Goal: Task Accomplishment & Management: Manage account settings

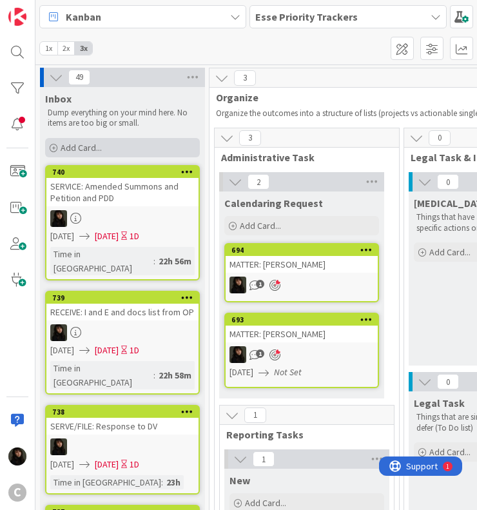
click at [71, 142] on span "Add Card..." at bounding box center [81, 148] width 41 height 12
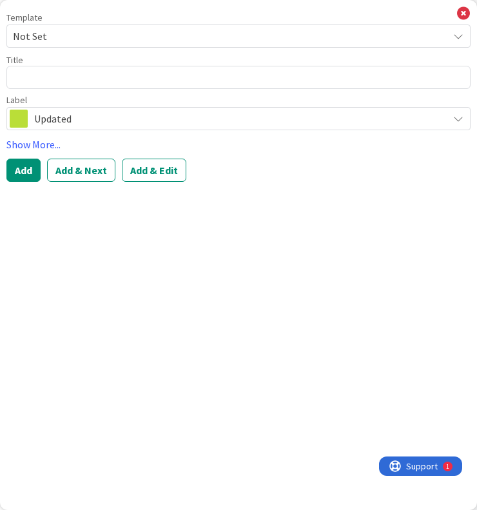
click at [43, 57] on div "Title 0 / 128" at bounding box center [238, 60] width 464 height 12
click at [62, 43] on span "Not Set" at bounding box center [225, 36] width 425 height 17
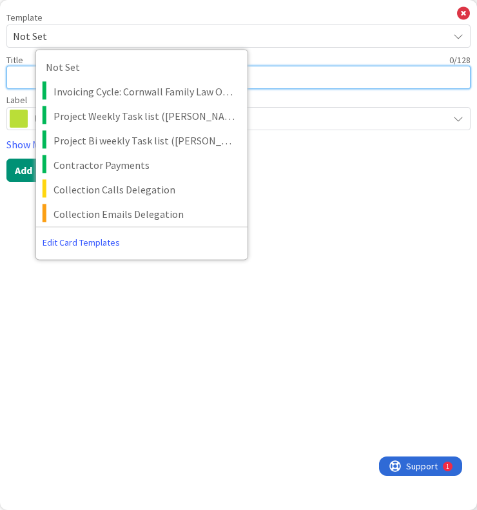
click at [31, 81] on textarea at bounding box center [238, 77] width 464 height 23
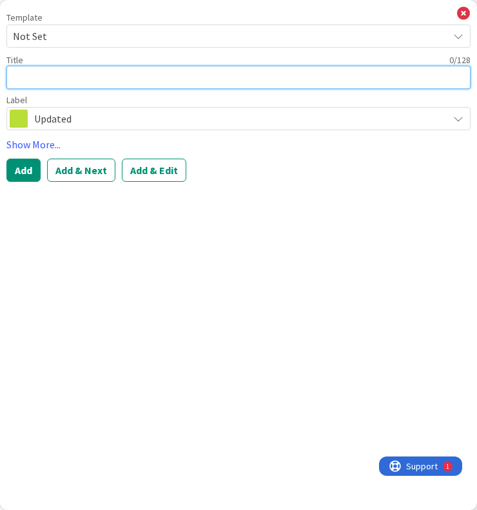
type textarea "x"
type textarea "D"
type textarea "x"
type textarea "DR"
type textarea "x"
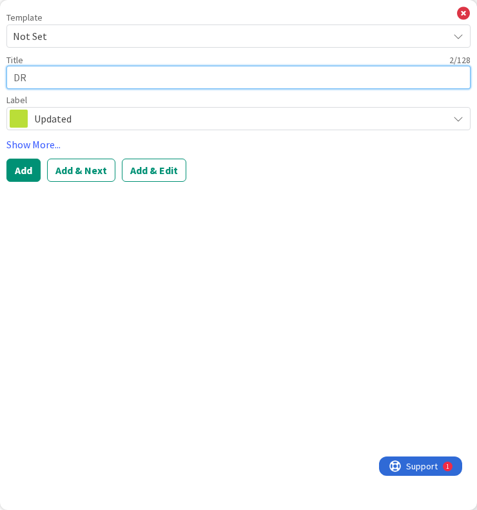
type textarea "DRA"
type textarea "x"
type textarea "DRAF"
type textarea "x"
type textarea "DRAFT"
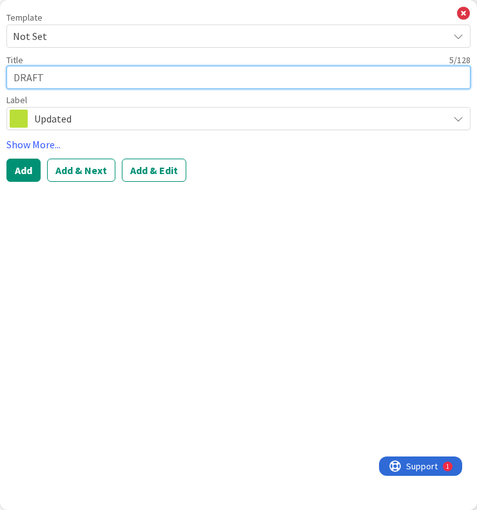
type textarea "x"
type textarea "DRAFT:"
type textarea "x"
type textarea "DRAFT:"
type textarea "x"
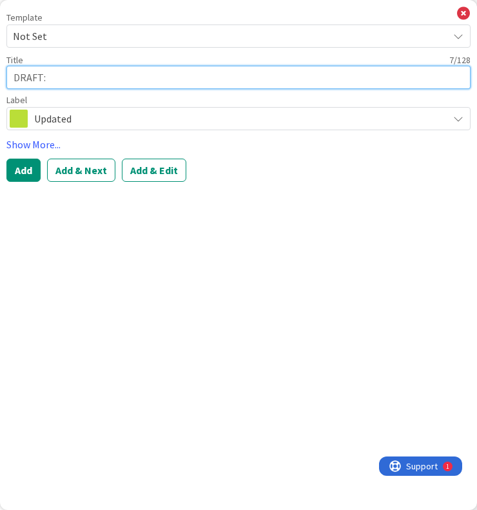
type textarea "DRAFT: R"
type textarea "x"
type textarea "DRAFT:"
type textarea "x"
type textarea "DRAFT: e"
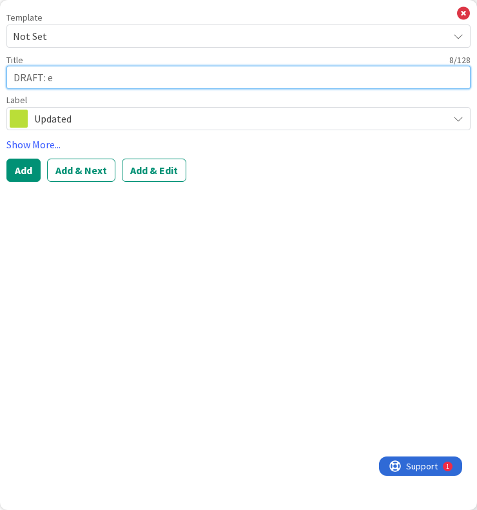
type textarea "x"
type textarea "DRAFT:"
type textarea "x"
type textarea "DRAFT: R"
type textarea "x"
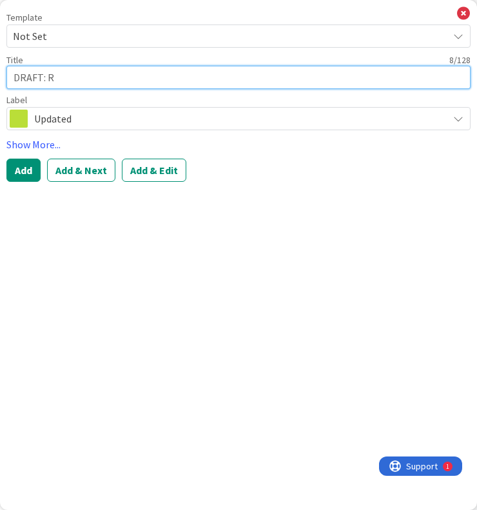
type textarea "DRAFT: Re"
type textarea "x"
type textarea "DRAFT: Req"
type textarea "x"
type textarea "DRAFT: Requ"
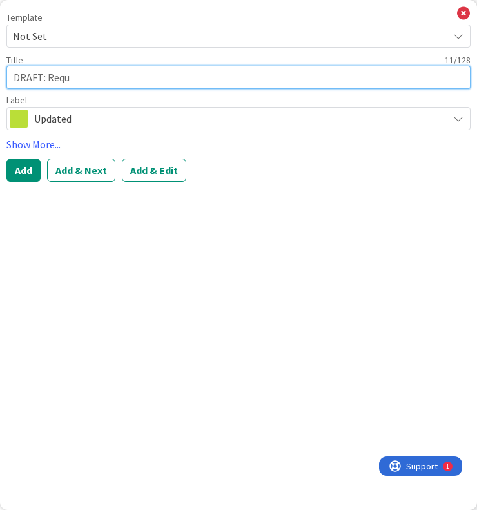
type textarea "x"
type textarea "DRAFT: Reque"
type textarea "x"
type textarea "DRAFT: Reques"
type textarea "x"
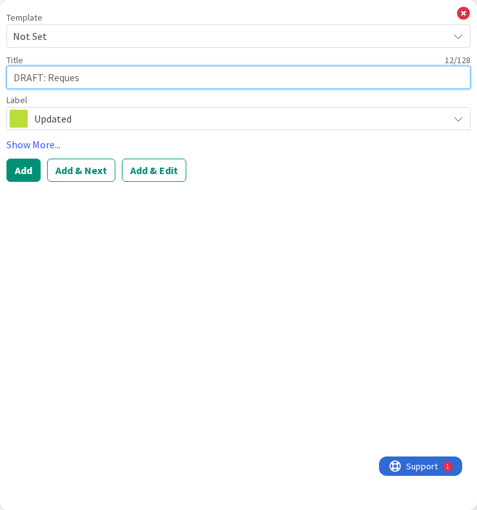
type textarea "DRAFT: Request"
type textarea "x"
type textarea "DRAFT: Request"
type textarea "x"
type textarea "DRAFT: Request f"
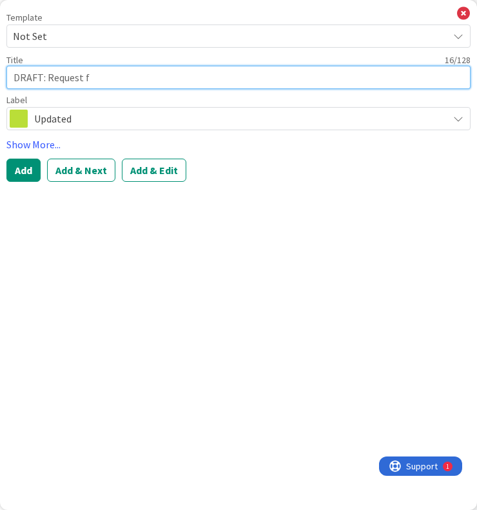
type textarea "x"
type textarea "DRAFT: Request fo"
type textarea "x"
type textarea "DRAFT: Request for"
type textarea "x"
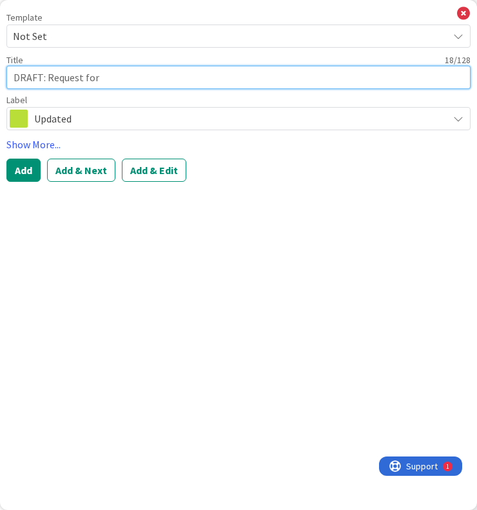
type textarea "DRAFT: Request for"
type textarea "x"
type textarea "DRAFT: Request for R"
type textarea "x"
type textarea "DRAFT: Request for Re"
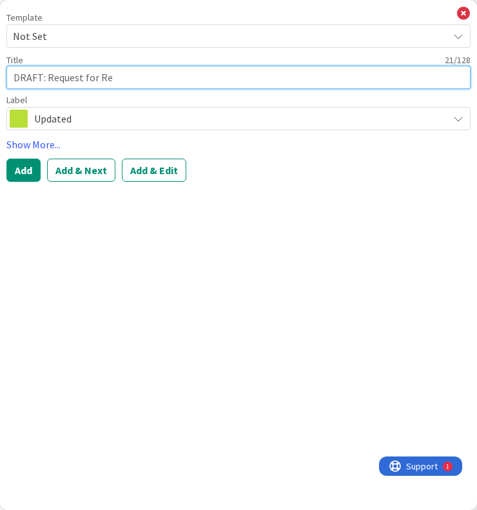
type textarea "x"
type textarea "DRAFT: Request for Rem"
type textarea "x"
type textarea "DRAFT: Request for Remo"
type textarea "x"
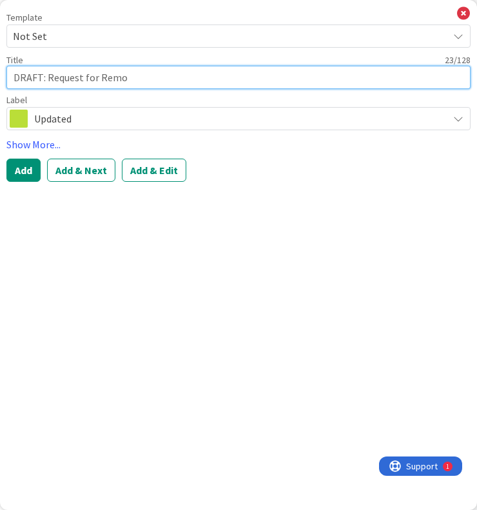
type textarea "DRAFT: Request for Remot"
type textarea "x"
type textarea "DRAFT: Request for Remote"
type textarea "x"
type textarea "DRAFT: Request for Remote"
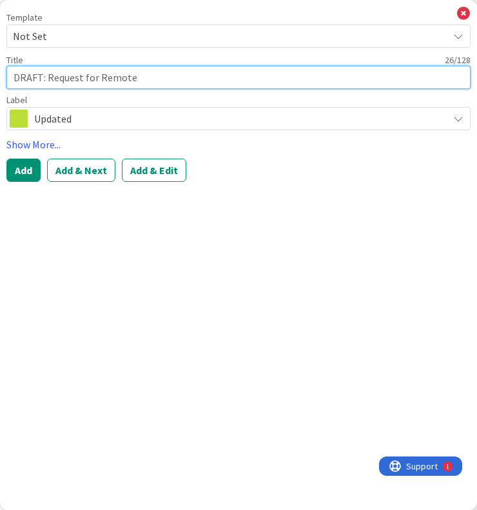
type textarea "x"
type textarea "DRAFT: Request for Remote A"
type textarea "x"
type textarea "DRAFT: Request for Remote Ap"
type textarea "x"
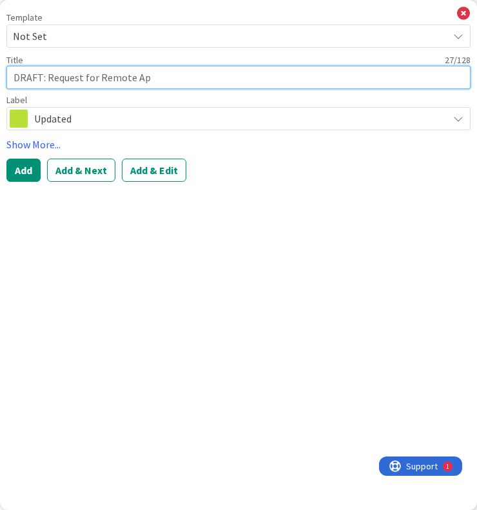
type textarea "DRAFT: Request for Remote App"
type textarea "x"
type textarea "DRAFT: Request for Remote Appe"
type textarea "x"
type textarea "DRAFT: Request for Remote Apper"
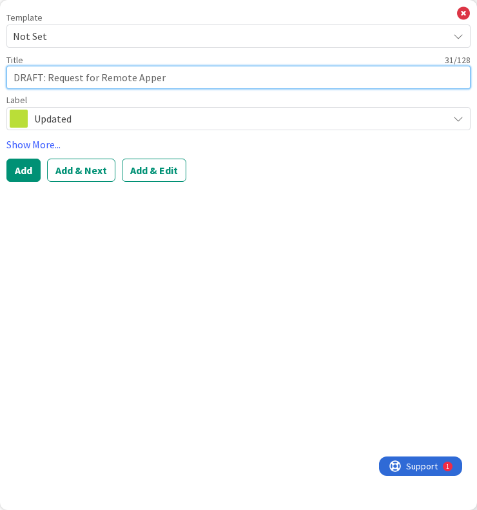
type textarea "x"
type textarea "DRAFT: Request for Remote Appera"
type textarea "x"
type textarea "DRAFT: Request for Remote Apperan"
type textarea "x"
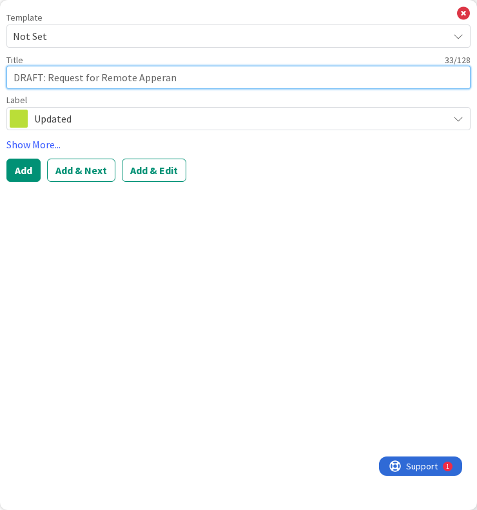
type textarea "DRAFT: Request for Remote Apperanc"
type textarea "x"
type textarea "DRAFT: Request for Remote Apperance"
type textarea "x"
type textarea "DRAFT: Request for Remote Apperance"
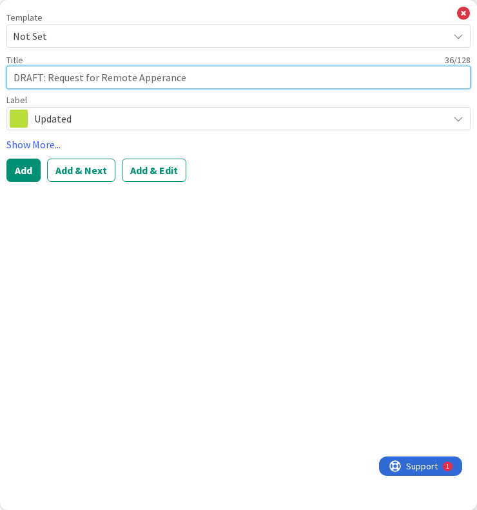
type textarea "x"
type textarea "DRAFT: Request for Remote Apperance ("
type textarea "x"
type textarea "DRAFT: Request for Remote Apperance (R"
type textarea "x"
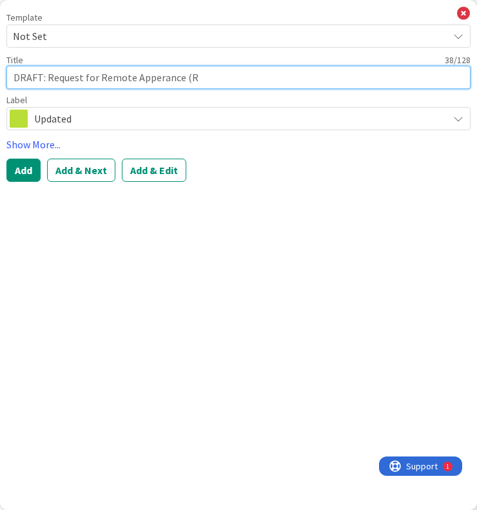
type textarea "DRAFT: Request for Remote Apperance (RA"
type textarea "x"
type textarea "DRAFT: Request for Remote Apperance (RA-"
type textarea "x"
type textarea "DRAFT: Request for Remote Apperance (RA-0"
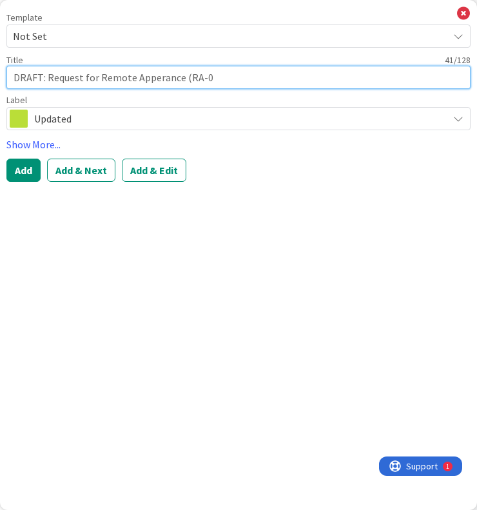
type textarea "x"
type textarea "DRAFT: Request for Remote Apperance (RA-01"
type textarea "x"
type textarea "DRAFT: Request for Remote Apperance (RA-010"
type textarea "x"
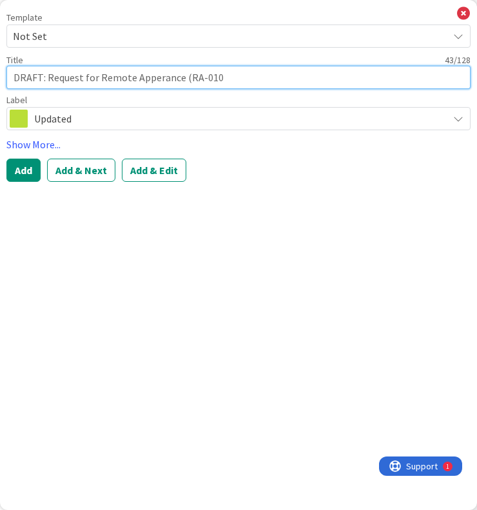
type textarea "DRAFT: Request for Remote Apperance (RA-010)"
type textarea "x"
type textarea "DRAFT: Request for Remote Apperance (RA-010)"
type textarea "x"
type textarea "DRAFT: Request for Remote Apperance (RA-010) a"
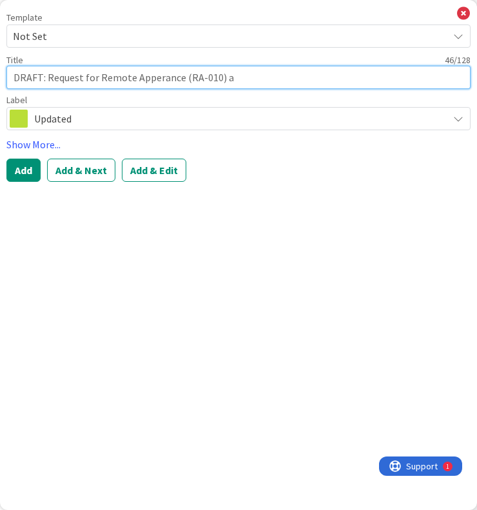
type textarea "x"
type textarea "DRAFT: Request for Remote Apperance (RA-010) an"
type textarea "x"
type textarea "DRAFT: Request for Remote Apperance (RA-010) and"
type textarea "x"
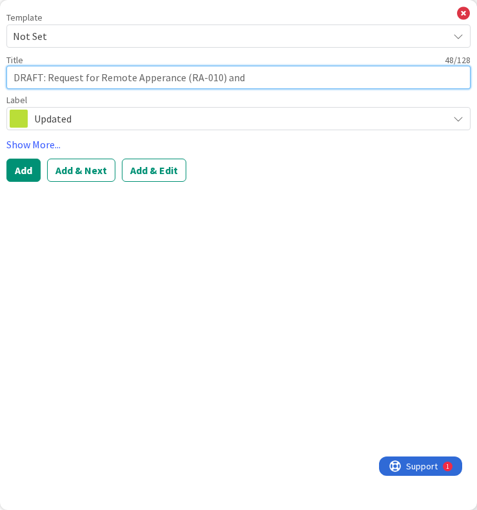
type textarea "DRAFT: Request for Remote Apperance (RA-010) and"
type textarea "x"
type textarea "DRAFT: Request for Remote Apperance (RA-010) and P"
type textarea "x"
type textarea "DRAFT: Request for Remote Apperance (RA-010) and Pr"
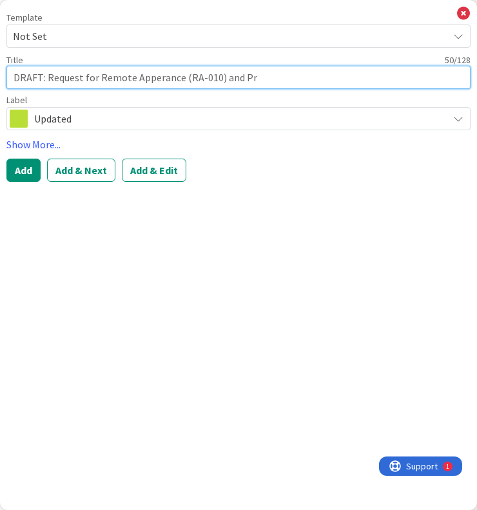
type textarea "x"
type textarea "DRAFT: Request for Remote Apperance (RA-010) and Pro"
type textarea "x"
type textarea "DRAFT: Request for Remote Apperance (RA-010) and Prop"
type textarea "x"
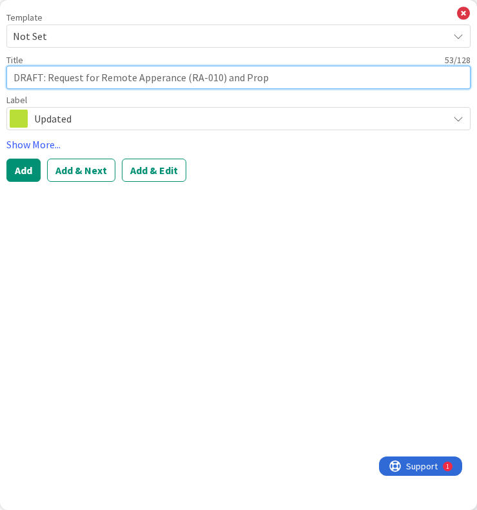
type textarea "DRAFT: Request for Remote Apperance (RA-010) and Propo"
type textarea "x"
type textarea "DRAFT: Request for Remote Apperance (RA-010) and Propos"
type textarea "x"
type textarea "DRAFT: Request for Remote Apperance (RA-010) and Propose"
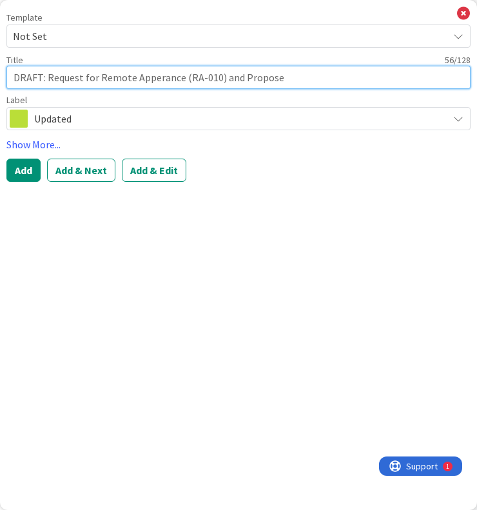
type textarea "x"
type textarea "DRAFT: Request for Remote Apperance (RA-010) and Proposed"
type textarea "x"
type textarea "DRAFT: Request for Remote Apperance (RA-010) and Proposed"
type textarea "x"
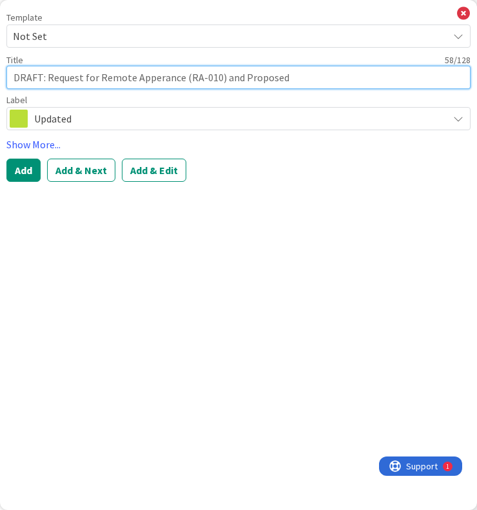
type textarea "DRAFT: Request for Remote Apperance (RA-010) and Proposed O"
type textarea "x"
type textarea "DRAFT: Request for Remote Apperance (RA-010) and Proposed Or"
type textarea "x"
type textarea "DRAFT: Request for Remote Apperance (RA-010) and Proposed Ord"
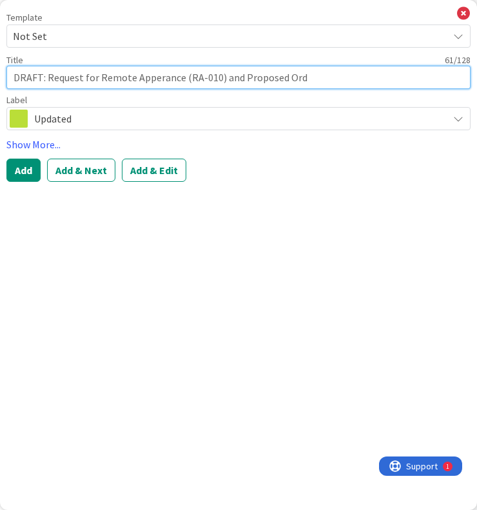
type textarea "x"
type textarea "DRAFT: Request for Remote Apperance (RA-010) and Proposed Orde"
type textarea "x"
type textarea "DRAFT: Request for Remote Apperance (RA-010) and Proposed Order"
type textarea "x"
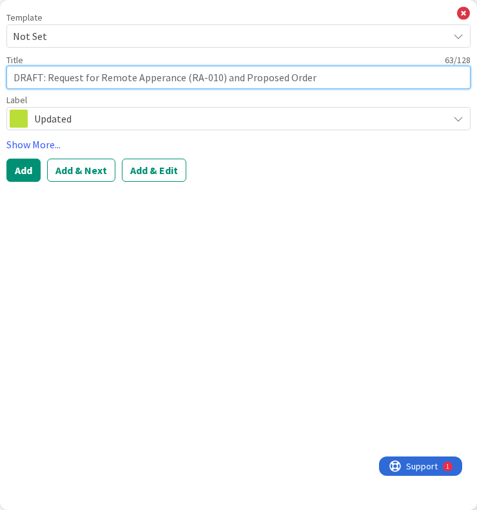
type textarea "DRAFT: Request for Remote Apperance (RA-010) and Proposed Order"
type textarea "x"
type textarea "DRAFT: Request for Remote Apperance (RA-010) and Proposed Order ("
type textarea "x"
type textarea "DRAFT: Request for Remote Apperance (RA-010) and Proposed Order (R"
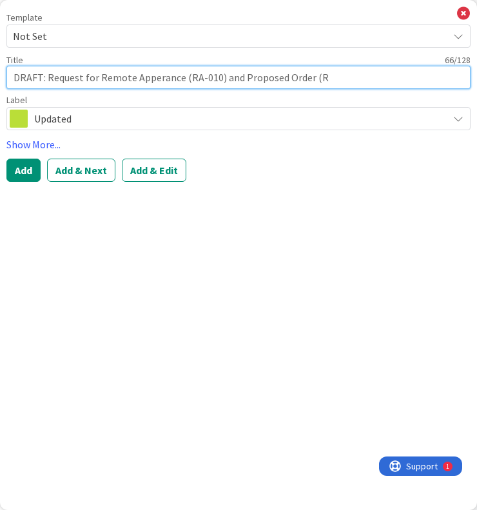
type textarea "x"
type textarea "DRAFT: Request for Remote Apperance (RA-010) and Proposed Order (RA"
type textarea "x"
type textarea "DRAFT: Request for Remote Apperance (RA-010) and Proposed Order (RA-"
type textarea "x"
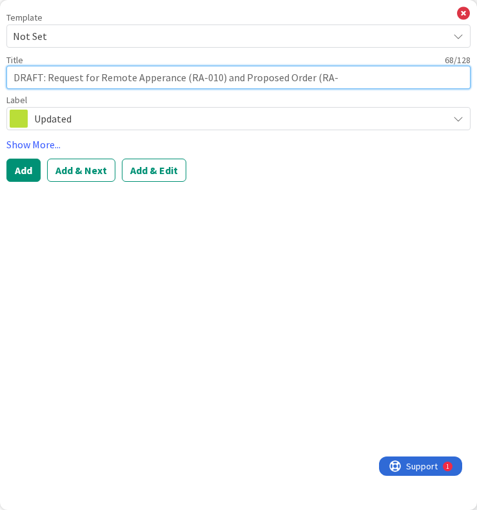
type textarea "DRAFT: Request for Remote Apperance (RA-010) and Proposed Order (RA-0"
type textarea "x"
type textarea "DRAFT: Request for Remote Apperance (RA-010) and Proposed Order (RA-02"
type textarea "x"
type textarea "DRAFT: Request for Remote Apperance (RA-010) and Proposed Order (RA-020"
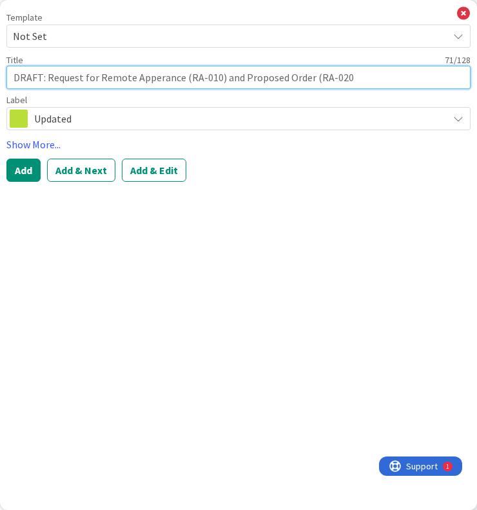
type textarea "x"
type textarea "DRAFT: Request for Remote Apperance (RA-010) and Proposed Order (RA-020)"
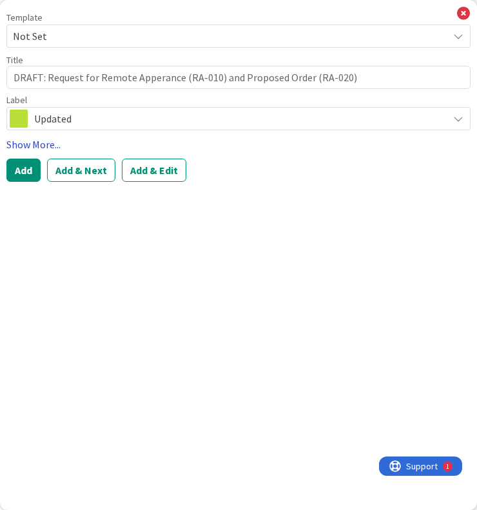
click at [44, 148] on link "Show More..." at bounding box center [238, 144] width 464 height 15
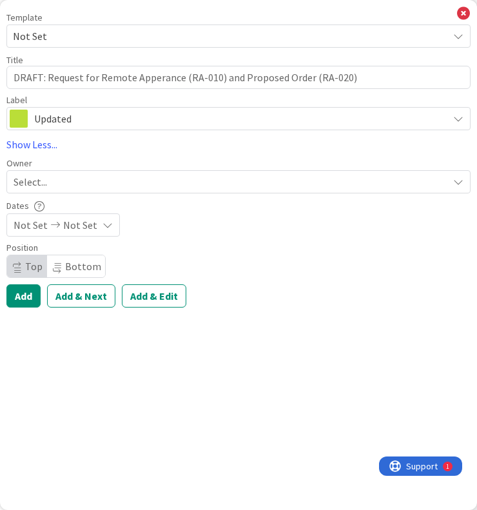
click at [55, 180] on div "Select..." at bounding box center [231, 181] width 434 height 15
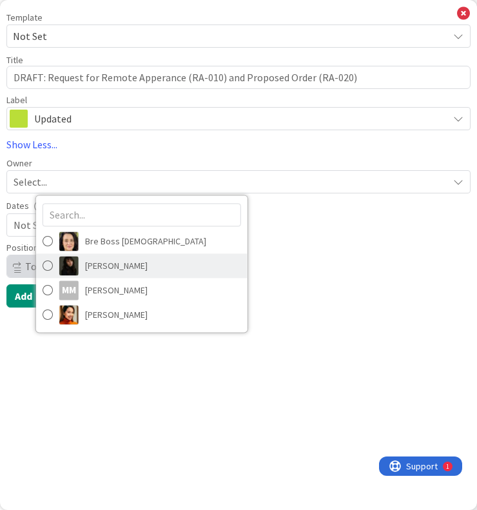
click at [103, 266] on span "[PERSON_NAME]" at bounding box center [116, 265] width 63 height 19
type textarea "x"
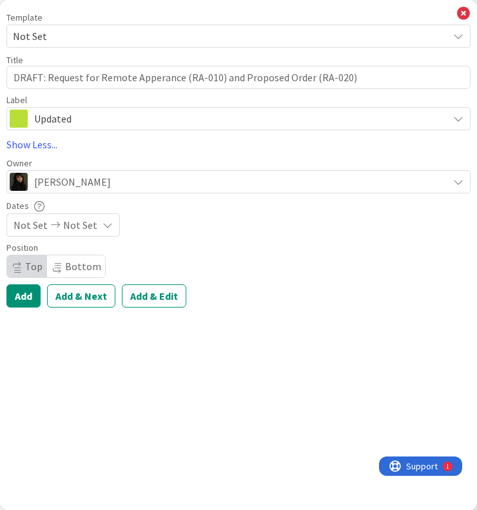
click at [93, 224] on div "Not Set Not Set" at bounding box center [62, 224] width 113 height 23
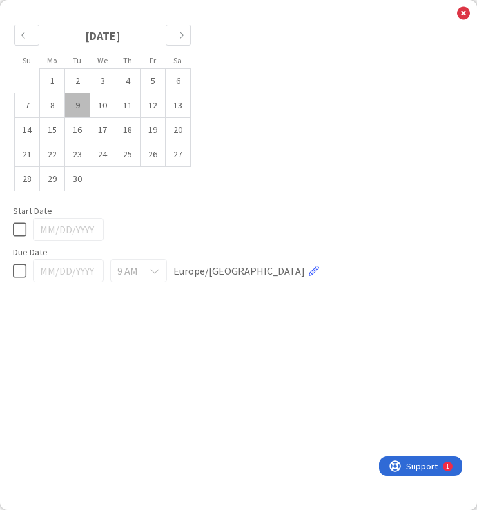
click at [77, 104] on td "9" at bounding box center [77, 105] width 25 height 24
type input "[DATE]"
type textarea "x"
click at [98, 105] on td "10" at bounding box center [102, 105] width 25 height 24
type input "[DATE]"
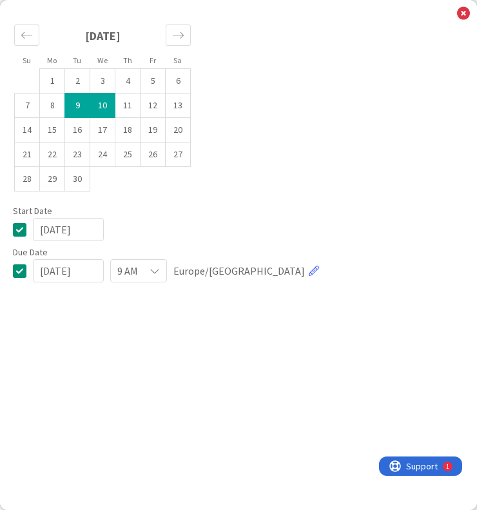
click at [369, 60] on div "Su Mo Tu We Th Fr Sa [DATE] 1 2 3 4 5 6 7 8 9 10 11 12 13 14 15 16 17 18 19 20 …" at bounding box center [238, 151] width 464 height 276
click at [461, 10] on icon at bounding box center [463, 13] width 13 height 14
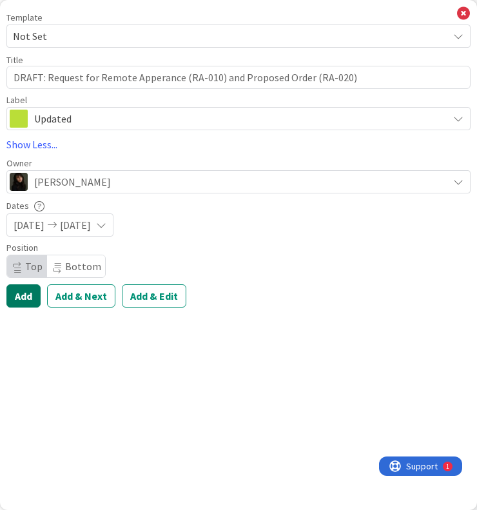
click at [24, 299] on button "Add" at bounding box center [23, 295] width 34 height 23
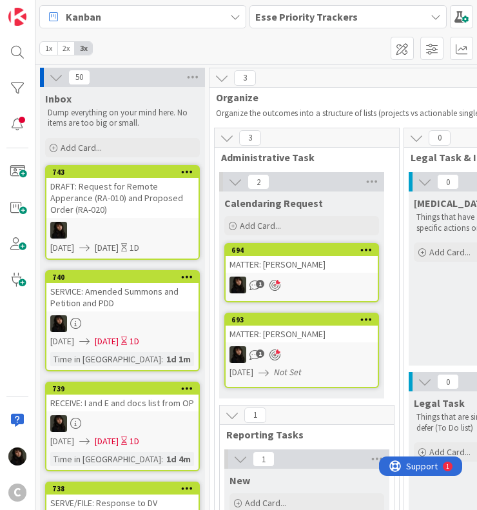
click at [103, 200] on div "DRAFT: Request for Remote Apperance (RA-010) and Proposed Order (RA-020)" at bounding box center [122, 198] width 152 height 40
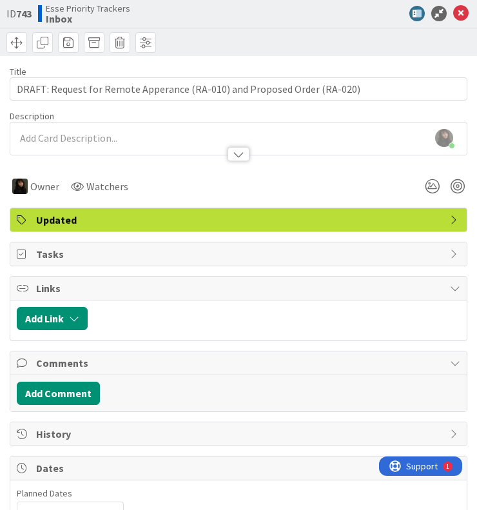
click at [0, 147] on div "ID 743 Esse Priority Trackers Inbox Title 72 / 128 DRAFT: Request for Remote Ap…" at bounding box center [238, 374] width 477 height 749
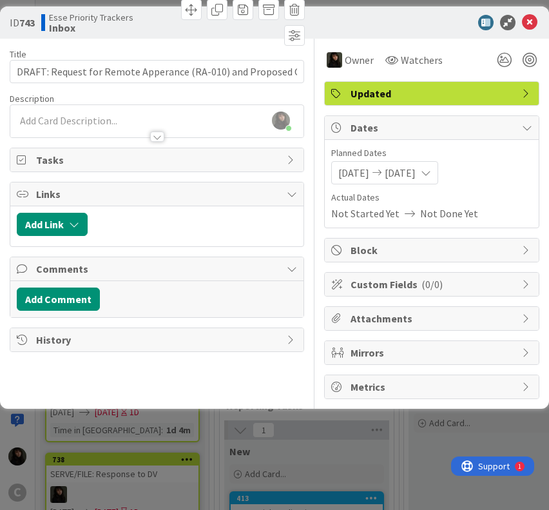
click at [63, 120] on div "[PERSON_NAME] just joined" at bounding box center [156, 121] width 293 height 32
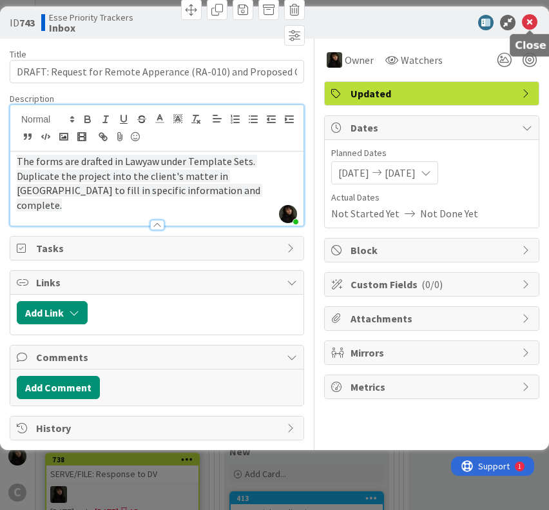
click at [534, 27] on icon at bounding box center [529, 22] width 15 height 15
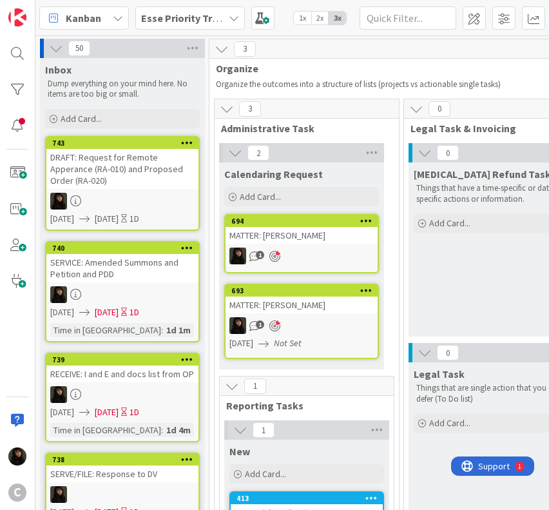
click at [157, 57] on div "50" at bounding box center [122, 48] width 165 height 19
click at [73, 113] on span "Add Card..." at bounding box center [81, 119] width 41 height 12
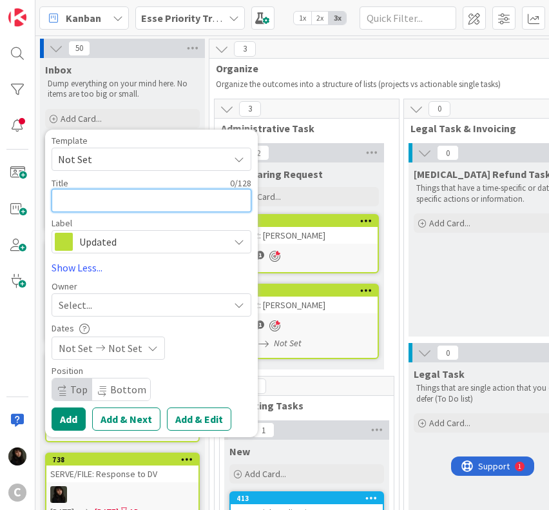
click at [104, 203] on textarea at bounding box center [152, 200] width 200 height 23
type textarea "x"
type textarea "A"
type textarea "x"
type textarea "AD"
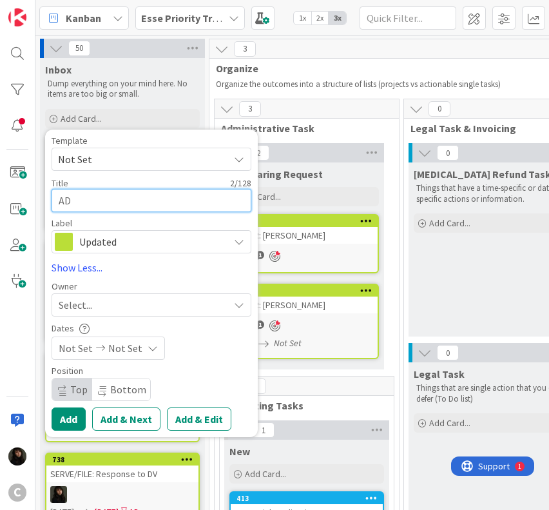
type textarea "x"
type textarea "ADR"
type textarea "x"
type textarea "AD"
type textarea "x"
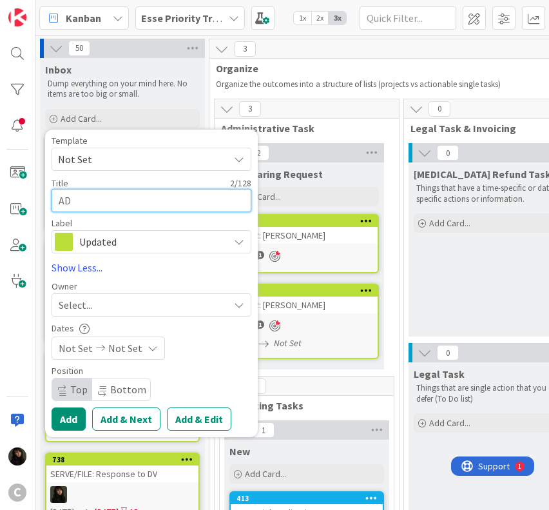
type textarea "ADD"
type textarea "x"
type textarea "ADDR"
type textarea "x"
type textarea "ADDRE"
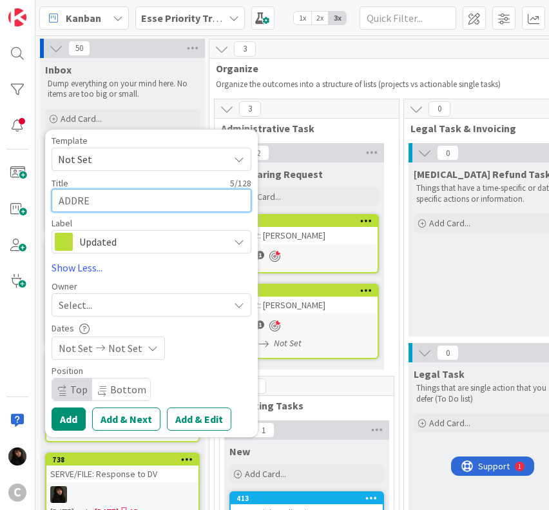
type textarea "x"
type textarea "ADDRES"
type textarea "x"
type textarea "ADDRESS"
type textarea "x"
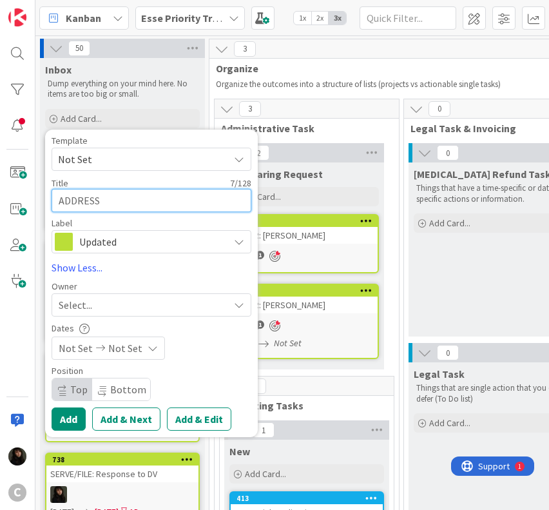
type textarea "ADDRESS:"
type textarea "x"
type textarea "ADDRESS:"
type textarea "x"
type textarea "ADDRESS: C"
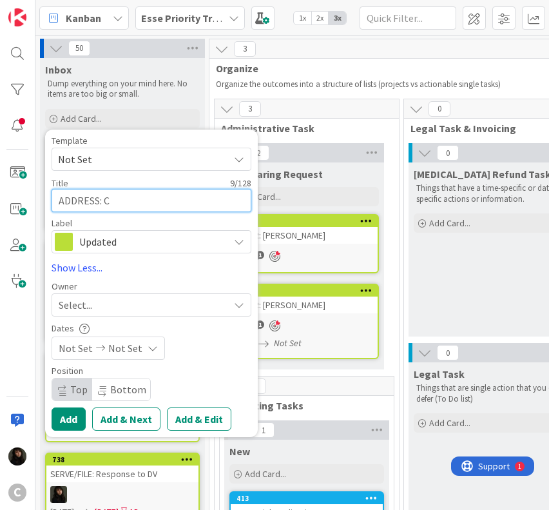
type textarea "x"
type textarea "ADDRESS: Co"
type textarea "x"
type textarea "ADDRESS: Cou"
type textarea "x"
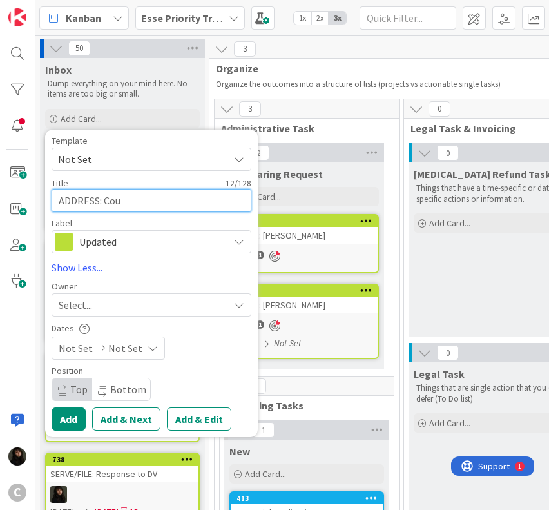
type textarea "ADDRESS: Cour"
type textarea "x"
type textarea "ADDRESS: Court"
type textarea "x"
type textarea "ADDRESS: Court"
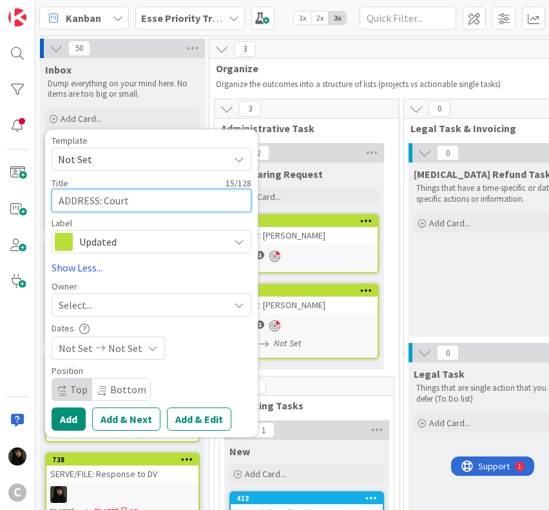
type textarea "x"
type textarea "ADDRESS: Court R"
type textarea "x"
type textarea "ADDRESS: Court Re"
type textarea "x"
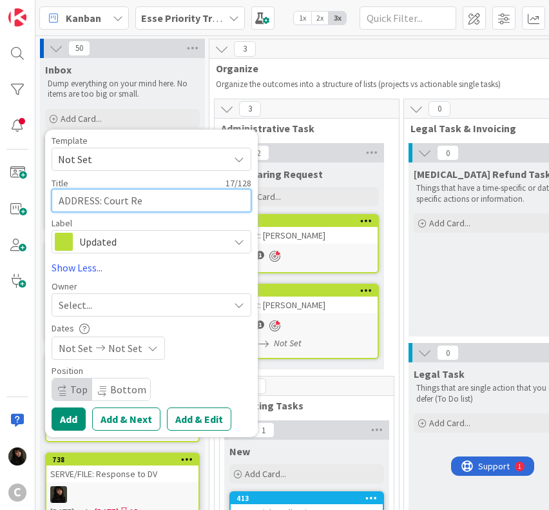
type textarea "ADDRESS: Court Rep"
type textarea "x"
type textarea "ADDRESS: Court Repo"
type textarea "x"
type textarea "ADDRESS: Court Repor"
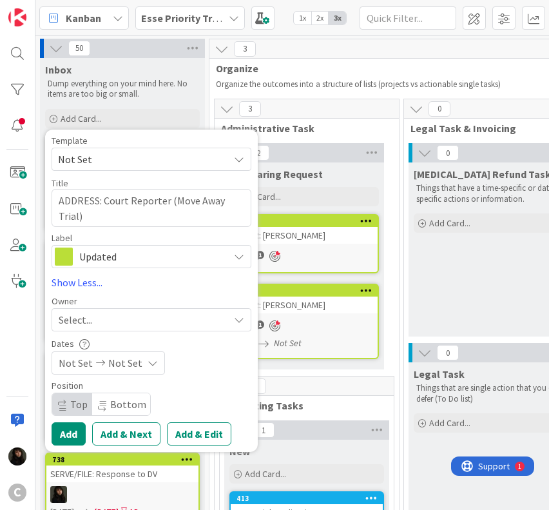
click at [111, 324] on div "Select..." at bounding box center [144, 319] width 170 height 15
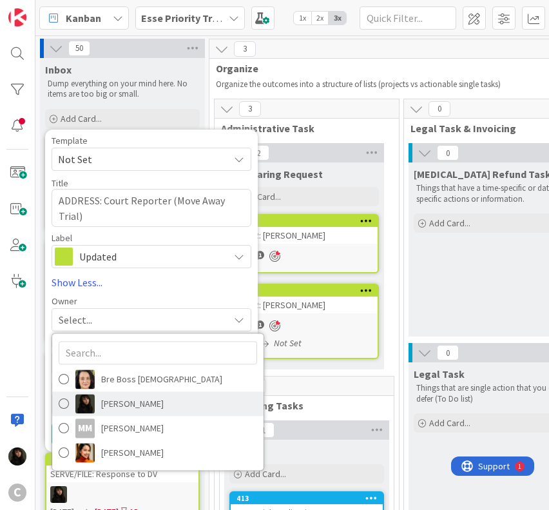
click at [131, 407] on span "[PERSON_NAME]" at bounding box center [132, 403] width 63 height 19
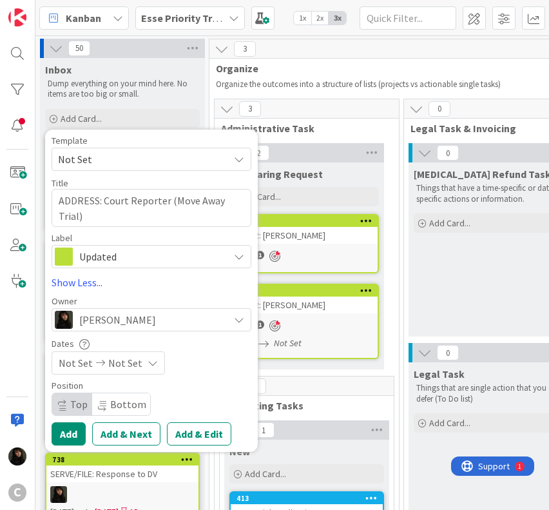
click at [137, 367] on div "Not Set Not Set" at bounding box center [108, 362] width 113 height 23
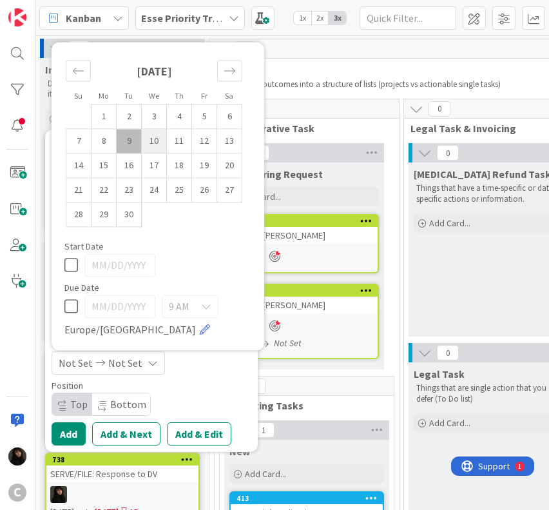
click at [153, 139] on td "10" at bounding box center [154, 141] width 25 height 24
click at [134, 144] on td "9" at bounding box center [129, 141] width 25 height 24
click at [151, 138] on td "10" at bounding box center [154, 141] width 25 height 24
click at [209, 394] on div "Position Top Bottom" at bounding box center [152, 398] width 200 height 35
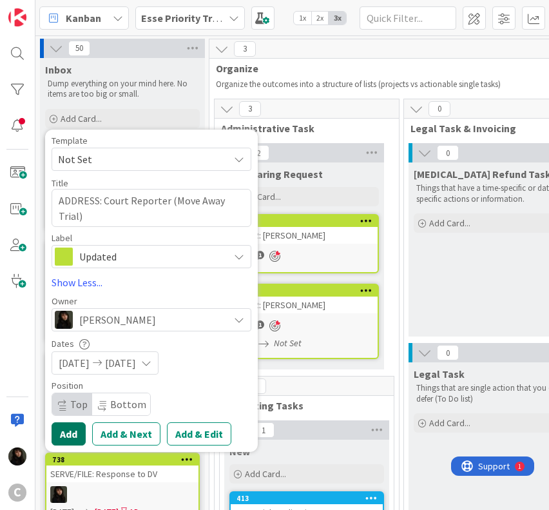
click at [72, 440] on button "Add" at bounding box center [69, 433] width 34 height 23
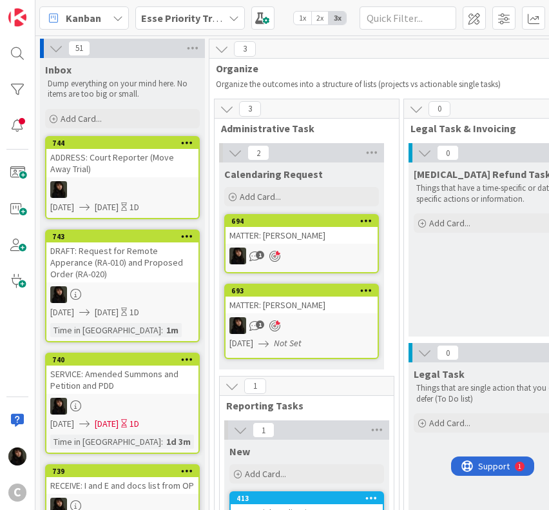
click at [142, 52] on div "51" at bounding box center [122, 48] width 165 height 19
click at [72, 114] on span "Add Card..." at bounding box center [81, 119] width 41 height 12
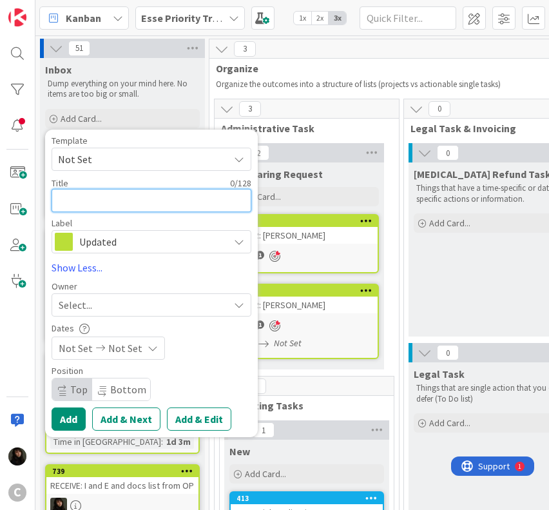
click at [96, 198] on textarea at bounding box center [152, 200] width 200 height 23
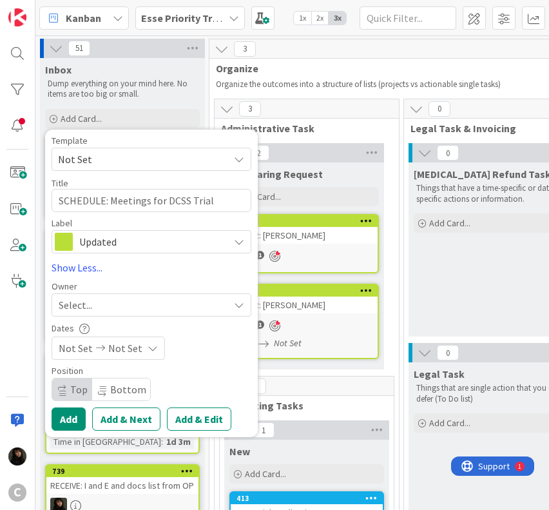
click at [92, 295] on div "Select..." at bounding box center [152, 304] width 200 height 23
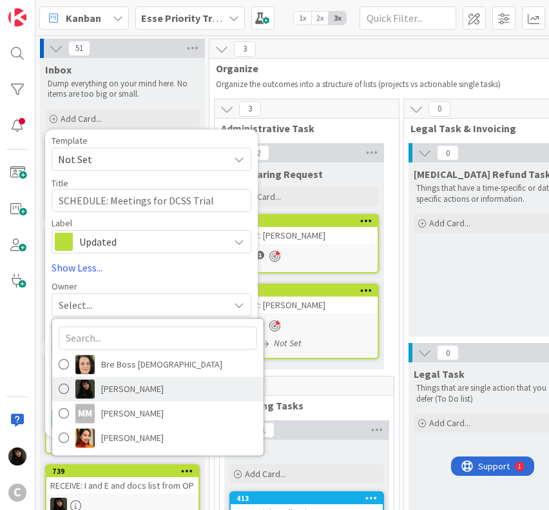
click at [112, 394] on span "[PERSON_NAME]" at bounding box center [132, 388] width 63 height 19
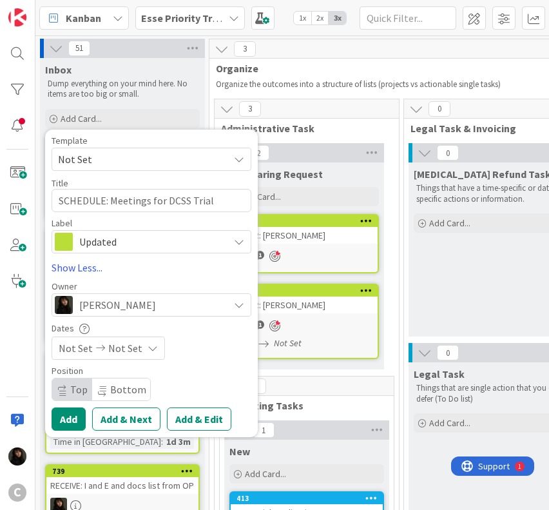
click at [131, 352] on span "Not Set" at bounding box center [125, 347] width 34 height 15
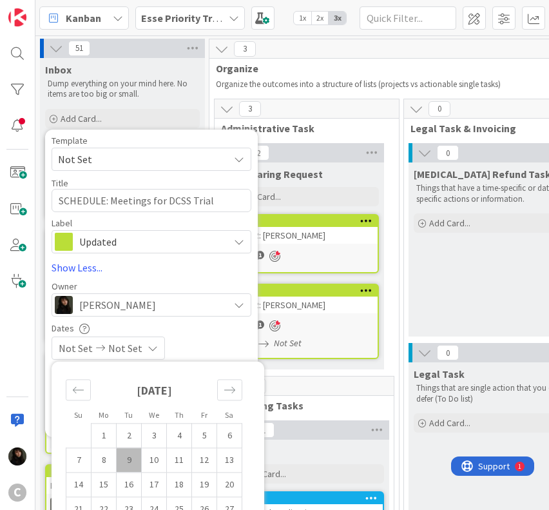
click at [129, 461] on td "9" at bounding box center [129, 459] width 25 height 24
click at [144, 461] on td "10" at bounding box center [154, 459] width 25 height 24
click at [222, 342] on div "[DATE] [DATE]" at bounding box center [152, 347] width 200 height 23
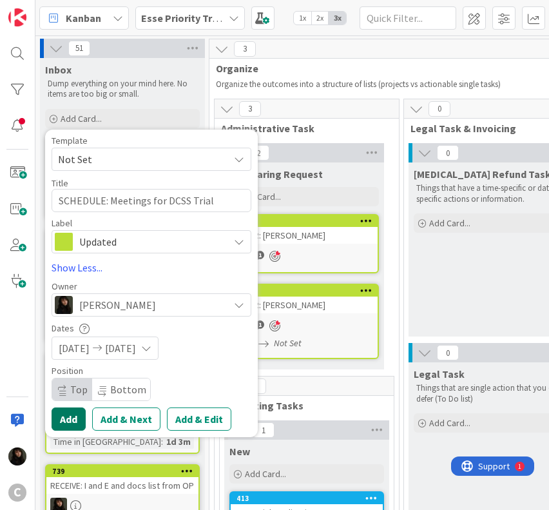
click at [68, 422] on button "Add" at bounding box center [69, 418] width 34 height 23
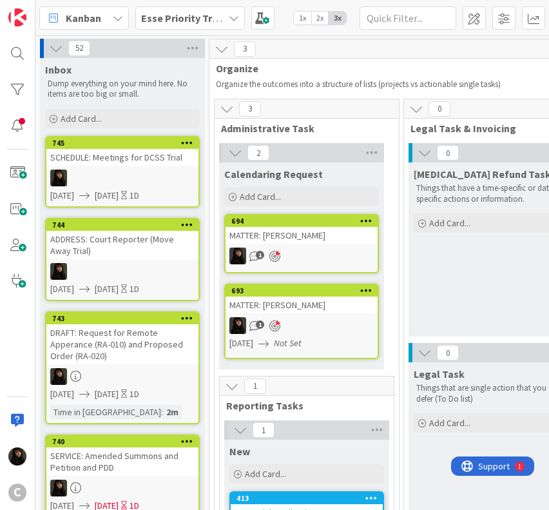
click at [142, 169] on div at bounding box center [122, 177] width 152 height 17
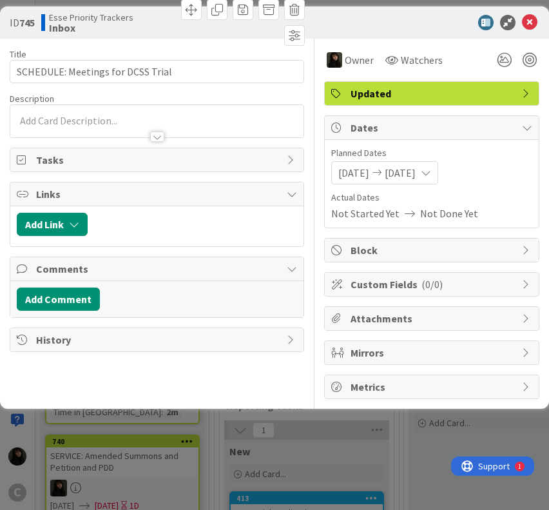
click at [71, 108] on div at bounding box center [156, 121] width 293 height 32
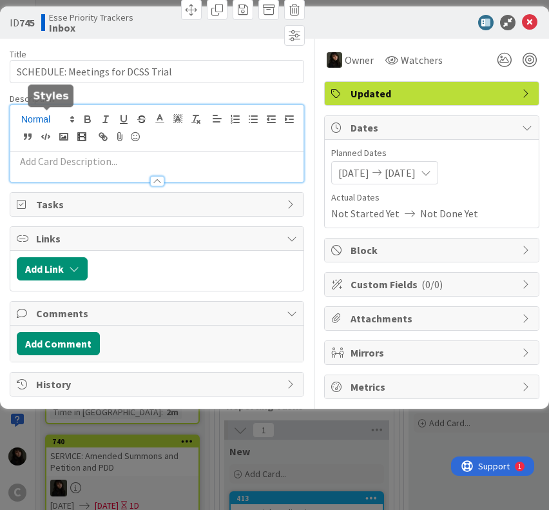
click at [68, 111] on span at bounding box center [46, 118] width 63 height 15
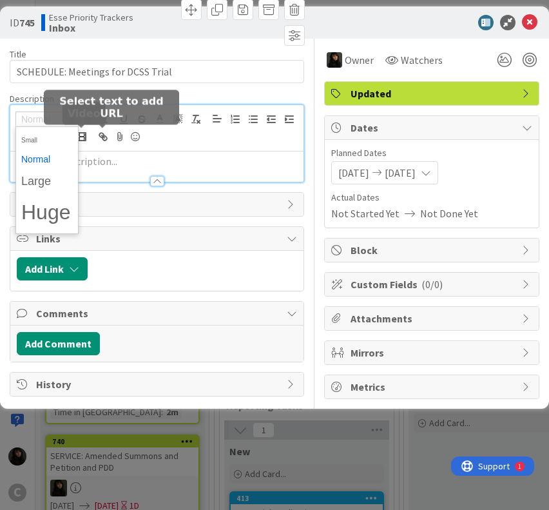
click at [102, 154] on p at bounding box center [157, 161] width 280 height 15
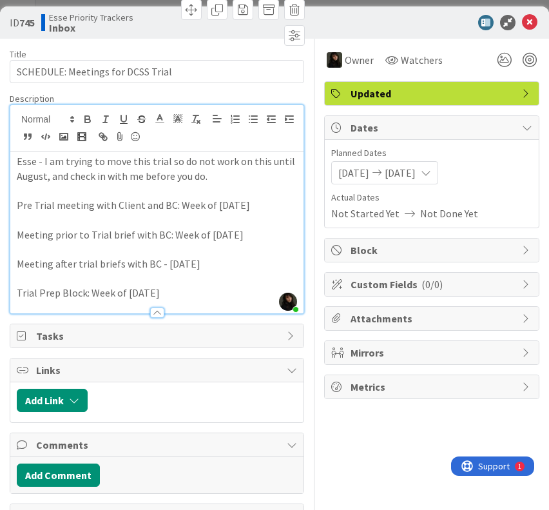
click at [421, 25] on div at bounding box center [425, 22] width 228 height 15
click at [447, 95] on span "Updated" at bounding box center [433, 93] width 165 height 15
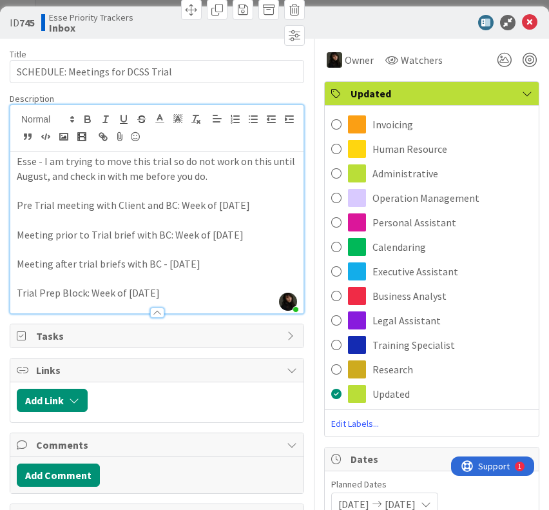
click at [447, 95] on span "Updated" at bounding box center [433, 93] width 165 height 15
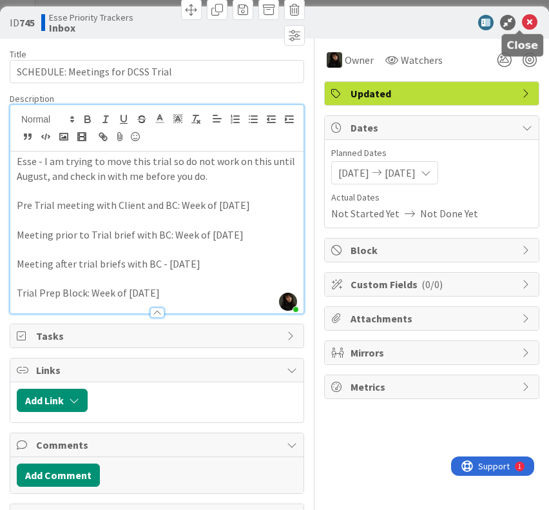
click at [524, 15] on icon at bounding box center [529, 22] width 15 height 15
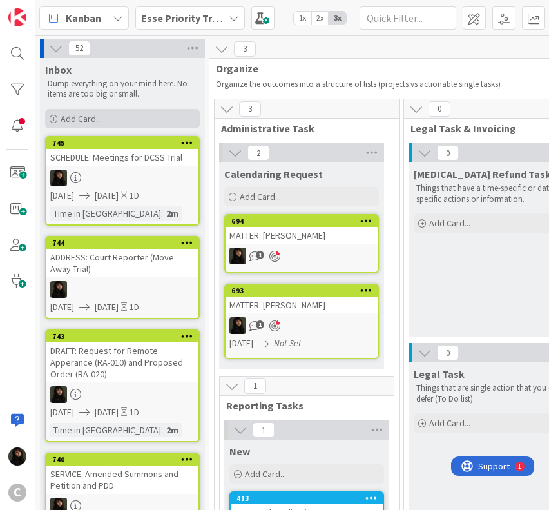
click at [86, 122] on span "Add Card..." at bounding box center [81, 119] width 41 height 12
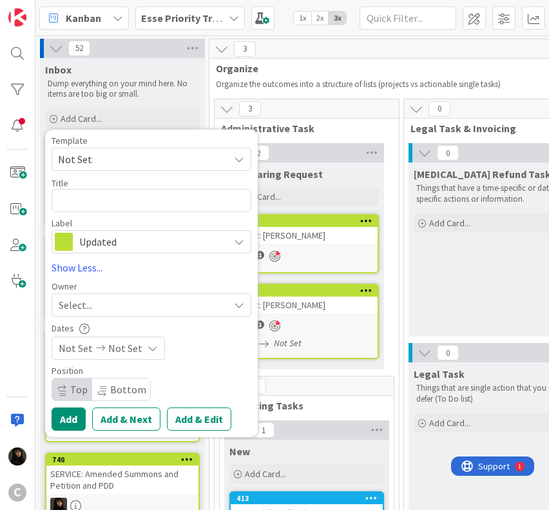
click at [155, 145] on div "Template Not Set Not Set Invoicing Cycle: Cornwall Family Law Office Project We…" at bounding box center [152, 153] width 200 height 35
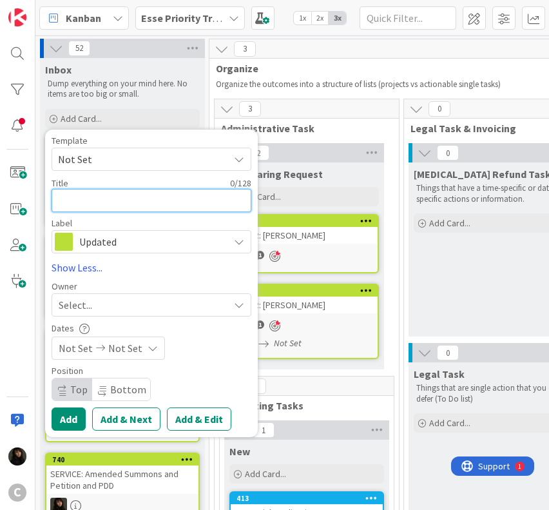
click at [95, 204] on textarea at bounding box center [152, 200] width 200 height 23
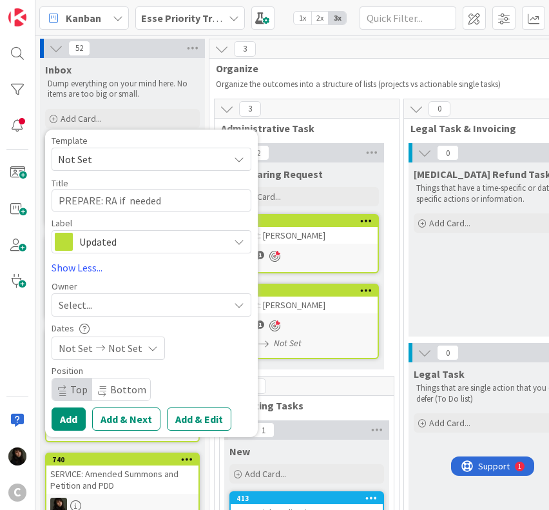
click at [108, 311] on div "Select..." at bounding box center [144, 304] width 170 height 15
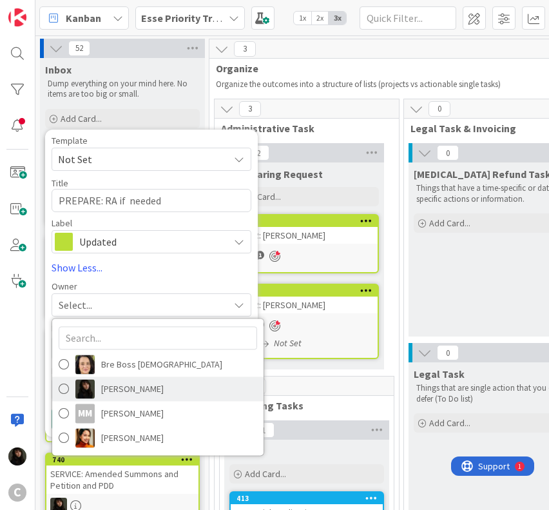
click at [122, 385] on span "[PERSON_NAME]" at bounding box center [132, 388] width 63 height 19
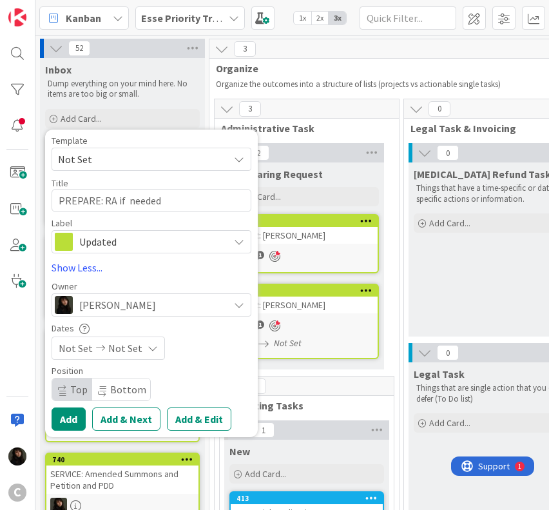
click at [111, 357] on div "Not Set Not Set" at bounding box center [108, 347] width 113 height 23
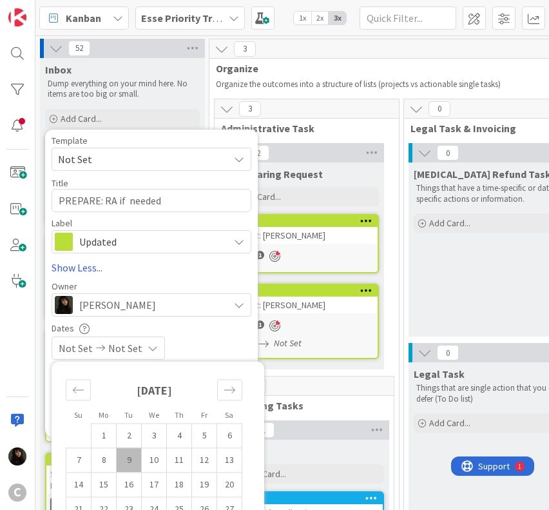
click at [135, 461] on td "9" at bounding box center [129, 459] width 25 height 24
click at [150, 461] on td "10" at bounding box center [154, 459] width 25 height 24
click at [222, 343] on div "[DATE] [DATE]" at bounding box center [152, 347] width 200 height 23
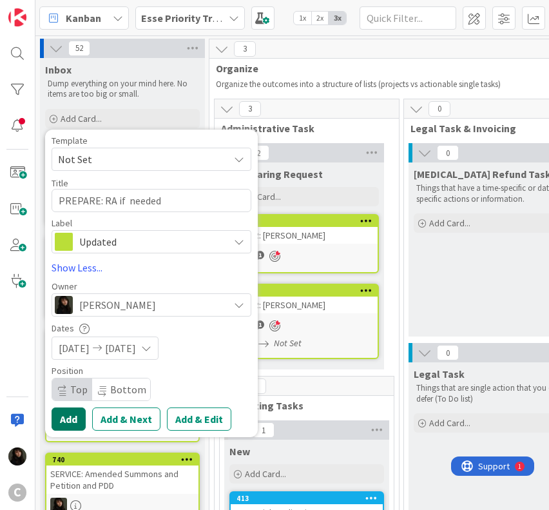
click at [71, 416] on button "Add" at bounding box center [69, 418] width 34 height 23
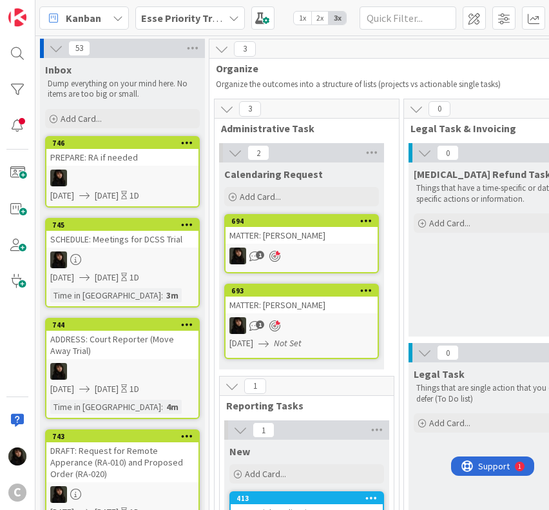
click at [116, 173] on div at bounding box center [122, 177] width 152 height 17
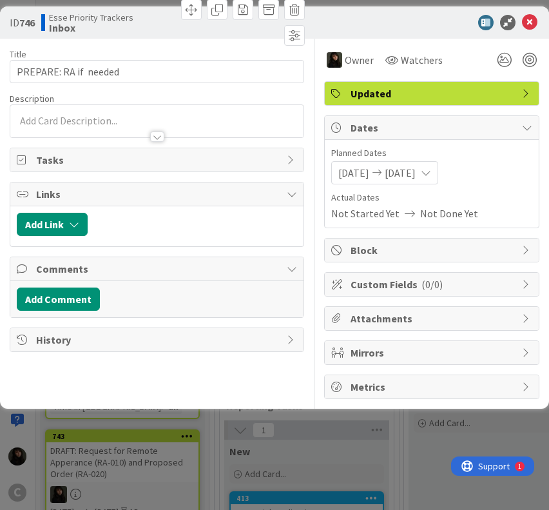
click at [147, 101] on div "Description" at bounding box center [157, 99] width 294 height 12
click at [133, 116] on div at bounding box center [156, 121] width 293 height 32
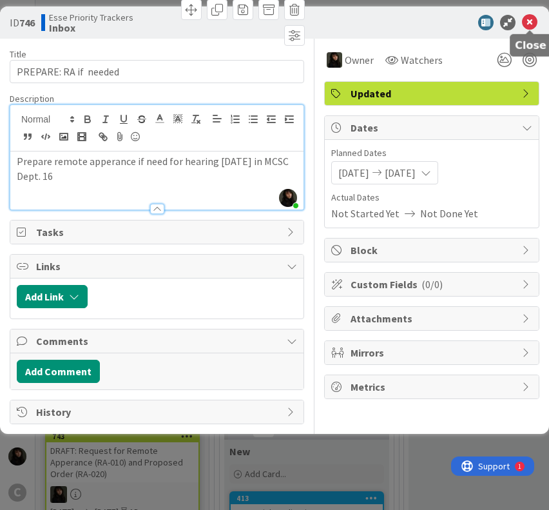
click at [532, 25] on icon at bounding box center [529, 22] width 15 height 15
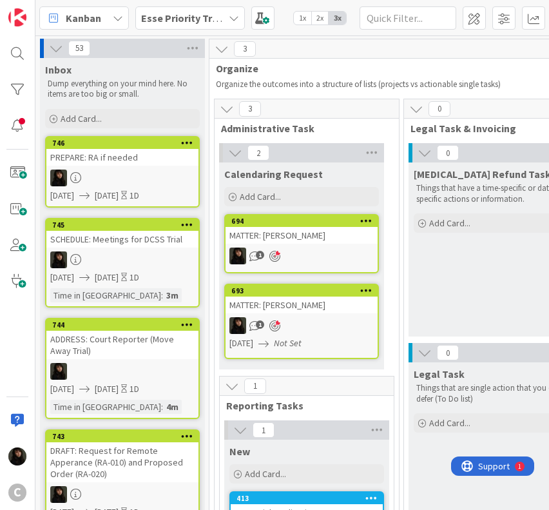
click at [137, 169] on div at bounding box center [122, 177] width 152 height 17
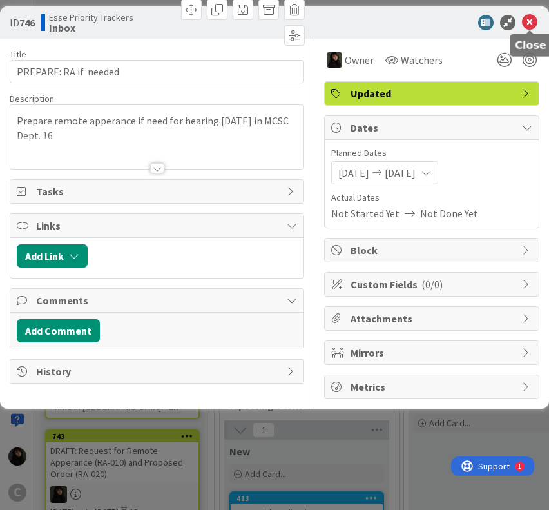
click at [530, 23] on icon at bounding box center [529, 22] width 15 height 15
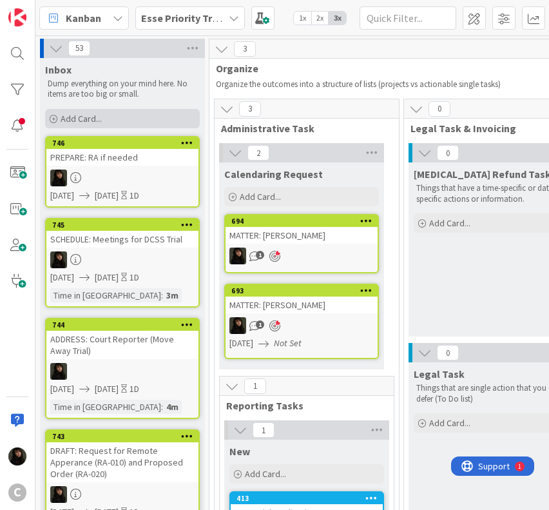
click at [168, 122] on div "Add Card..." at bounding box center [122, 118] width 155 height 19
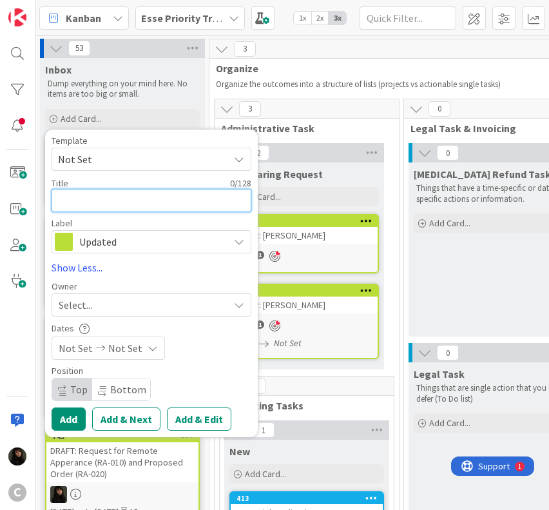
click at [101, 197] on textarea at bounding box center [152, 200] width 200 height 23
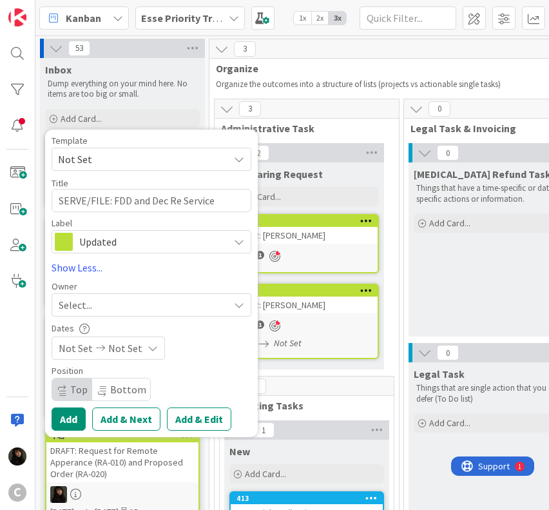
click at [150, 240] on span "Updated" at bounding box center [150, 242] width 143 height 18
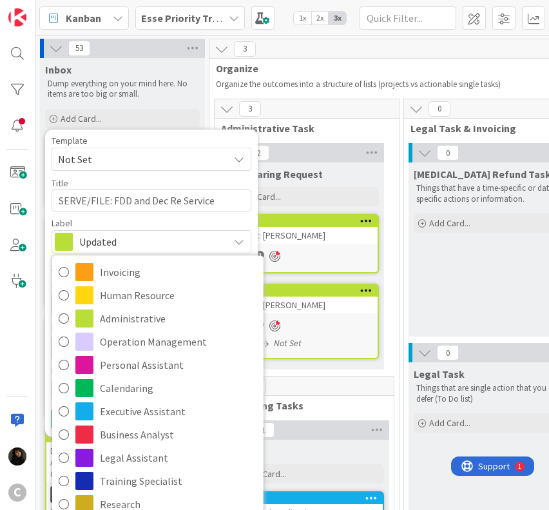
click at [157, 242] on span "Updated" at bounding box center [150, 242] width 143 height 18
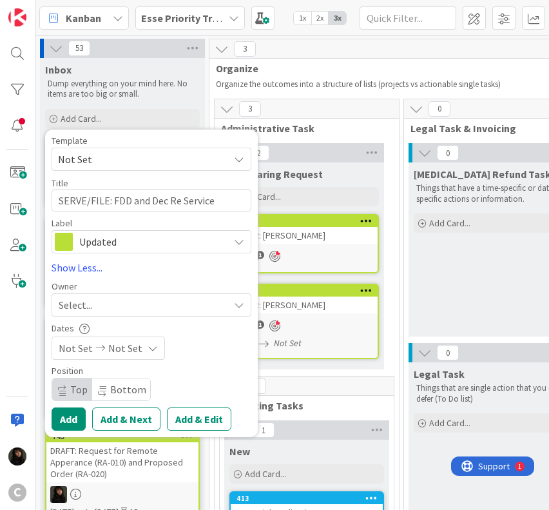
click at [124, 306] on div "Select..." at bounding box center [144, 304] width 170 height 15
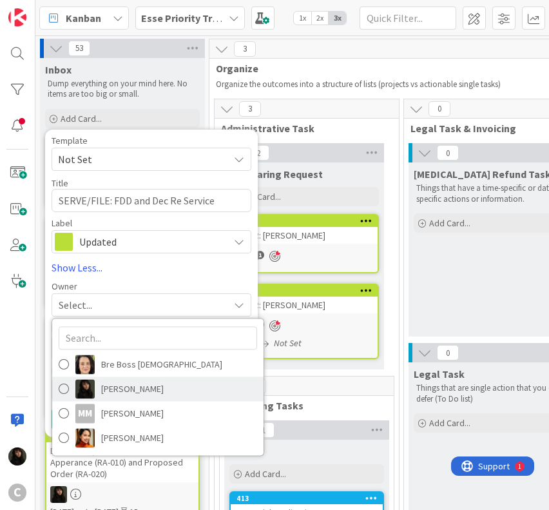
click at [111, 388] on span "[PERSON_NAME]" at bounding box center [132, 388] width 63 height 19
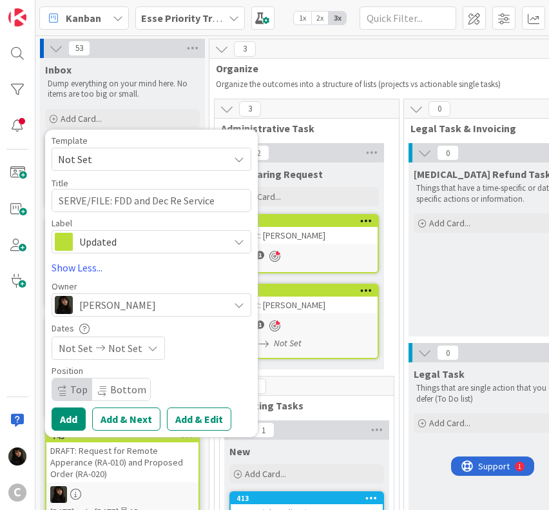
click at [103, 352] on div "Not Set Not Set" at bounding box center [108, 347] width 113 height 23
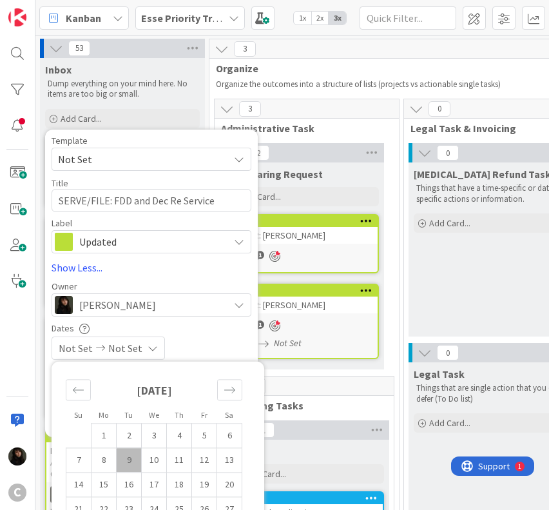
click at [140, 465] on tr "7 8 9 10 11 12 13" at bounding box center [154, 459] width 176 height 24
click at [135, 463] on td "9" at bounding box center [129, 459] width 25 height 24
click at [162, 467] on td "10" at bounding box center [154, 459] width 25 height 24
click at [216, 342] on div "[DATE] [DATE]" at bounding box center [152, 347] width 200 height 23
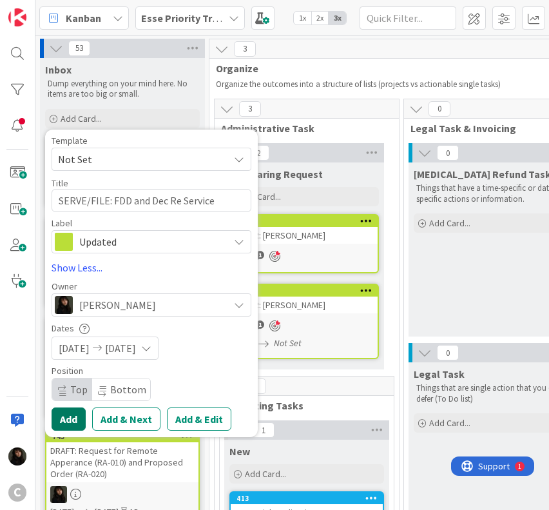
click at [72, 422] on button "Add" at bounding box center [69, 418] width 34 height 23
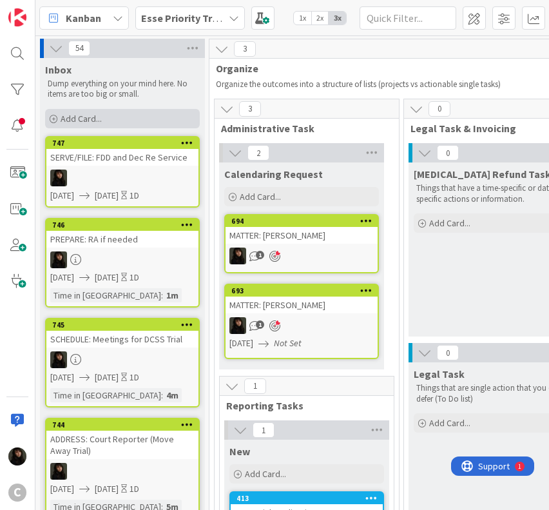
click at [155, 117] on div "Add Card..." at bounding box center [122, 118] width 155 height 19
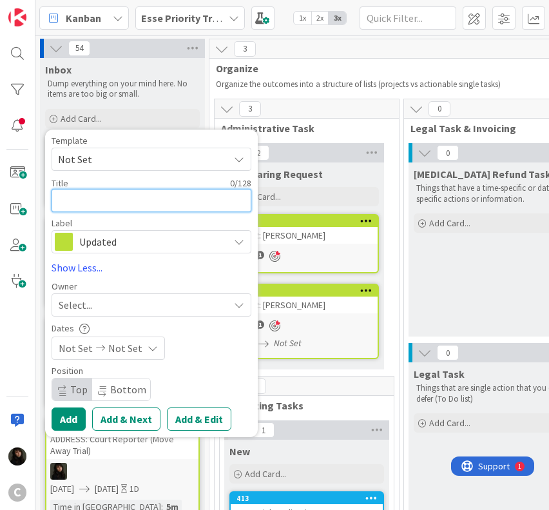
click at [113, 200] on textarea at bounding box center [152, 200] width 200 height 23
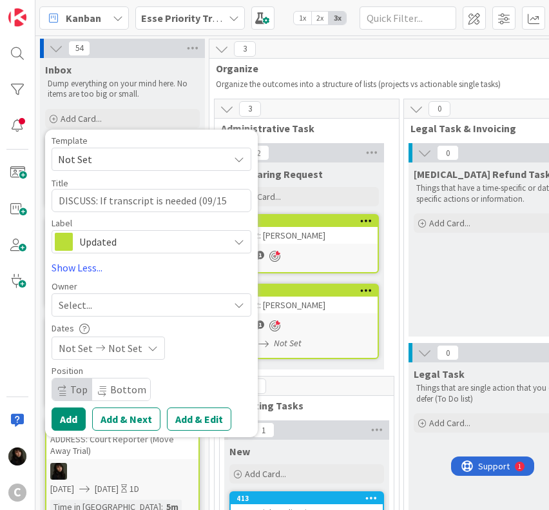
click at [178, 302] on div "Select..." at bounding box center [144, 304] width 170 height 15
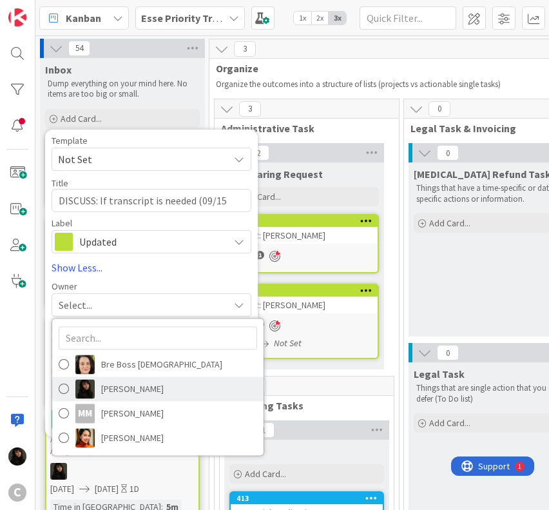
click at [119, 396] on span "[PERSON_NAME]" at bounding box center [132, 388] width 63 height 19
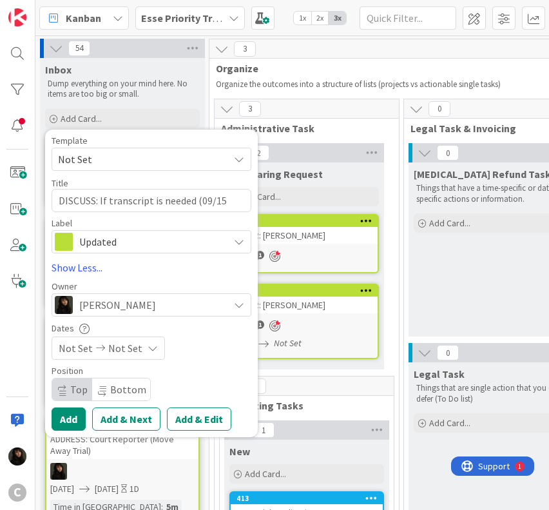
click at [123, 345] on span "Not Set" at bounding box center [125, 347] width 34 height 15
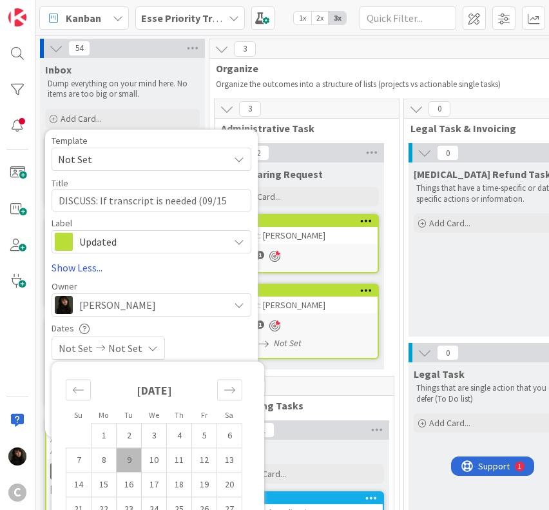
click at [133, 458] on td "9" at bounding box center [129, 459] width 25 height 24
click at [150, 465] on td "10" at bounding box center [154, 459] width 25 height 24
click at [227, 342] on div "[DATE] [DATE]" at bounding box center [152, 347] width 200 height 23
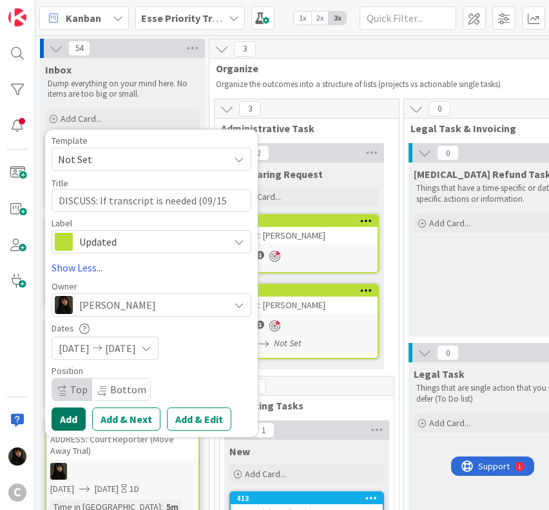
click at [70, 421] on button "Add" at bounding box center [69, 418] width 34 height 23
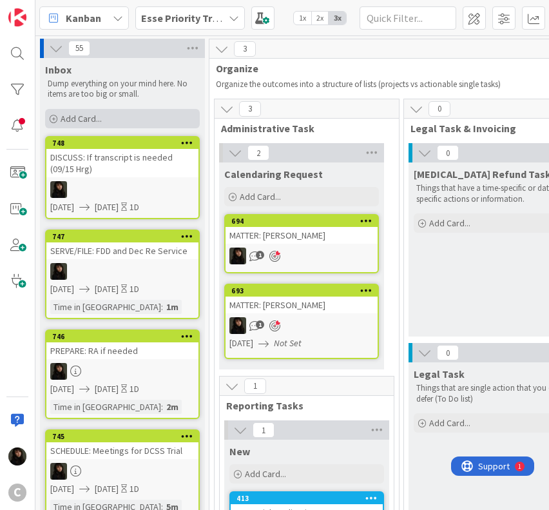
click at [90, 118] on span "Add Card..." at bounding box center [81, 119] width 41 height 12
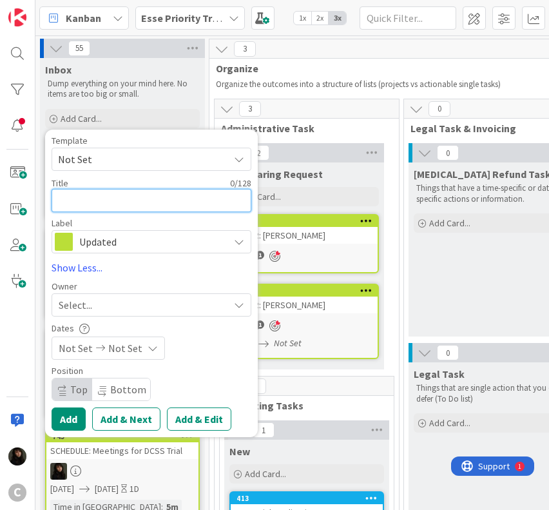
click at [114, 205] on textarea at bounding box center [152, 200] width 200 height 23
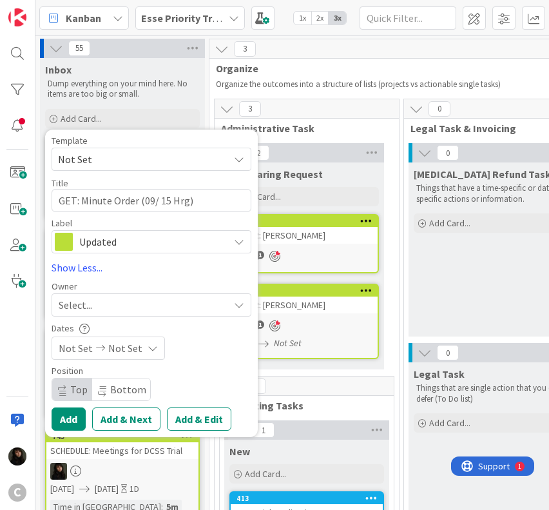
click at [118, 303] on div "Select..." at bounding box center [144, 304] width 170 height 15
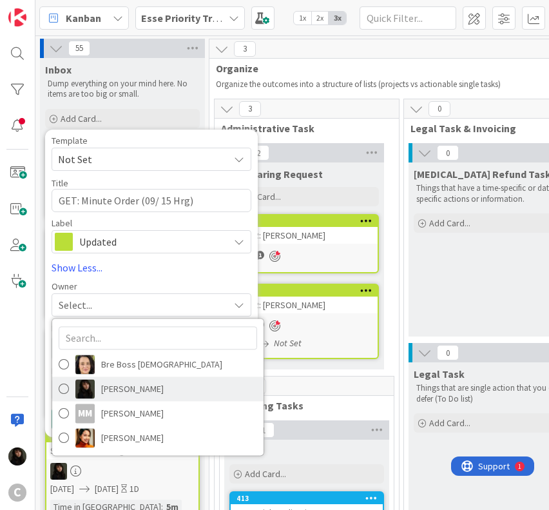
click at [88, 382] on img at bounding box center [84, 388] width 19 height 19
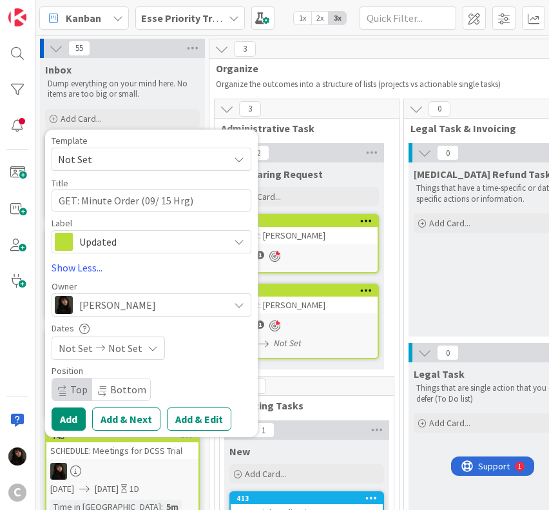
click at [97, 345] on icon at bounding box center [100, 347] width 15 height 9
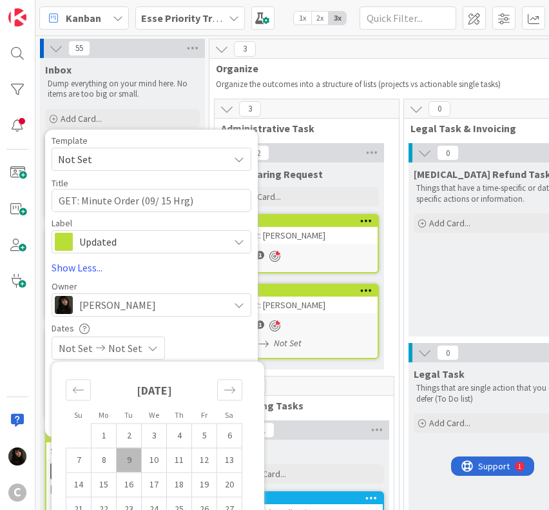
click at [126, 458] on td "9" at bounding box center [129, 459] width 25 height 24
click at [148, 460] on td "10" at bounding box center [154, 459] width 25 height 24
click at [230, 350] on div "[DATE] [DATE]" at bounding box center [152, 347] width 200 height 23
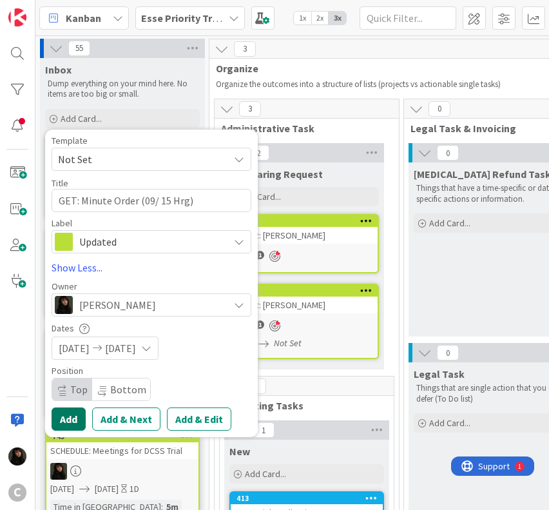
click at [74, 417] on button "Add" at bounding box center [69, 418] width 34 height 23
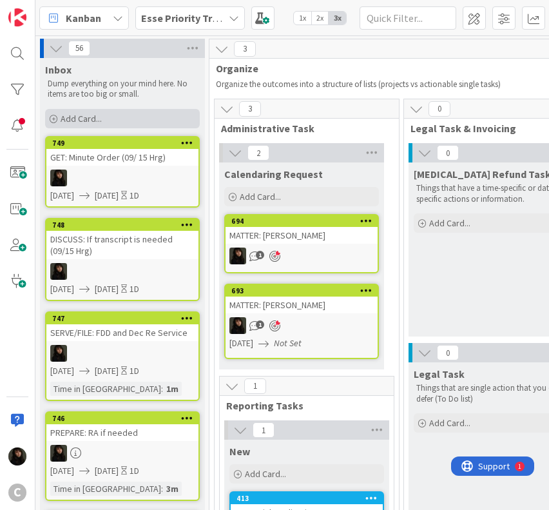
click at [116, 117] on div "Add Card..." at bounding box center [122, 118] width 155 height 19
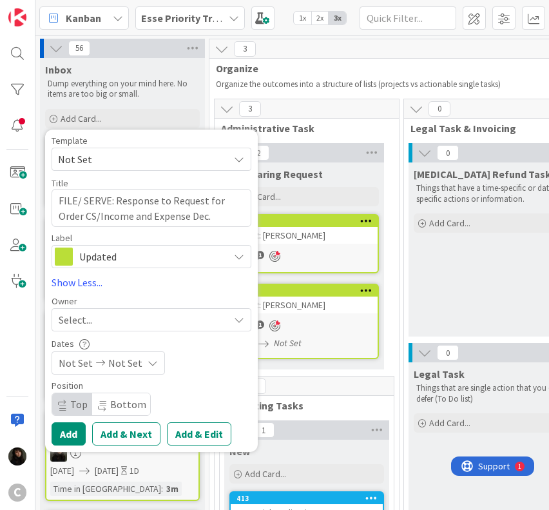
click at [103, 319] on div "Select..." at bounding box center [144, 319] width 170 height 15
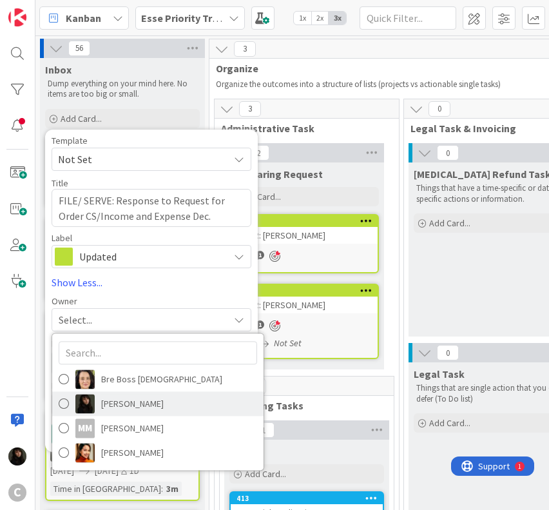
click at [130, 399] on span "[PERSON_NAME]" at bounding box center [132, 403] width 63 height 19
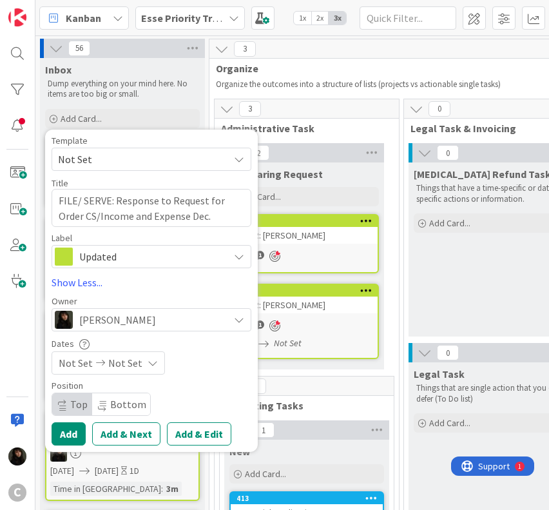
click at [133, 365] on span "Not Set" at bounding box center [125, 362] width 34 height 15
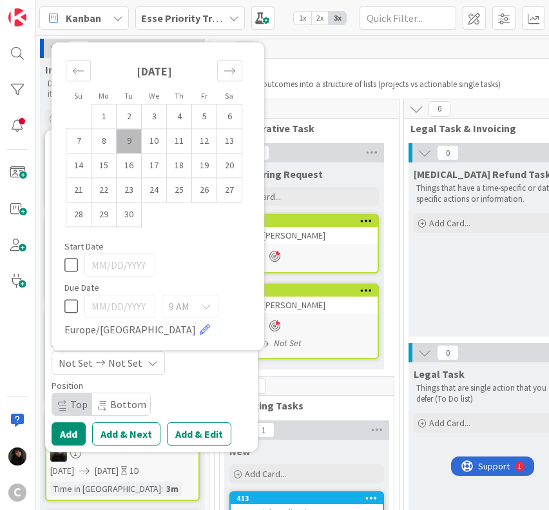
click at [126, 146] on td "9" at bounding box center [129, 141] width 25 height 24
click at [151, 146] on td "10" at bounding box center [154, 141] width 25 height 24
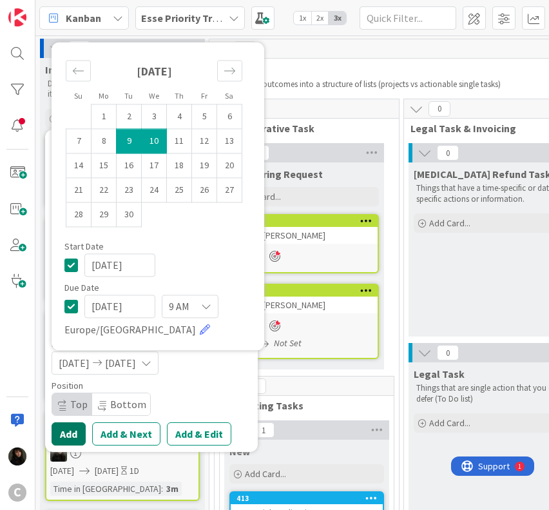
click at [75, 432] on button "Add" at bounding box center [69, 433] width 34 height 23
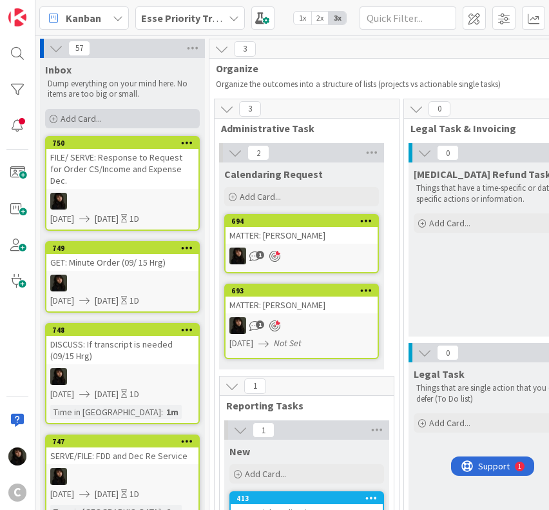
click at [102, 122] on div "Add Card..." at bounding box center [122, 118] width 155 height 19
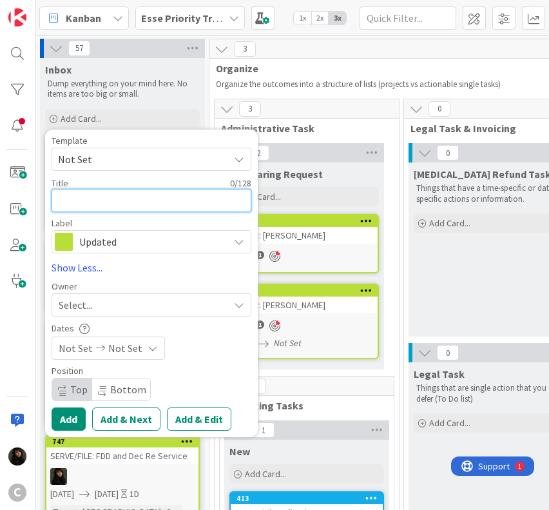
click at [84, 200] on textarea at bounding box center [152, 200] width 200 height 23
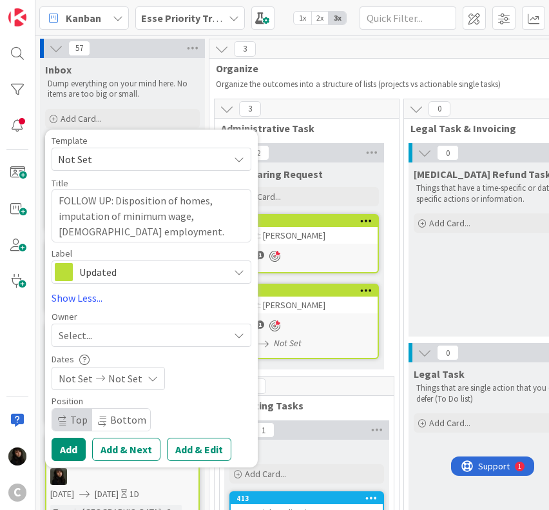
click at [132, 334] on div "Select..." at bounding box center [144, 334] width 170 height 15
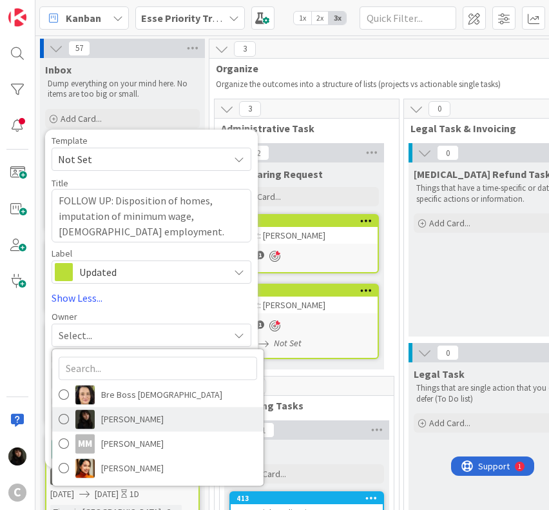
click at [133, 415] on span "[PERSON_NAME]" at bounding box center [132, 418] width 63 height 19
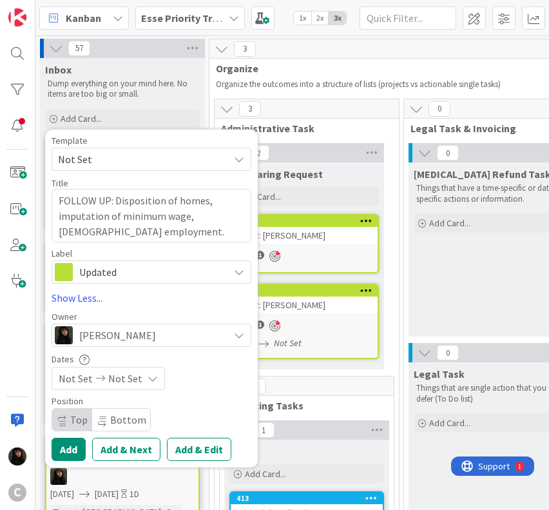
click at [139, 378] on div "Not Set Not Set" at bounding box center [108, 378] width 113 height 23
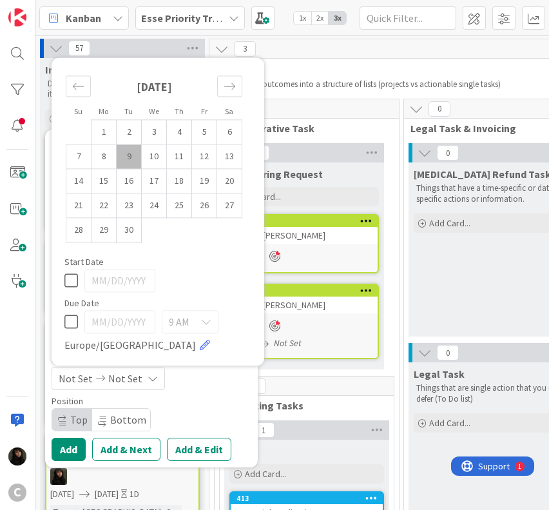
click at [137, 168] on td "9" at bounding box center [129, 156] width 25 height 24
click at [144, 163] on td "10" at bounding box center [154, 156] width 25 height 24
click at [200, 396] on div "Position" at bounding box center [152, 400] width 200 height 9
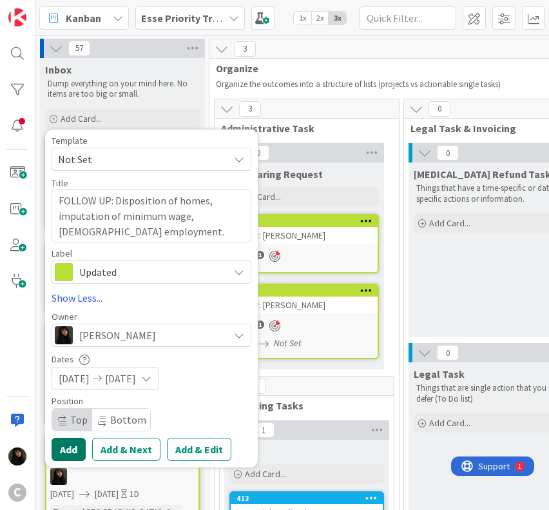
click at [72, 450] on button "Add" at bounding box center [69, 449] width 34 height 23
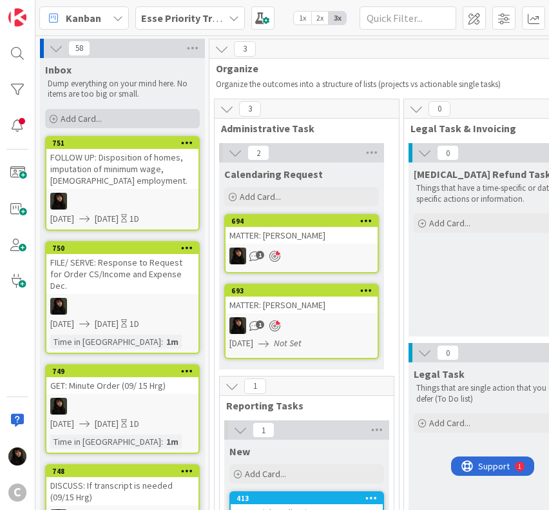
click at [102, 114] on div "Add Card..." at bounding box center [122, 118] width 155 height 19
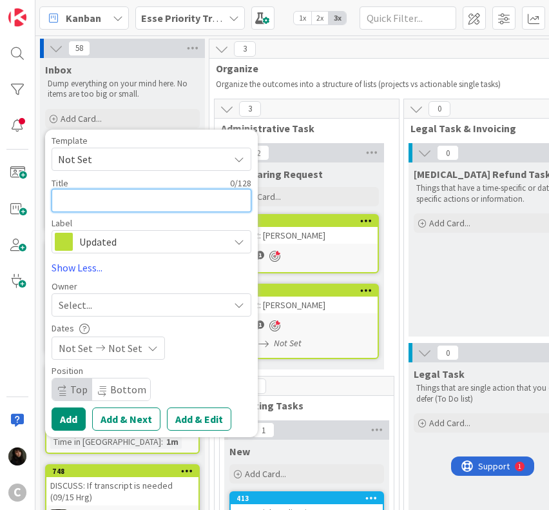
click at [100, 198] on textarea at bounding box center [152, 200] width 200 height 23
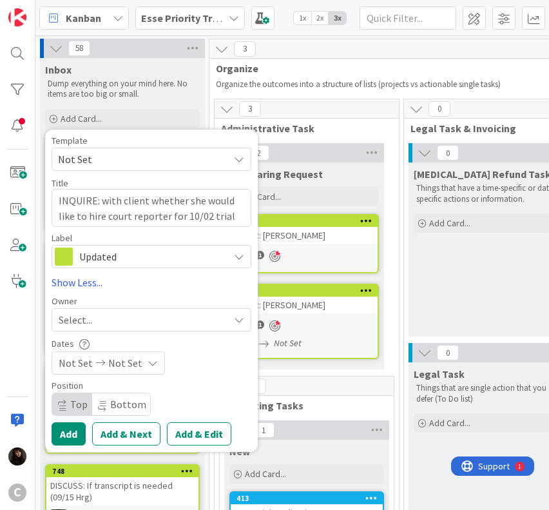
click at [130, 316] on div "Select..." at bounding box center [144, 319] width 170 height 15
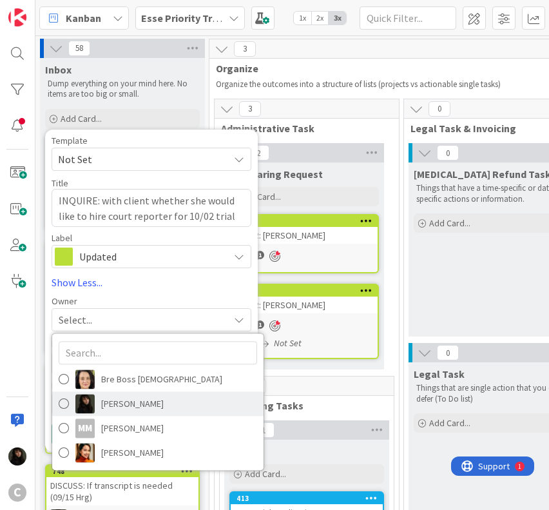
click at [131, 404] on span "[PERSON_NAME]" at bounding box center [132, 403] width 63 height 19
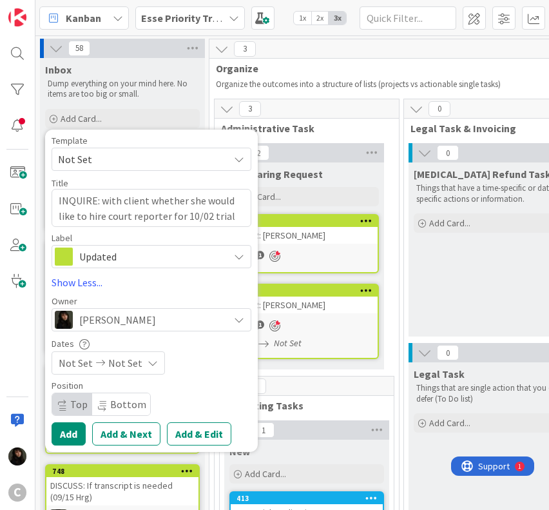
click at [129, 365] on span "Not Set" at bounding box center [125, 362] width 34 height 15
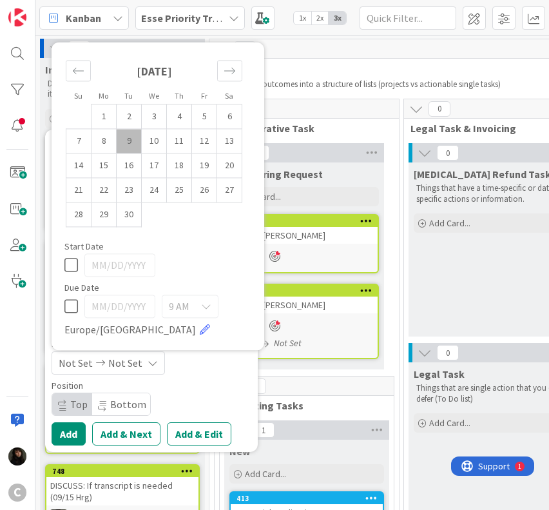
click at [131, 146] on td "9" at bounding box center [129, 141] width 25 height 24
click at [149, 140] on td "10" at bounding box center [154, 141] width 25 height 24
click at [215, 391] on div "Position Top Bottom" at bounding box center [152, 398] width 200 height 35
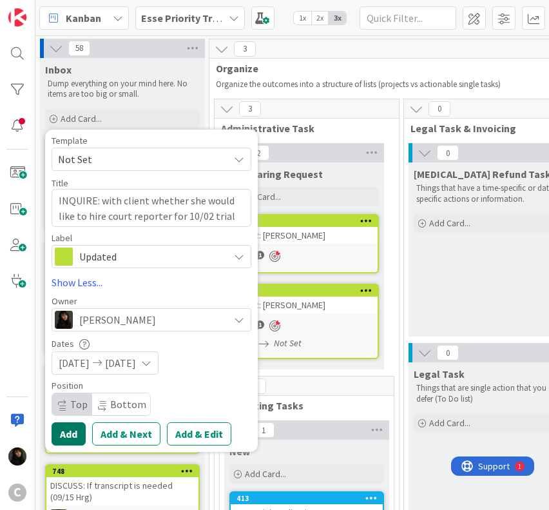
click at [72, 430] on button "Add" at bounding box center [69, 433] width 34 height 23
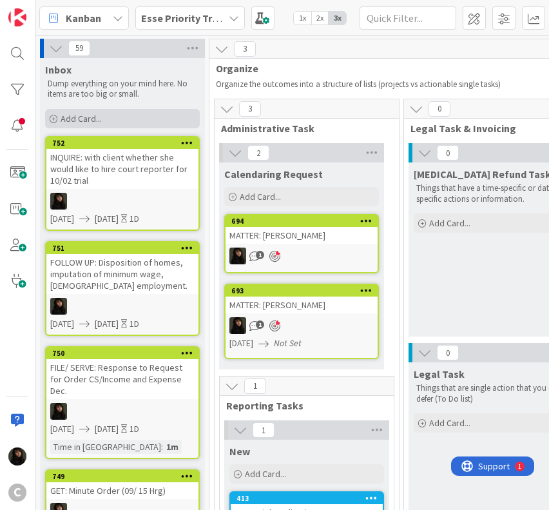
click at [122, 120] on div "Add Card..." at bounding box center [122, 118] width 155 height 19
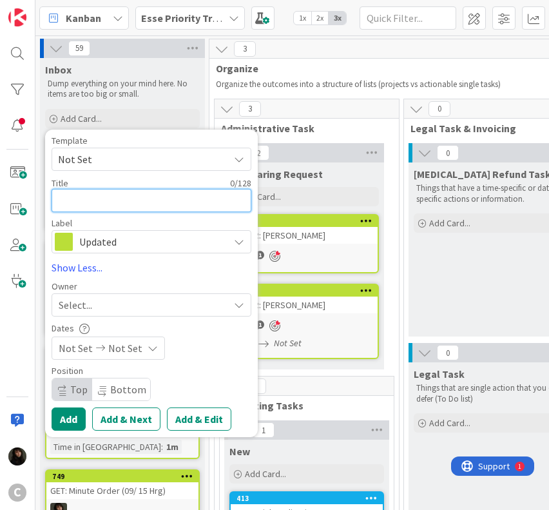
click at [84, 206] on textarea at bounding box center [152, 200] width 200 height 23
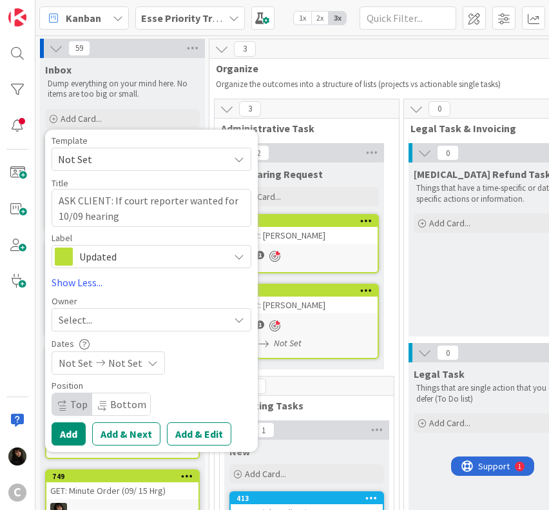
click at [66, 332] on div "Template Not Set Not Set Invoicing Cycle: Cornwall Family Law Office Project We…" at bounding box center [152, 291] width 200 height 310
click at [67, 329] on div "Select..." at bounding box center [152, 319] width 200 height 23
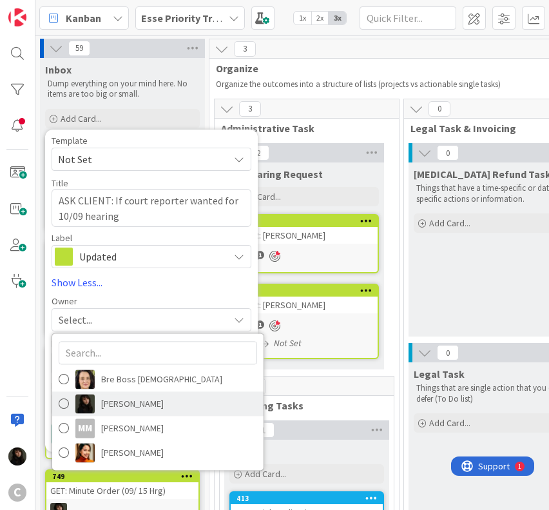
click at [122, 398] on span "[PERSON_NAME]" at bounding box center [132, 403] width 63 height 19
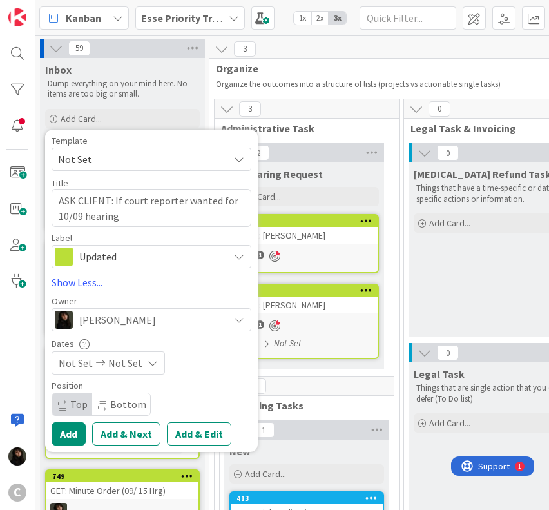
click at [108, 363] on span "Not Set" at bounding box center [125, 362] width 34 height 15
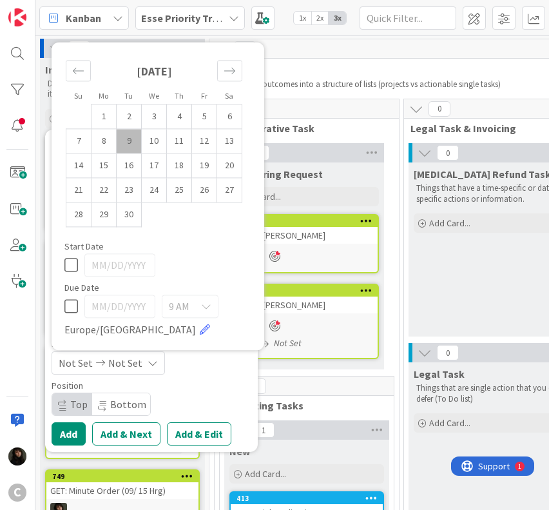
click at [108, 363] on span "Not Set" at bounding box center [125, 362] width 34 height 15
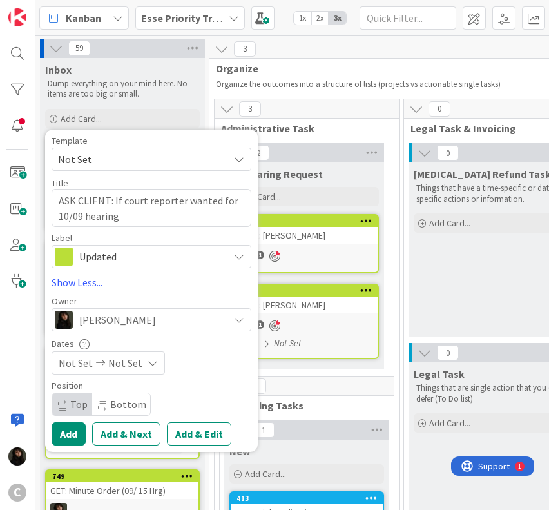
click at [68, 414] on span "Top" at bounding box center [72, 404] width 40 height 22
click at [70, 431] on button "Add" at bounding box center [69, 433] width 34 height 23
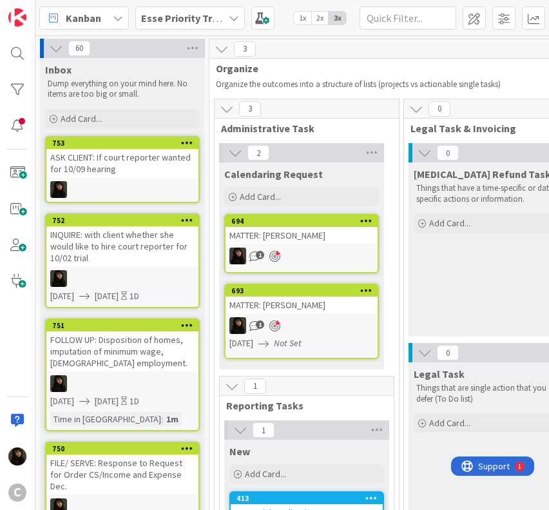
click at [133, 176] on div "ASK CLIENT: If court reporter wanted for 10/09 hearing" at bounding box center [122, 163] width 152 height 28
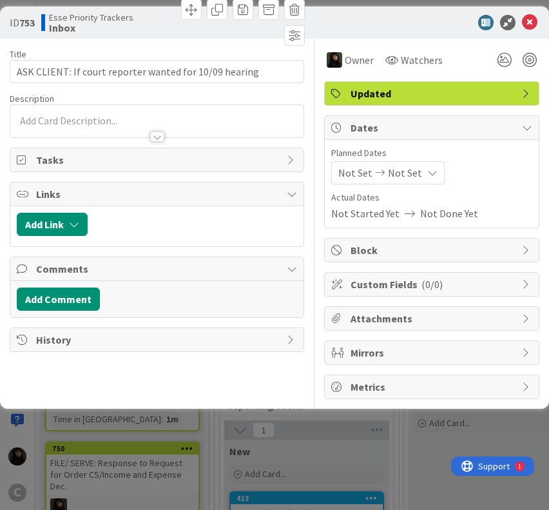
click at [378, 177] on div "Not Set Not Set" at bounding box center [387, 172] width 113 height 23
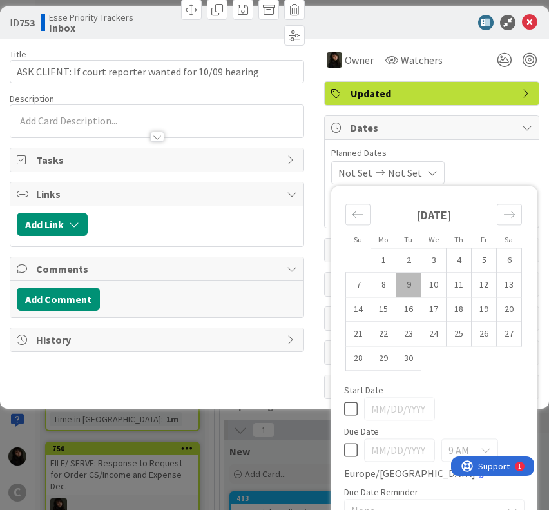
click at [396, 287] on td "9" at bounding box center [408, 285] width 25 height 24
click at [421, 284] on td "10" at bounding box center [433, 285] width 25 height 24
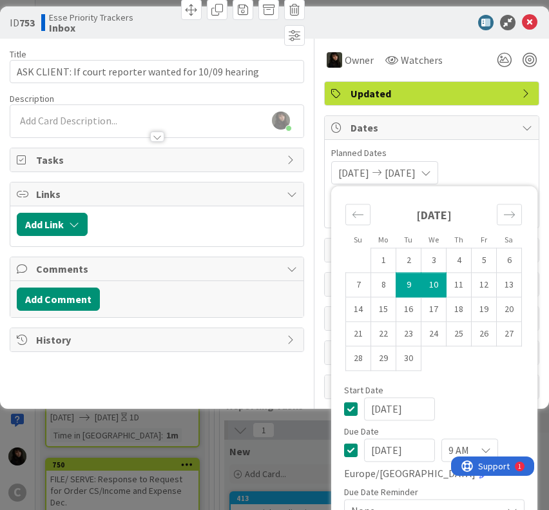
click at [490, 156] on span "Planned Dates" at bounding box center [431, 153] width 201 height 14
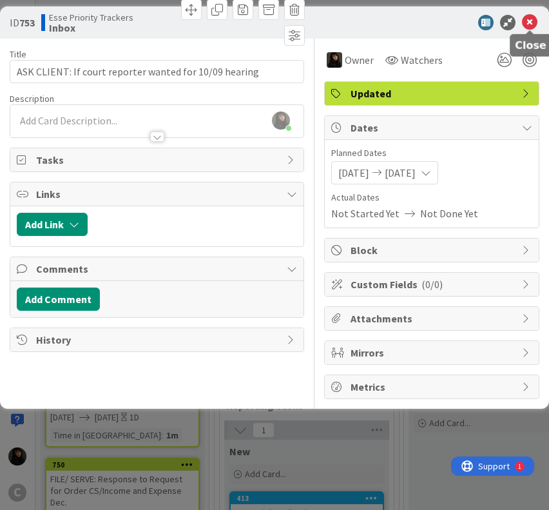
click at [533, 25] on icon at bounding box center [529, 22] width 15 height 15
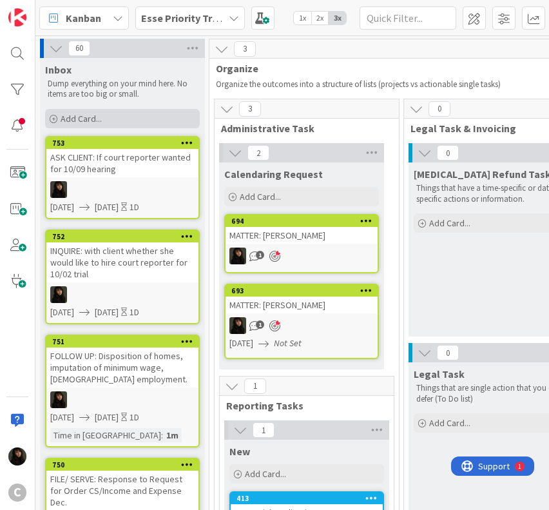
click at [90, 122] on span "Add Card..." at bounding box center [81, 119] width 41 height 12
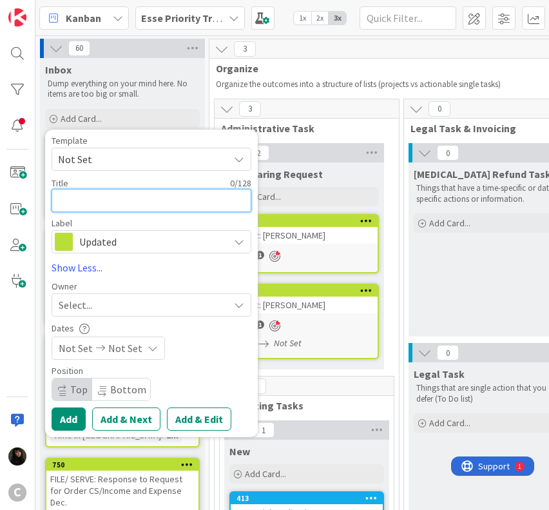
click at [193, 198] on textarea at bounding box center [152, 200] width 200 height 23
click at [186, 204] on textarea at bounding box center [152, 200] width 200 height 23
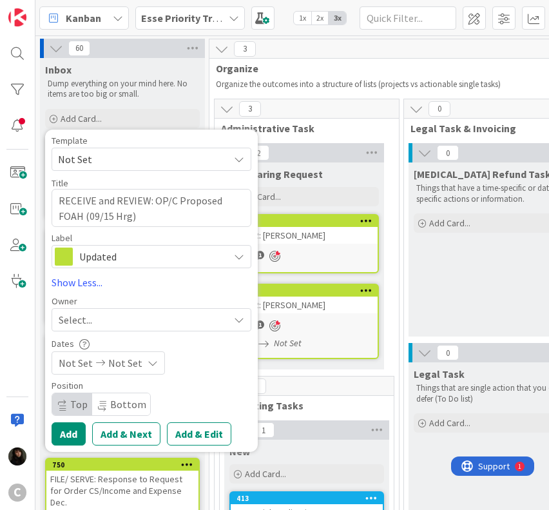
click at [142, 318] on div "Select..." at bounding box center [144, 319] width 170 height 15
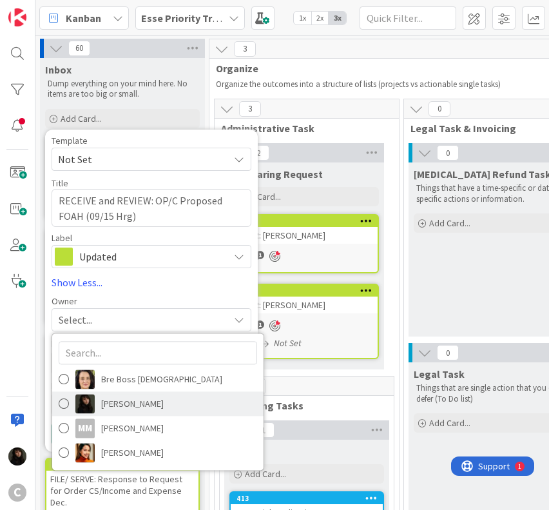
click at [126, 410] on span "[PERSON_NAME]" at bounding box center [132, 403] width 63 height 19
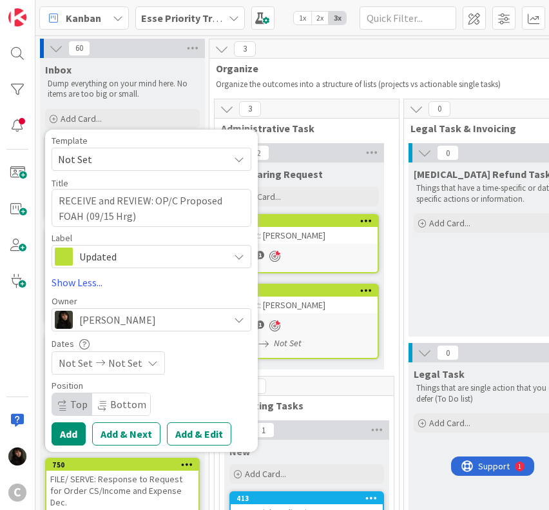
click at [139, 368] on div "Not Set Not Set" at bounding box center [108, 362] width 113 height 23
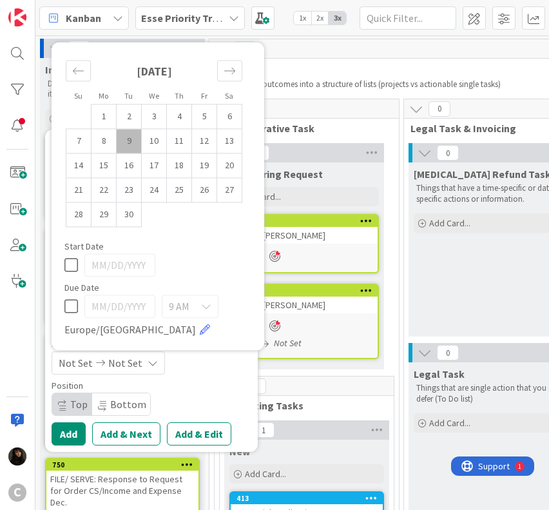
click at [124, 143] on td "9" at bounding box center [129, 141] width 25 height 24
click at [149, 144] on td "10" at bounding box center [154, 141] width 25 height 24
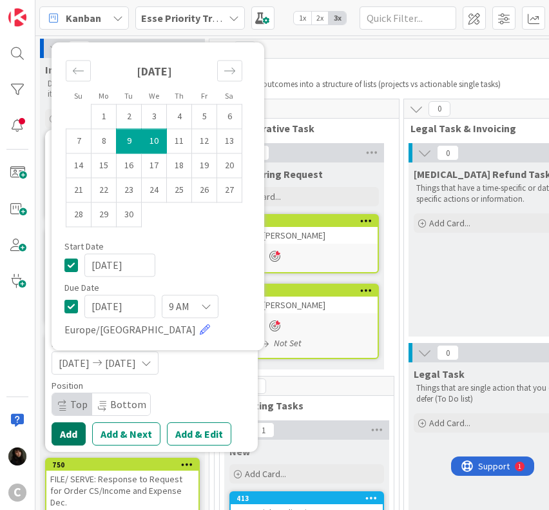
click at [70, 436] on button "Add" at bounding box center [69, 433] width 34 height 23
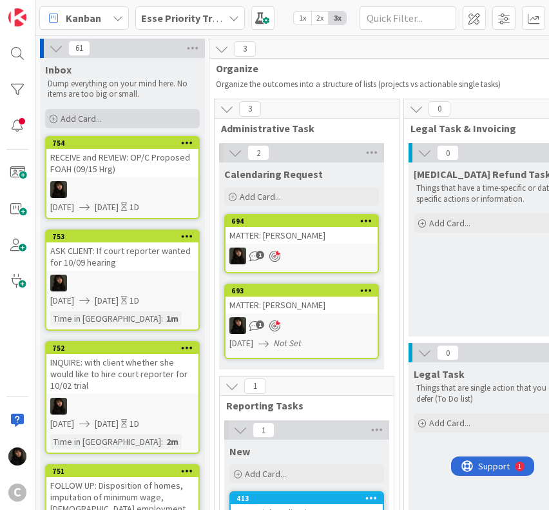
click at [136, 112] on div "Add Card..." at bounding box center [122, 118] width 155 height 19
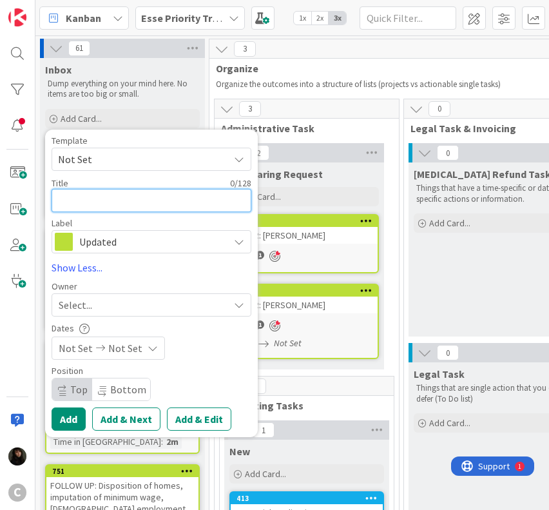
click at [124, 200] on textarea at bounding box center [152, 200] width 200 height 23
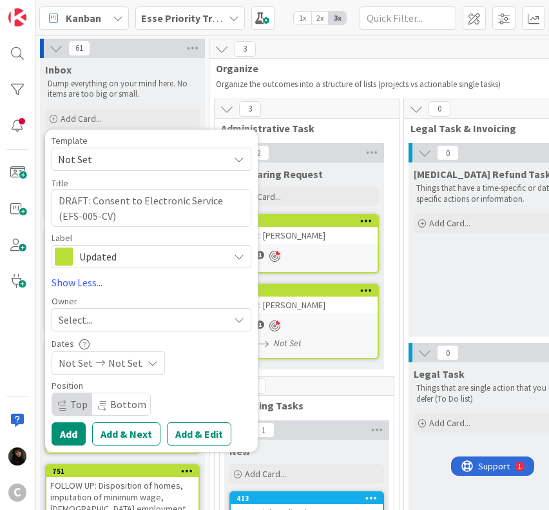
click at [103, 316] on div "Select..." at bounding box center [144, 319] width 170 height 15
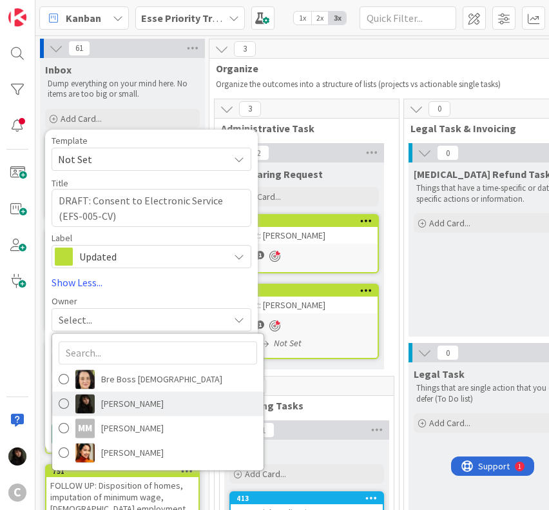
click at [114, 405] on span "[PERSON_NAME]" at bounding box center [132, 403] width 63 height 19
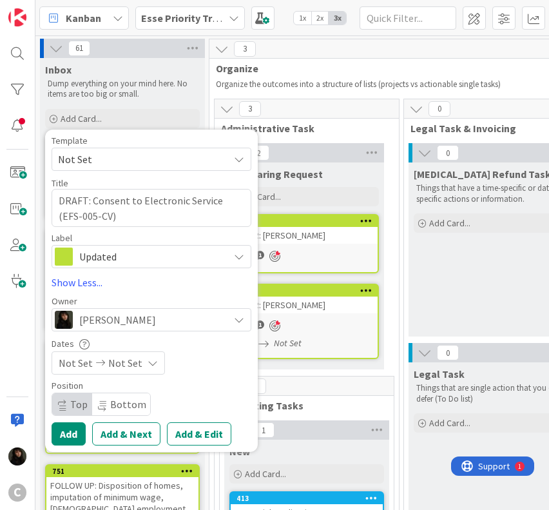
click at [104, 358] on div "Not Set Not Set" at bounding box center [108, 362] width 113 height 23
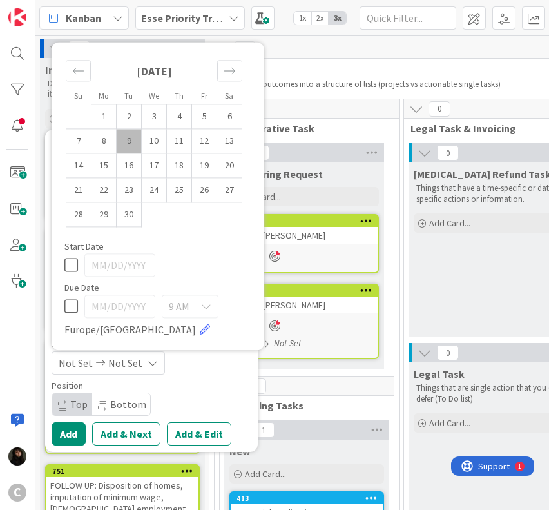
click at [129, 133] on td "9" at bounding box center [129, 141] width 25 height 24
click at [147, 139] on td "10" at bounding box center [154, 141] width 25 height 24
click at [221, 387] on div "Position" at bounding box center [152, 385] width 200 height 9
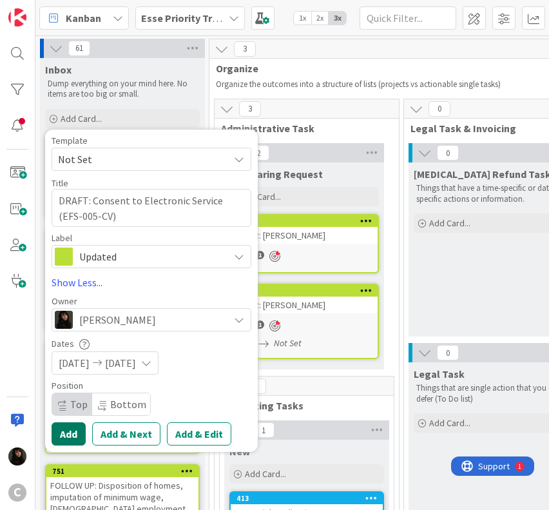
click at [70, 432] on button "Add" at bounding box center [69, 433] width 34 height 23
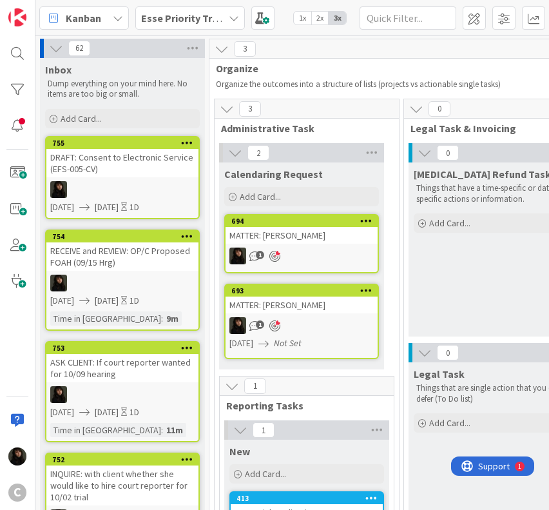
click at [119, 167] on div "DRAFT: Consent to Electronic Service (EFS-005-CV)" at bounding box center [122, 163] width 152 height 28
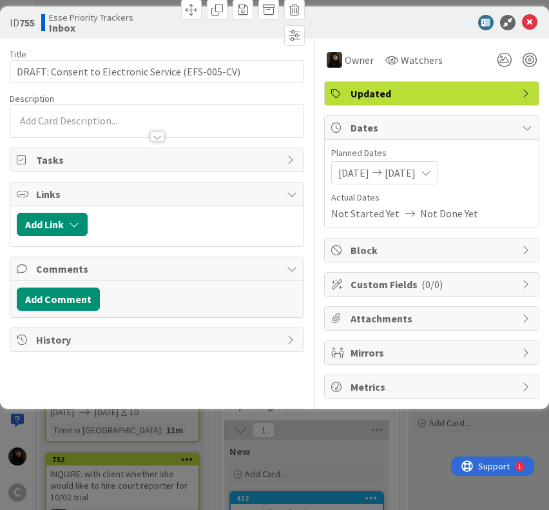
click at [87, 122] on div at bounding box center [156, 121] width 293 height 32
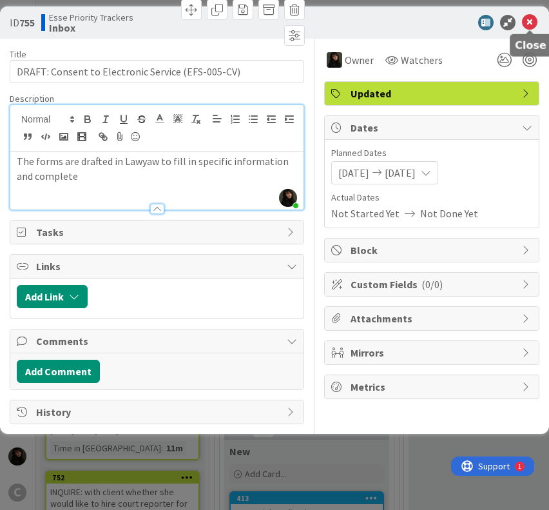
click at [529, 19] on icon at bounding box center [529, 22] width 15 height 15
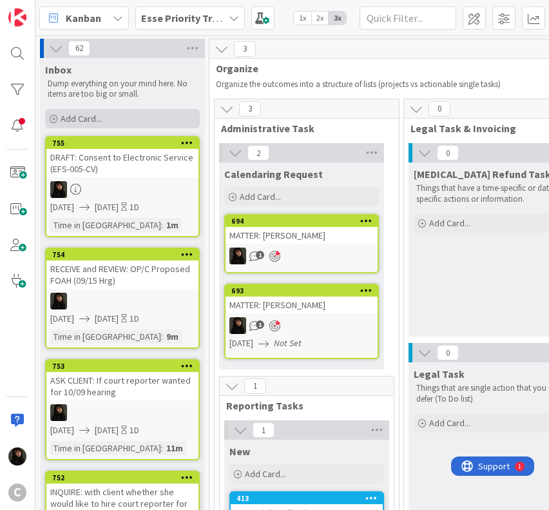
click at [82, 120] on span "Add Card..." at bounding box center [81, 119] width 41 height 12
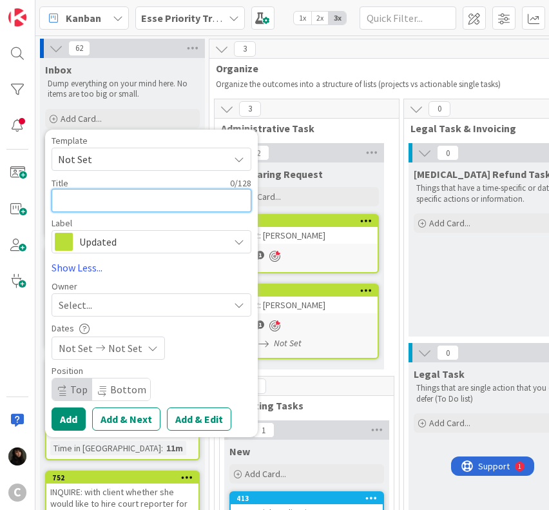
click at [100, 208] on textarea at bounding box center [152, 200] width 200 height 23
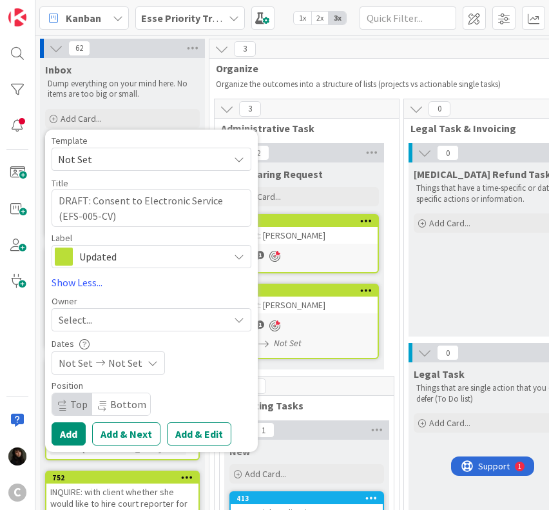
click at [115, 329] on div "Select..." at bounding box center [152, 319] width 200 height 23
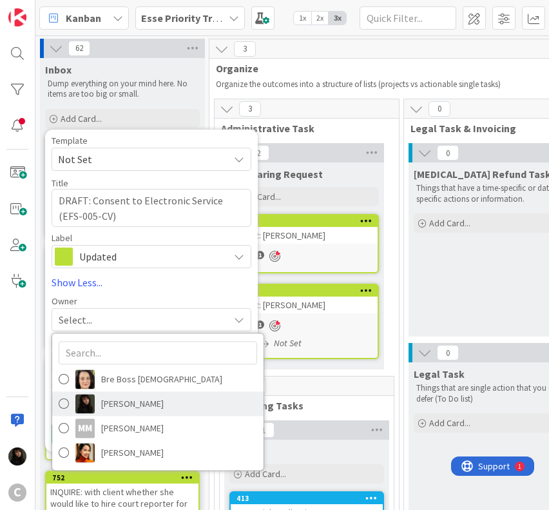
click at [117, 396] on span "[PERSON_NAME]" at bounding box center [132, 403] width 63 height 19
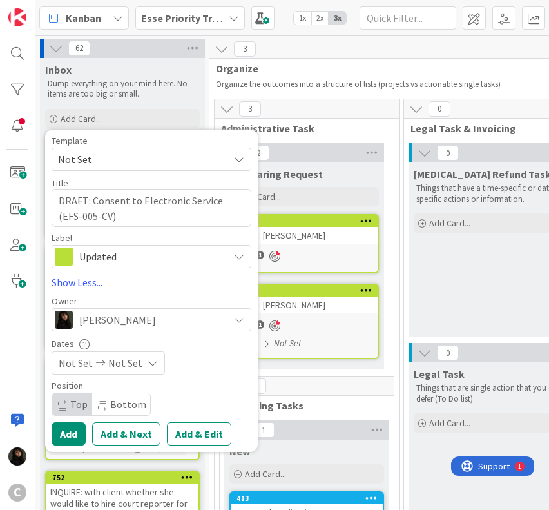
click at [103, 364] on icon at bounding box center [100, 362] width 15 height 9
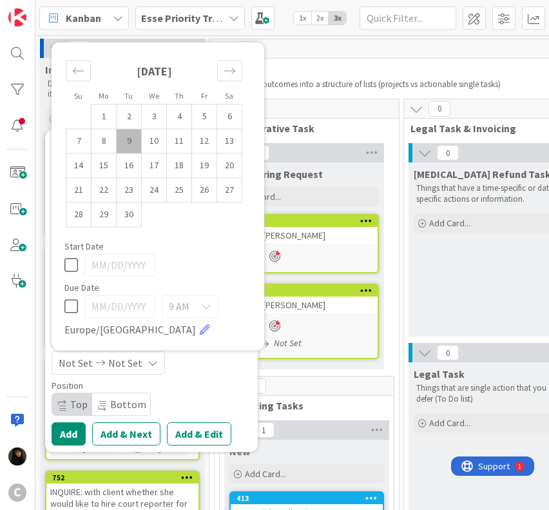
click at [138, 144] on td "9" at bounding box center [129, 141] width 25 height 24
click at [144, 142] on td "10" at bounding box center [154, 141] width 25 height 24
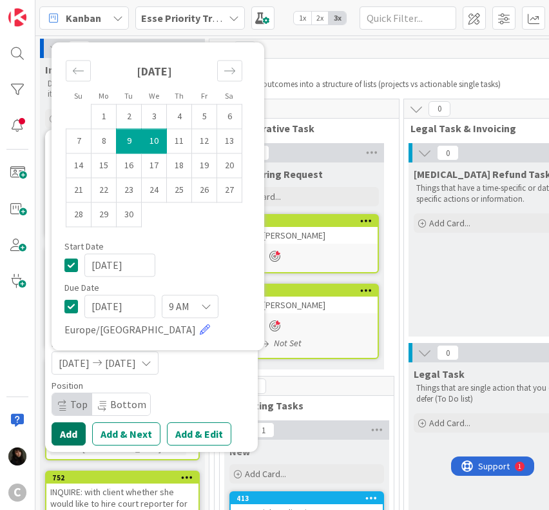
click at [73, 439] on button "Add" at bounding box center [69, 433] width 34 height 23
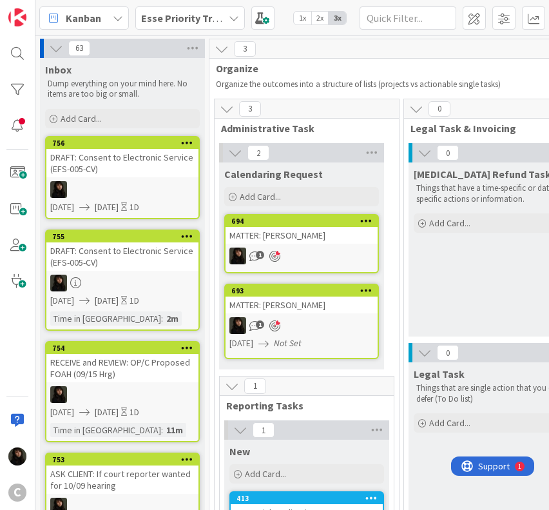
click at [150, 188] on div at bounding box center [122, 189] width 152 height 17
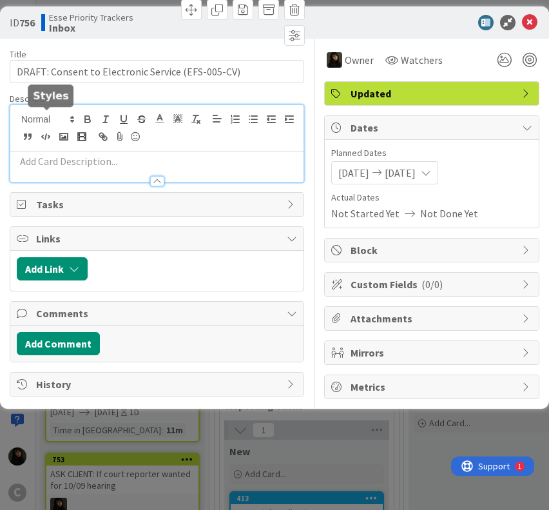
click at [69, 120] on div at bounding box center [156, 143] width 293 height 77
click at [58, 160] on p at bounding box center [157, 161] width 280 height 15
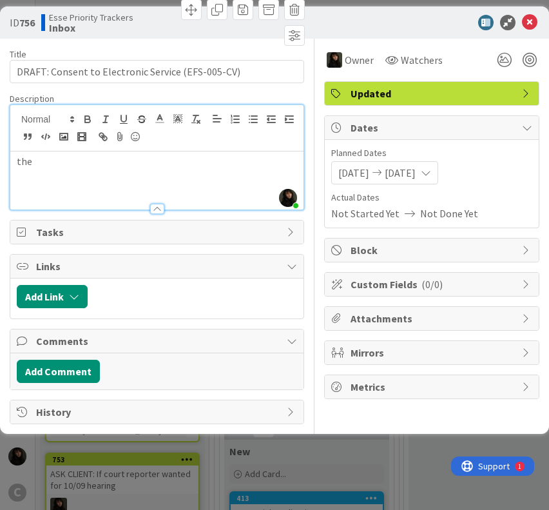
click at [97, 188] on div "the" at bounding box center [156, 180] width 293 height 58
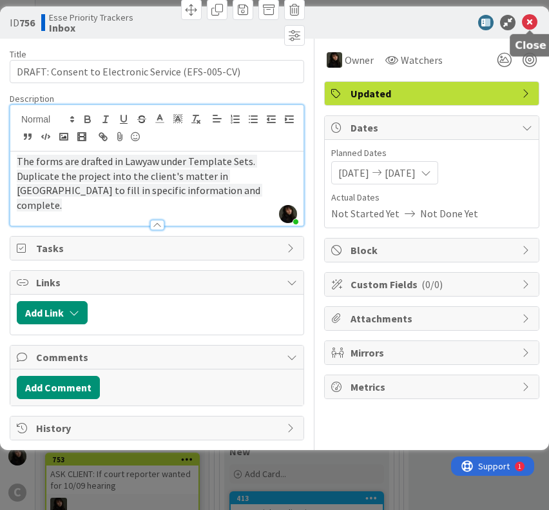
click at [534, 22] on icon at bounding box center [529, 22] width 15 height 15
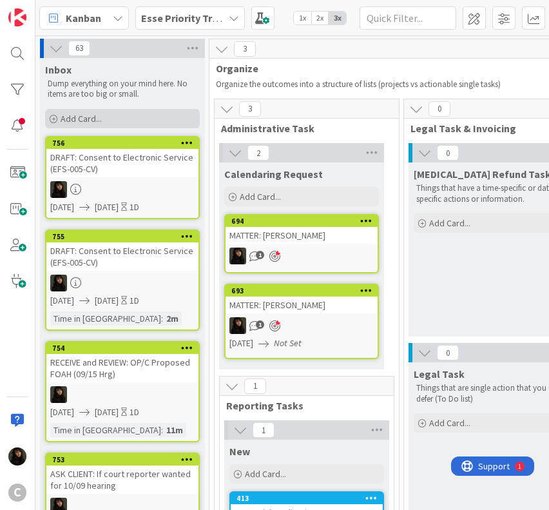
click at [117, 122] on div "Add Card..." at bounding box center [122, 118] width 155 height 19
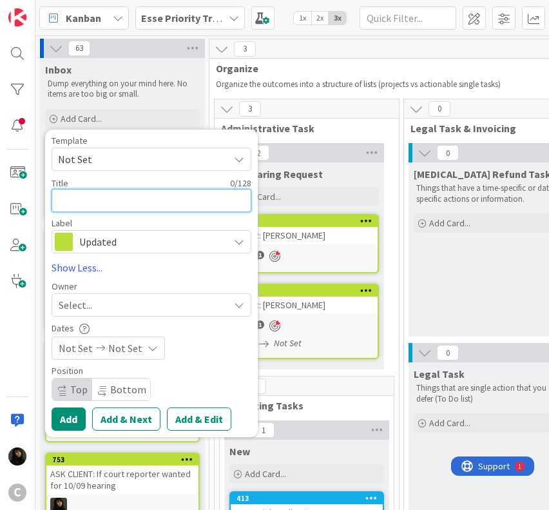
click at [75, 205] on textarea at bounding box center [152, 200] width 200 height 23
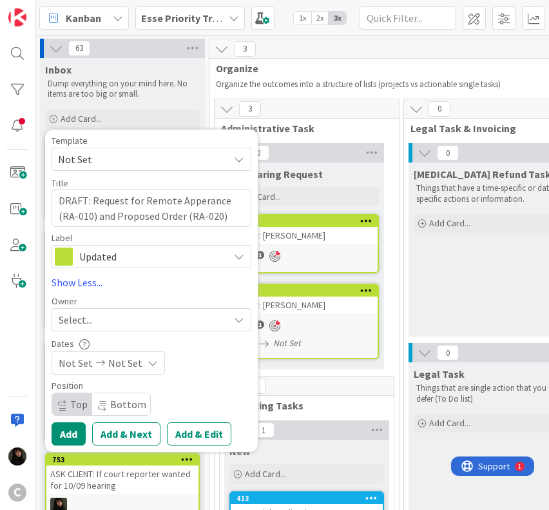
click at [116, 323] on div "Select..." at bounding box center [144, 319] width 170 height 15
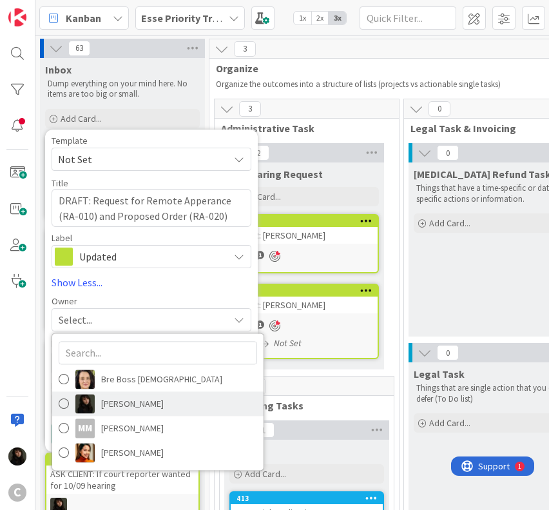
click at [124, 404] on span "[PERSON_NAME]" at bounding box center [132, 403] width 63 height 19
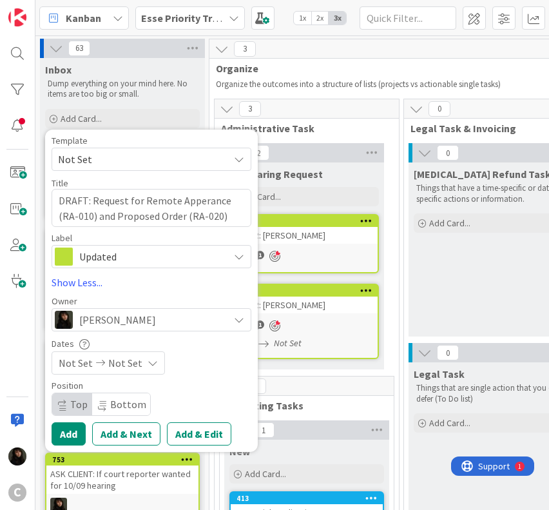
click at [141, 365] on div "Not Set Not Set" at bounding box center [108, 362] width 113 height 23
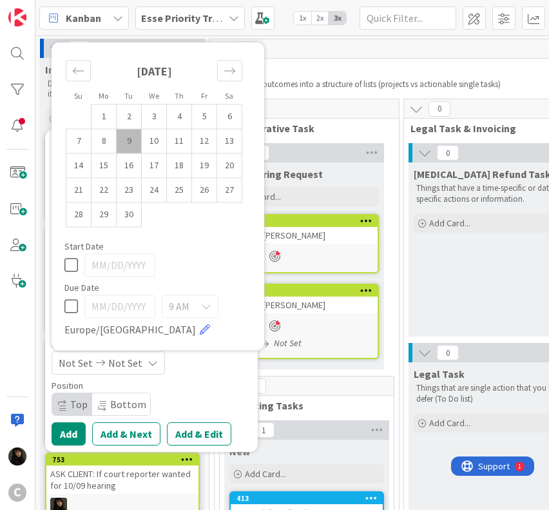
click at [140, 149] on td "9" at bounding box center [129, 141] width 25 height 24
click at [151, 142] on td "10" at bounding box center [154, 141] width 25 height 24
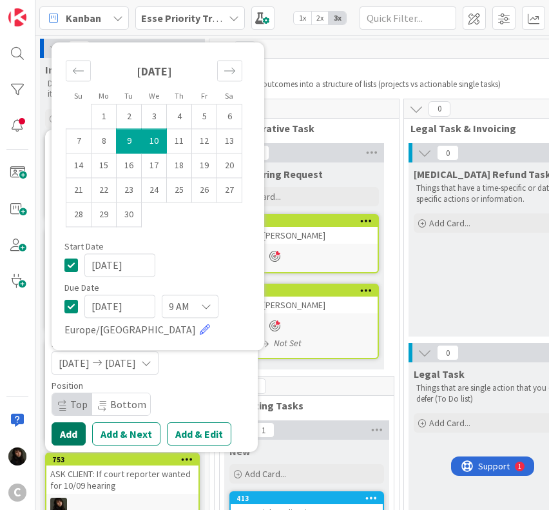
click at [72, 435] on button "Add" at bounding box center [69, 433] width 34 height 23
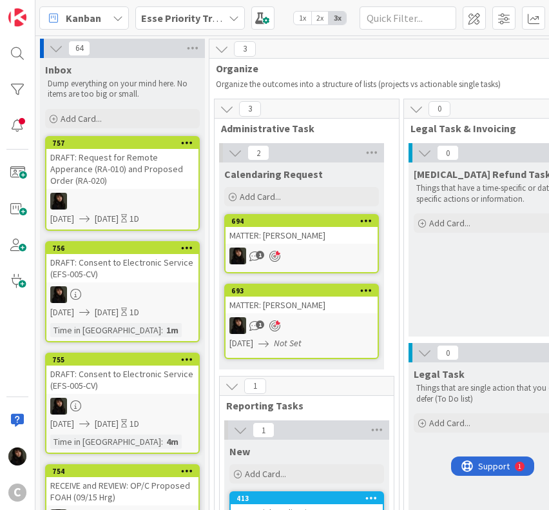
click at [144, 193] on div at bounding box center [122, 201] width 152 height 17
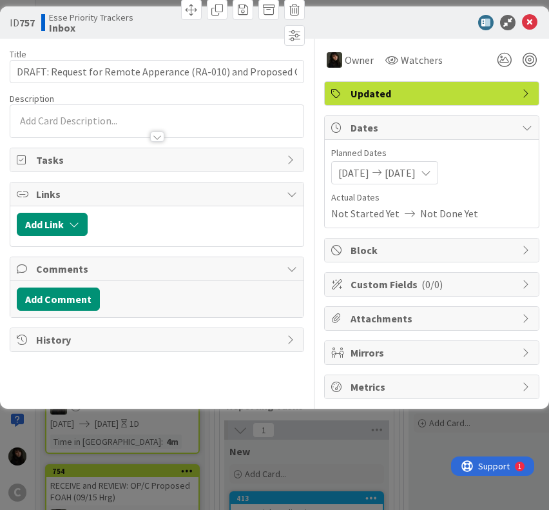
click at [50, 117] on div at bounding box center [156, 121] width 293 height 32
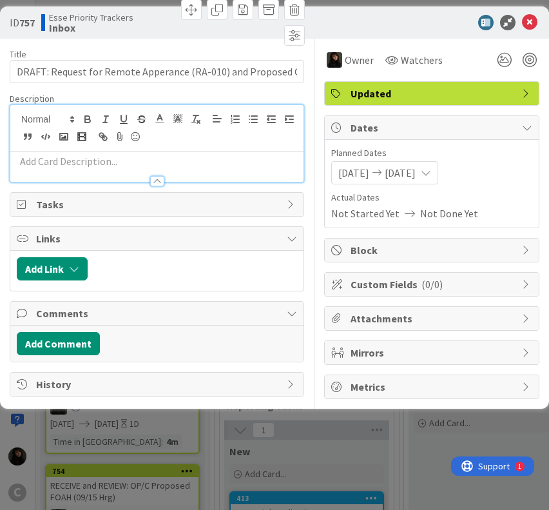
click at [54, 159] on p at bounding box center [157, 161] width 280 height 15
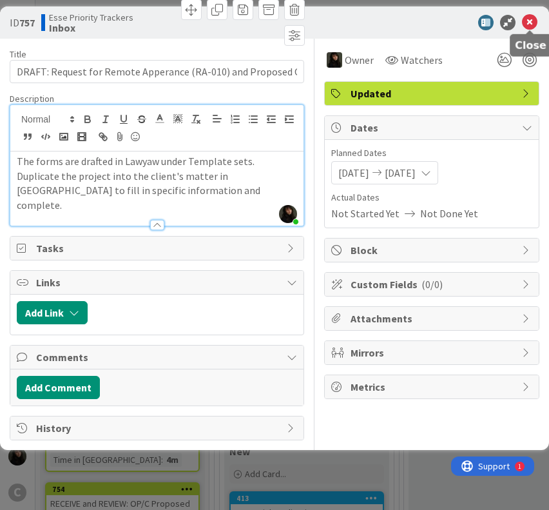
click at [526, 23] on icon at bounding box center [529, 22] width 15 height 15
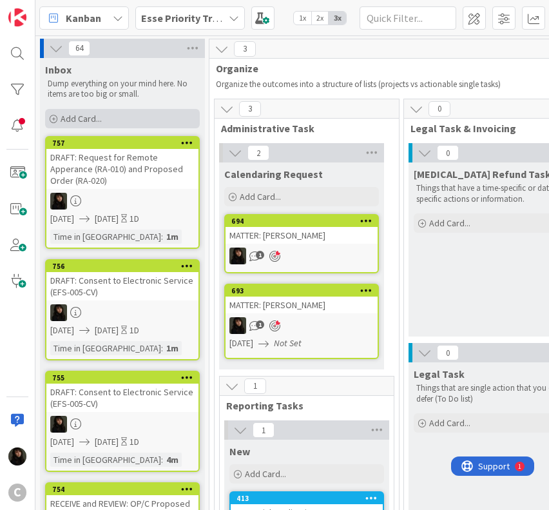
click at [101, 118] on span "Add Card..." at bounding box center [81, 119] width 41 height 12
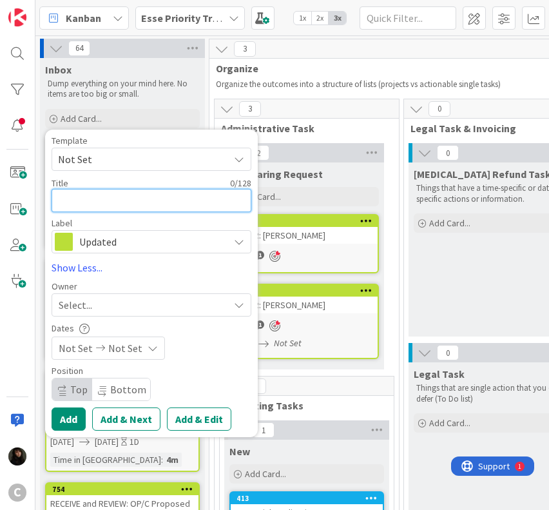
click at [95, 200] on textarea at bounding box center [152, 200] width 200 height 23
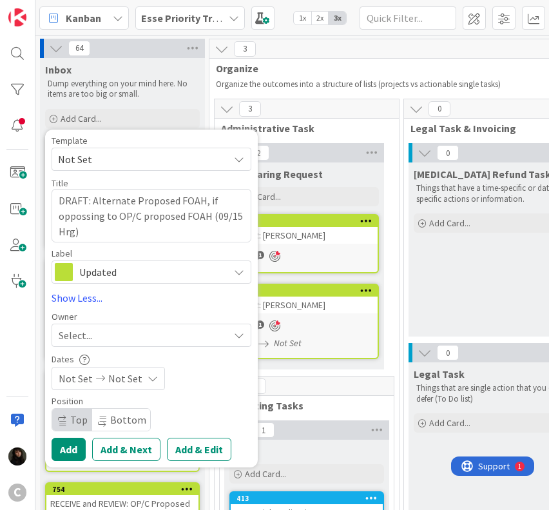
click at [120, 331] on div "Select..." at bounding box center [144, 334] width 170 height 15
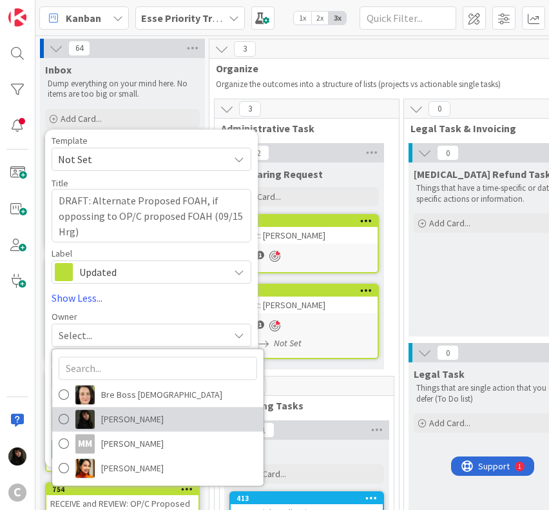
click at [107, 416] on span "[PERSON_NAME]" at bounding box center [132, 418] width 63 height 19
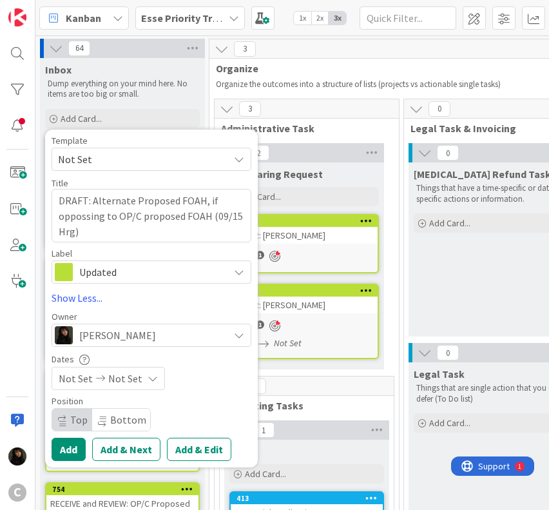
click at [139, 372] on div "Not Set Not Set" at bounding box center [108, 378] width 113 height 23
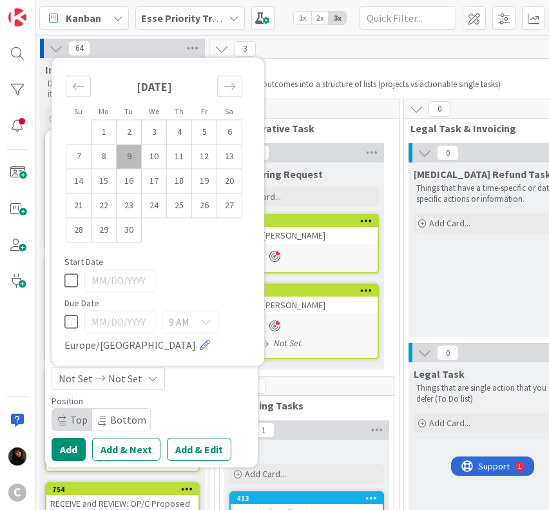
click at [131, 157] on td "9" at bounding box center [129, 156] width 25 height 24
click at [143, 157] on td "10" at bounding box center [154, 156] width 25 height 24
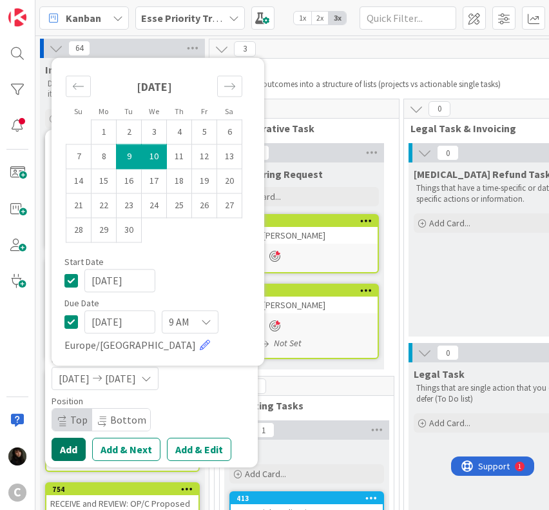
click at [72, 450] on button "Add" at bounding box center [69, 449] width 34 height 23
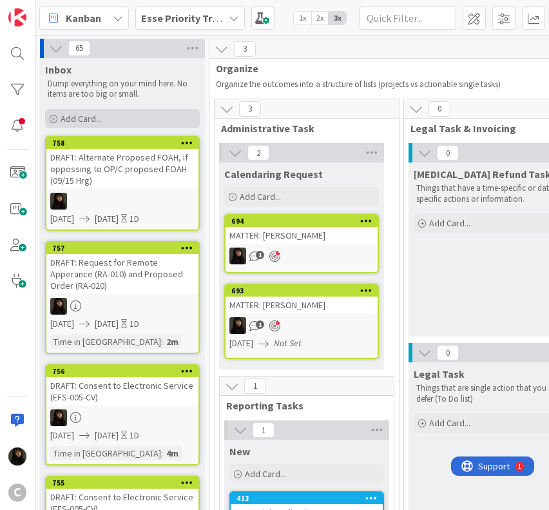
click at [75, 120] on span "Add Card..." at bounding box center [81, 119] width 41 height 12
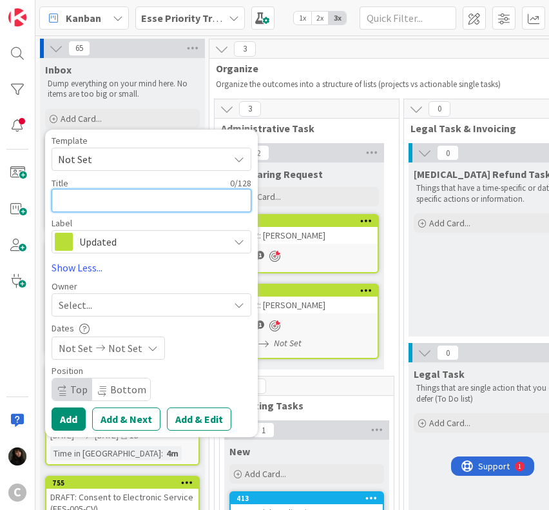
click at [75, 199] on textarea at bounding box center [152, 200] width 200 height 23
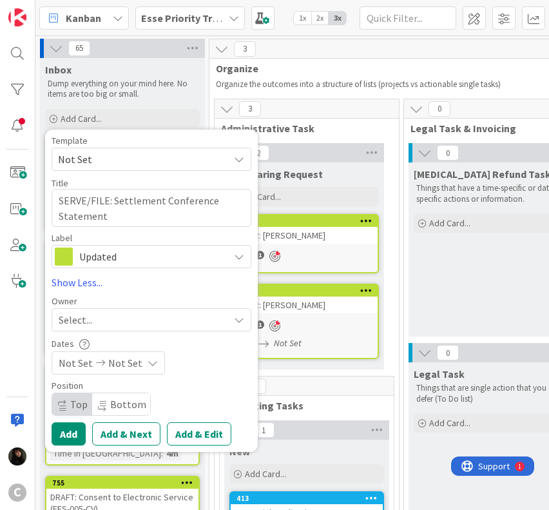
click at [115, 318] on div "Select..." at bounding box center [144, 319] width 170 height 15
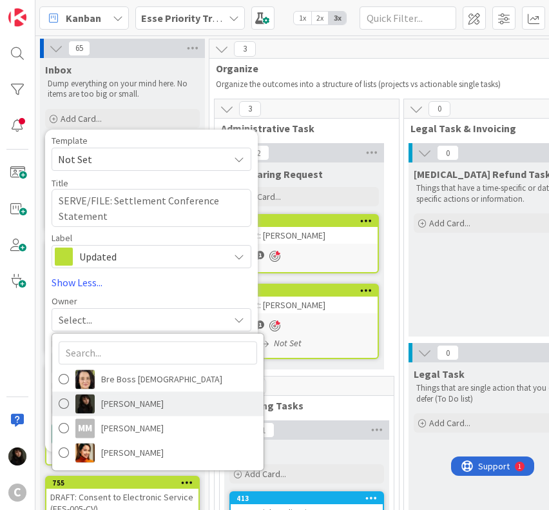
click at [140, 404] on span "[PERSON_NAME]" at bounding box center [132, 403] width 63 height 19
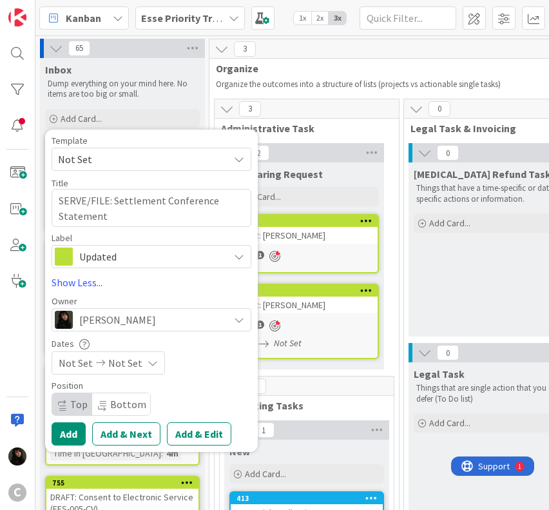
click at [139, 369] on div "Not Set Not Set" at bounding box center [108, 362] width 113 height 23
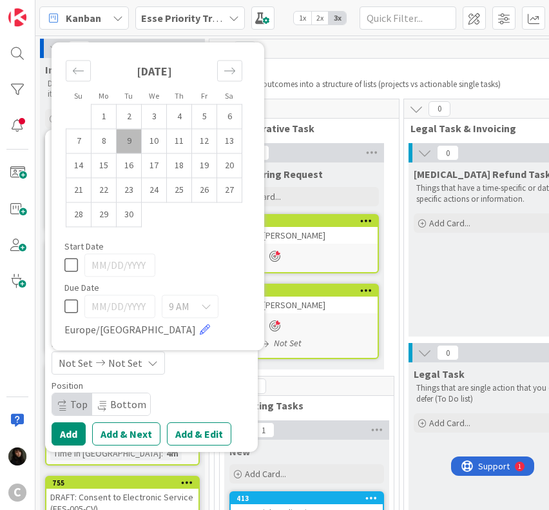
click at [137, 141] on td "9" at bounding box center [129, 141] width 25 height 24
click at [151, 141] on td "10" at bounding box center [154, 141] width 25 height 24
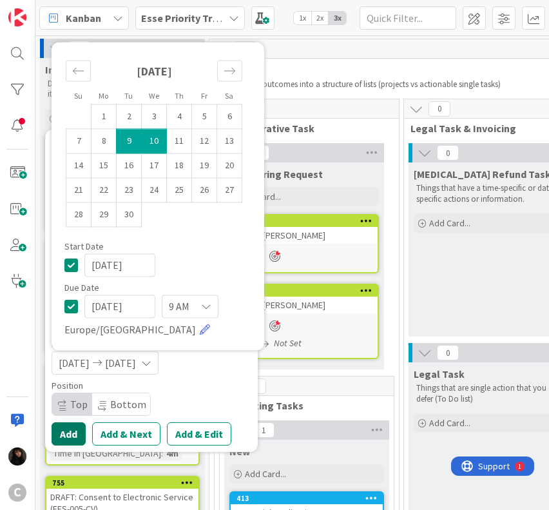
click at [68, 431] on button "Add" at bounding box center [69, 433] width 34 height 23
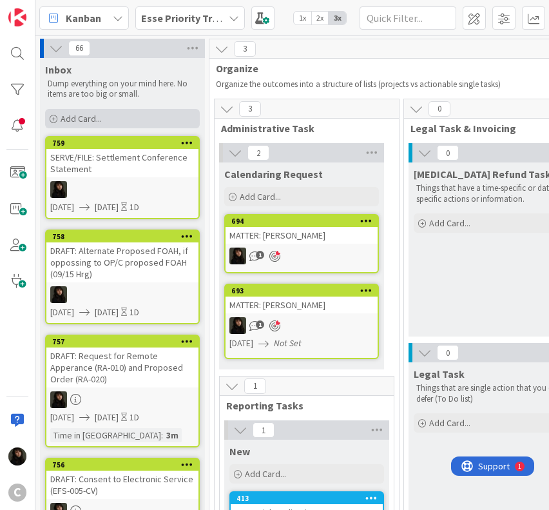
click at [84, 119] on span "Add Card..." at bounding box center [81, 119] width 41 height 12
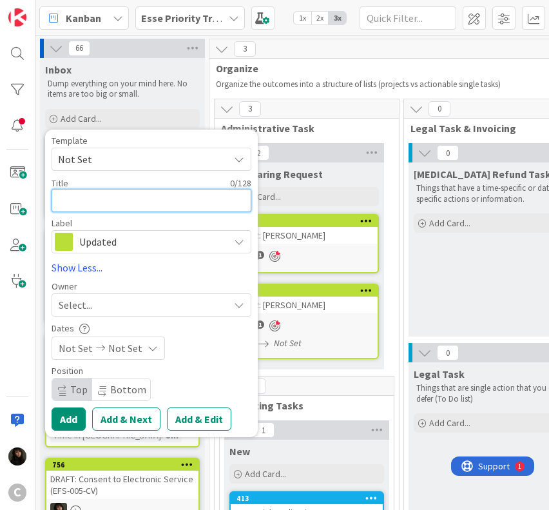
click at [87, 197] on textarea at bounding box center [152, 200] width 200 height 23
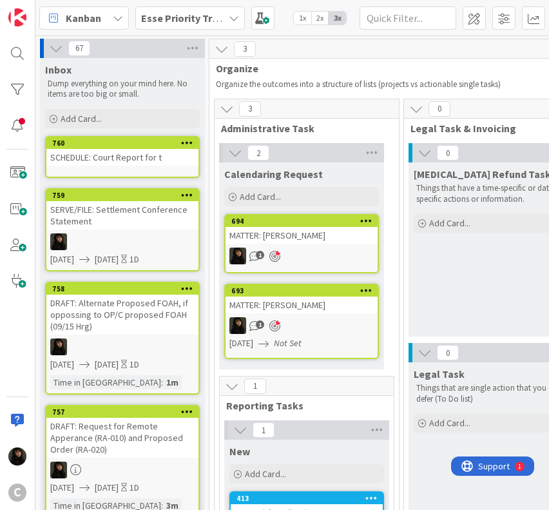
click at [102, 168] on link "760 SCHEDULE: Court Report for t" at bounding box center [122, 157] width 155 height 42
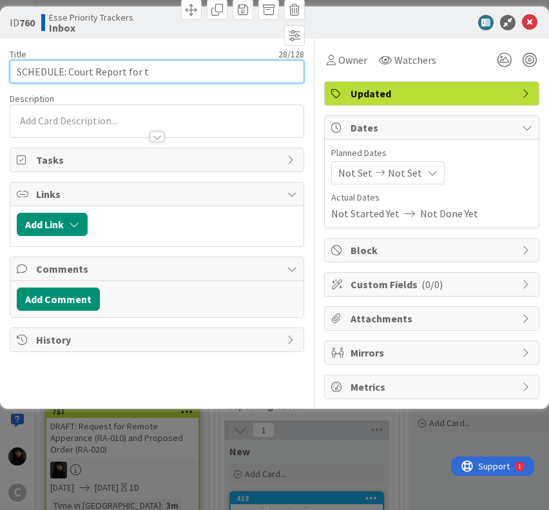
click at [162, 81] on input "SCHEDULE: Court Report for t" at bounding box center [157, 71] width 294 height 23
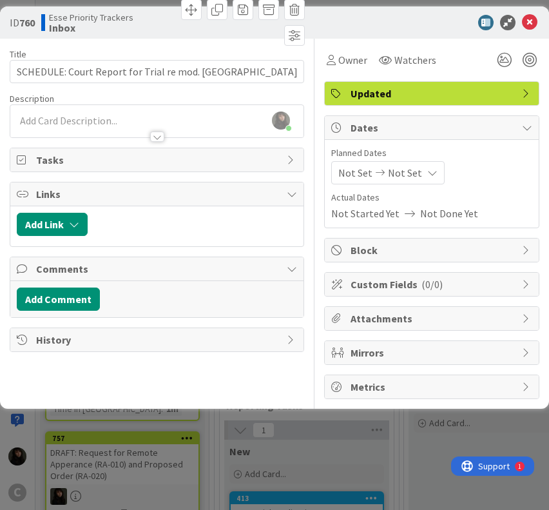
click at [55, 126] on div at bounding box center [156, 131] width 293 height 14
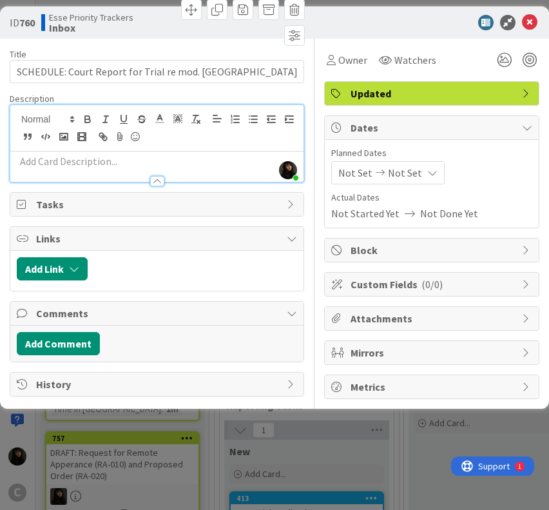
click at [50, 165] on p at bounding box center [157, 161] width 280 height 15
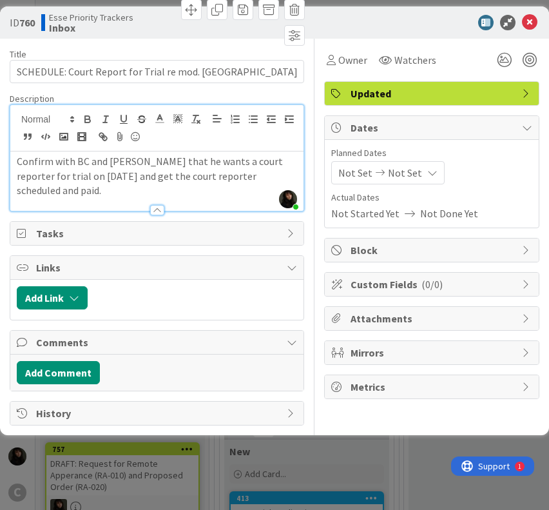
click at [416, 169] on span "Not Set" at bounding box center [405, 172] width 34 height 15
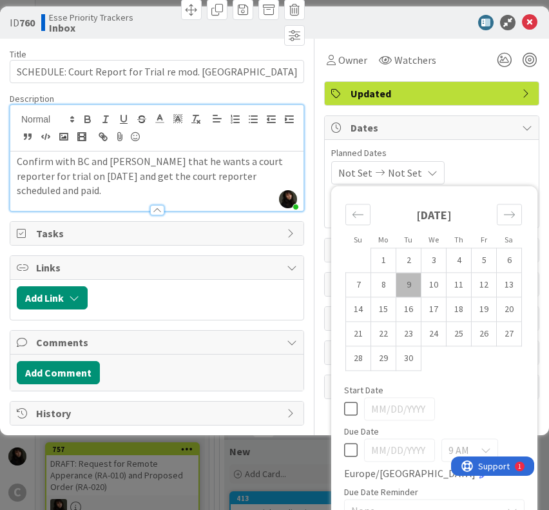
click at [400, 291] on td "9" at bounding box center [408, 285] width 25 height 24
click at [421, 286] on td "10" at bounding box center [433, 285] width 25 height 24
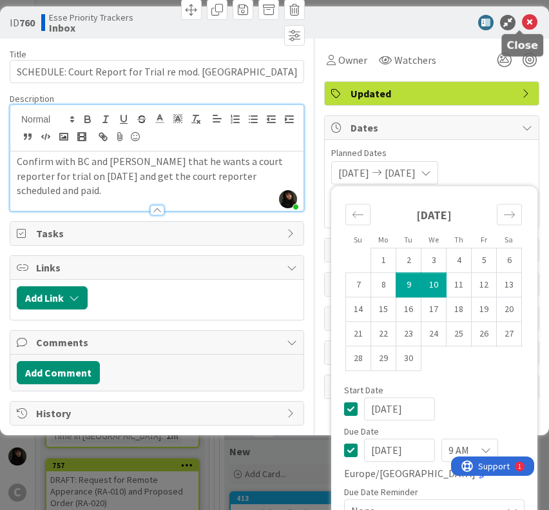
click at [523, 25] on icon at bounding box center [529, 22] width 15 height 15
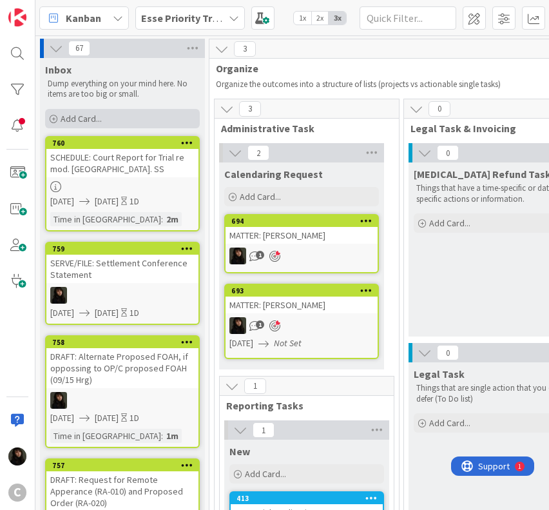
click at [73, 116] on span "Add Card..." at bounding box center [81, 119] width 41 height 12
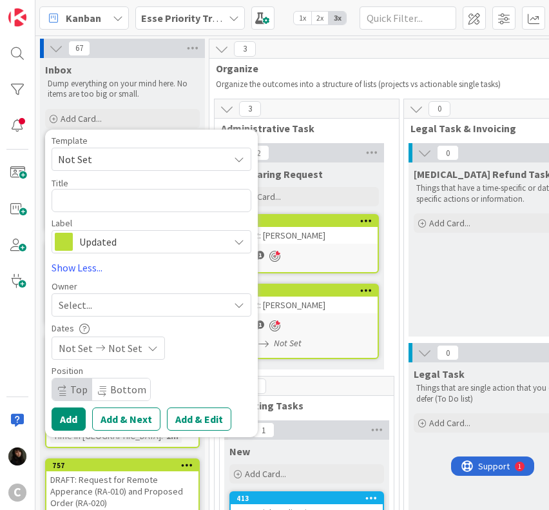
click at [77, 180] on div "Title 0 / 128" at bounding box center [152, 183] width 200 height 12
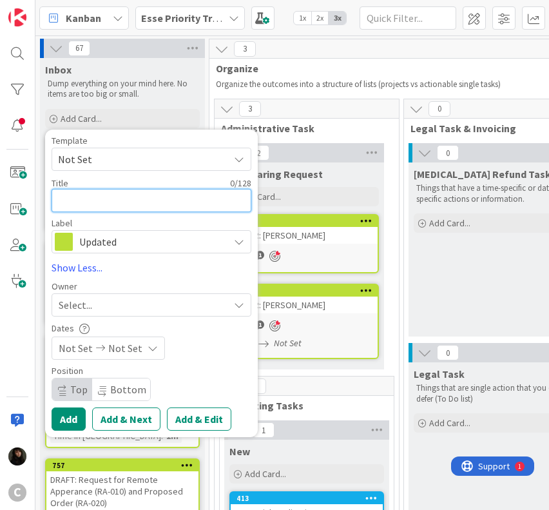
click at [86, 200] on textarea at bounding box center [152, 200] width 200 height 23
paste textarea "CALENDAR: Meeting between client and BC to discuss default"
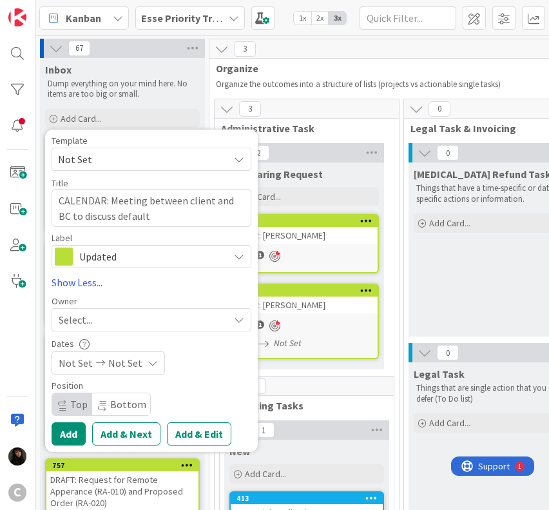
click at [110, 324] on div "Select..." at bounding box center [144, 319] width 170 height 15
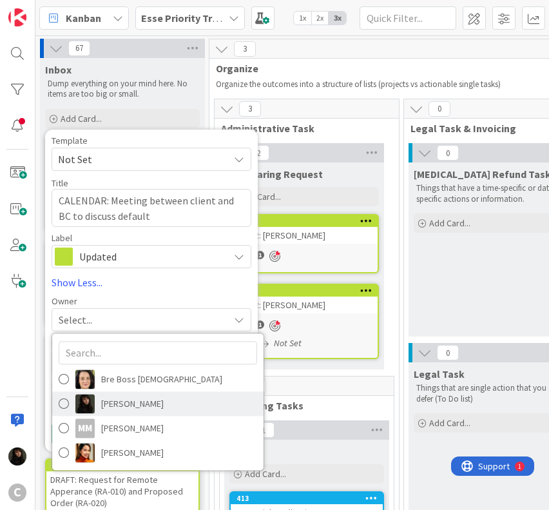
click at [106, 407] on span "[PERSON_NAME]" at bounding box center [132, 403] width 63 height 19
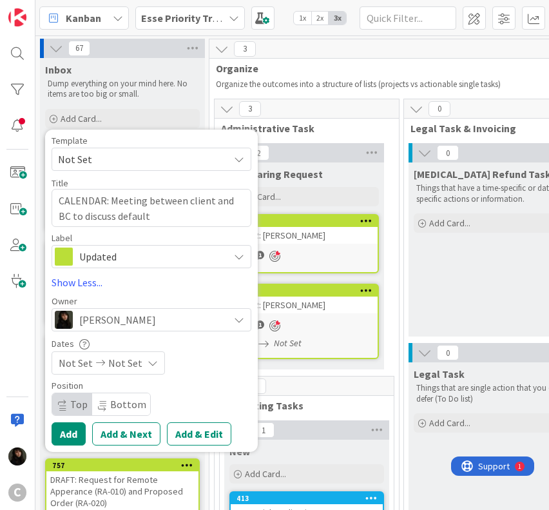
click at [108, 365] on span "Not Set" at bounding box center [125, 362] width 34 height 15
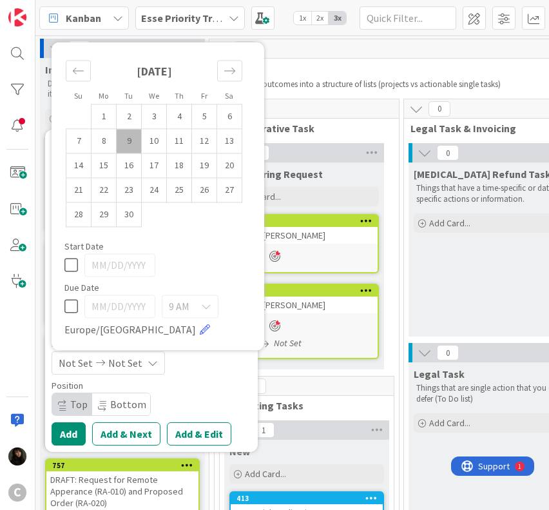
drag, startPoint x: 129, startPoint y: 137, endPoint x: 139, endPoint y: 137, distance: 9.7
click at [129, 137] on td "9" at bounding box center [129, 141] width 25 height 24
click at [149, 138] on td "10" at bounding box center [154, 141] width 25 height 24
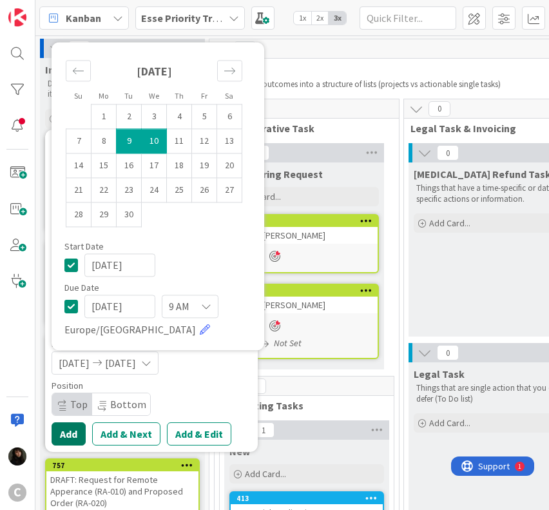
click at [70, 437] on button "Add" at bounding box center [69, 433] width 34 height 23
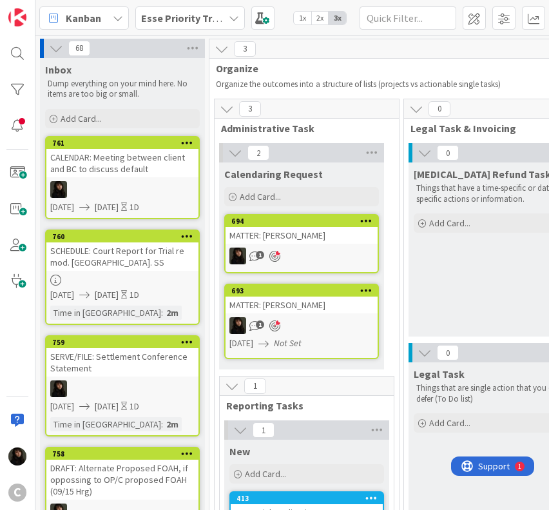
click at [113, 167] on div "CALENDAR: Meeting between client and BC to discuss default" at bounding box center [122, 163] width 152 height 28
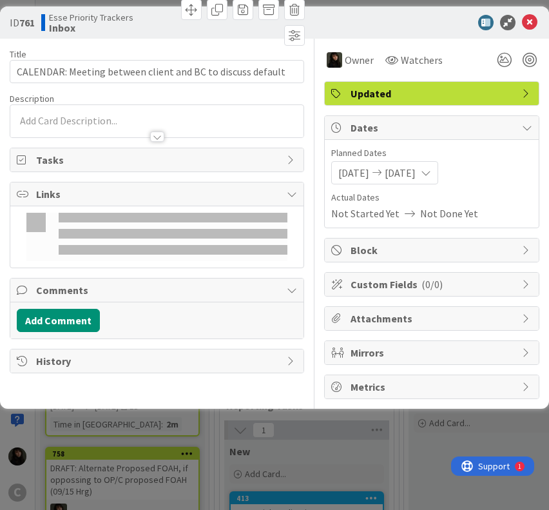
click at [70, 131] on div at bounding box center [156, 131] width 293 height 14
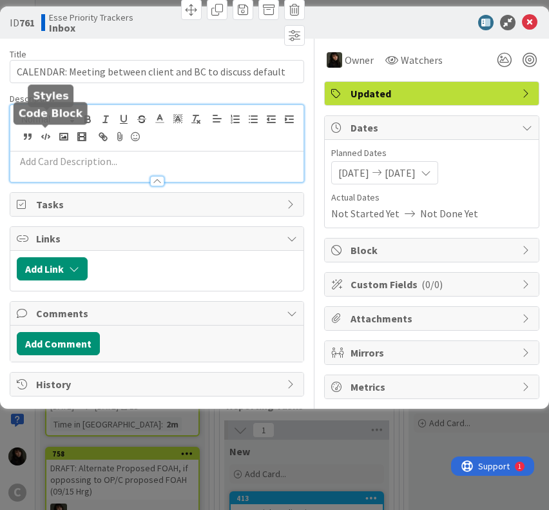
click at [32, 146] on div at bounding box center [156, 128] width 293 height 46
click at [36, 158] on p at bounding box center [157, 161] width 280 height 15
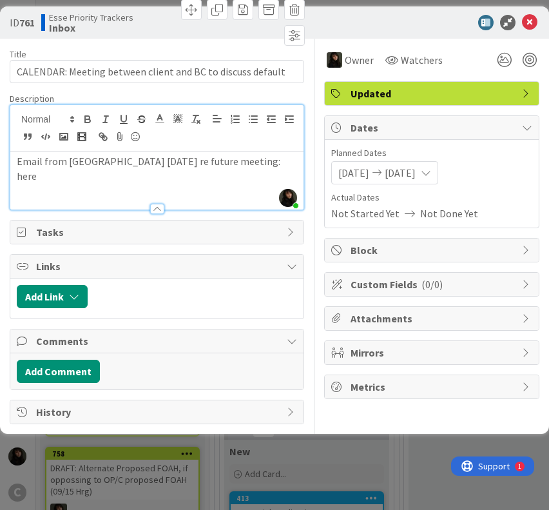
click at [241, 164] on p "Email from [GEOGRAPHIC_DATA] [DATE] re future meeting: here" at bounding box center [157, 168] width 280 height 29
click at [229, 161] on p "Email from [GEOGRAPHIC_DATA] [DATE] re future meeting: here" at bounding box center [157, 168] width 280 height 29
click at [219, 160] on p "Email from [GEOGRAPHIC_DATA] [DATE] re future meeting: here" at bounding box center [157, 168] width 280 height 29
click at [246, 168] on div "Email from [GEOGRAPHIC_DATA] [DATE] re future meeting: Here" at bounding box center [156, 180] width 293 height 58
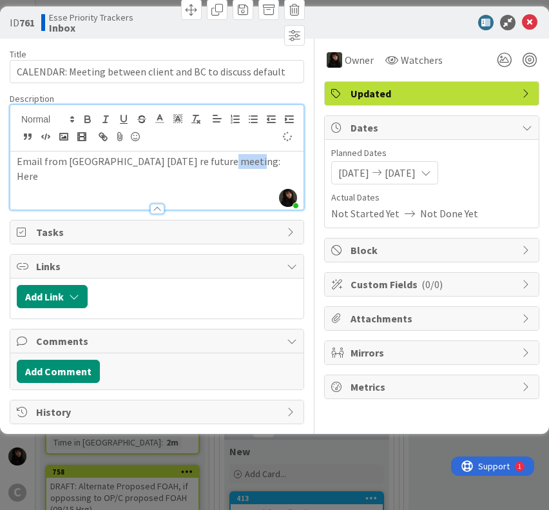
drag, startPoint x: 235, startPoint y: 163, endPoint x: 214, endPoint y: 159, distance: 21.6
click at [214, 159] on p "Email from [GEOGRAPHIC_DATA] [DATE] re future meeting: Here" at bounding box center [157, 168] width 280 height 29
click at [238, 164] on p "Email from [GEOGRAPHIC_DATA] [DATE] re future meeting: Here" at bounding box center [157, 168] width 280 height 29
drag, startPoint x: 238, startPoint y: 164, endPoint x: 215, endPoint y: 160, distance: 23.5
click at [215, 160] on p "Email from [GEOGRAPHIC_DATA] [DATE] re future meeting: Here" at bounding box center [157, 168] width 280 height 29
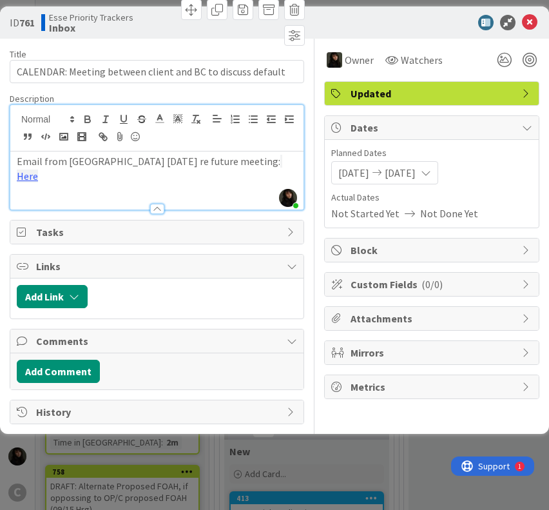
click at [246, 177] on div "Email from [GEOGRAPHIC_DATA] [DATE] re future meeting: Here" at bounding box center [156, 180] width 293 height 58
click at [227, 190] on div "Email from [GEOGRAPHIC_DATA] [DATE] re future meeting: Here" at bounding box center [156, 180] width 293 height 58
click at [57, 184] on div "Email from [GEOGRAPHIC_DATA] [DATE] re future meeting: Here" at bounding box center [156, 180] width 293 height 58
click at [532, 24] on icon at bounding box center [529, 22] width 15 height 15
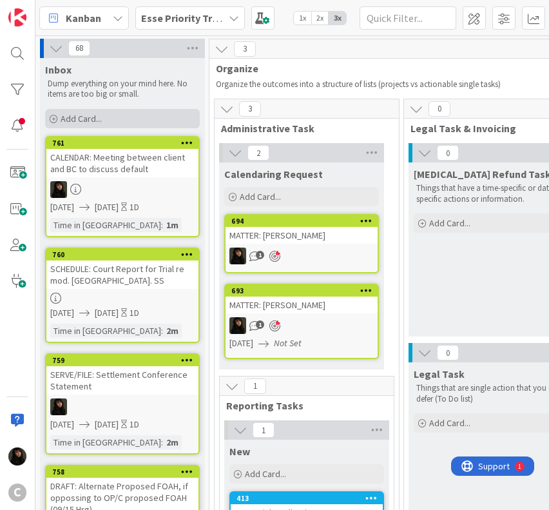
click at [116, 123] on div "Add Card..." at bounding box center [122, 118] width 155 height 19
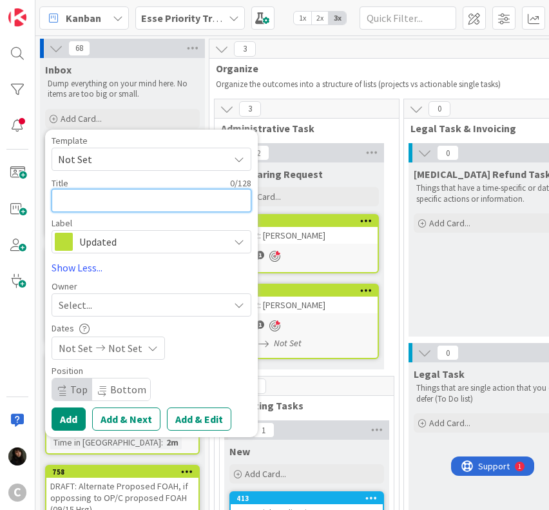
click at [101, 207] on textarea at bounding box center [152, 200] width 200 height 23
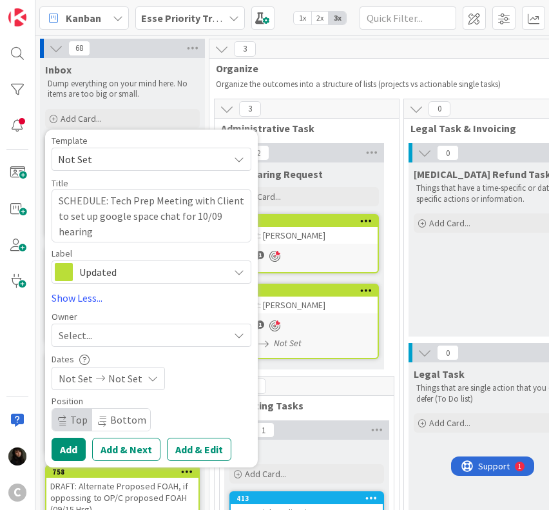
click at [88, 332] on span "Select..." at bounding box center [76, 334] width 34 height 15
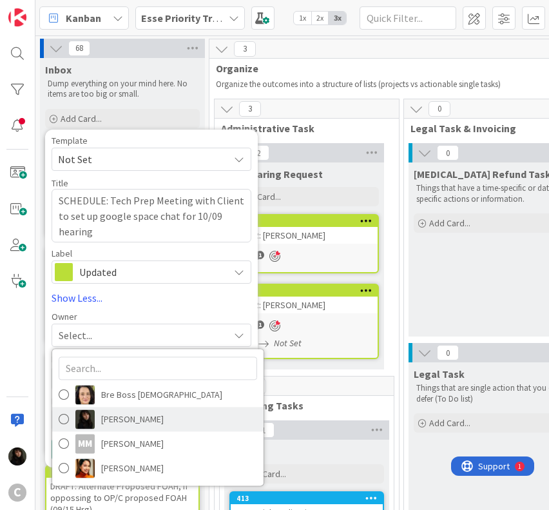
click at [133, 412] on span "[PERSON_NAME]" at bounding box center [132, 418] width 63 height 19
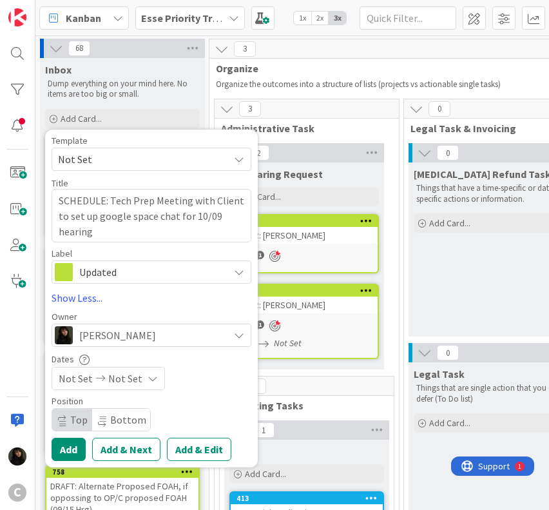
click at [142, 383] on div "Not Set Not Set" at bounding box center [108, 378] width 113 height 23
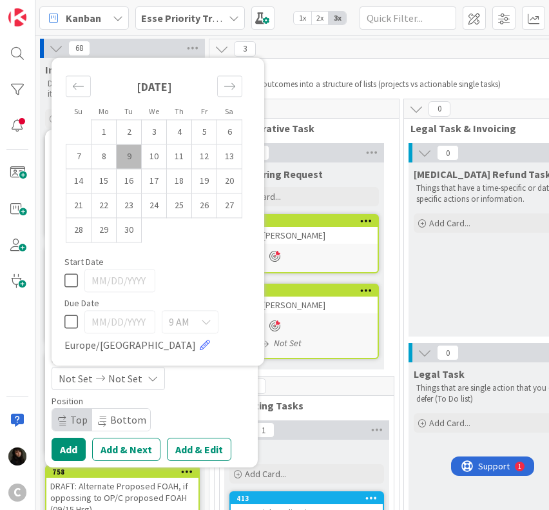
click at [133, 164] on td "9" at bounding box center [129, 156] width 25 height 24
click at [147, 159] on td "10" at bounding box center [154, 156] width 25 height 24
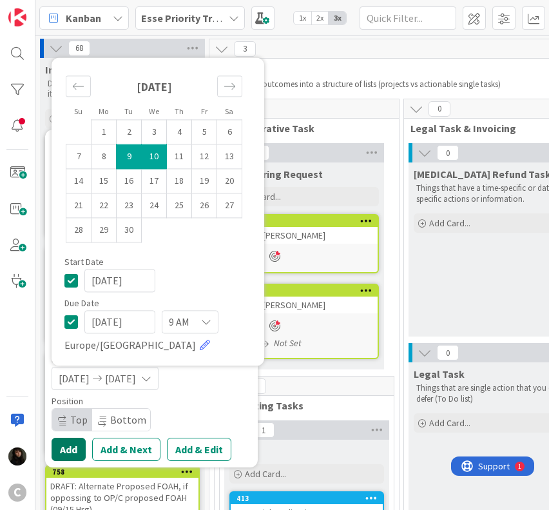
click at [75, 447] on button "Add" at bounding box center [69, 449] width 34 height 23
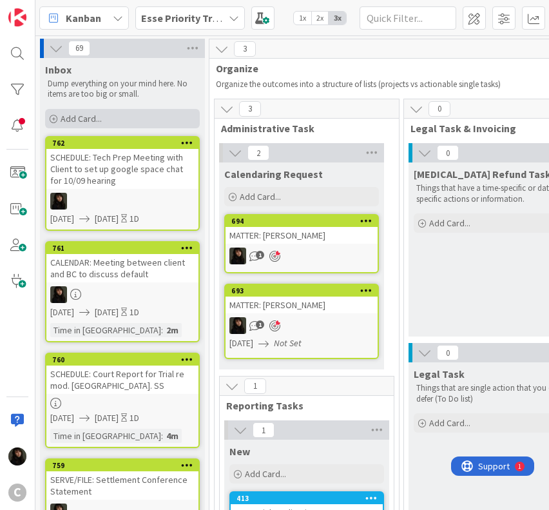
click at [109, 120] on div "Add Card..." at bounding box center [122, 118] width 155 height 19
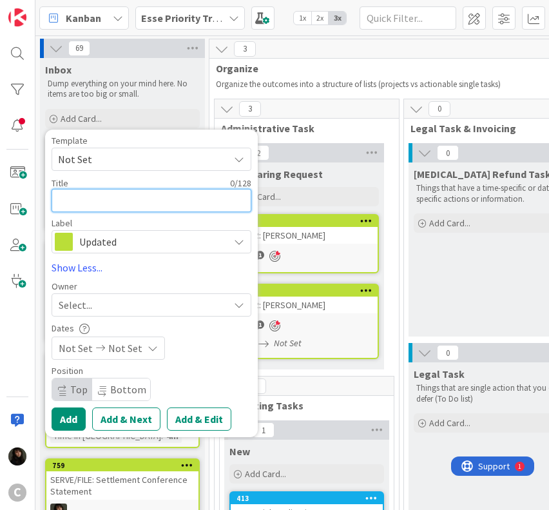
click at [90, 207] on textarea at bounding box center [152, 200] width 200 height 23
click at [228, 200] on textarea "INQUIRE/ BOOK: Court reporter availab" at bounding box center [152, 200] width 200 height 23
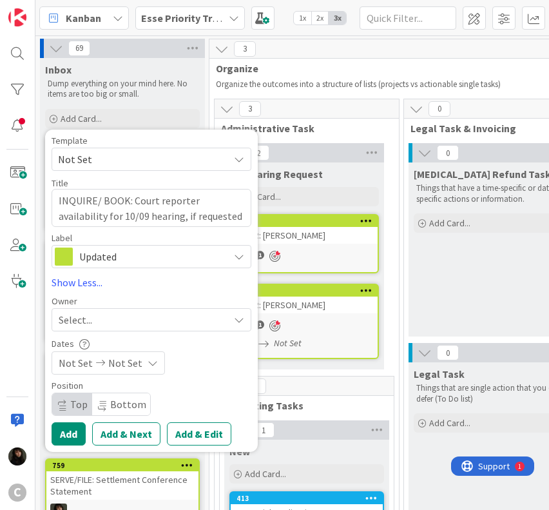
click at [107, 324] on div "Select..." at bounding box center [144, 319] width 170 height 15
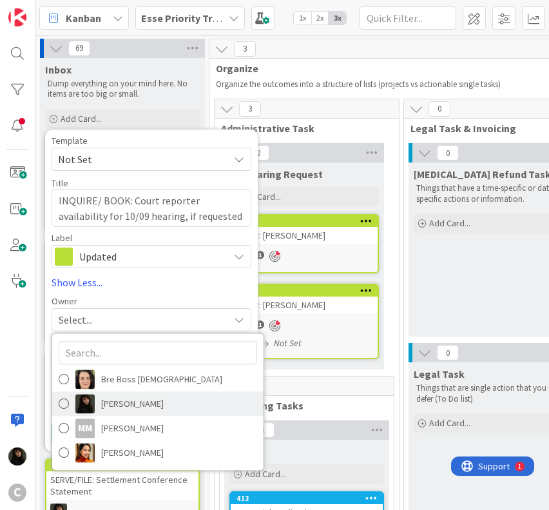
click at [108, 401] on span "[PERSON_NAME]" at bounding box center [132, 403] width 63 height 19
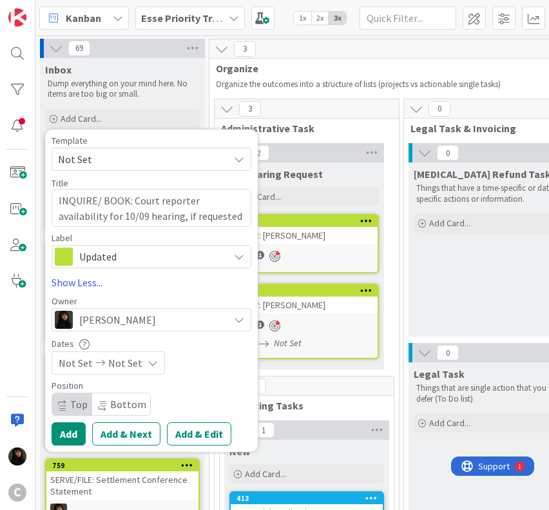
click at [113, 363] on span "Not Set" at bounding box center [125, 362] width 34 height 15
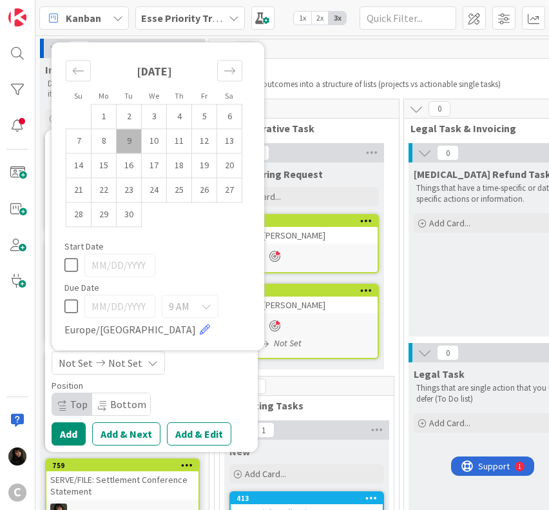
click at [131, 138] on td "9" at bounding box center [129, 141] width 25 height 24
click at [149, 140] on td "10" at bounding box center [154, 141] width 25 height 24
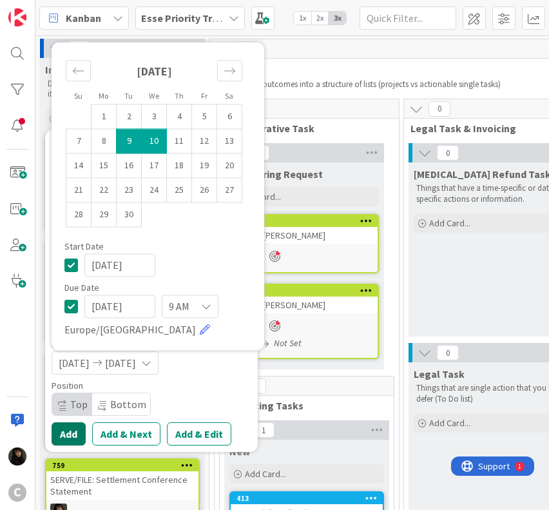
click at [75, 435] on button "Add" at bounding box center [69, 433] width 34 height 23
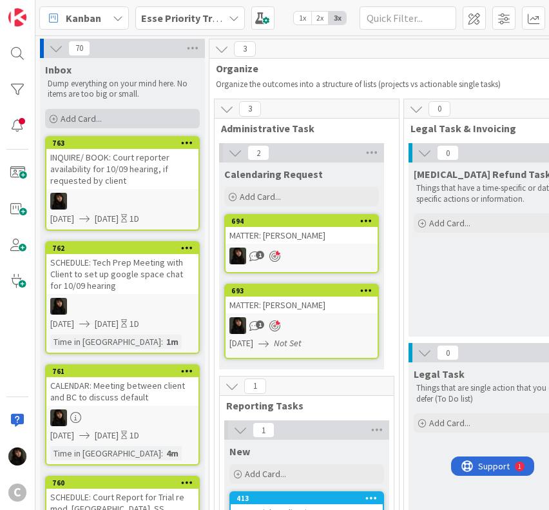
click at [97, 120] on span "Add Card..." at bounding box center [81, 119] width 41 height 12
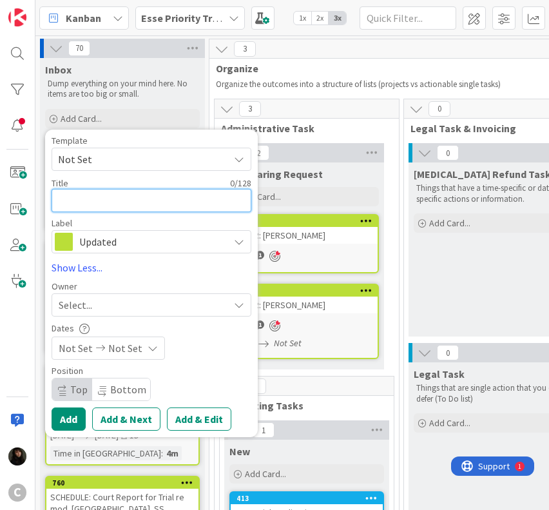
click at [79, 207] on textarea at bounding box center [152, 200] width 200 height 23
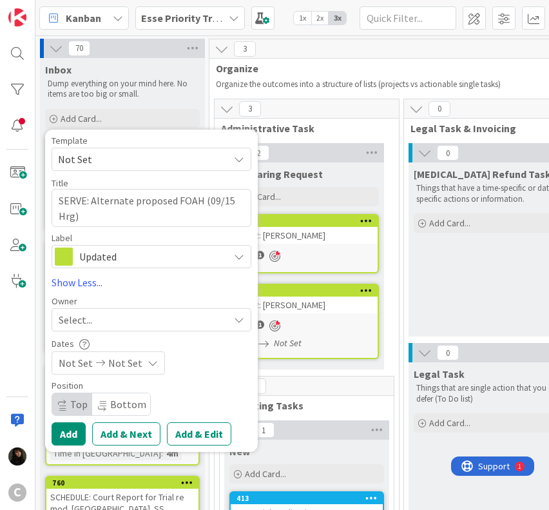
click at [110, 322] on div "Select..." at bounding box center [144, 319] width 170 height 15
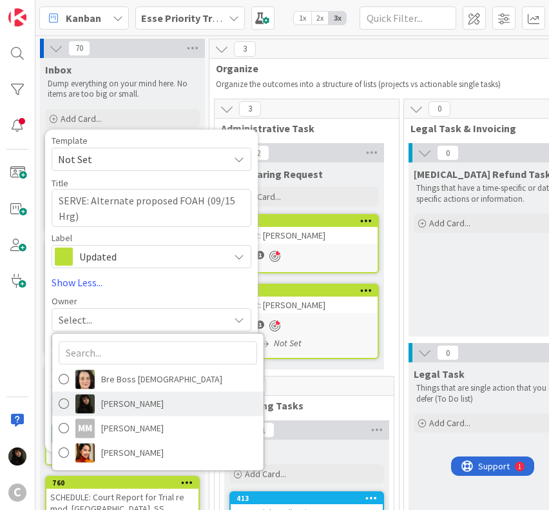
click at [88, 396] on img at bounding box center [84, 403] width 19 height 19
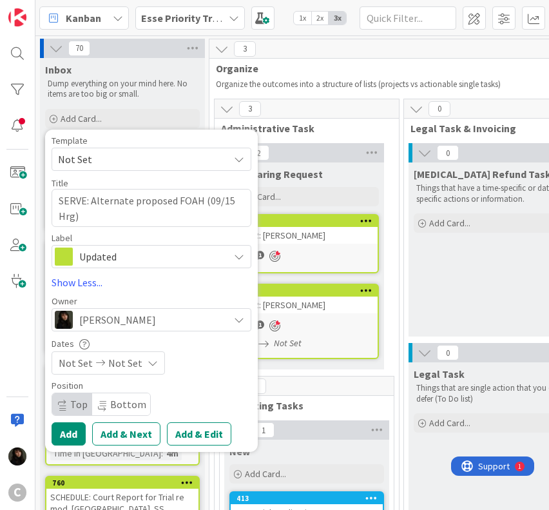
click at [111, 355] on span "Not Set" at bounding box center [125, 362] width 34 height 15
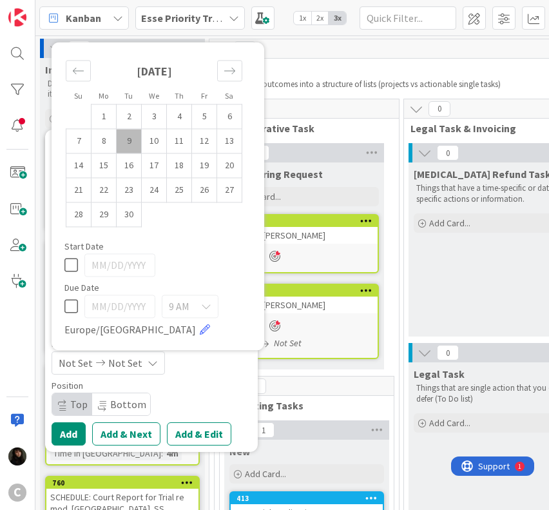
click at [131, 140] on td "9" at bounding box center [129, 141] width 25 height 24
click at [155, 141] on td "10" at bounding box center [154, 141] width 25 height 24
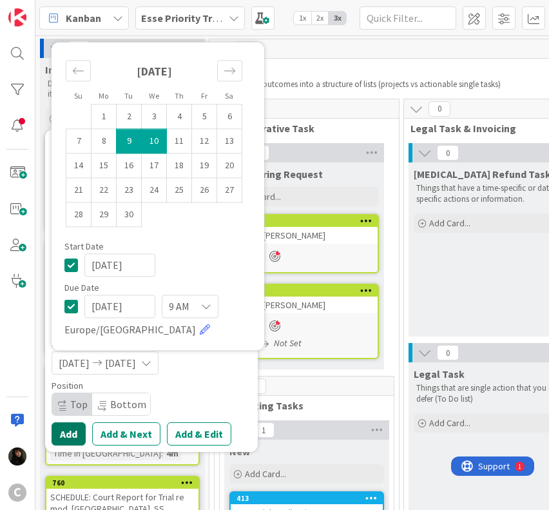
click at [70, 435] on button "Add" at bounding box center [69, 433] width 34 height 23
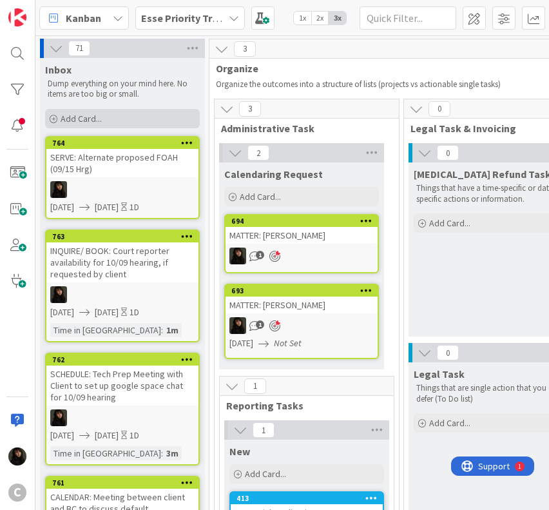
click at [93, 117] on span "Add Card..." at bounding box center [81, 119] width 41 height 12
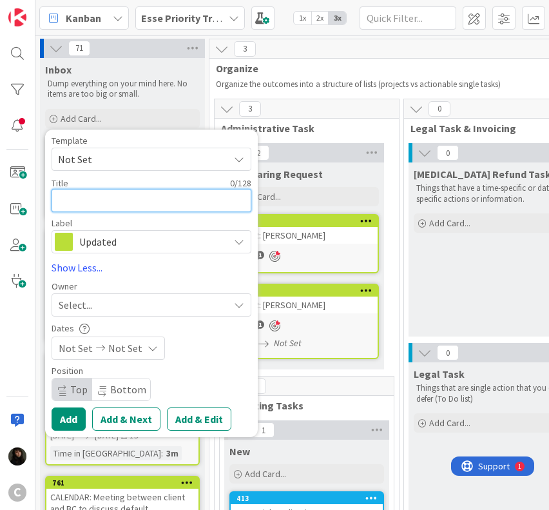
click at [95, 200] on textarea at bounding box center [152, 200] width 200 height 23
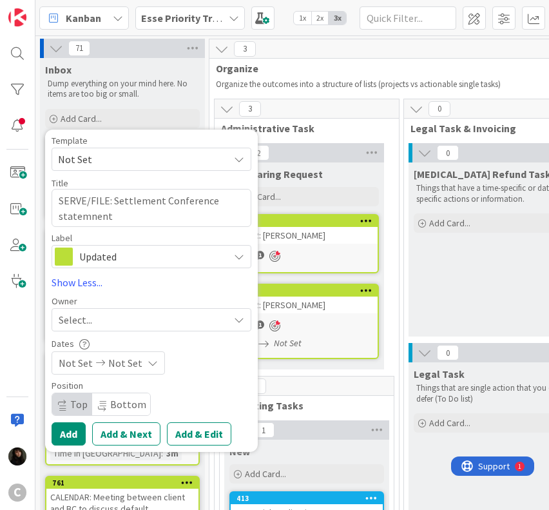
click at [91, 316] on span "Select..." at bounding box center [76, 319] width 34 height 15
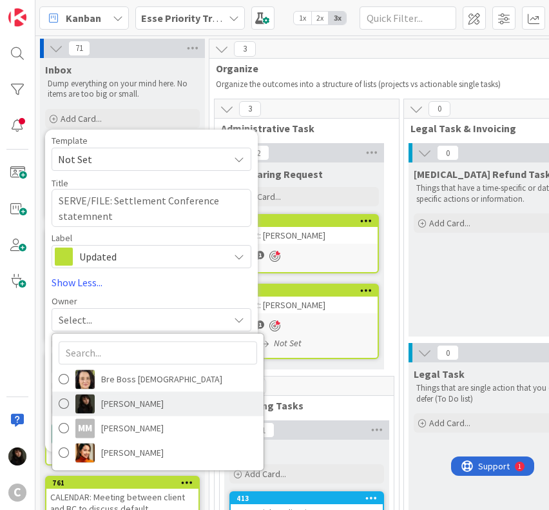
click at [131, 406] on span "[PERSON_NAME]" at bounding box center [132, 403] width 63 height 19
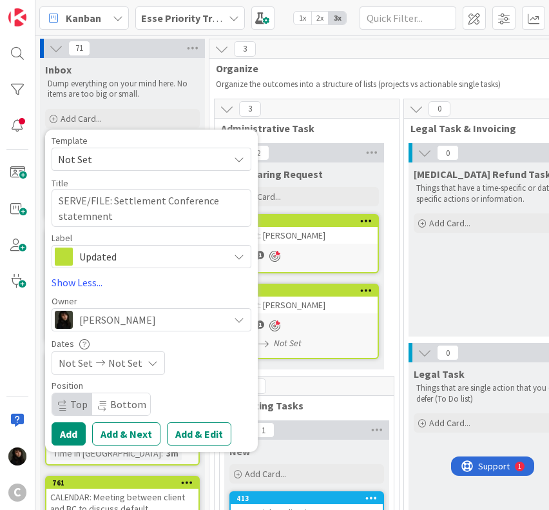
click at [111, 373] on div "Not Set Not Set" at bounding box center [108, 362] width 113 height 23
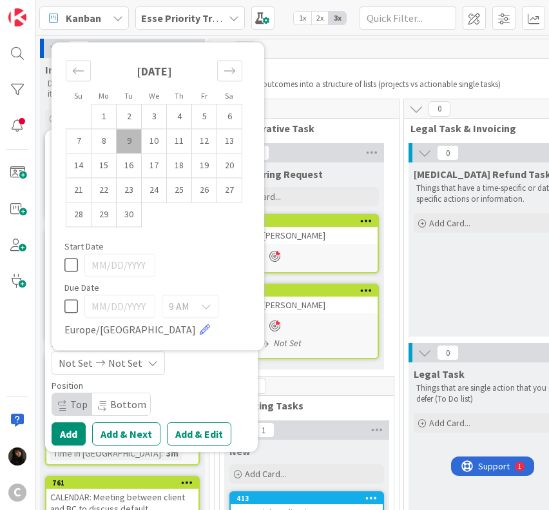
click at [136, 137] on td "9" at bounding box center [129, 141] width 25 height 24
click at [157, 139] on td "10" at bounding box center [154, 141] width 25 height 24
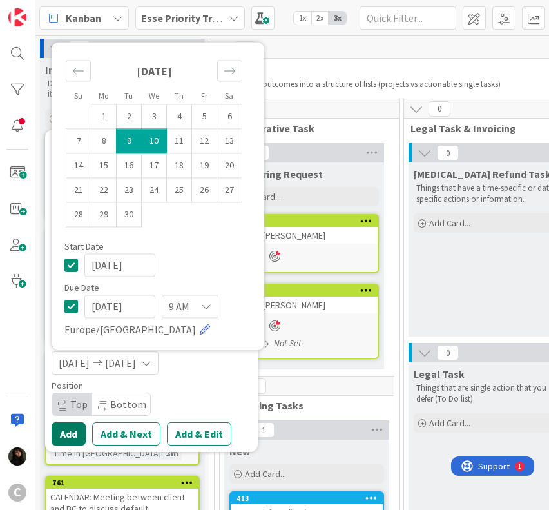
click at [77, 422] on button "Add" at bounding box center [69, 433] width 34 height 23
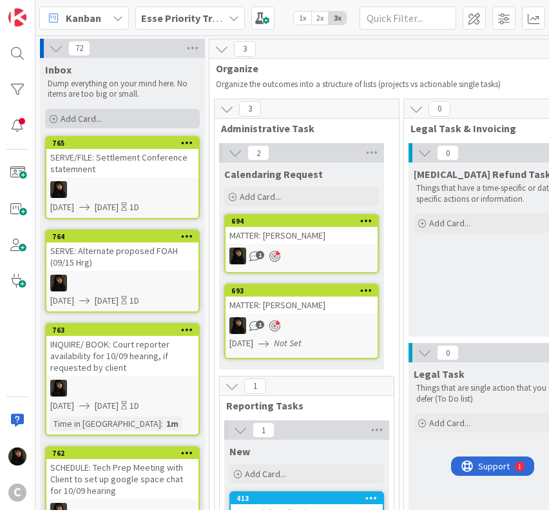
click at [84, 122] on span "Add Card..." at bounding box center [81, 119] width 41 height 12
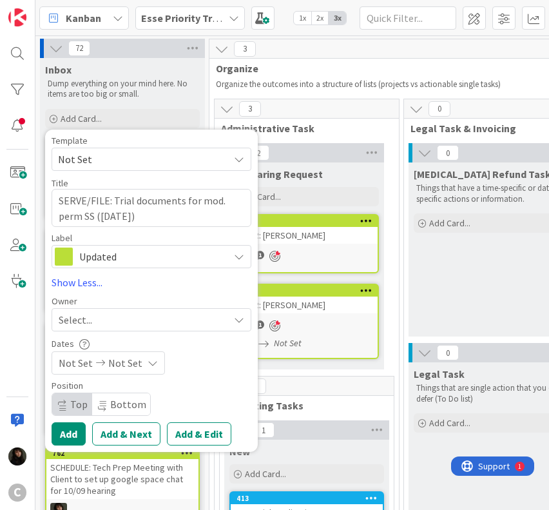
click at [101, 314] on div "Select..." at bounding box center [144, 319] width 170 height 15
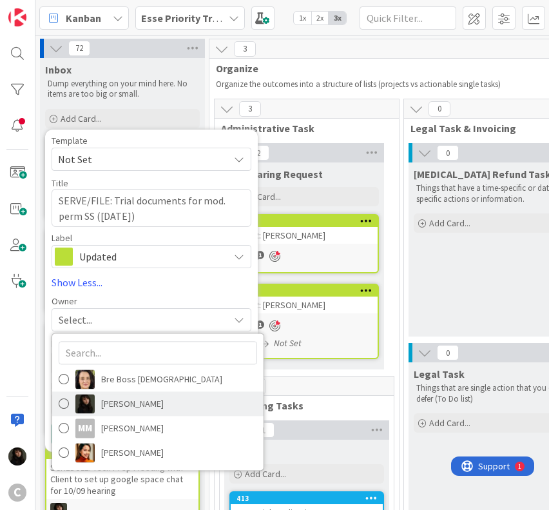
click at [122, 401] on span "[PERSON_NAME]" at bounding box center [132, 403] width 63 height 19
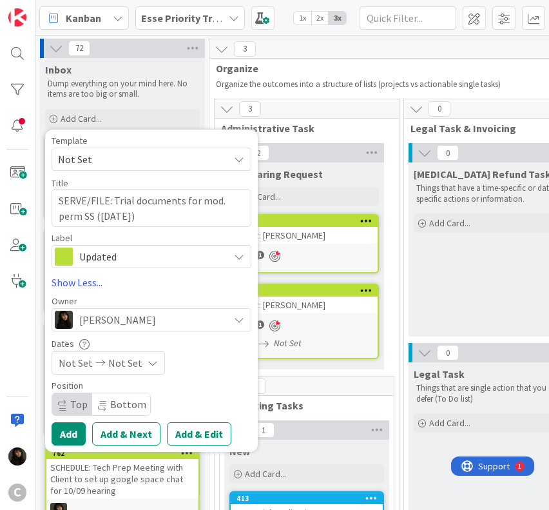
click at [124, 364] on span "Not Set" at bounding box center [125, 362] width 34 height 15
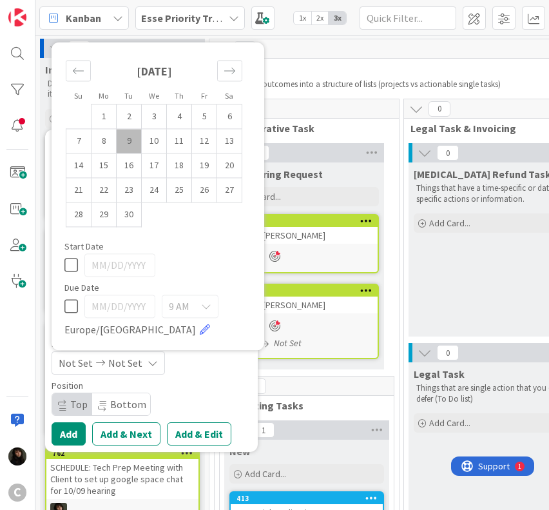
click at [124, 364] on span "Not Set" at bounding box center [125, 362] width 34 height 15
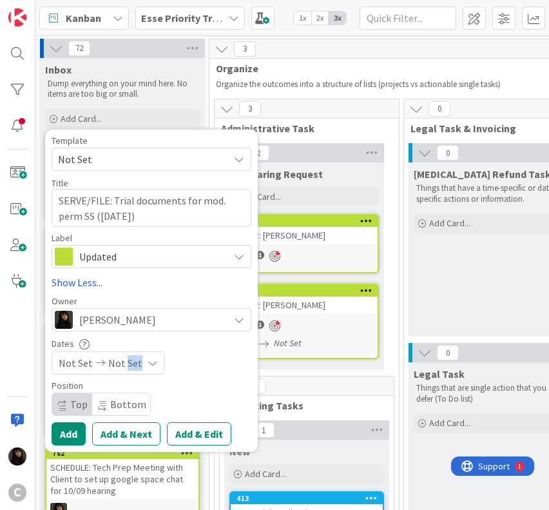
click at [124, 364] on span "Not Set" at bounding box center [125, 362] width 34 height 15
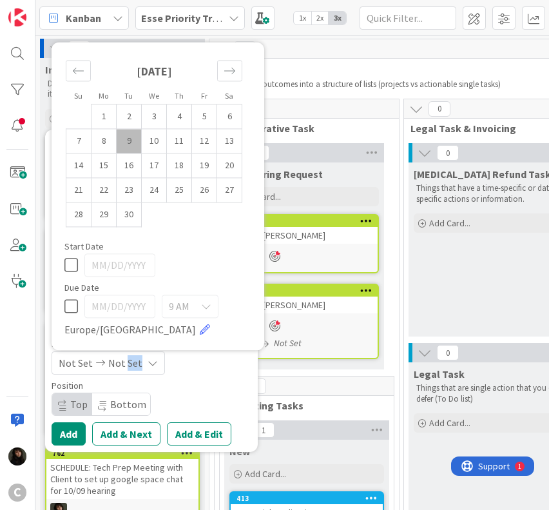
click at [137, 144] on td "9" at bounding box center [129, 141] width 25 height 24
click at [149, 143] on td "10" at bounding box center [154, 141] width 25 height 24
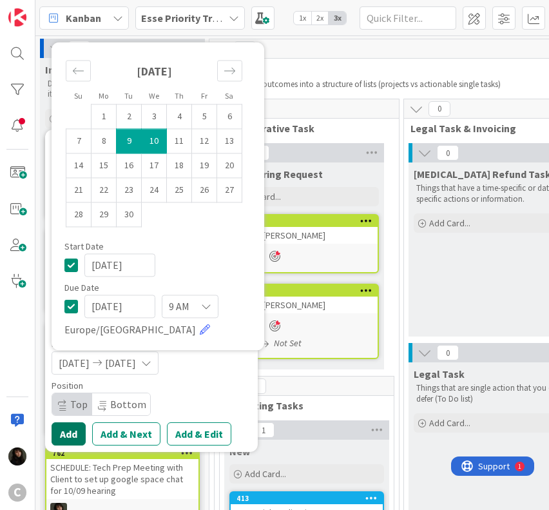
click at [79, 438] on button "Add" at bounding box center [69, 433] width 34 height 23
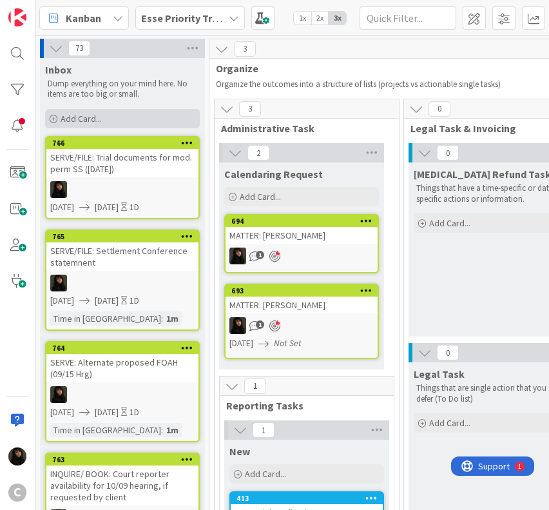
click at [121, 115] on div "Add Card..." at bounding box center [122, 118] width 155 height 19
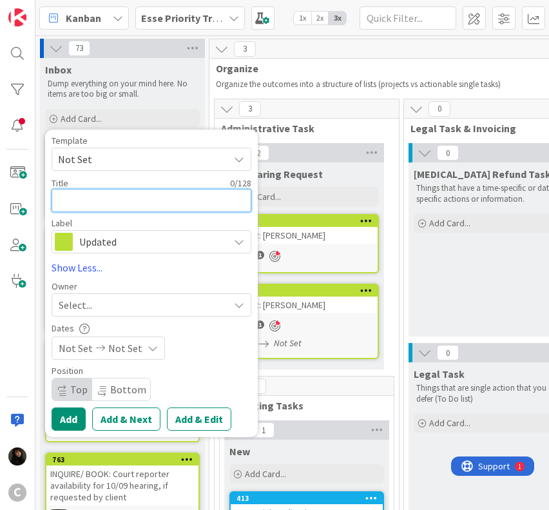
click at [93, 206] on textarea at bounding box center [152, 200] width 200 height 23
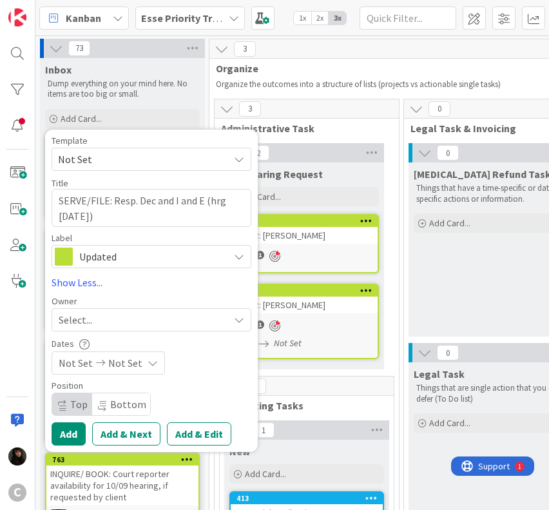
click at [111, 323] on div "Select..." at bounding box center [144, 319] width 170 height 15
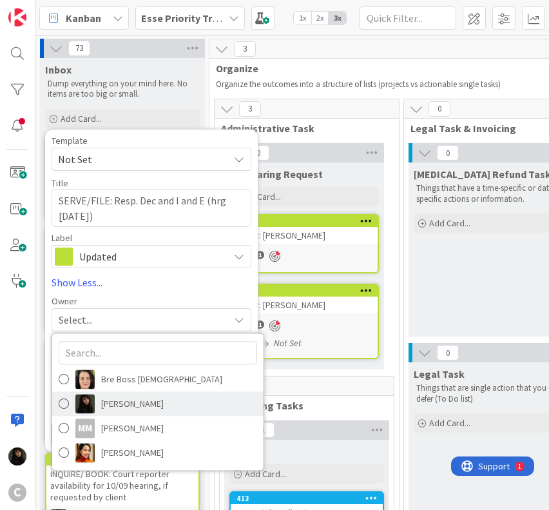
click at [113, 407] on span "[PERSON_NAME]" at bounding box center [132, 403] width 63 height 19
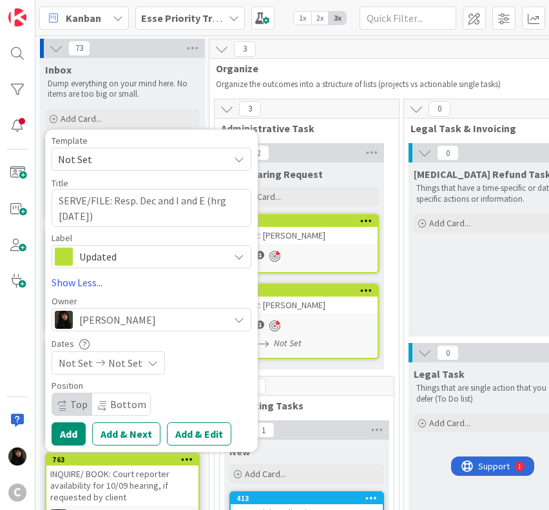
click at [121, 361] on span "Not Set" at bounding box center [125, 362] width 34 height 15
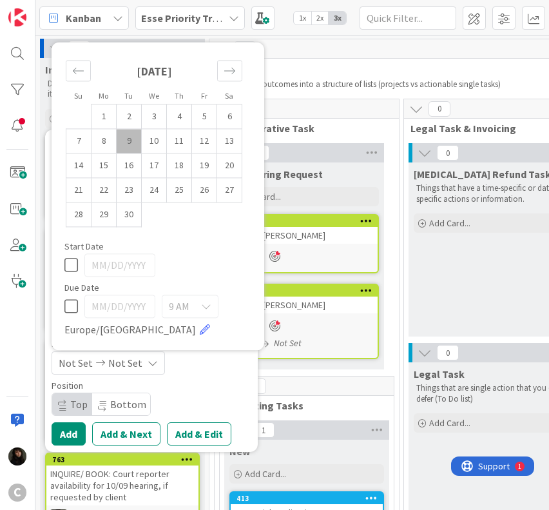
click at [125, 148] on td "9" at bounding box center [129, 141] width 25 height 24
click at [148, 136] on td "10" at bounding box center [154, 141] width 25 height 24
click at [184, 389] on div "Position" at bounding box center [152, 385] width 200 height 9
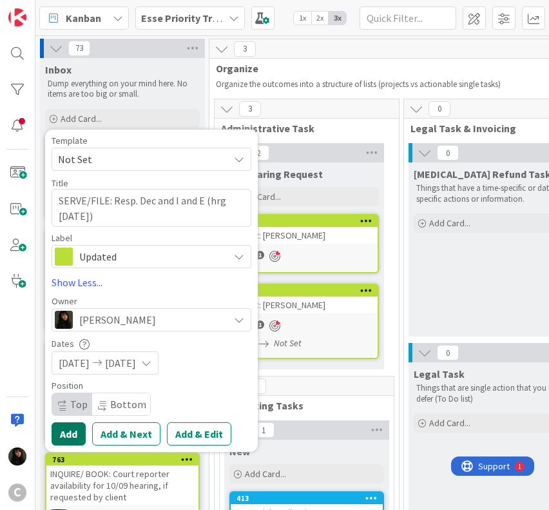
click at [68, 436] on button "Add" at bounding box center [69, 433] width 34 height 23
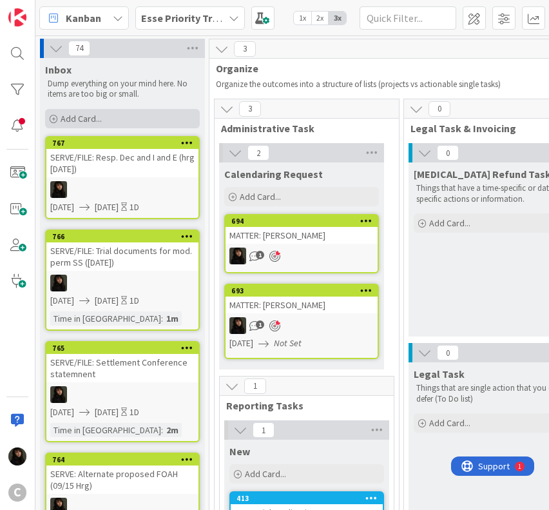
click at [120, 120] on div "Add Card..." at bounding box center [122, 118] width 155 height 19
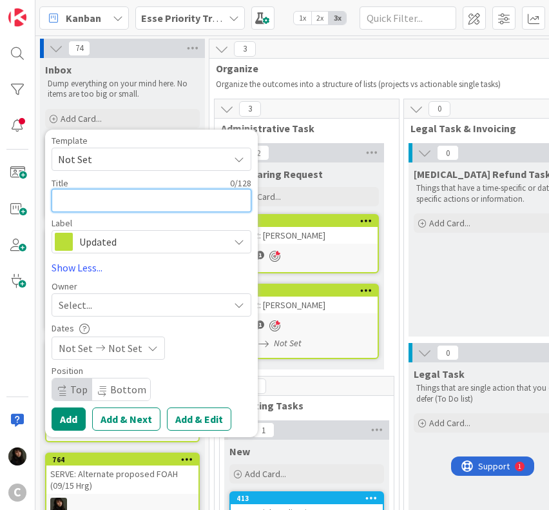
click at [86, 203] on textarea at bounding box center [152, 200] width 200 height 23
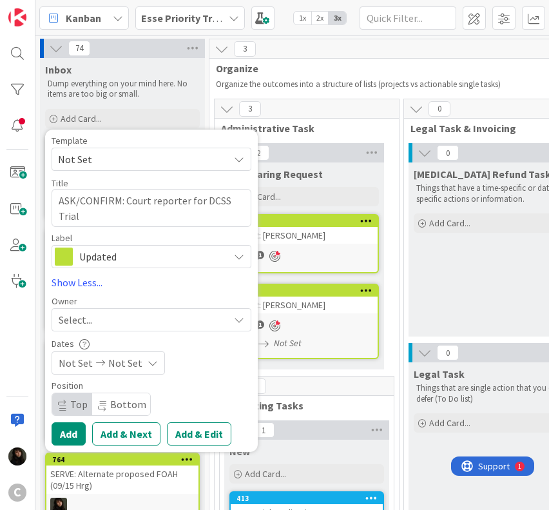
click at [128, 314] on div "Select..." at bounding box center [144, 319] width 170 height 15
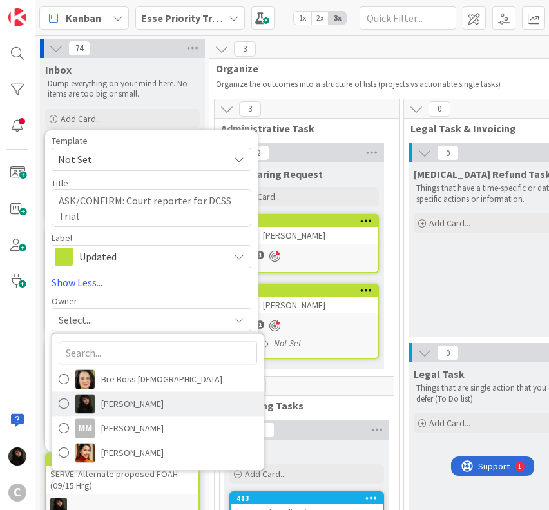
click at [119, 407] on span "[PERSON_NAME]" at bounding box center [132, 403] width 63 height 19
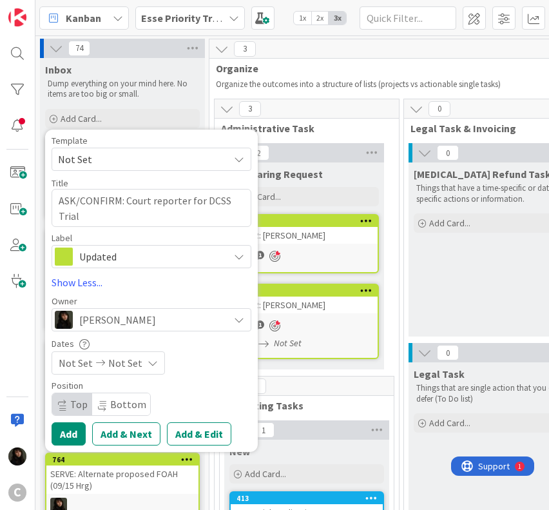
click at [140, 369] on div "Not Set Not Set" at bounding box center [108, 362] width 113 height 23
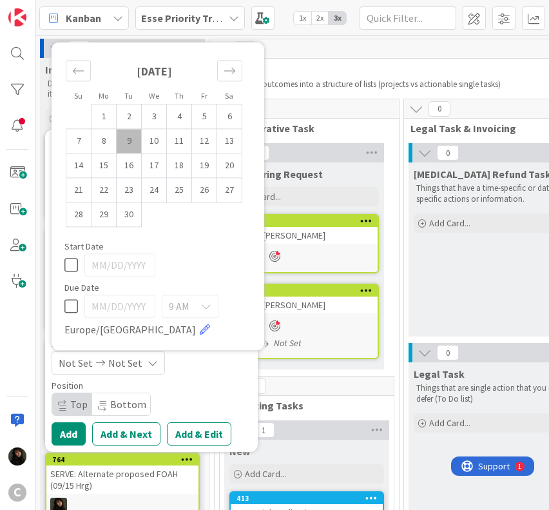
click at [133, 141] on td "9" at bounding box center [129, 141] width 25 height 24
click at [150, 141] on td "10" at bounding box center [154, 141] width 25 height 24
click at [235, 365] on div "[DATE] [DATE]" at bounding box center [152, 362] width 200 height 23
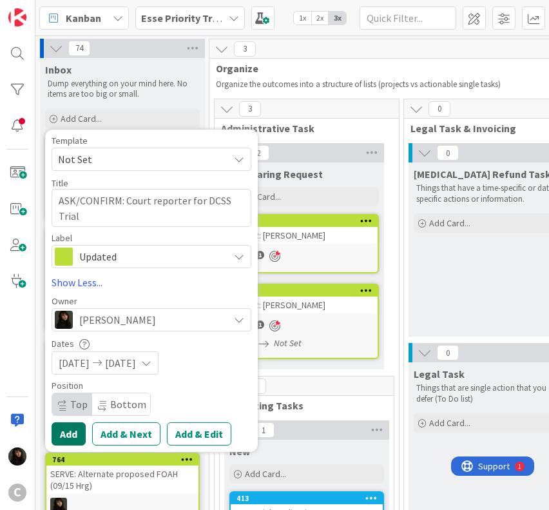
click at [68, 436] on button "Add" at bounding box center [69, 433] width 34 height 23
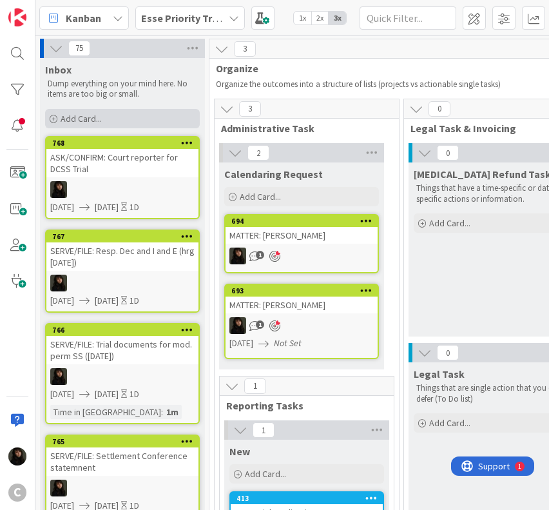
click at [109, 122] on div "Add Card..." at bounding box center [122, 118] width 155 height 19
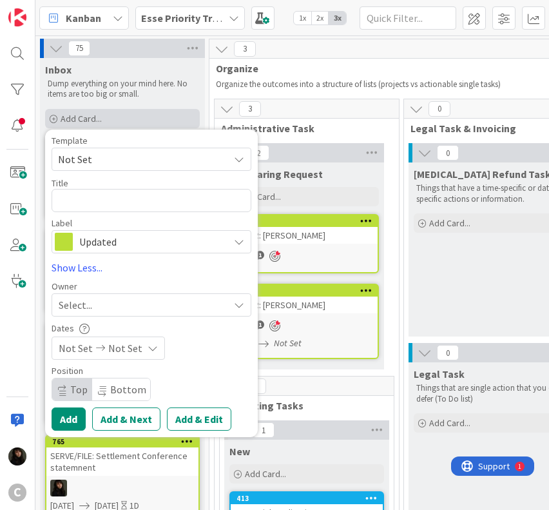
click at [93, 118] on span "Add Card..." at bounding box center [81, 119] width 41 height 12
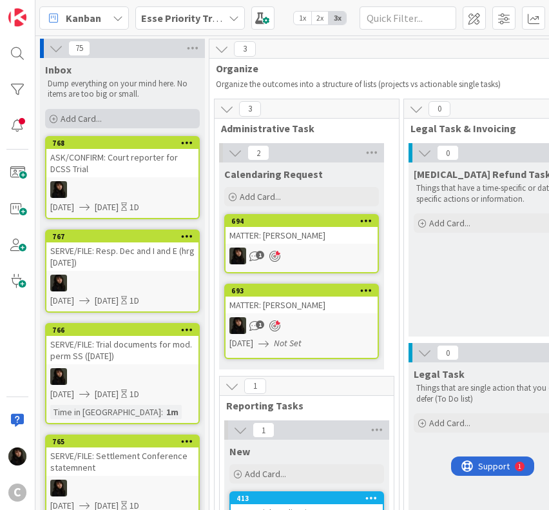
click at [93, 118] on span "Add Card..." at bounding box center [81, 119] width 41 height 12
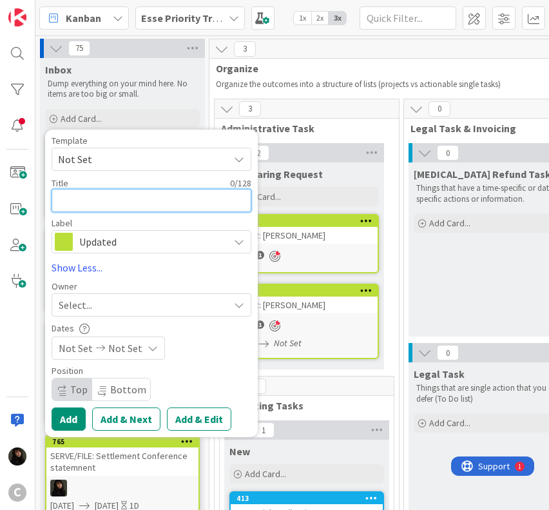
click at [77, 201] on textarea at bounding box center [152, 200] width 200 height 23
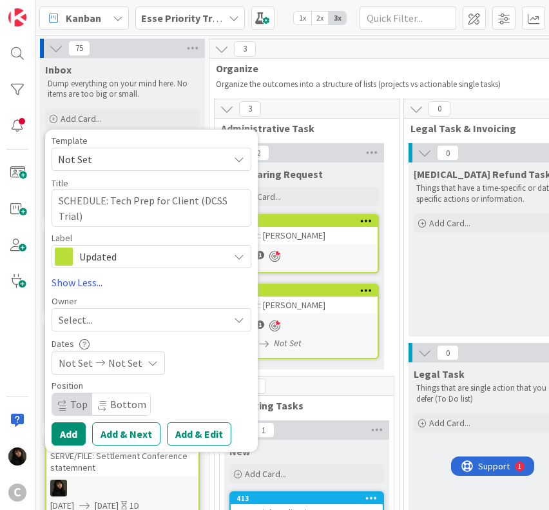
click at [100, 331] on div "Select..." at bounding box center [152, 319] width 200 height 23
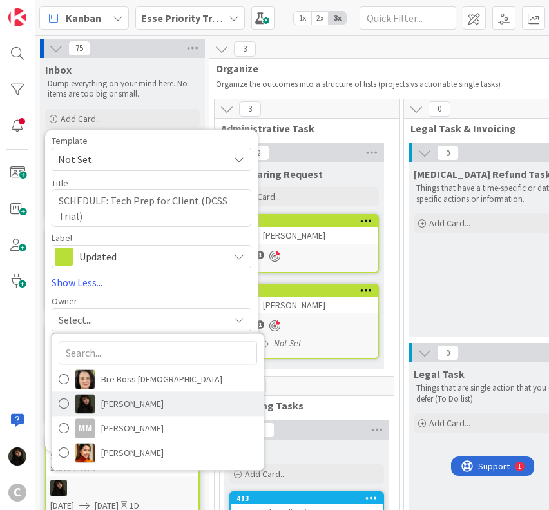
click at [125, 403] on span "[PERSON_NAME]" at bounding box center [132, 403] width 63 height 19
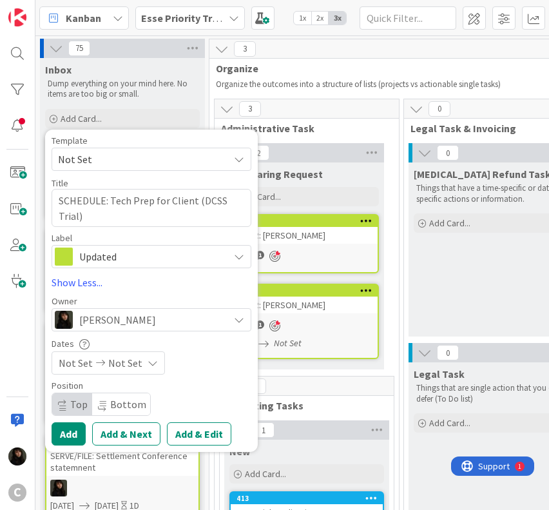
click at [140, 363] on div "Not Set Not Set" at bounding box center [108, 362] width 113 height 23
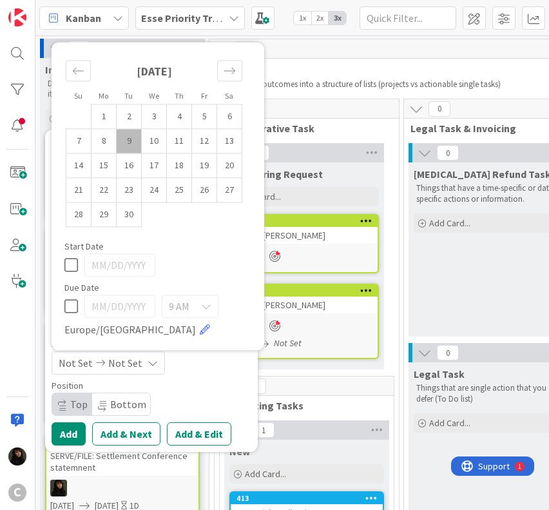
click at [138, 141] on td "9" at bounding box center [129, 141] width 25 height 24
click at [147, 141] on td "10" at bounding box center [154, 141] width 25 height 24
click at [235, 383] on div "Position" at bounding box center [152, 385] width 200 height 9
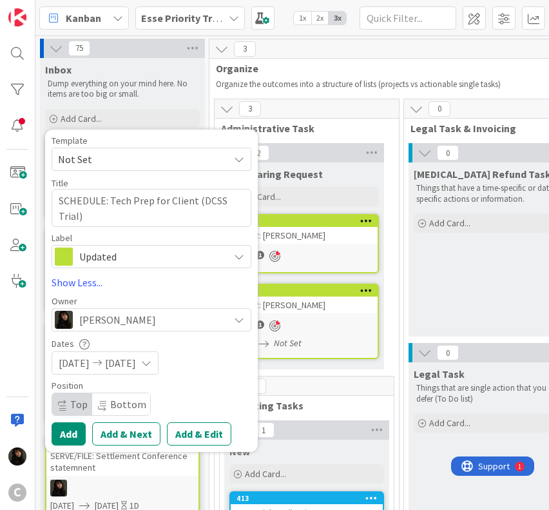
click at [171, 393] on div "Position Top Bottom" at bounding box center [152, 398] width 200 height 35
click at [73, 434] on button "Add" at bounding box center [69, 433] width 34 height 23
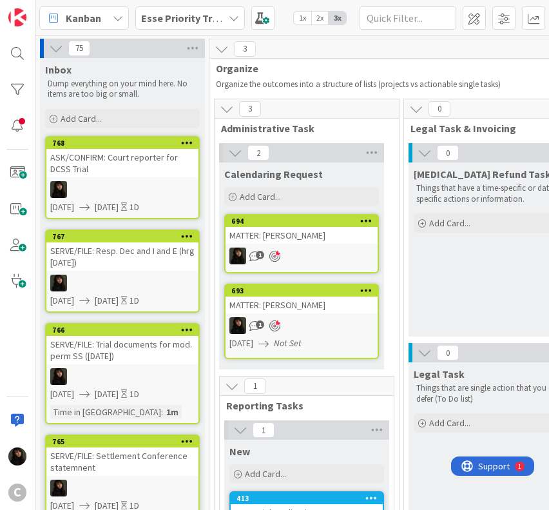
click at [103, 174] on div "ASK/CONFIRM: Court reporter for DCSS Trial" at bounding box center [122, 163] width 152 height 28
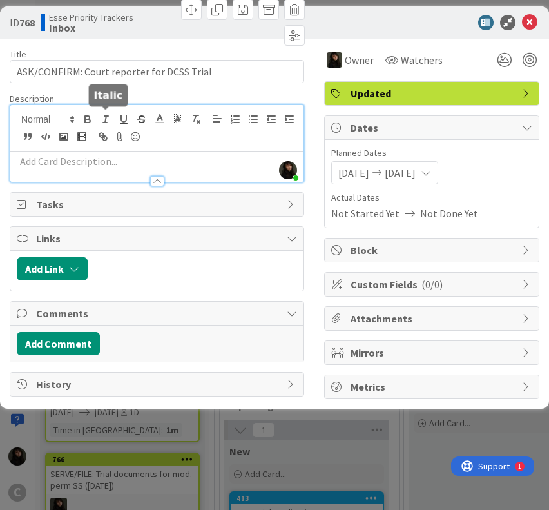
click at [102, 113] on div "[PERSON_NAME] just joined" at bounding box center [156, 143] width 293 height 77
click at [82, 160] on p at bounding box center [157, 161] width 280 height 15
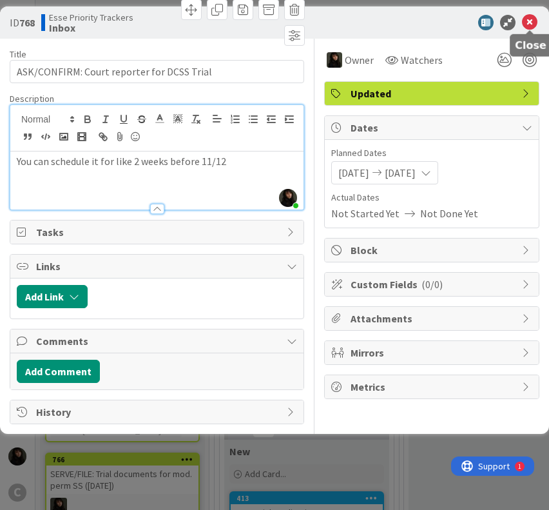
click at [534, 19] on icon at bounding box center [529, 22] width 15 height 15
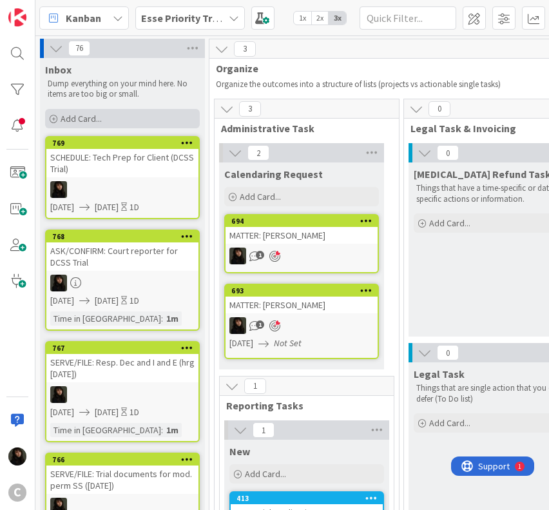
click at [88, 118] on span "Add Card..." at bounding box center [81, 119] width 41 height 12
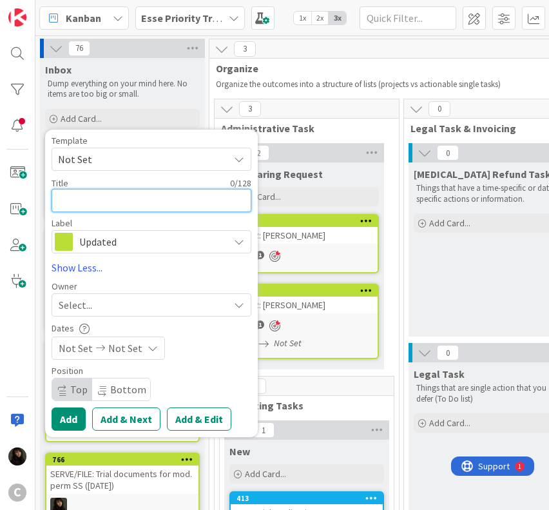
click at [77, 198] on textarea at bounding box center [152, 200] width 200 height 23
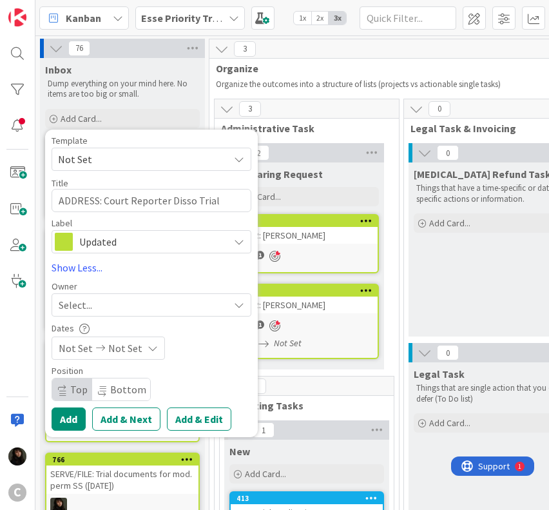
click at [81, 293] on div "Select..." at bounding box center [152, 304] width 200 height 23
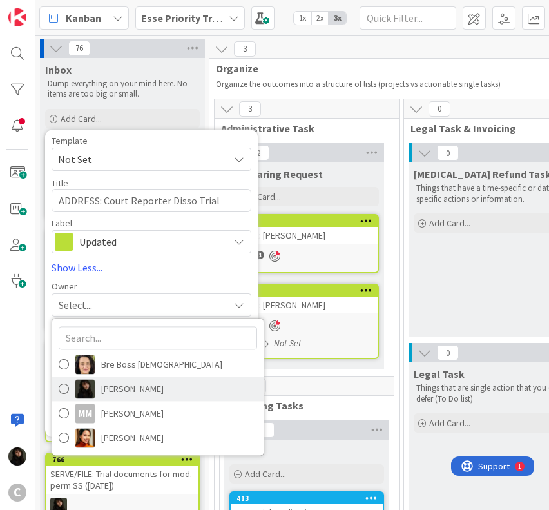
click at [139, 394] on span "[PERSON_NAME]" at bounding box center [132, 388] width 63 height 19
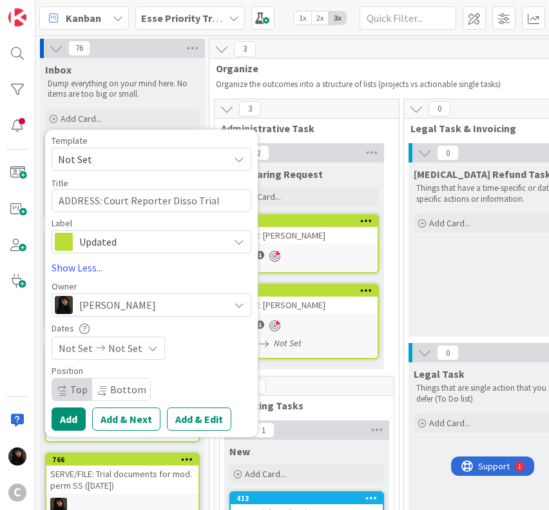
click at [133, 342] on span "Not Set" at bounding box center [125, 347] width 34 height 15
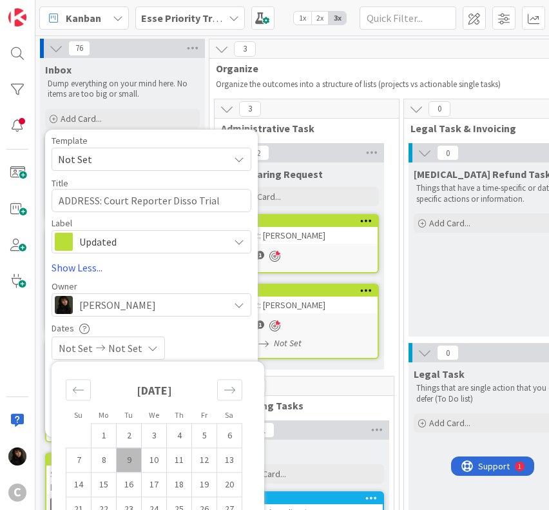
click at [135, 456] on td "9" at bounding box center [129, 459] width 25 height 24
click at [160, 463] on td "10" at bounding box center [154, 459] width 25 height 24
click at [211, 340] on div "[DATE] [DATE]" at bounding box center [152, 347] width 200 height 23
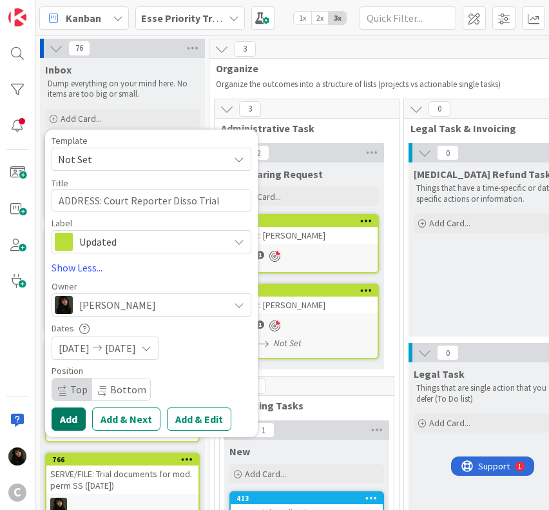
click at [72, 414] on button "Add" at bounding box center [69, 418] width 34 height 23
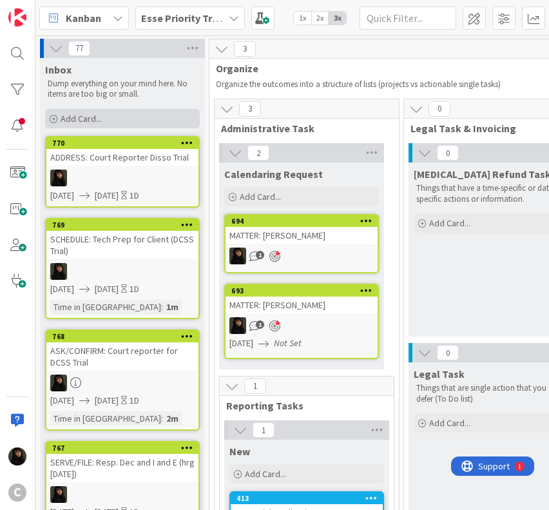
click at [108, 115] on div "Add Card..." at bounding box center [122, 118] width 155 height 19
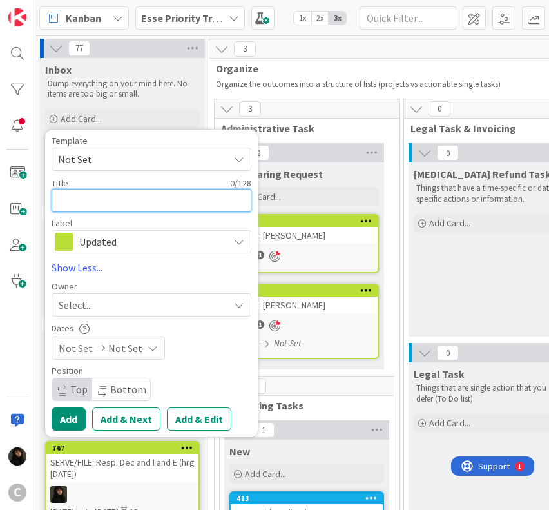
click at [97, 200] on textarea at bounding box center [152, 200] width 200 height 23
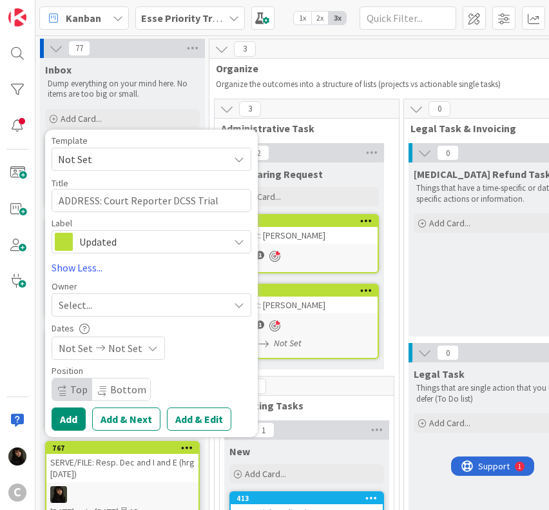
click at [108, 309] on div "Select..." at bounding box center [144, 304] width 170 height 15
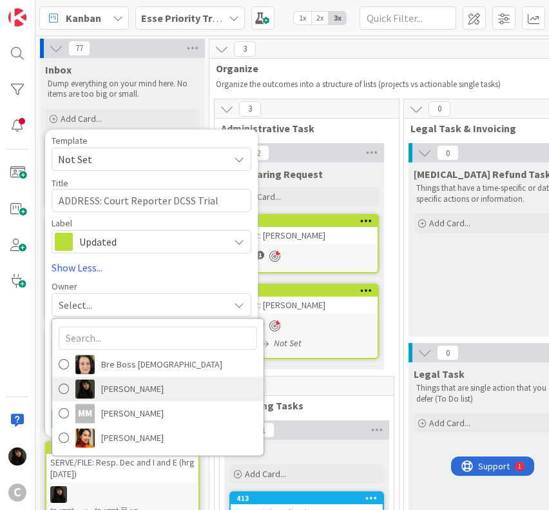
click at [108, 386] on span "[PERSON_NAME]" at bounding box center [132, 388] width 63 height 19
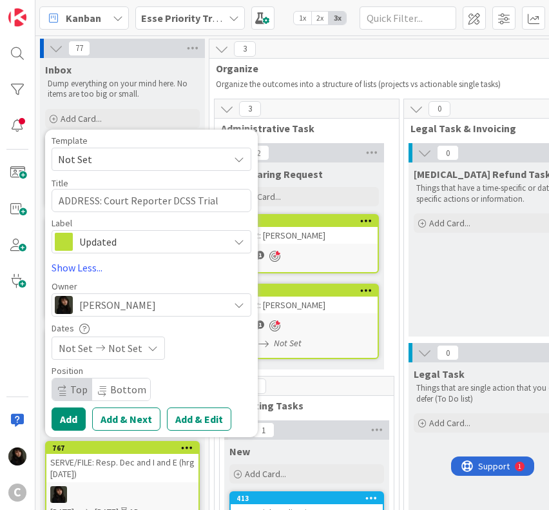
click at [122, 358] on div "Not Set Not Set" at bounding box center [108, 347] width 113 height 23
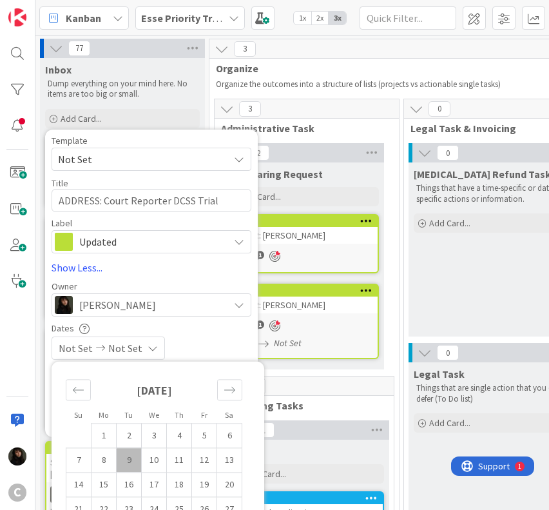
click at [129, 455] on td "9" at bounding box center [129, 459] width 25 height 24
click at [155, 458] on td "10" at bounding box center [154, 459] width 25 height 24
click at [222, 346] on div "[DATE] [DATE]" at bounding box center [152, 347] width 200 height 23
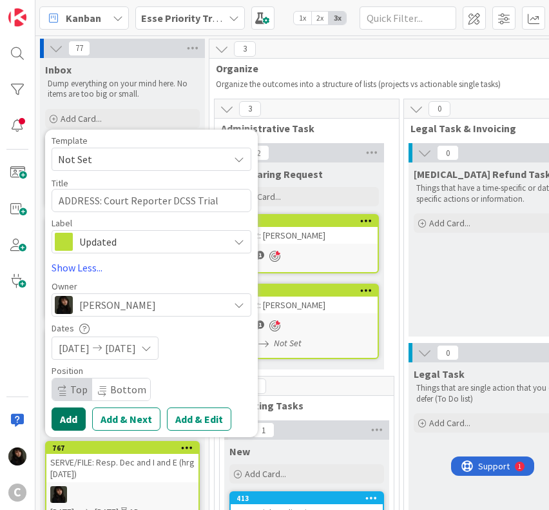
click at [68, 418] on button "Add" at bounding box center [69, 418] width 34 height 23
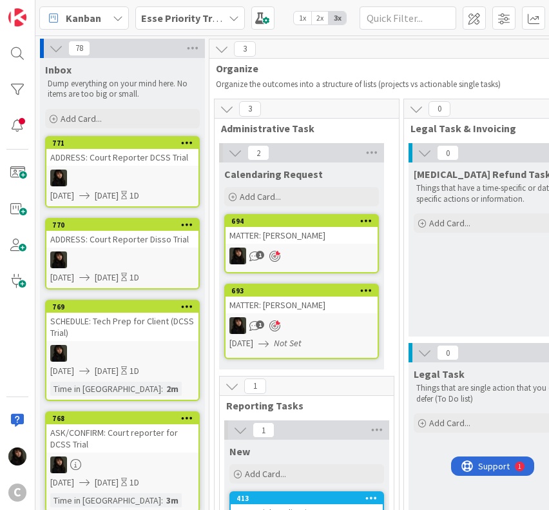
click at [124, 182] on div at bounding box center [122, 177] width 152 height 17
click at [131, 173] on div at bounding box center [122, 177] width 152 height 17
click at [160, 180] on div at bounding box center [122, 177] width 152 height 17
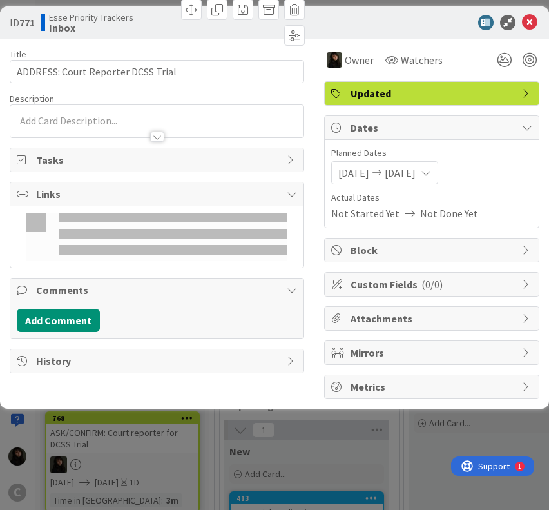
click at [134, 144] on div "Title 35 / 128 ADDRESS: Court Reporter DCSS Trial Description Owner Watchers Up…" at bounding box center [157, 219] width 294 height 360
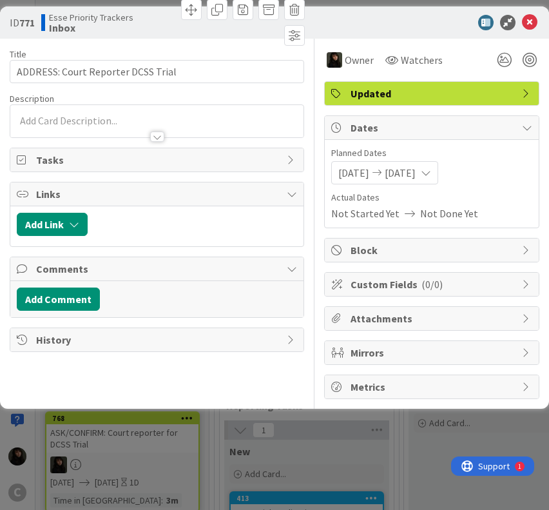
click at [107, 126] on div at bounding box center [156, 131] width 293 height 14
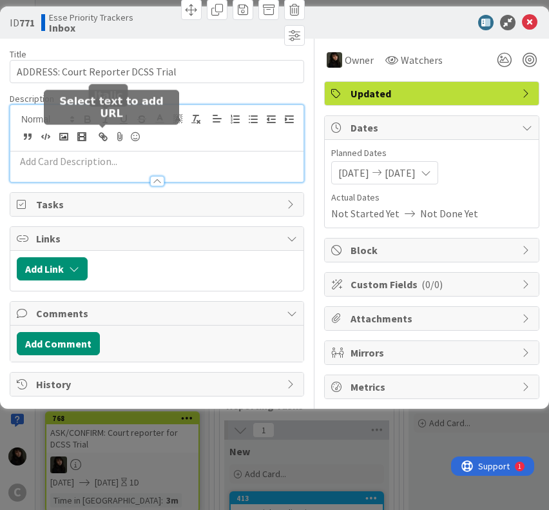
click at [84, 154] on p at bounding box center [157, 161] width 280 height 15
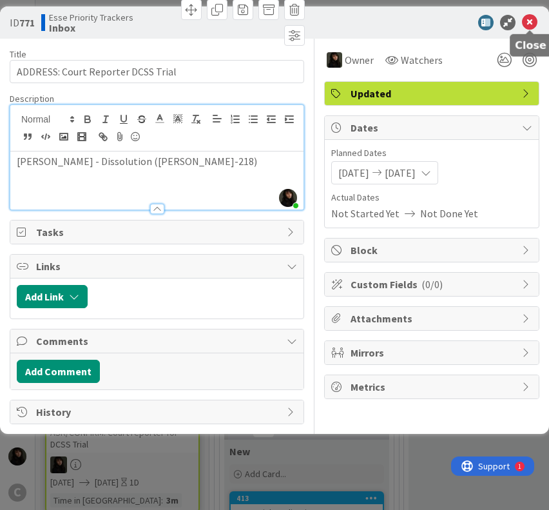
click at [525, 17] on icon at bounding box center [529, 22] width 15 height 15
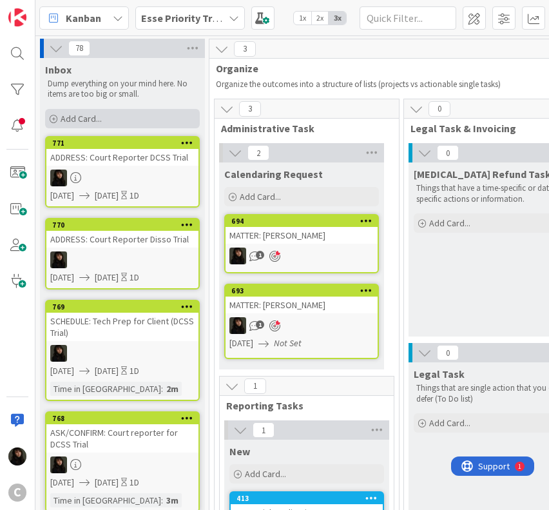
click at [85, 120] on span "Add Card..." at bounding box center [81, 119] width 41 height 12
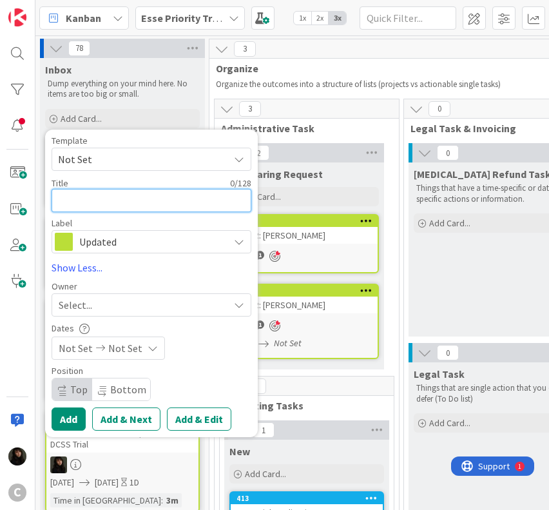
click at [84, 201] on textarea at bounding box center [152, 200] width 200 height 23
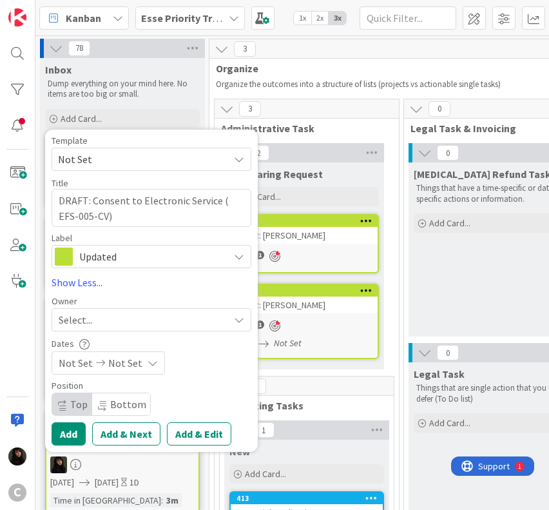
click at [133, 313] on div "Select..." at bounding box center [144, 319] width 170 height 15
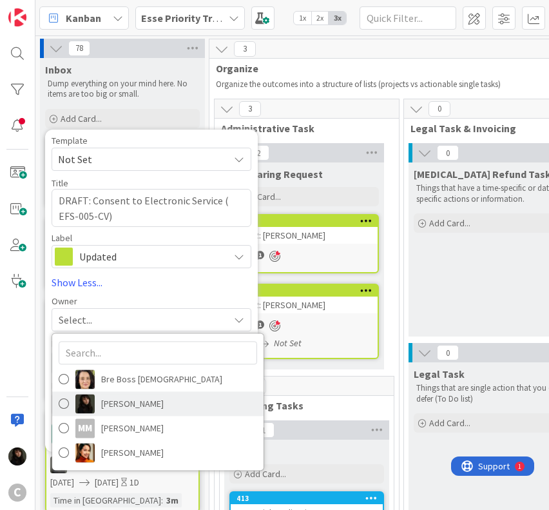
click at [119, 399] on span "[PERSON_NAME]" at bounding box center [132, 403] width 63 height 19
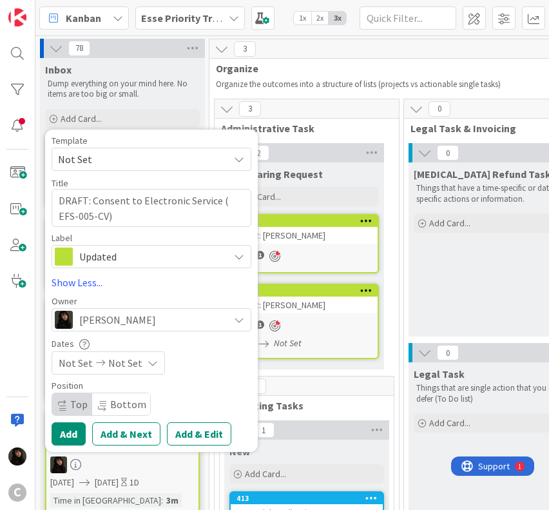
click at [148, 360] on icon at bounding box center [153, 363] width 10 height 10
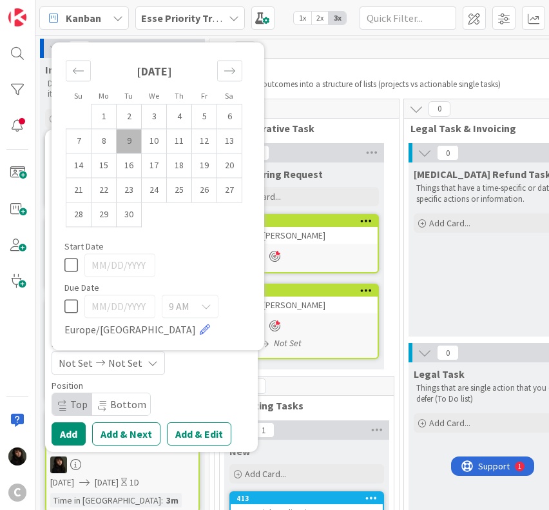
click at [135, 142] on td "9" at bounding box center [129, 141] width 25 height 24
click at [144, 142] on td "10" at bounding box center [154, 141] width 25 height 24
click at [207, 398] on div "Position Top Bottom" at bounding box center [152, 398] width 200 height 35
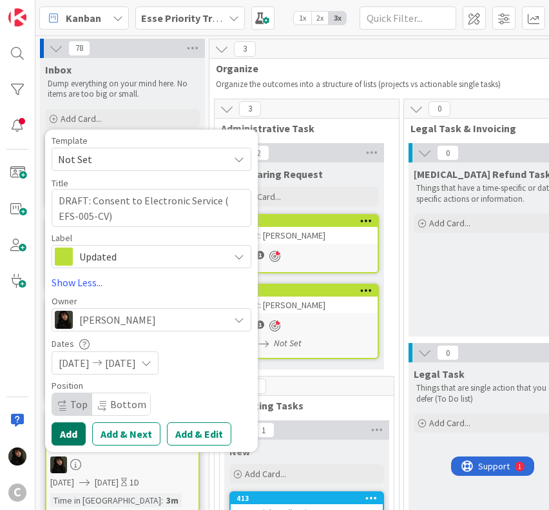
click at [70, 438] on button "Add" at bounding box center [69, 433] width 34 height 23
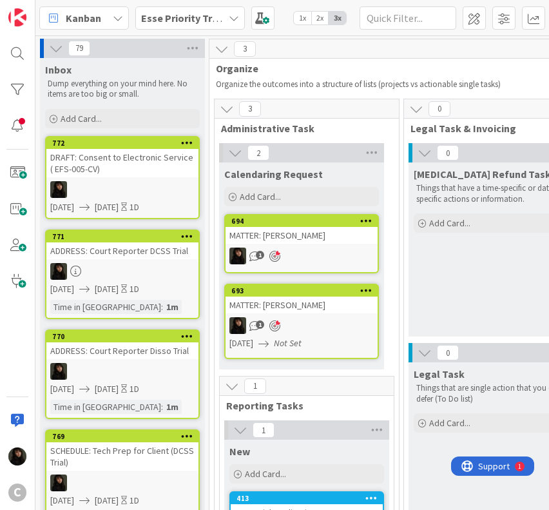
click at [119, 170] on div "DRAFT: Consent to Electronic Service ( EFS-005-CV)" at bounding box center [122, 163] width 152 height 28
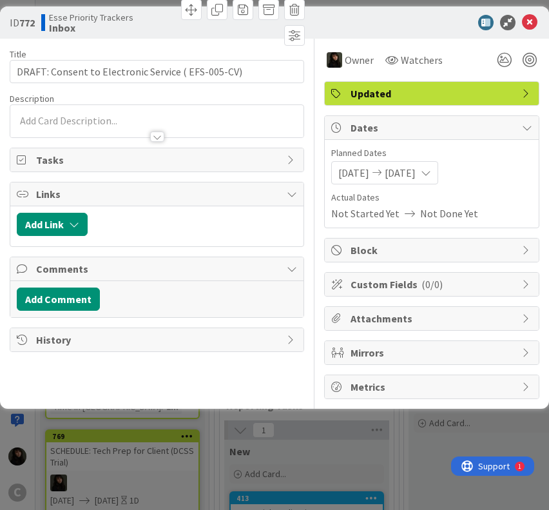
click at [70, 126] on div at bounding box center [156, 131] width 293 height 14
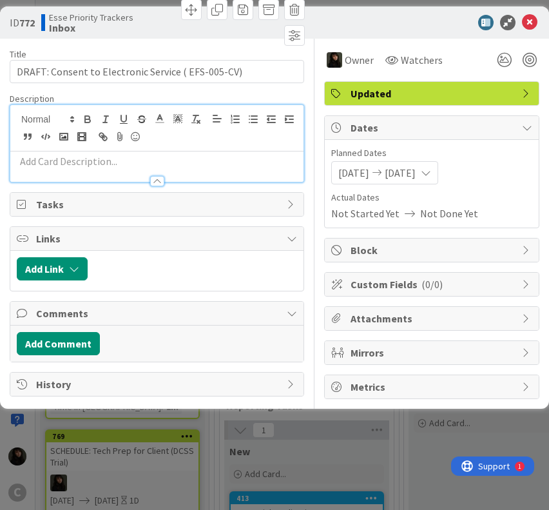
click at [65, 161] on p at bounding box center [157, 161] width 280 height 15
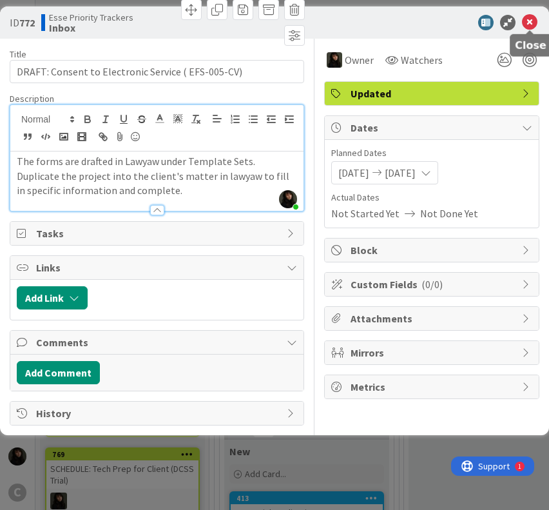
click at [532, 20] on icon at bounding box center [529, 22] width 15 height 15
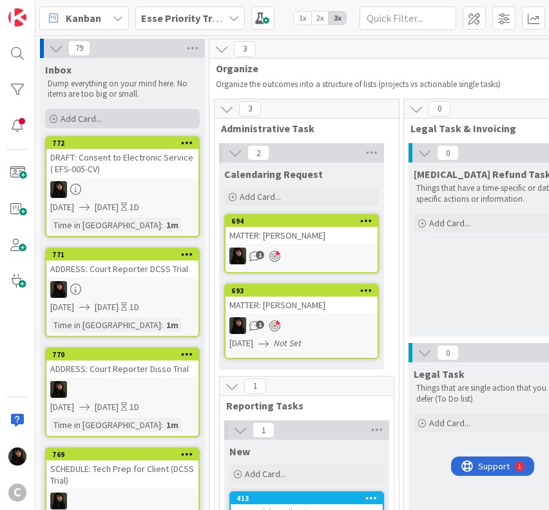
click at [112, 118] on div "Add Card..." at bounding box center [122, 118] width 155 height 19
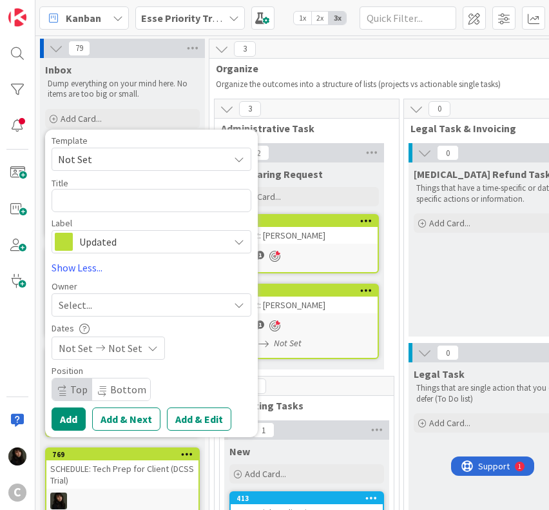
click at [95, 157] on span "Not Set" at bounding box center [138, 159] width 161 height 17
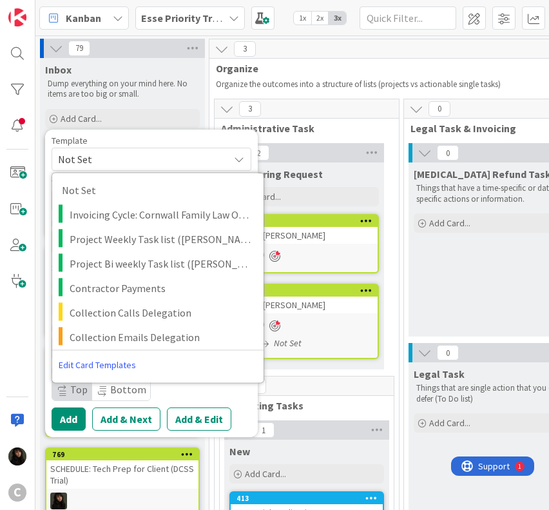
click at [137, 159] on span "Not Set" at bounding box center [138, 159] width 161 height 17
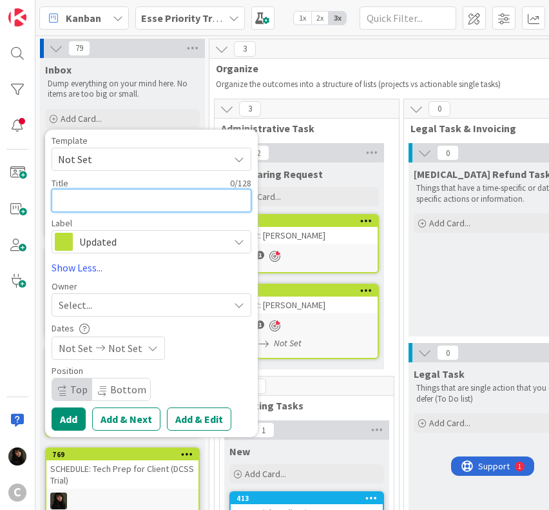
click at [106, 208] on textarea at bounding box center [152, 200] width 200 height 23
paste textarea "COMPLETE: Admin setup"
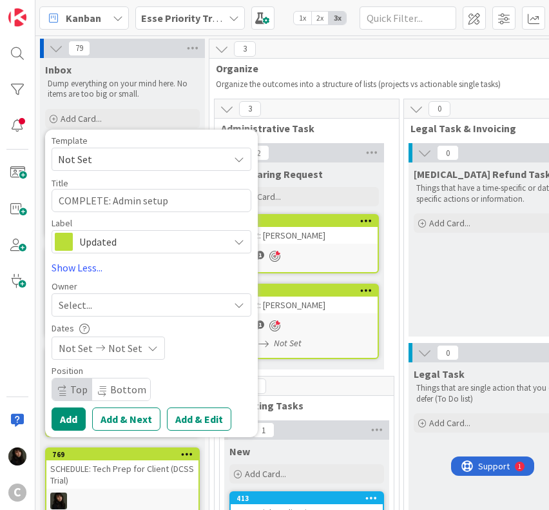
click at [113, 309] on div "Select..." at bounding box center [144, 304] width 170 height 15
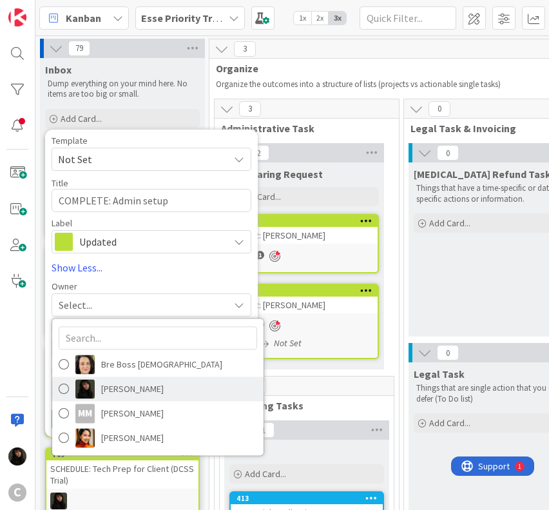
click at [110, 389] on span "[PERSON_NAME]" at bounding box center [132, 388] width 63 height 19
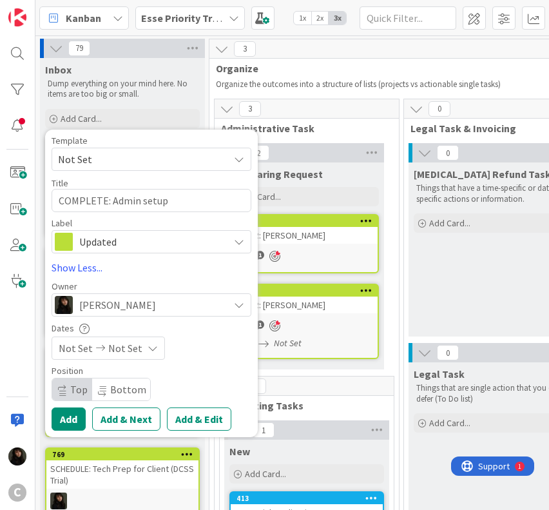
click at [120, 349] on span "Not Set" at bounding box center [125, 347] width 34 height 15
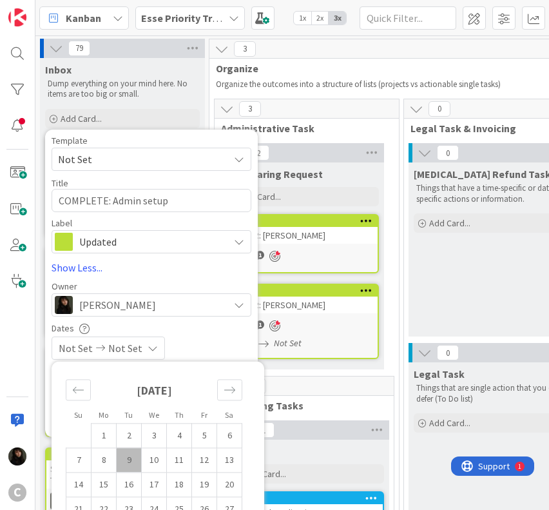
drag, startPoint x: 139, startPoint y: 448, endPoint x: 134, endPoint y: 456, distance: 9.8
click at [137, 450] on td "9" at bounding box center [129, 459] width 25 height 24
drag, startPoint x: 164, startPoint y: 461, endPoint x: 165, endPoint y: 447, distance: 14.2
click at [162, 461] on td "10" at bounding box center [154, 459] width 25 height 24
click at [212, 323] on div "Dates" at bounding box center [152, 328] width 200 height 11
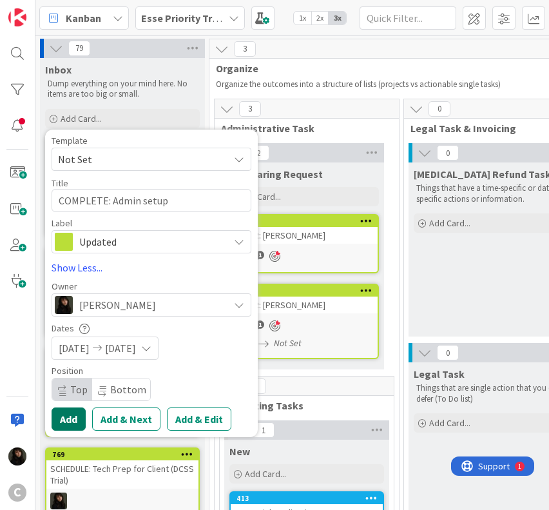
click at [57, 427] on button "Add" at bounding box center [69, 418] width 34 height 23
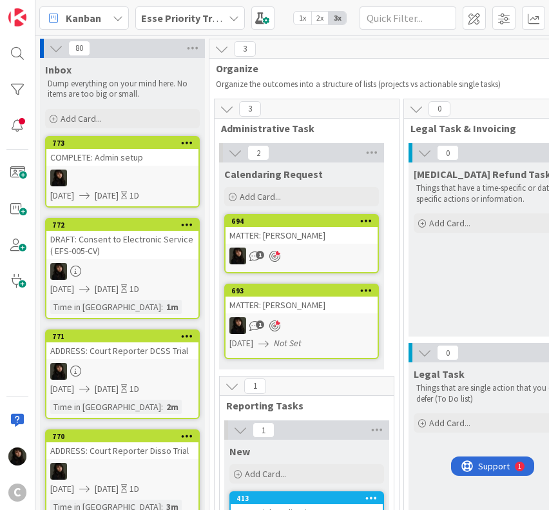
click at [117, 175] on div at bounding box center [122, 177] width 152 height 17
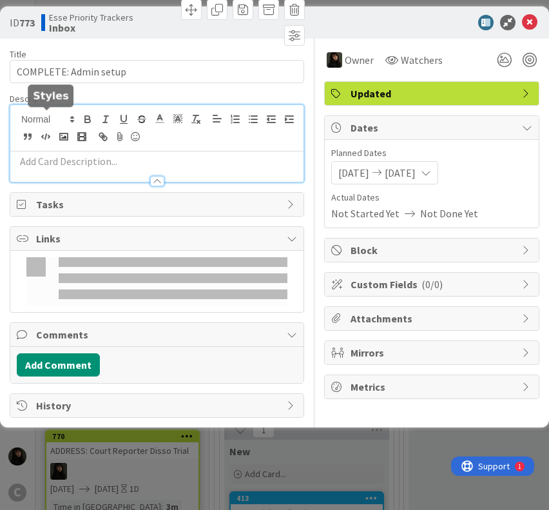
click at [61, 120] on div at bounding box center [156, 143] width 293 height 77
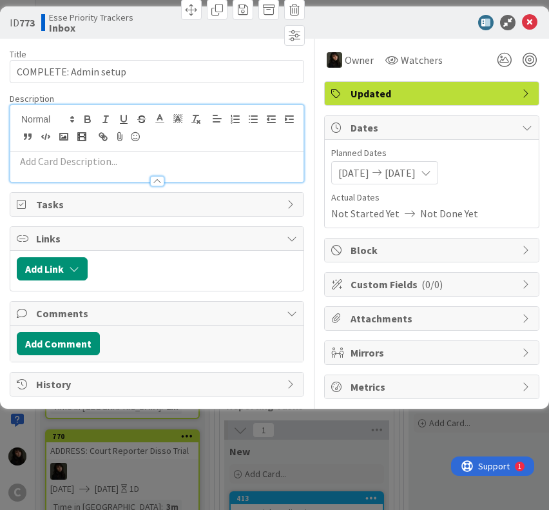
click at [52, 152] on div at bounding box center [156, 166] width 293 height 30
click at [255, 115] on icon "button" at bounding box center [253, 119] width 12 height 12
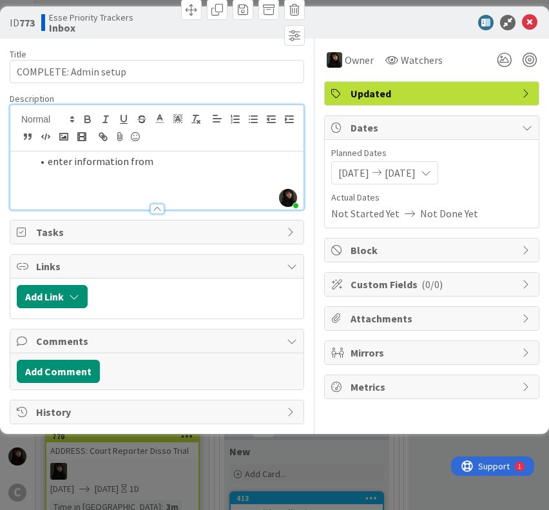
click at [155, 159] on li "enter information from" at bounding box center [164, 161] width 265 height 15
click at [150, 159] on li "enter information from" at bounding box center [164, 161] width 265 height 15
click at [104, 167] on li "enter information from" at bounding box center [164, 161] width 265 height 15
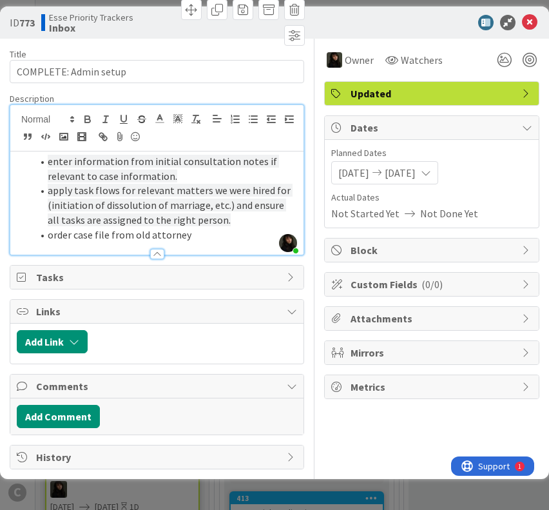
click at [190, 238] on li "order case file from old attorney" at bounding box center [164, 234] width 265 height 15
click at [184, 235] on li "order case file from old attorney" at bounding box center [164, 234] width 265 height 15
click at [186, 237] on li "order case file from old attorney" at bounding box center [164, 234] width 265 height 15
drag, startPoint x: 191, startPoint y: 236, endPoint x: 42, endPoint y: 239, distance: 148.9
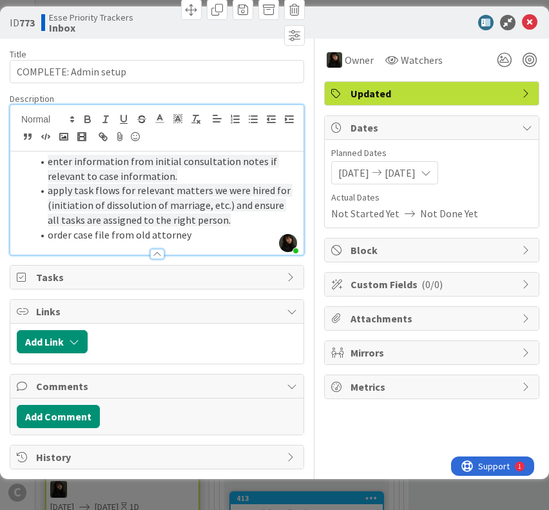
click at [42, 239] on li "order case file from old attorney" at bounding box center [164, 234] width 265 height 15
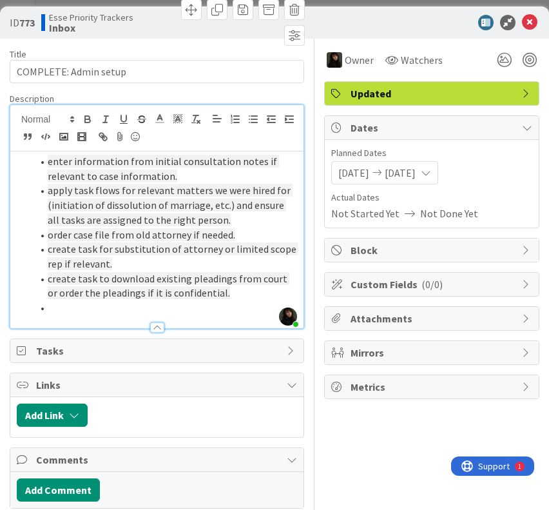
click at [155, 301] on li at bounding box center [164, 307] width 265 height 15
click at [86, 308] on li at bounding box center [164, 307] width 265 height 15
click at [55, 308] on li at bounding box center [164, 307] width 265 height 15
click at [49, 307] on li at bounding box center [164, 307] width 265 height 15
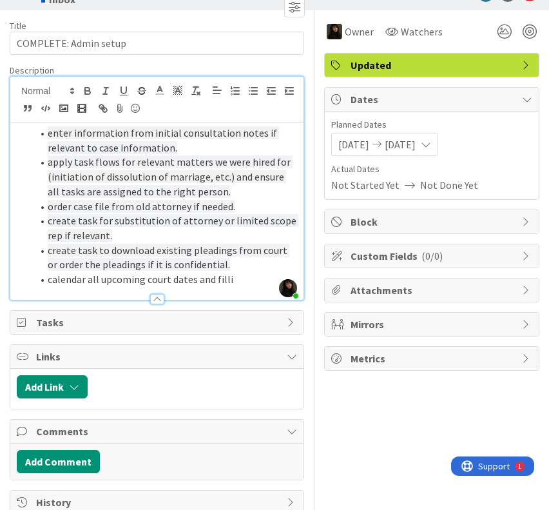
scroll to position [46, 0]
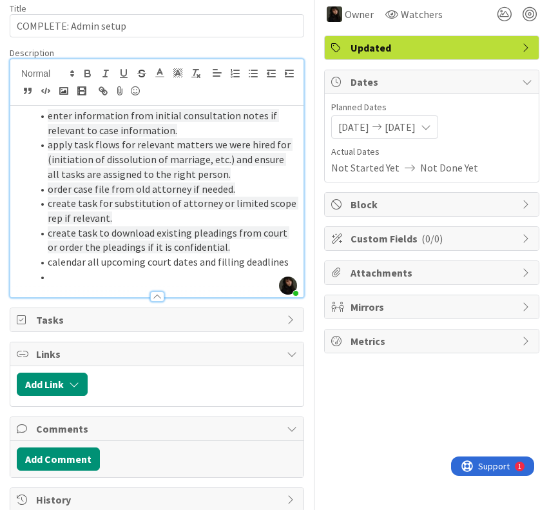
click at [108, 278] on li at bounding box center [164, 276] width 265 height 15
click at [52, 278] on li at bounding box center [164, 276] width 265 height 15
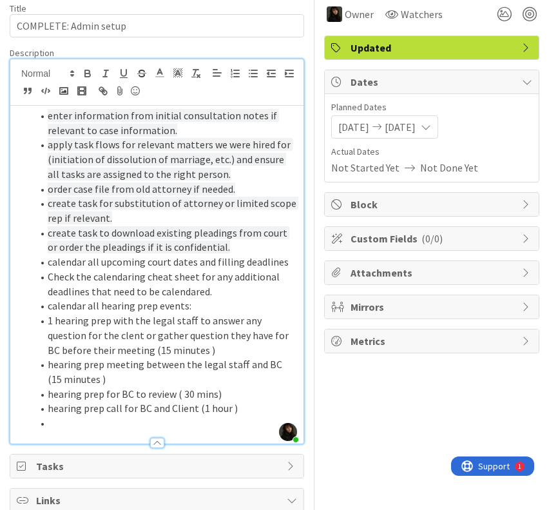
click at [100, 427] on li at bounding box center [164, 423] width 265 height 15
click at [79, 432] on div at bounding box center [156, 437] width 293 height 14
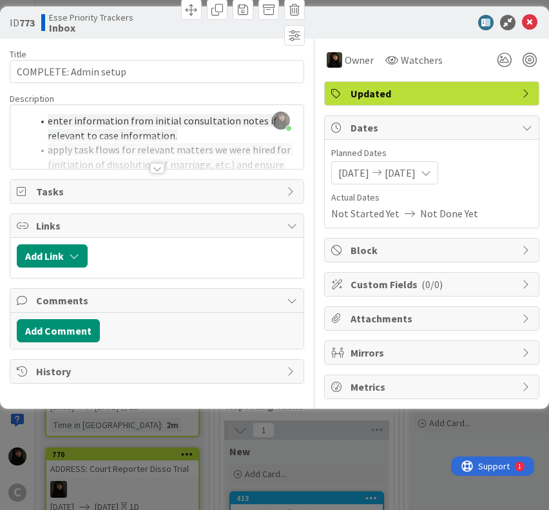
click at [151, 148] on div at bounding box center [156, 152] width 293 height 33
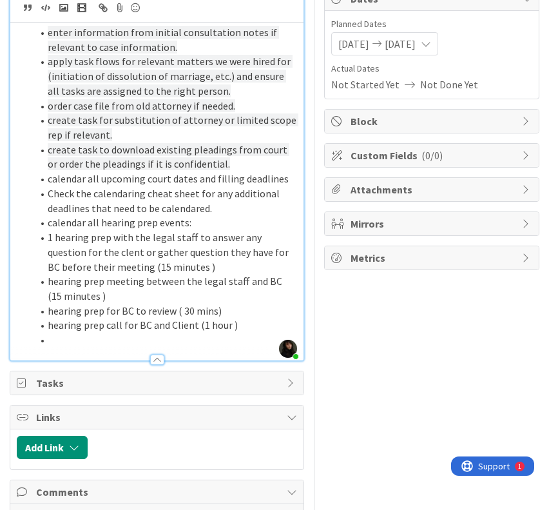
scroll to position [207, 0]
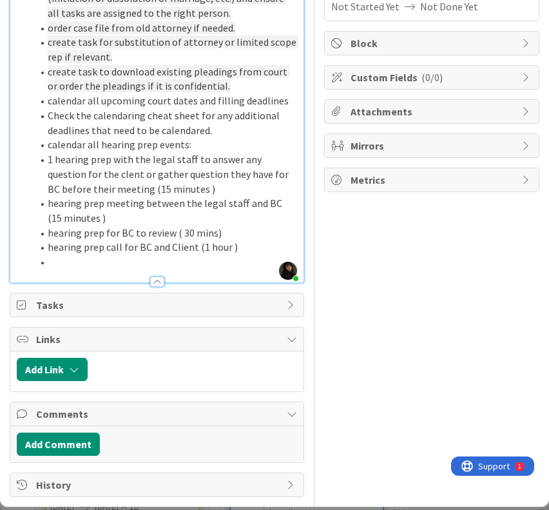
click at [75, 260] on li at bounding box center [164, 262] width 265 height 15
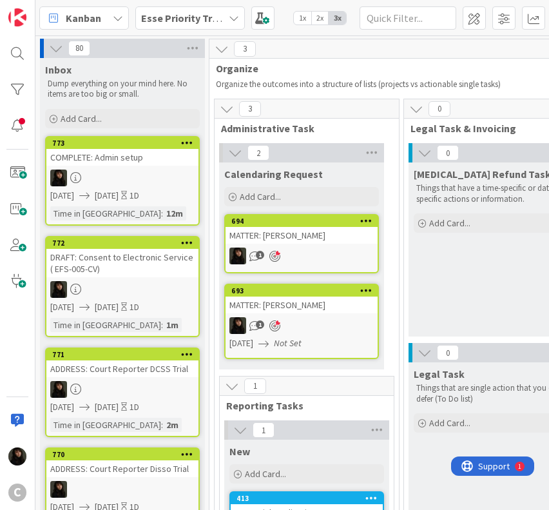
click at [108, 177] on div at bounding box center [122, 177] width 152 height 17
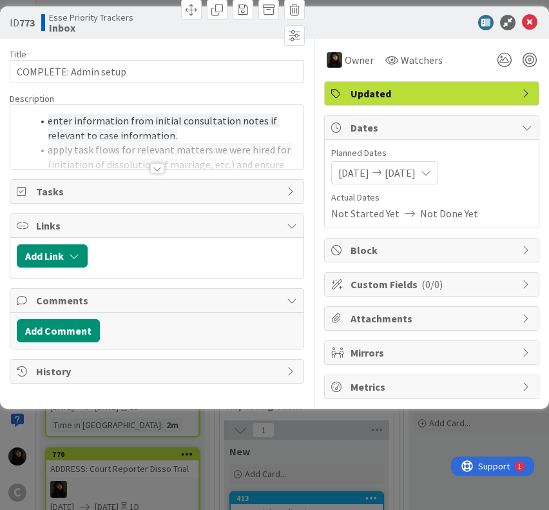
click at [121, 151] on div at bounding box center [156, 152] width 293 height 33
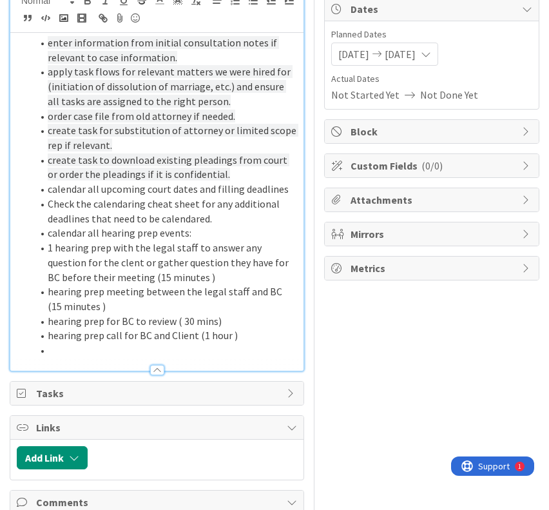
scroll to position [207, 0]
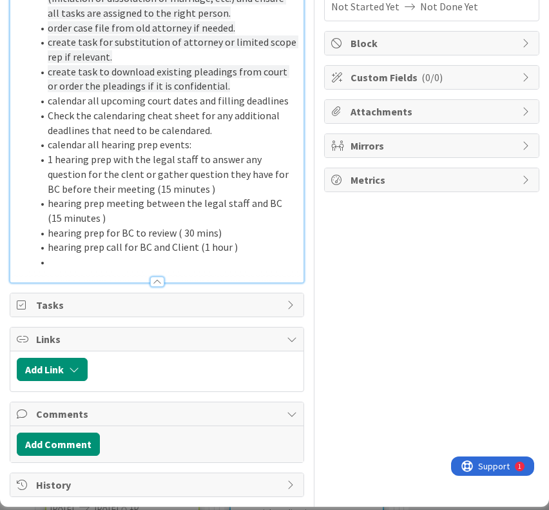
click at [50, 260] on li at bounding box center [164, 262] width 265 height 15
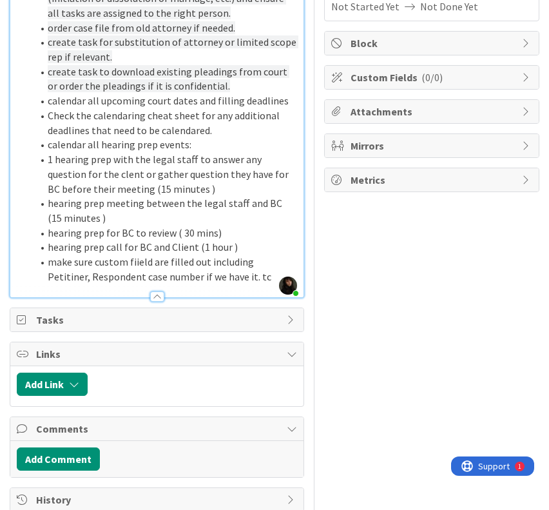
click at [166, 234] on li "hearing prep for BC to review ( 30 mins)" at bounding box center [164, 233] width 265 height 15
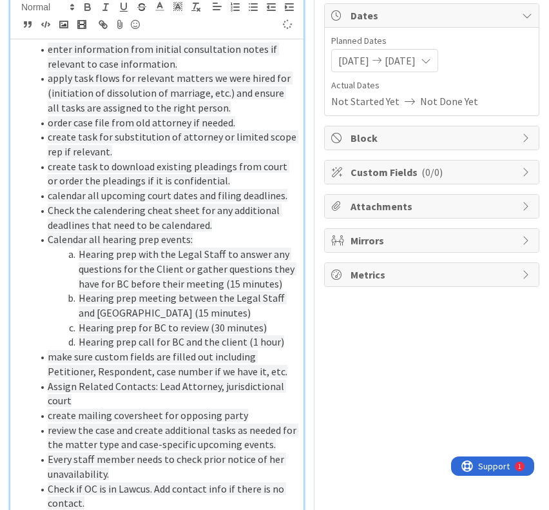
scroll to position [129, 0]
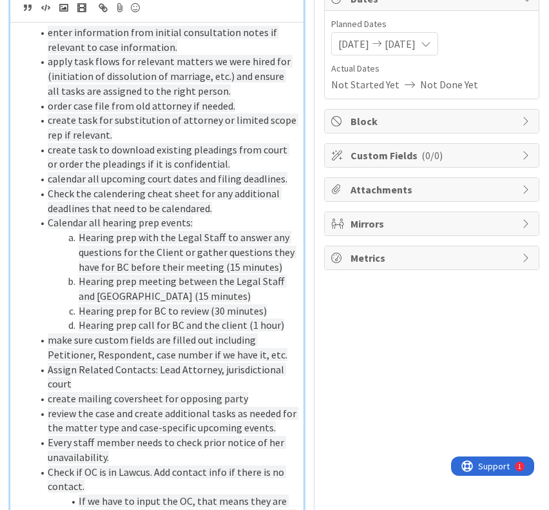
click at [258, 294] on li "Hearing prep meeting between the Legal Staff and [GEOGRAPHIC_DATA] (15 minutes)" at bounding box center [164, 288] width 265 height 29
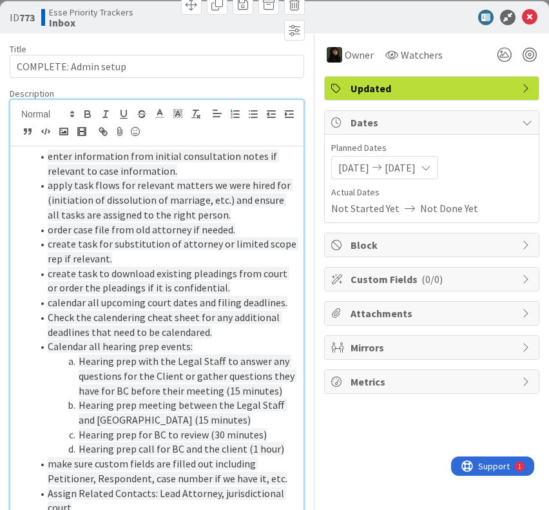
scroll to position [0, 0]
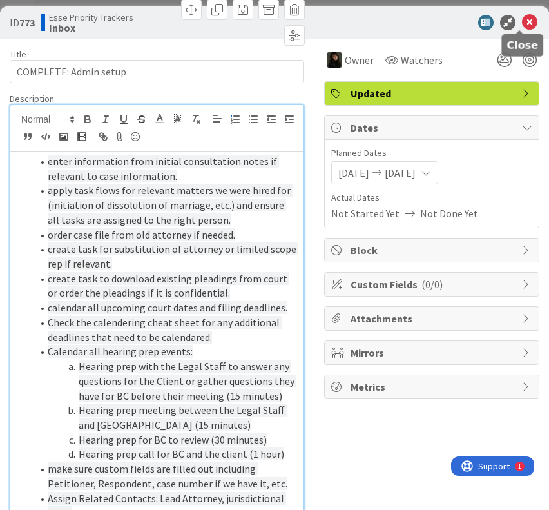
click at [523, 21] on icon at bounding box center [529, 22] width 15 height 15
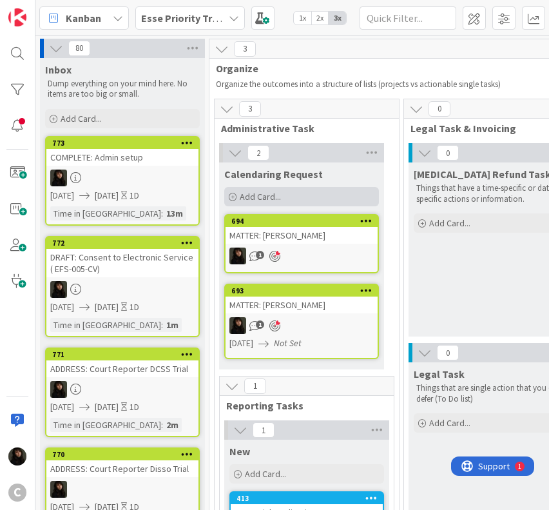
click at [248, 199] on span "Add Card..." at bounding box center [260, 197] width 41 height 12
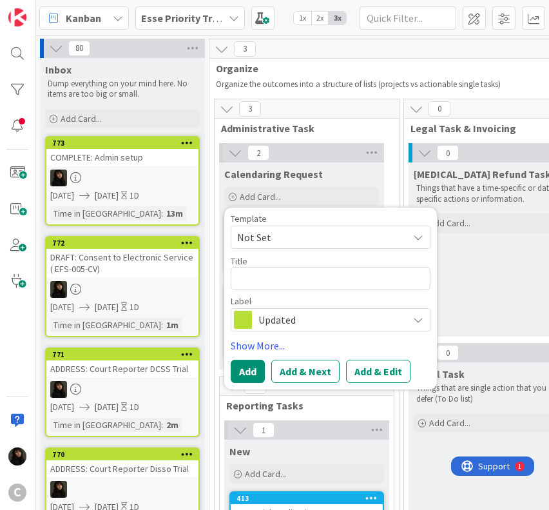
click at [269, 283] on textarea at bounding box center [331, 278] width 200 height 23
click at [346, 284] on textarea "CHABALKO: Non Expert" at bounding box center [331, 278] width 200 height 23
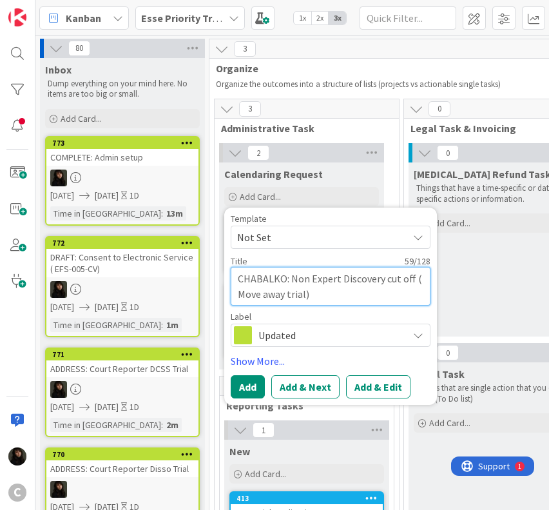
click at [333, 300] on textarea "CHABALKO: Non Expert Discovery cut off ( Move away trial)" at bounding box center [331, 286] width 200 height 39
paste textarea "[PERSON_NAME] ([PERSON_NAME] -246)"
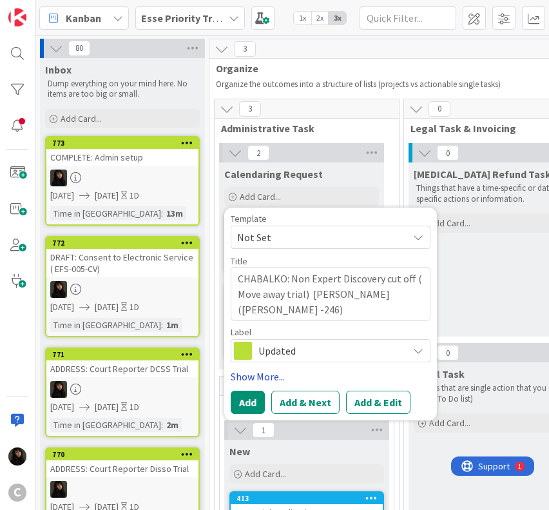
click at [278, 377] on link "Show More..." at bounding box center [331, 376] width 200 height 15
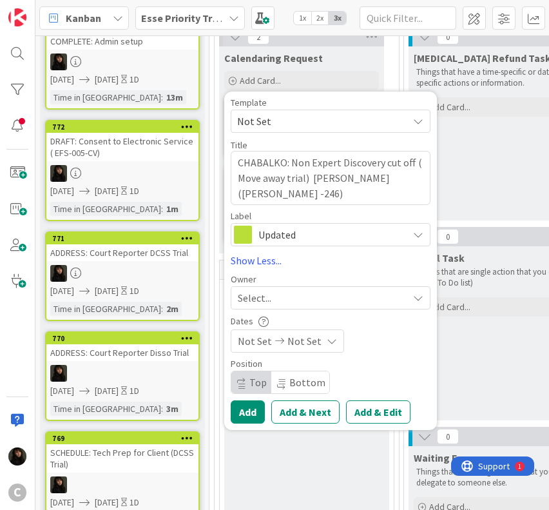
scroll to position [129, 0]
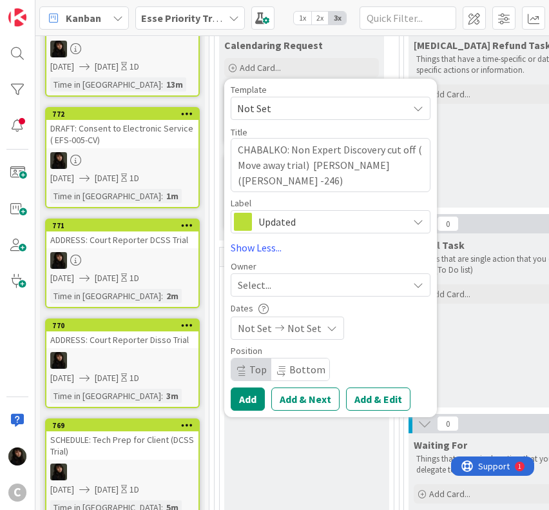
click at [291, 282] on div "Select..." at bounding box center [323, 284] width 170 height 15
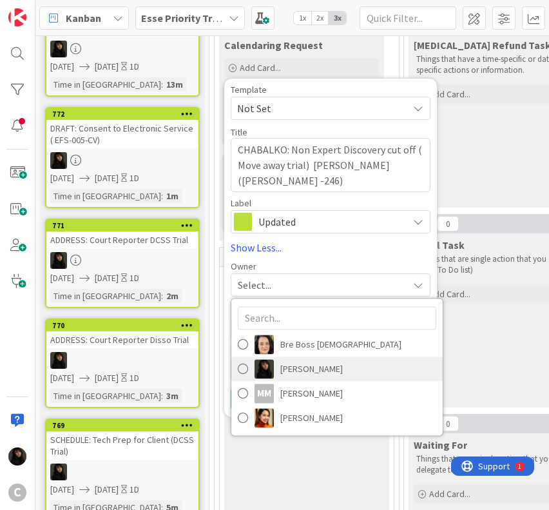
click at [297, 369] on span "[PERSON_NAME]" at bounding box center [311, 368] width 63 height 19
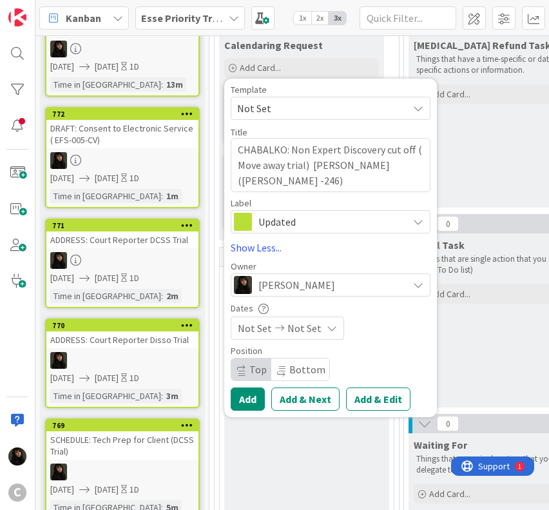
click at [304, 329] on span "Not Set" at bounding box center [304, 327] width 34 height 15
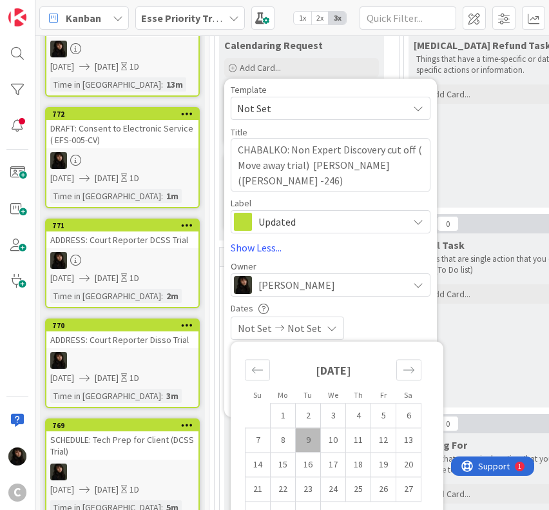
click at [311, 443] on td "9" at bounding box center [308, 440] width 25 height 24
click at [332, 443] on td "10" at bounding box center [333, 440] width 25 height 24
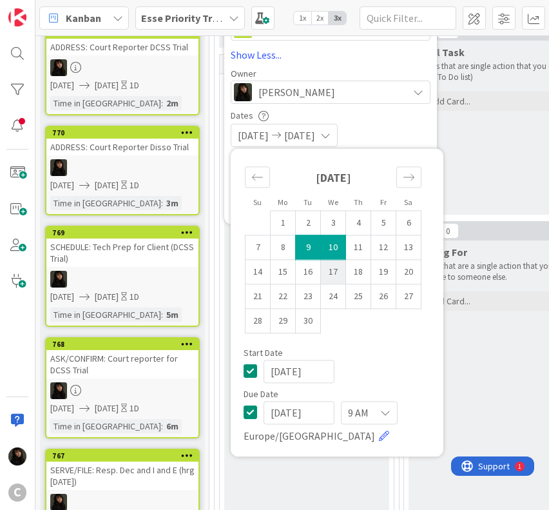
scroll to position [322, 0]
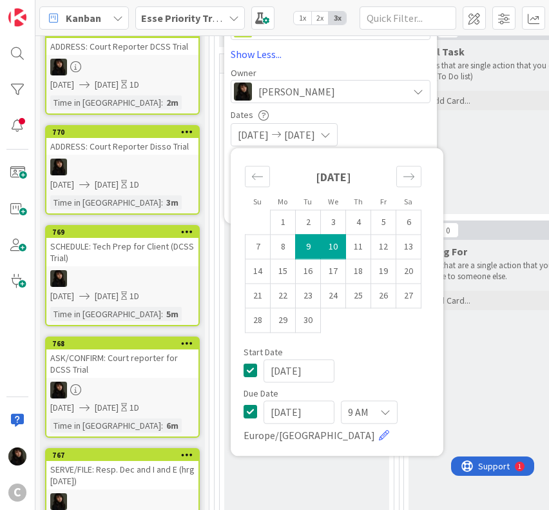
click at [396, 130] on div "[DATE] [DATE]" at bounding box center [331, 134] width 200 height 23
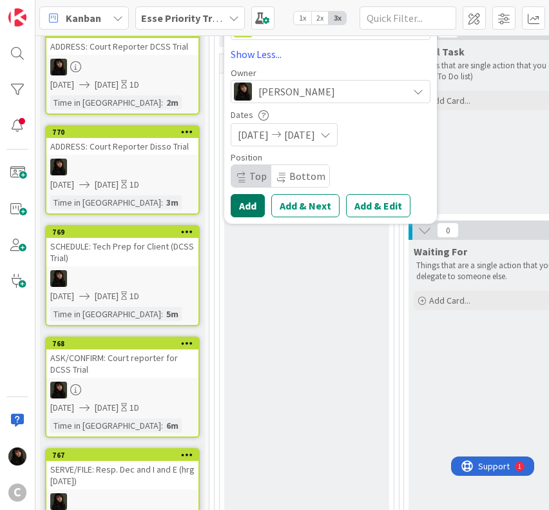
click at [255, 202] on button "Add" at bounding box center [248, 205] width 34 height 23
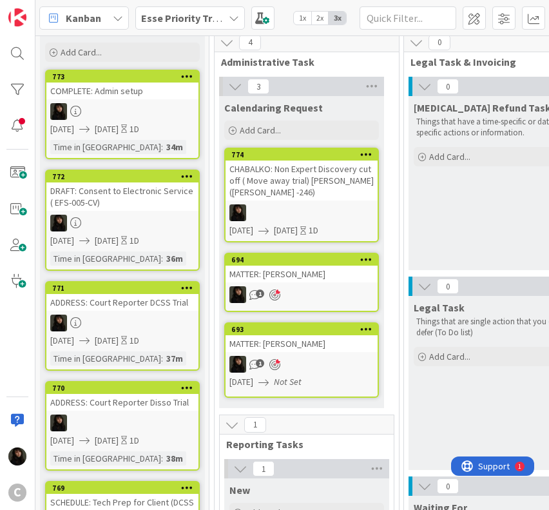
scroll to position [64, 0]
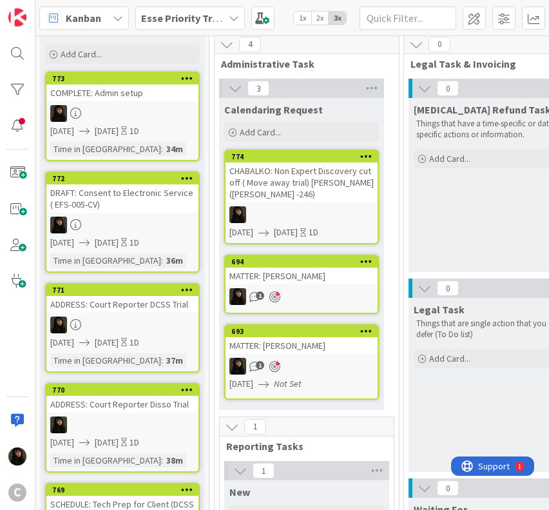
click at [332, 195] on div "CHABALKO: Non Expert Discovery cut off ( Move away trial) [PERSON_NAME] ([PERSO…" at bounding box center [302, 182] width 152 height 40
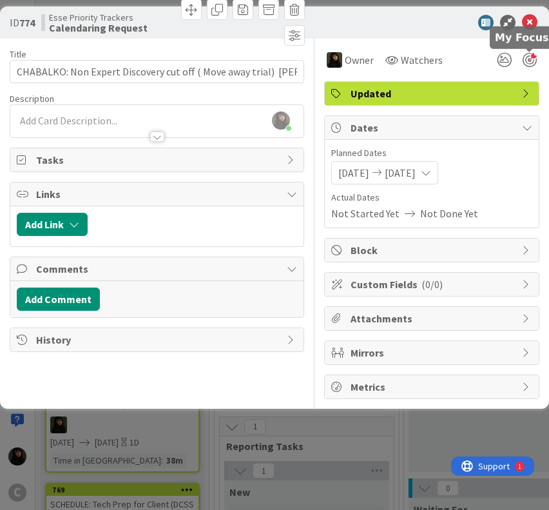
click at [530, 64] on div at bounding box center [530, 60] width 14 height 14
click at [99, 124] on div at bounding box center [156, 131] width 293 height 14
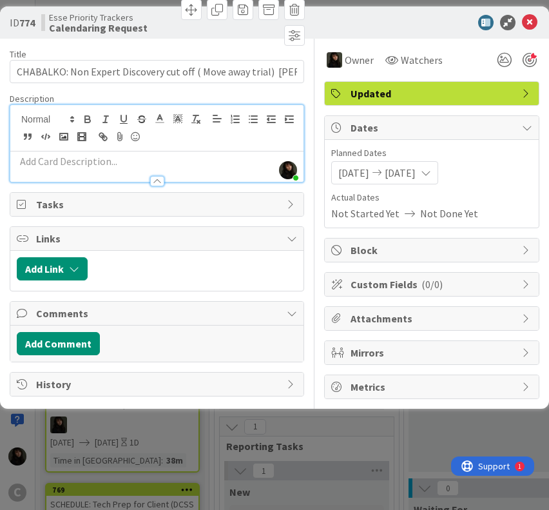
click at [90, 158] on p at bounding box center [157, 161] width 280 height 15
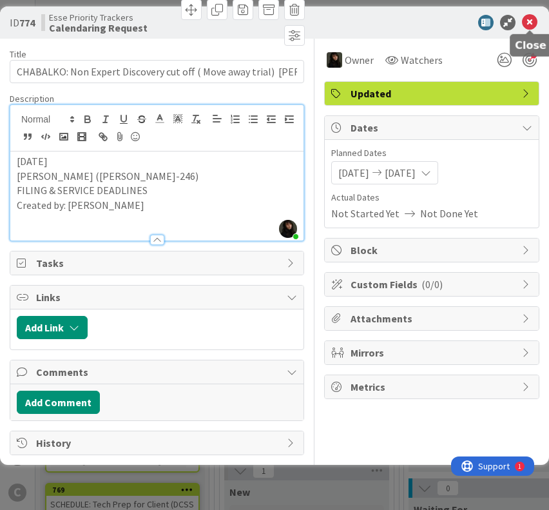
click at [528, 25] on icon at bounding box center [529, 22] width 15 height 15
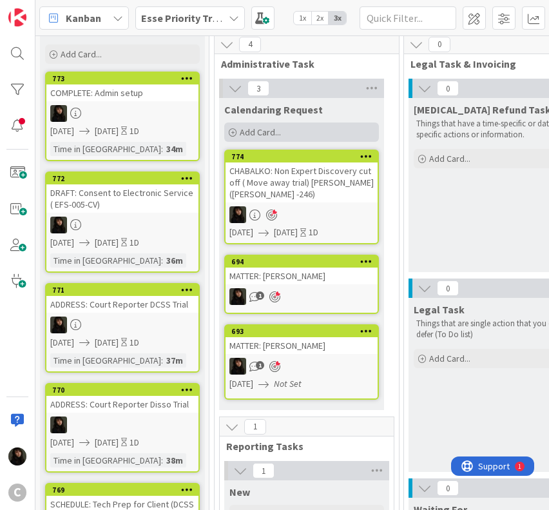
click at [260, 136] on span "Add Card..." at bounding box center [260, 132] width 41 height 12
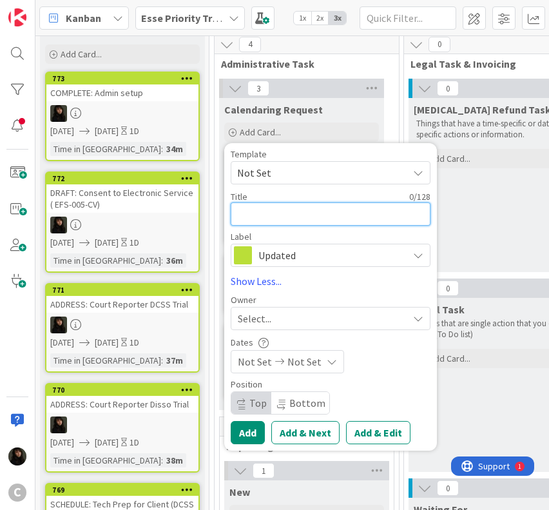
click at [276, 213] on textarea at bounding box center [331, 213] width 200 height 23
paste textarea "N/A: LIASHEK: L/D to send out Discovery (Email Service) | [PERSON_NAME] - Disso…"
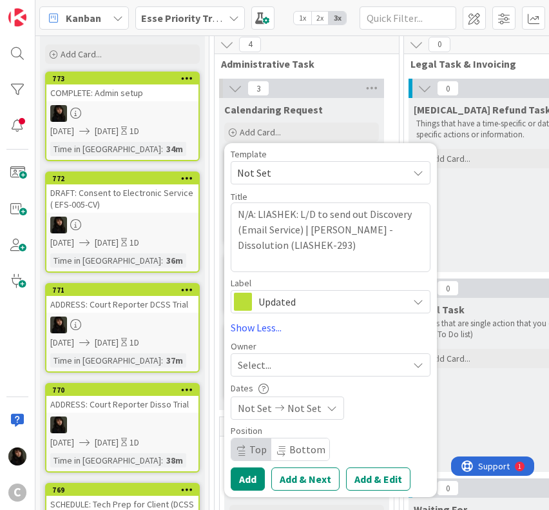
click at [294, 357] on div "Select..." at bounding box center [323, 364] width 170 height 15
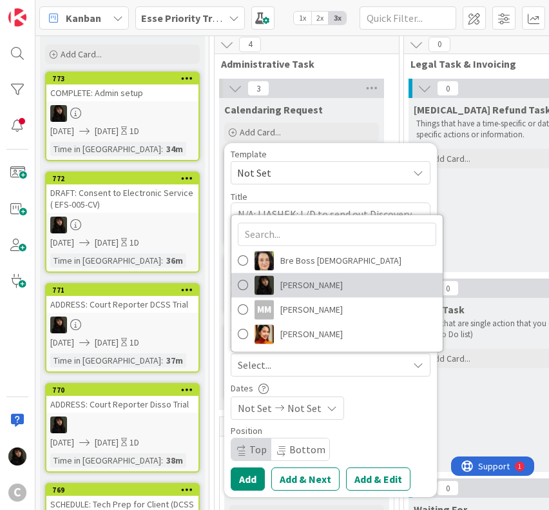
click at [302, 287] on span "[PERSON_NAME]" at bounding box center [311, 284] width 63 height 19
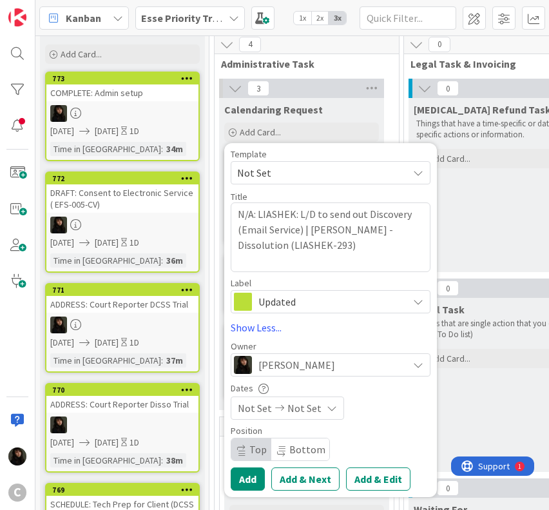
click at [309, 410] on span "Not Set" at bounding box center [304, 407] width 34 height 15
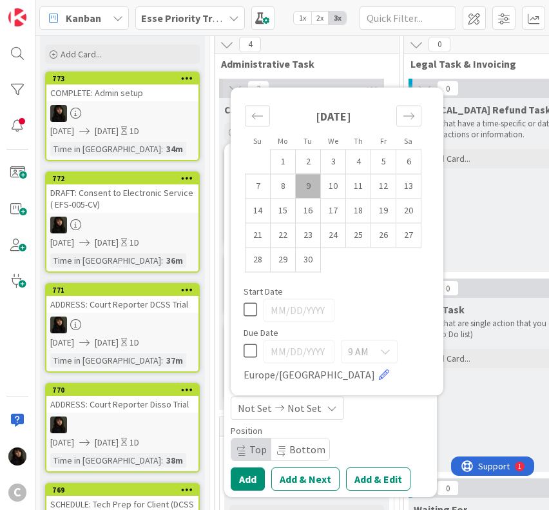
click at [315, 194] on td "9" at bounding box center [308, 186] width 25 height 24
click at [329, 193] on td "10" at bounding box center [333, 186] width 25 height 24
click at [376, 439] on div "Position Top Bottom" at bounding box center [331, 443] width 200 height 35
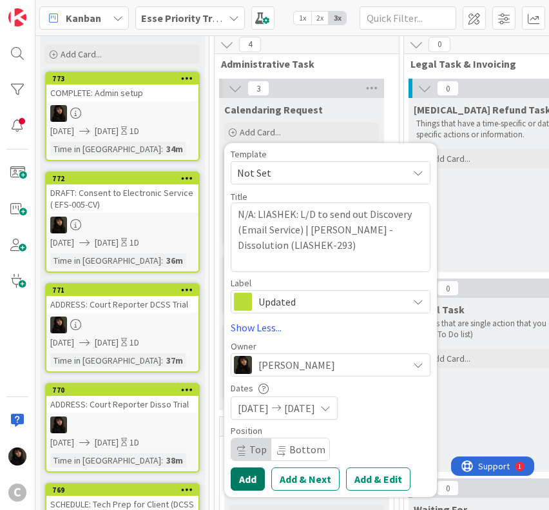
click at [247, 479] on button "Add" at bounding box center [248, 478] width 34 height 23
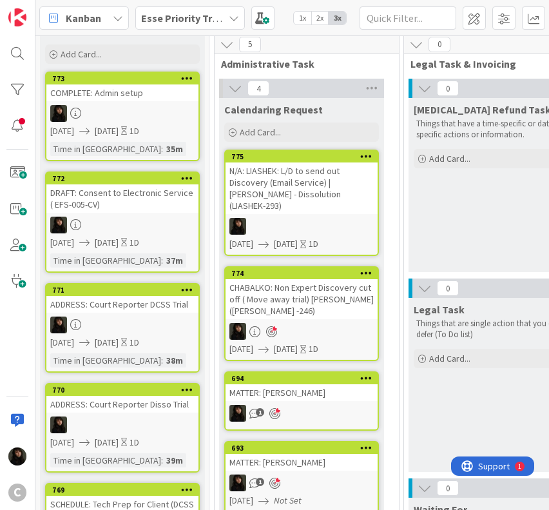
click at [329, 218] on div at bounding box center [302, 226] width 152 height 17
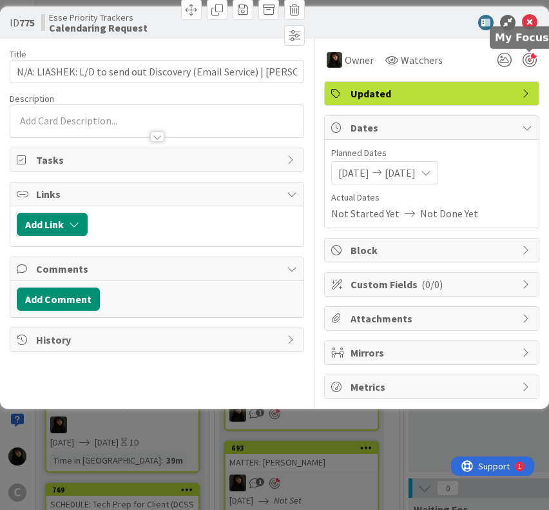
click at [523, 60] on div at bounding box center [530, 60] width 14 height 14
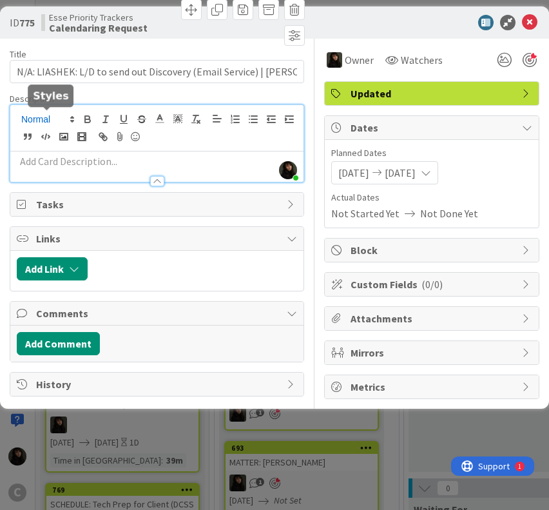
click at [72, 120] on div "[PERSON_NAME] just joined" at bounding box center [156, 143] width 293 height 77
paste div
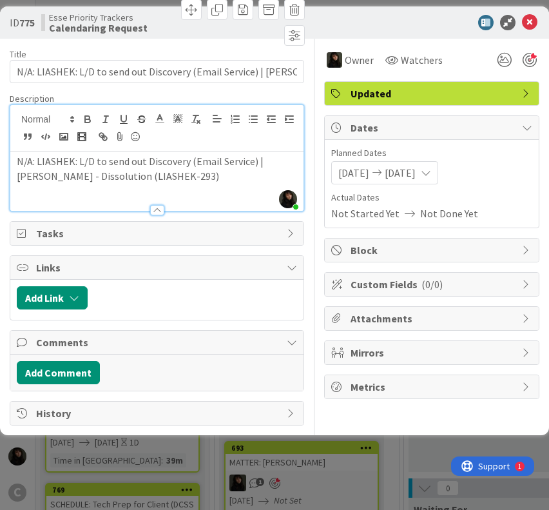
click at [201, 184] on p at bounding box center [157, 190] width 280 height 15
click at [224, 188] on p at bounding box center [157, 190] width 280 height 15
click at [149, 185] on p at bounding box center [157, 190] width 280 height 15
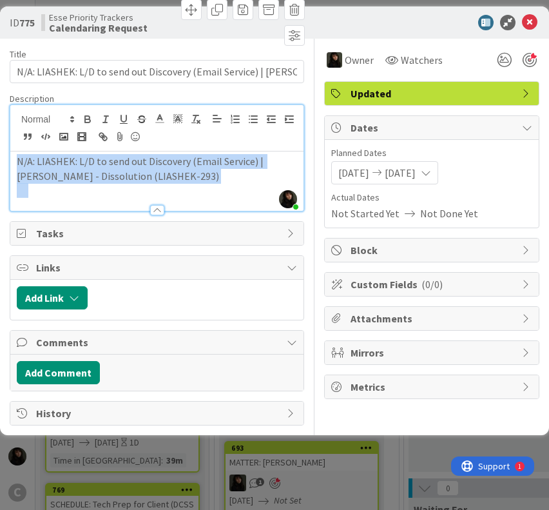
drag, startPoint x: 227, startPoint y: 185, endPoint x: 15, endPoint y: 165, distance: 212.9
click at [15, 165] on div "N/A: LIASHEK: L/D to send out Discovery (Email Service) | [PERSON_NAME] - Disso…" at bounding box center [156, 180] width 293 height 59
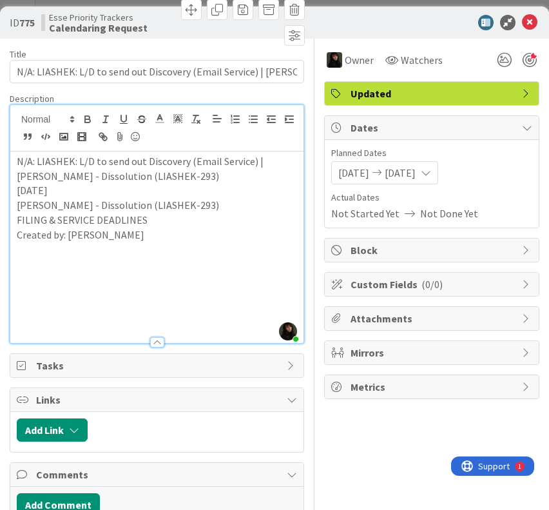
click at [148, 242] on p at bounding box center [157, 249] width 280 height 15
click at [126, 235] on p "Created by: [PERSON_NAME]" at bounding box center [157, 234] width 280 height 15
click at [119, 236] on p "Created by: [PERSON_NAME]" at bounding box center [157, 234] width 280 height 15
click at [525, 23] on icon at bounding box center [529, 22] width 15 height 15
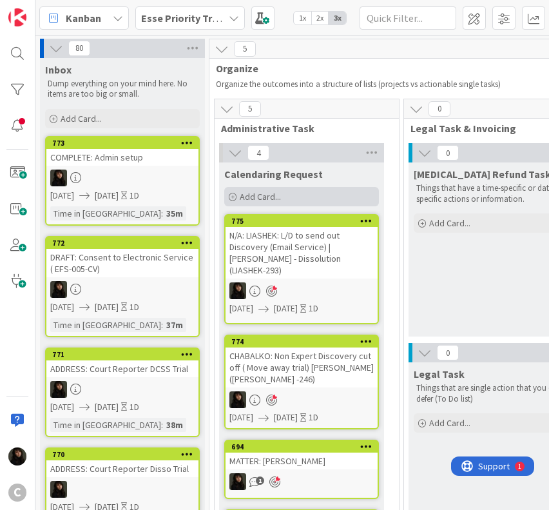
click at [258, 194] on span "Add Card..." at bounding box center [260, 197] width 41 height 12
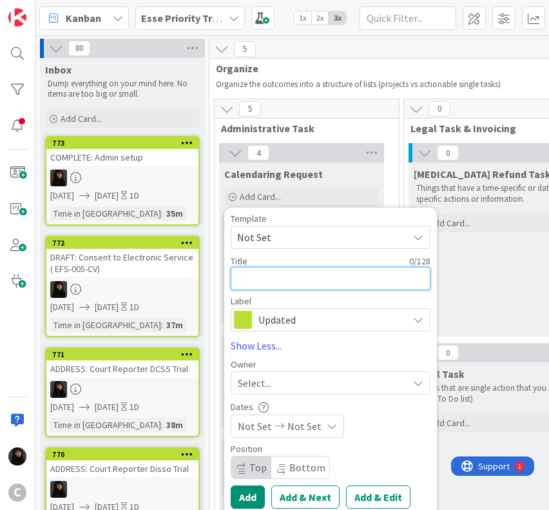
click at [241, 288] on textarea at bounding box center [331, 278] width 200 height 23
paste textarea "CHABALKO: SERVE Notice of lieu of subpoena for 10/02 trial (NTA and Produce CCP…"
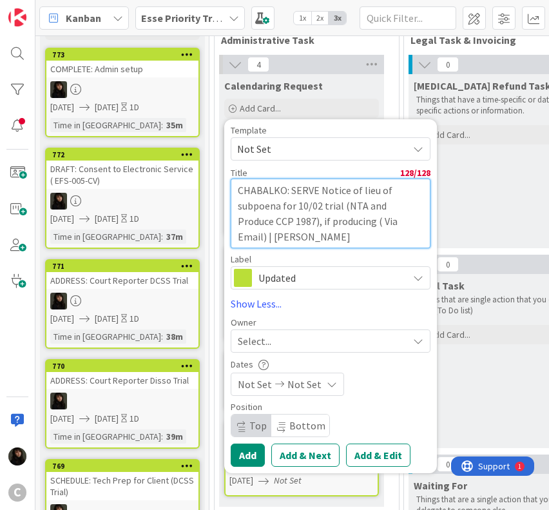
scroll to position [129, 0]
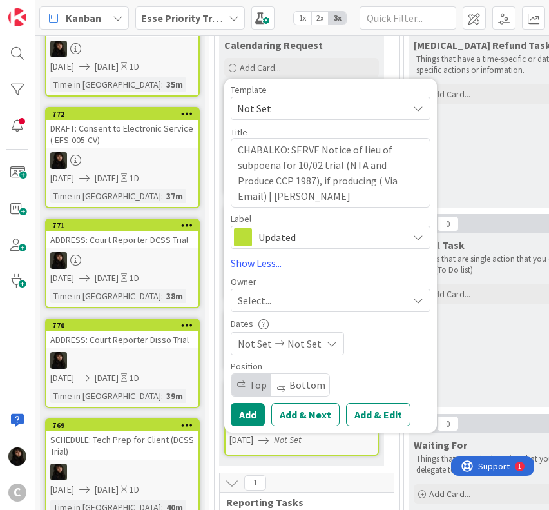
click at [294, 302] on div "Select..." at bounding box center [323, 300] width 170 height 15
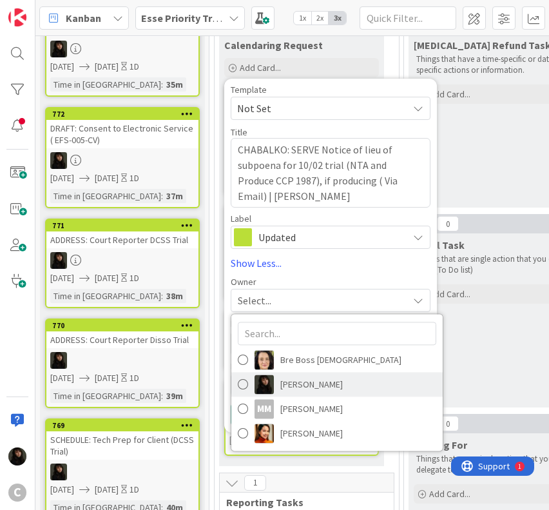
click at [300, 377] on span "[PERSON_NAME]" at bounding box center [311, 383] width 63 height 19
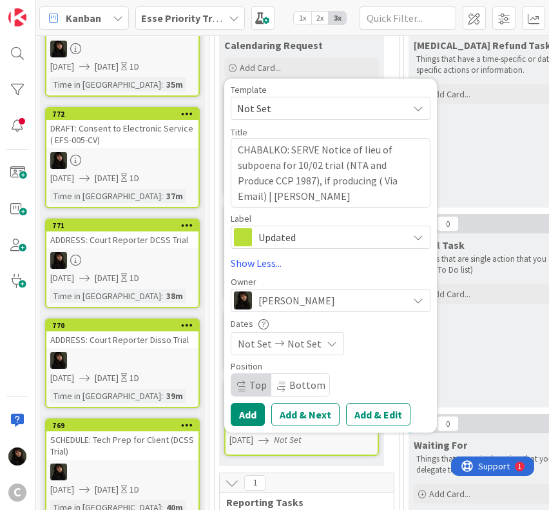
click at [327, 345] on icon at bounding box center [332, 343] width 10 height 10
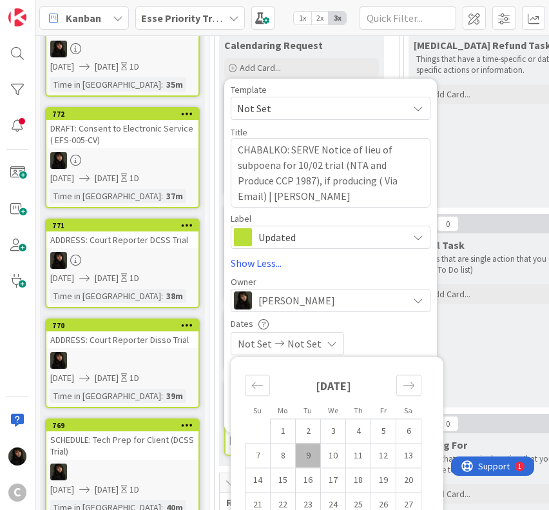
click at [312, 451] on td "9" at bounding box center [308, 455] width 25 height 24
click at [333, 454] on td "10" at bounding box center [333, 455] width 25 height 24
click at [397, 340] on div "[DATE] [DATE]" at bounding box center [331, 343] width 200 height 23
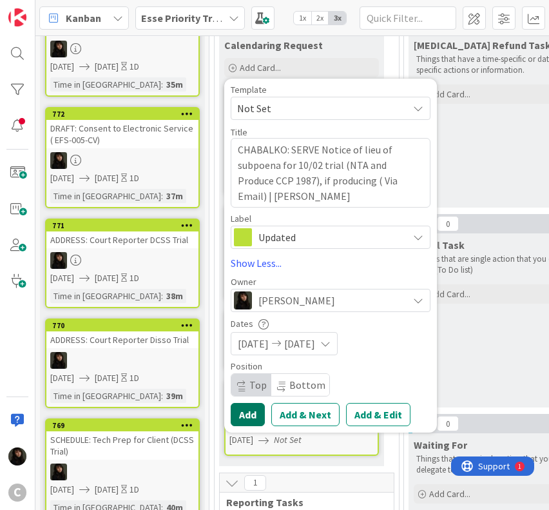
click at [249, 416] on button "Add" at bounding box center [248, 414] width 34 height 23
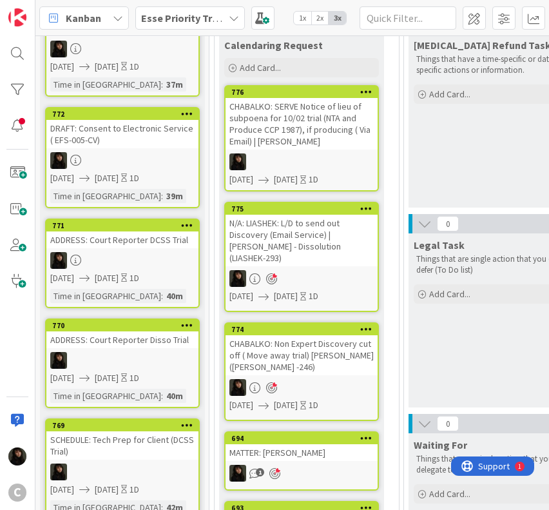
click at [302, 157] on div at bounding box center [302, 161] width 152 height 17
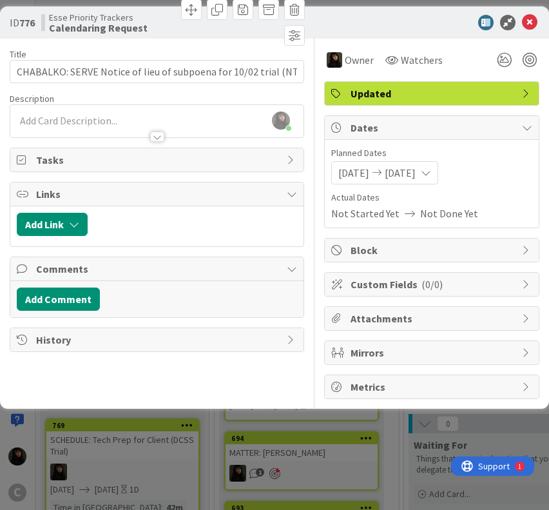
click at [52, 120] on div "[PERSON_NAME] just joined" at bounding box center [156, 121] width 293 height 32
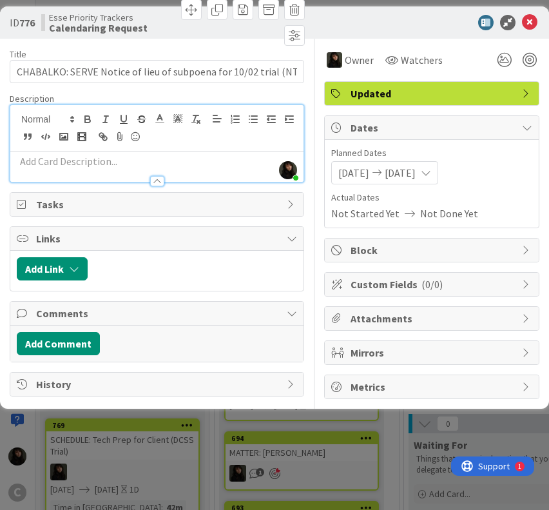
click at [44, 162] on p at bounding box center [157, 161] width 280 height 15
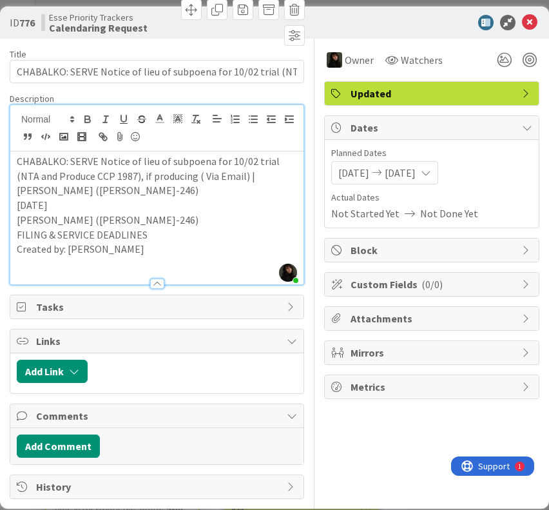
click at [174, 242] on p "Created by: [PERSON_NAME]" at bounding box center [157, 249] width 280 height 15
drag, startPoint x: 152, startPoint y: 249, endPoint x: 17, endPoint y: 222, distance: 137.4
click at [17, 222] on div "CHABALKO: SERVE Notice of lieu of subpoena for 10/02 trial (NTA and Produce CCP…" at bounding box center [156, 217] width 293 height 133
click at [195, 237] on p "FILING & SERVICE DEADLINES" at bounding box center [157, 234] width 280 height 15
click at [186, 246] on p "Created by: [PERSON_NAME]" at bounding box center [157, 249] width 280 height 15
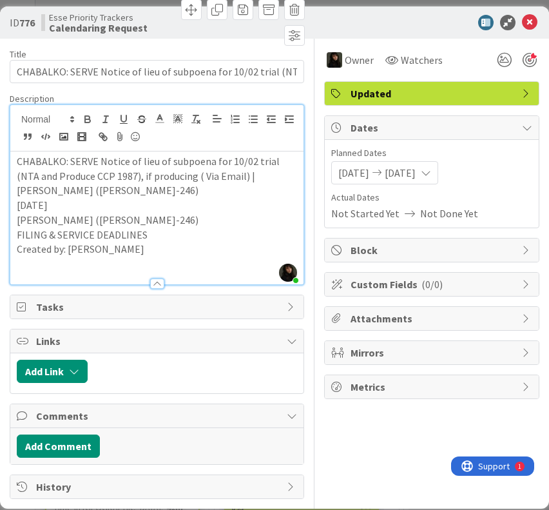
click at [523, 66] on div at bounding box center [530, 60] width 14 height 14
click at [522, 20] on icon at bounding box center [529, 22] width 15 height 15
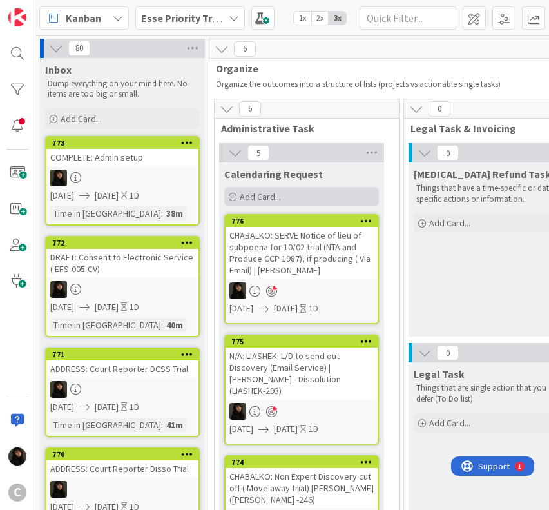
click at [260, 194] on span "Add Card..." at bounding box center [260, 197] width 41 height 12
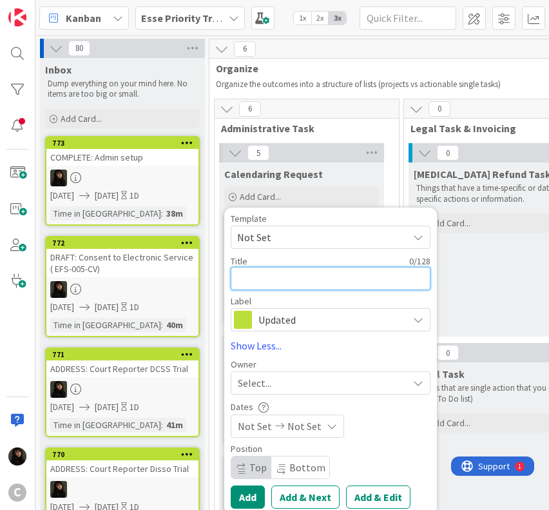
click at [260, 278] on textarea at bounding box center [331, 278] width 200 height 23
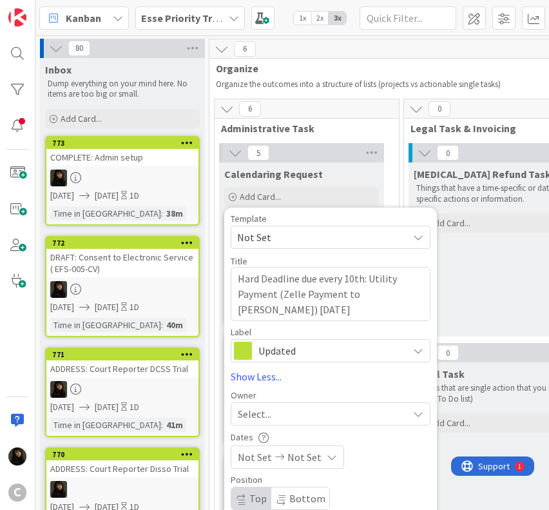
click at [322, 404] on div "Select..." at bounding box center [331, 413] width 200 height 23
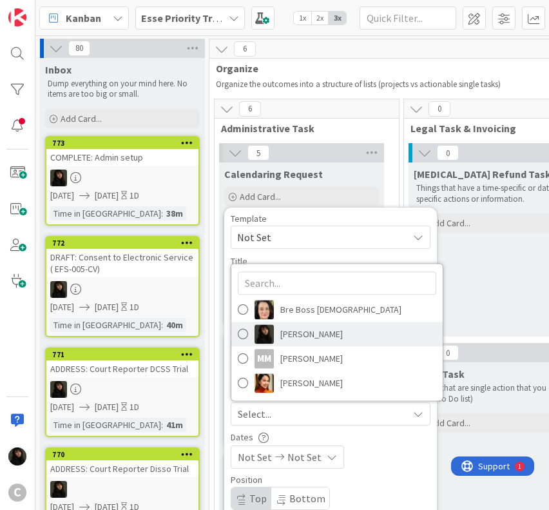
click at [307, 337] on span "[PERSON_NAME]" at bounding box center [311, 333] width 63 height 19
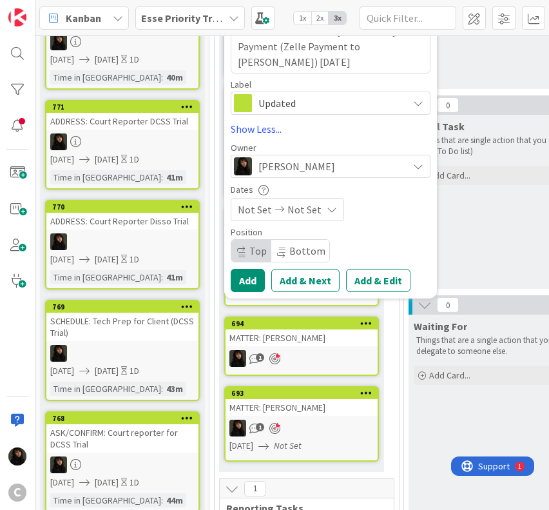
scroll to position [258, 0]
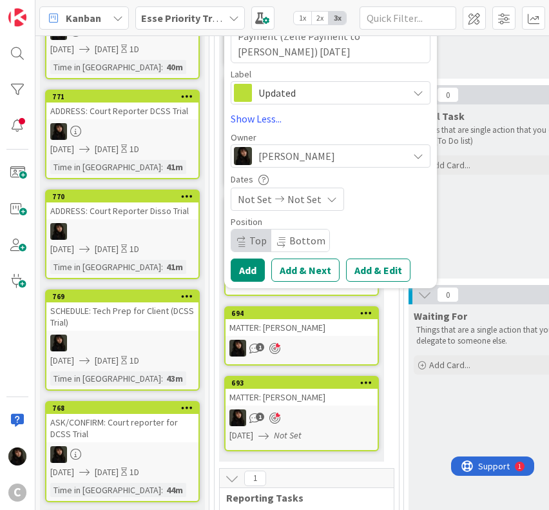
click at [316, 203] on span "Not Set" at bounding box center [304, 198] width 34 height 15
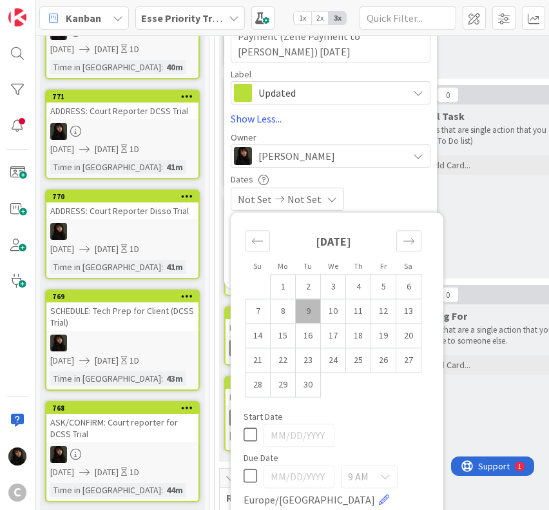
click at [301, 309] on td "9" at bounding box center [308, 311] width 25 height 24
click at [329, 314] on td "10" at bounding box center [333, 311] width 25 height 24
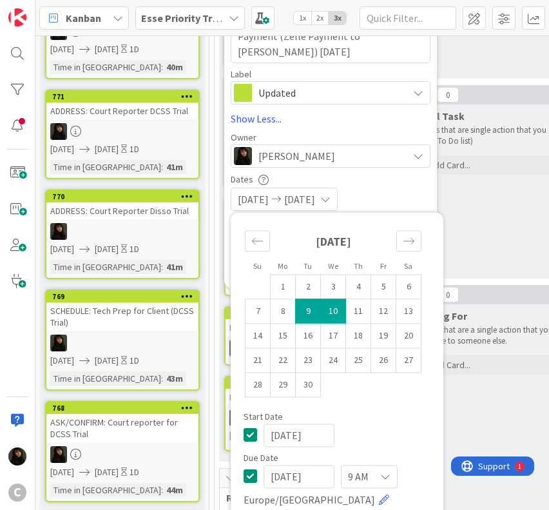
click at [407, 198] on div "[DATE] [DATE]" at bounding box center [331, 199] width 200 height 23
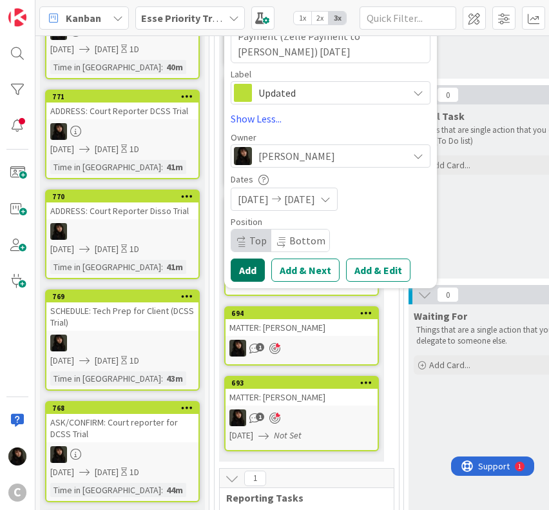
click at [244, 275] on button "Add" at bounding box center [248, 269] width 34 height 23
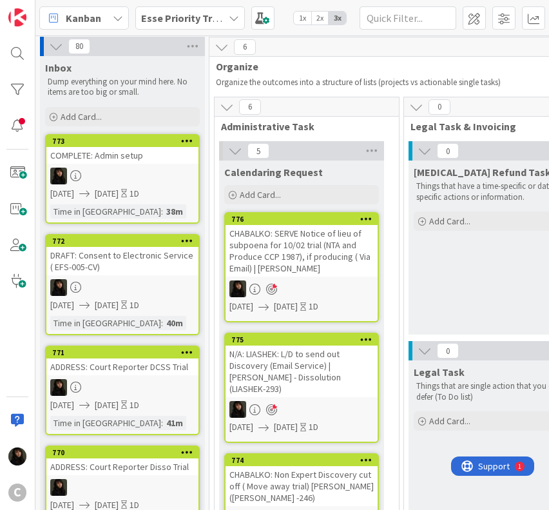
scroll to position [0, 0]
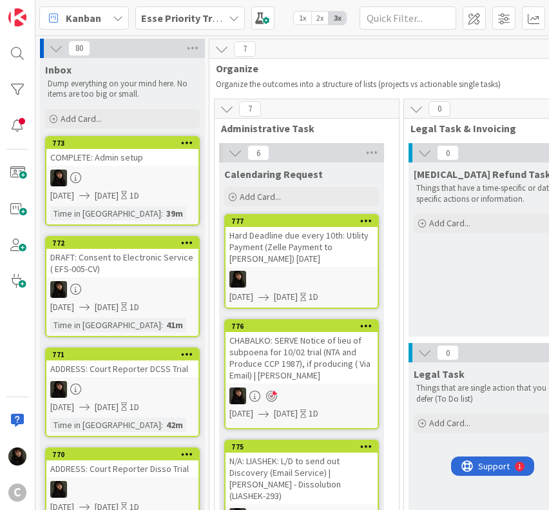
click at [336, 269] on link "777 Hard Deadline due every 10th: Utility Payment (Zelle Payment to [PERSON_NAM…" at bounding box center [301, 261] width 155 height 95
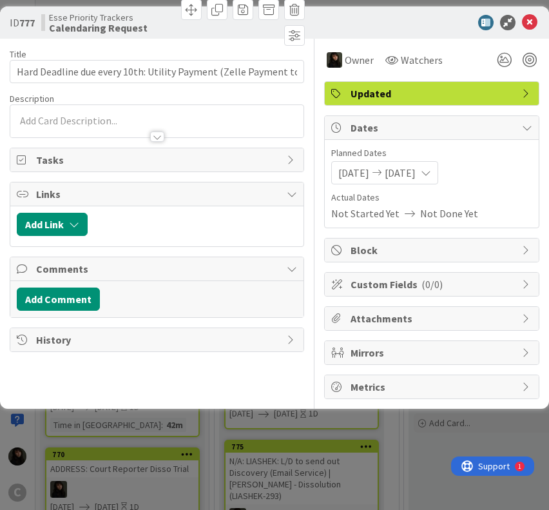
click at [81, 116] on div at bounding box center [156, 121] width 293 height 32
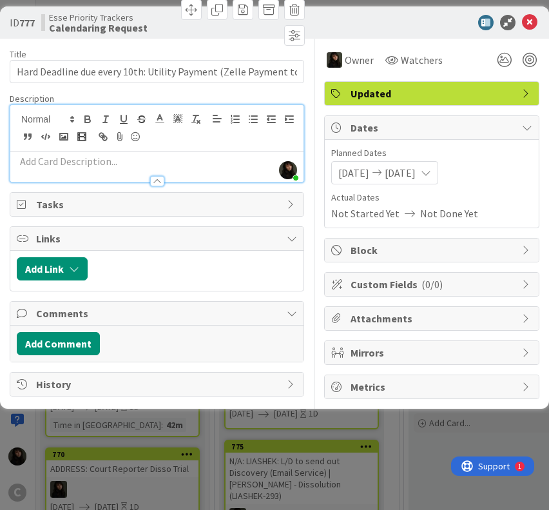
click at [80, 160] on p at bounding box center [157, 161] width 280 height 15
click at [72, 165] on p at bounding box center [157, 161] width 280 height 15
paste div
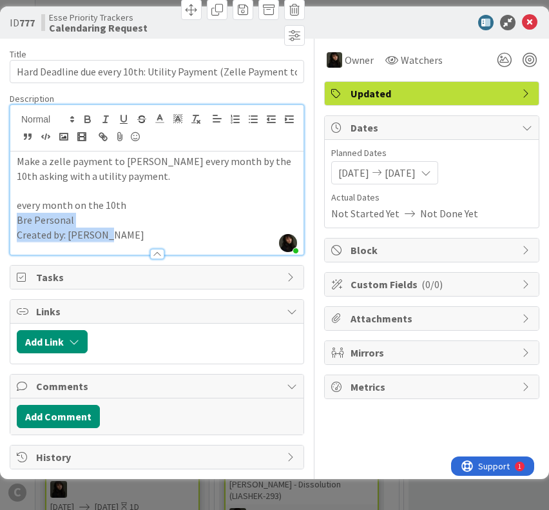
drag, startPoint x: 122, startPoint y: 234, endPoint x: 0, endPoint y: 226, distance: 122.7
click at [0, 226] on div "ID 777 Esse Priority Trackers Calendaring Request Title 85 / 128 Hard Deadline …" at bounding box center [274, 242] width 549 height 472
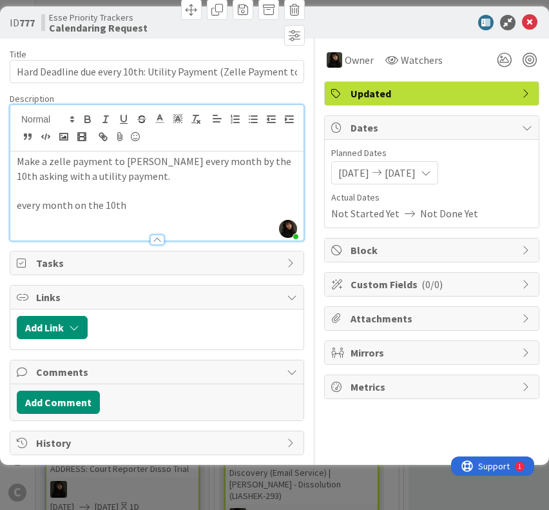
click at [32, 193] on p at bounding box center [157, 190] width 280 height 15
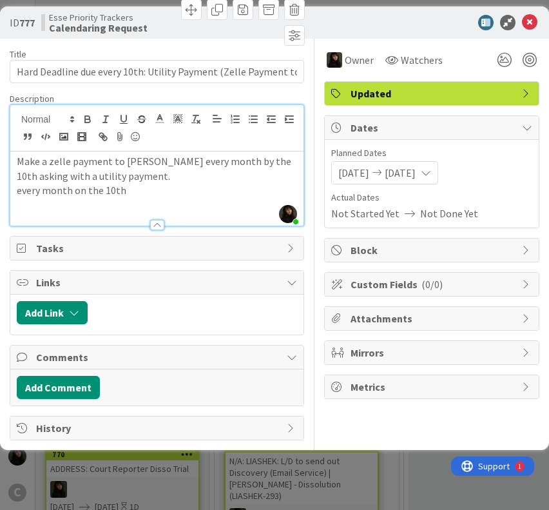
click at [191, 201] on p at bounding box center [157, 205] width 280 height 15
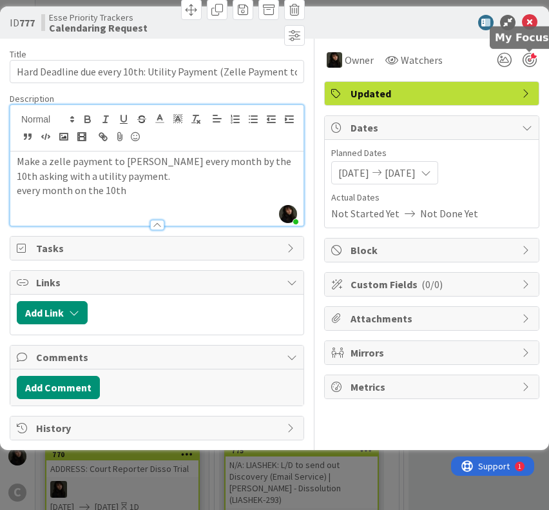
click at [527, 61] on div at bounding box center [530, 60] width 14 height 14
click at [529, 19] on icon at bounding box center [529, 22] width 15 height 15
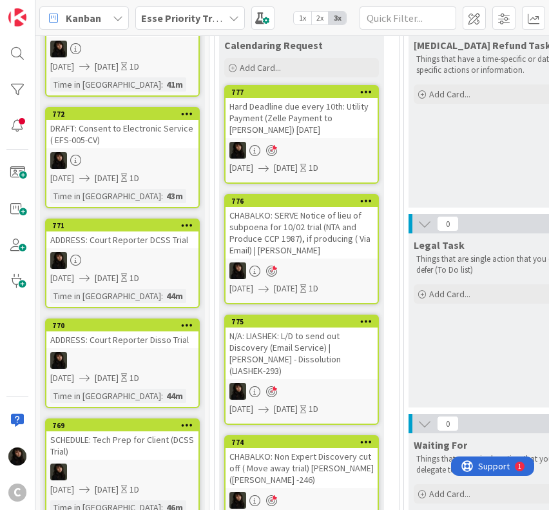
click at [331, 236] on div "CHABALKO: SERVE Notice of lieu of subpoena for 10/02 trial (NTA and Produce CCP…" at bounding box center [302, 233] width 152 height 52
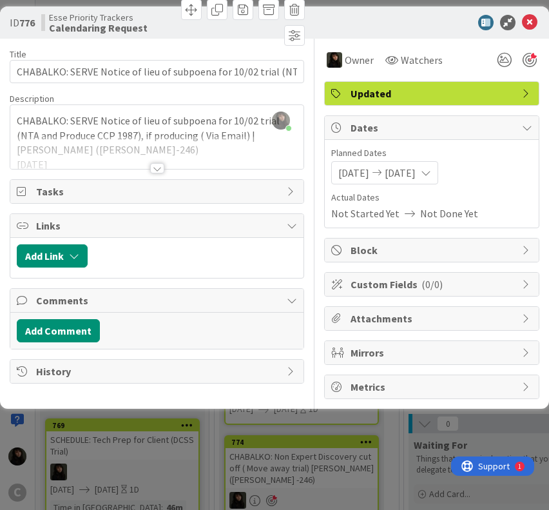
click at [242, 151] on div at bounding box center [156, 152] width 293 height 33
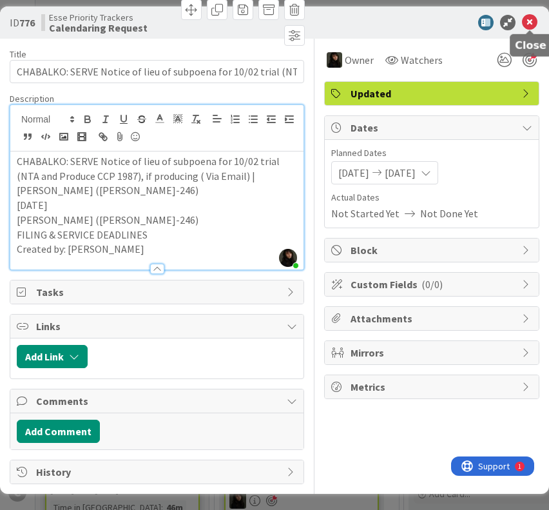
click at [532, 23] on icon at bounding box center [529, 22] width 15 height 15
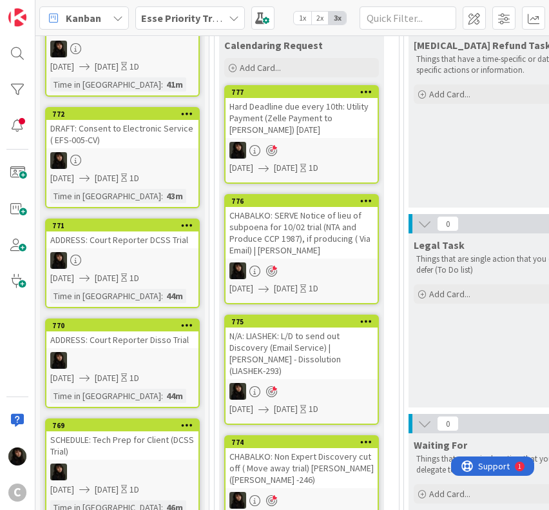
click at [323, 153] on div at bounding box center [302, 150] width 152 height 17
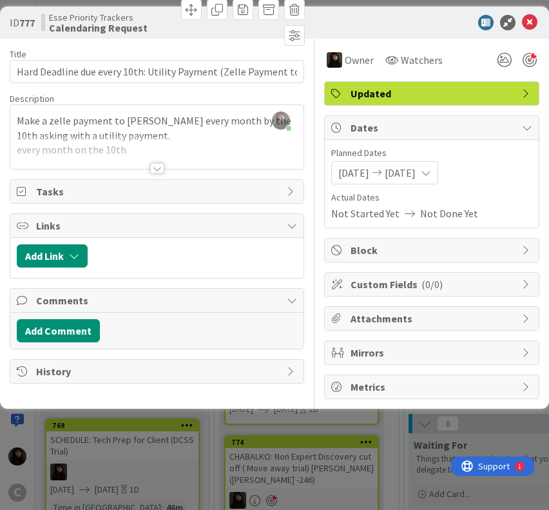
click at [165, 149] on div at bounding box center [156, 152] width 293 height 33
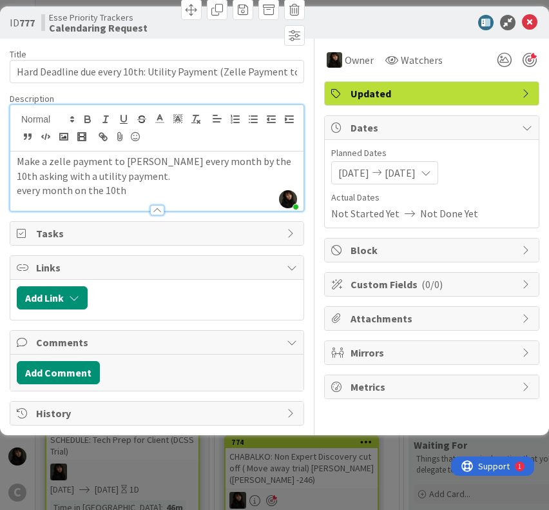
click at [154, 190] on p "every month on the 10th" at bounding box center [157, 190] width 280 height 15
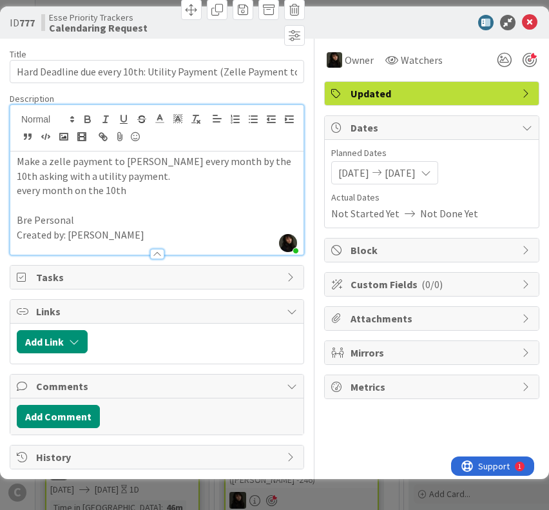
drag, startPoint x: 160, startPoint y: 230, endPoint x: 152, endPoint y: 231, distance: 7.8
click at [152, 231] on p "Created by: [PERSON_NAME]" at bounding box center [157, 234] width 280 height 15
drag, startPoint x: 149, startPoint y: 234, endPoint x: 8, endPoint y: 216, distance: 142.9
click at [8, 216] on div "ID 777 Esse Priority Trackers Calendaring Request Title 85 / 128 Hard Deadline …" at bounding box center [274, 242] width 549 height 472
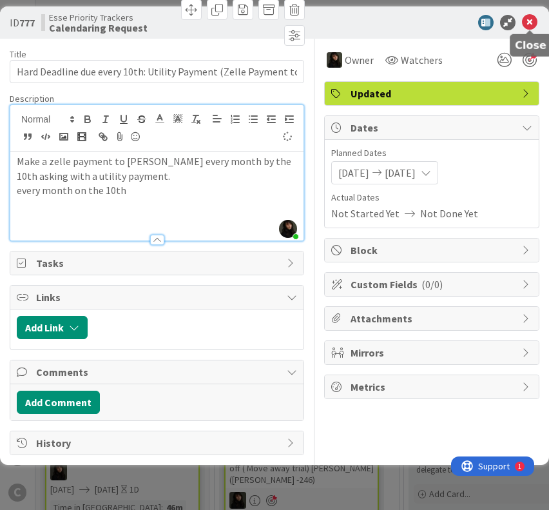
click at [530, 26] on icon at bounding box center [529, 22] width 15 height 15
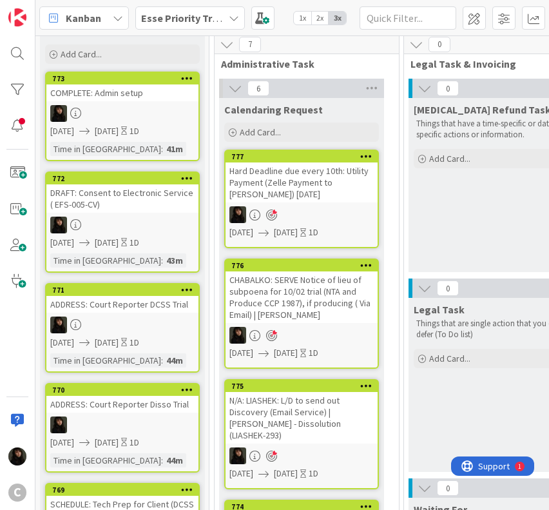
click at [317, 293] on div "CHABALKO: SERVE Notice of lieu of subpoena for 10/02 trial (NTA and Produce CCP…" at bounding box center [302, 297] width 152 height 52
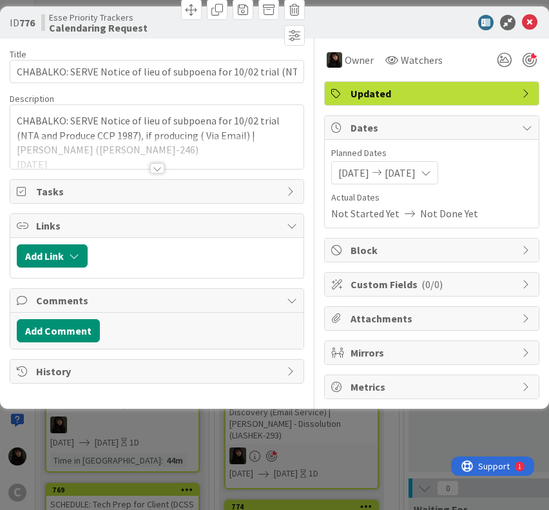
click at [189, 151] on div at bounding box center [156, 152] width 293 height 33
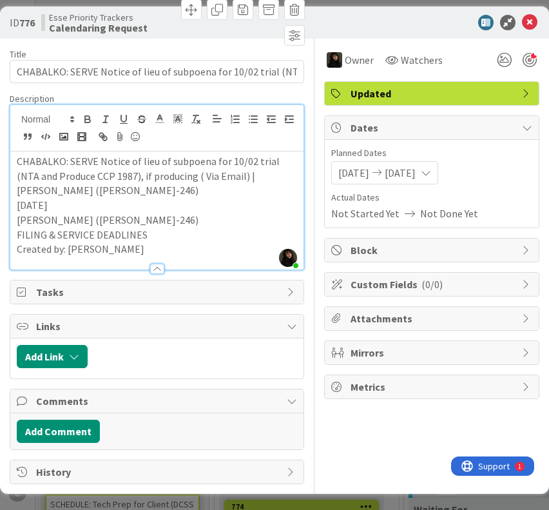
drag, startPoint x: 152, startPoint y: 249, endPoint x: 15, endPoint y: 245, distance: 136.7
click at [15, 245] on div "CHABALKO: SERVE Notice of lieu of subpoena for 10/02 trial (NTA and Produce CCP…" at bounding box center [156, 210] width 293 height 118
click at [533, 26] on icon at bounding box center [529, 22] width 15 height 15
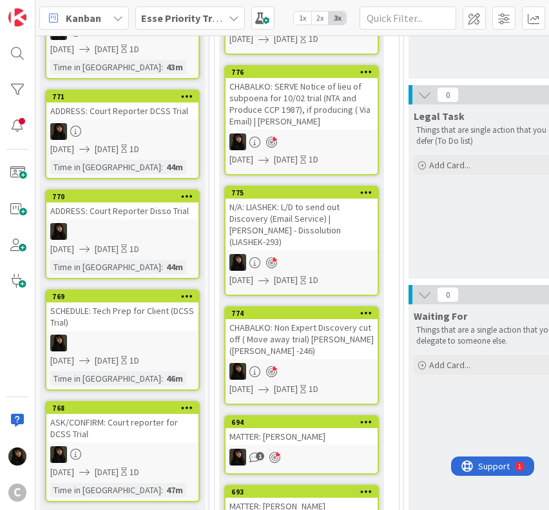
click at [314, 254] on div at bounding box center [302, 262] width 152 height 17
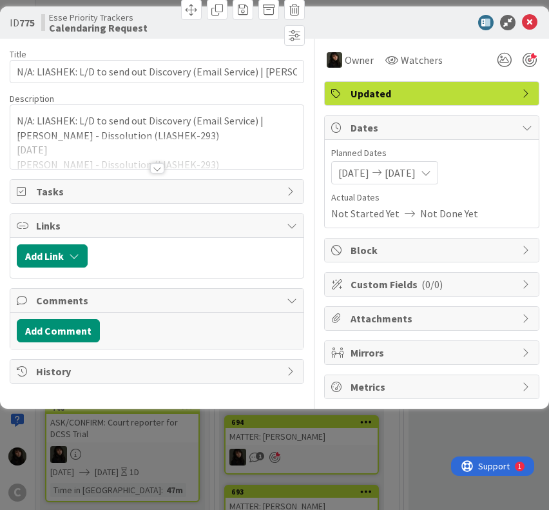
click at [172, 168] on div at bounding box center [156, 152] width 293 height 33
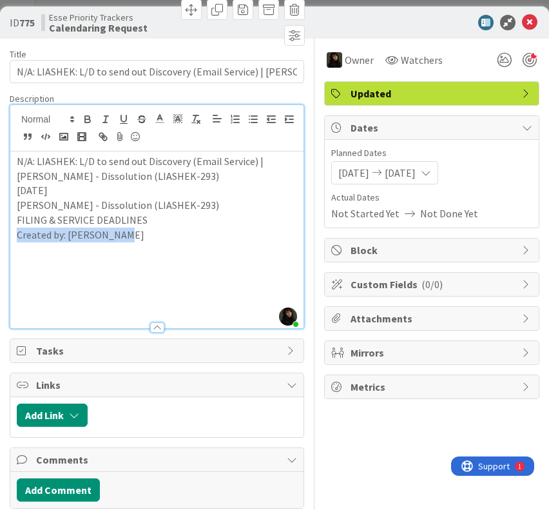
drag, startPoint x: 137, startPoint y: 237, endPoint x: 10, endPoint y: 232, distance: 126.4
click at [10, 232] on div "N/A: LIASHEK: L/D to send out Discovery (Email Service) | [PERSON_NAME] - Disso…" at bounding box center [156, 239] width 293 height 177
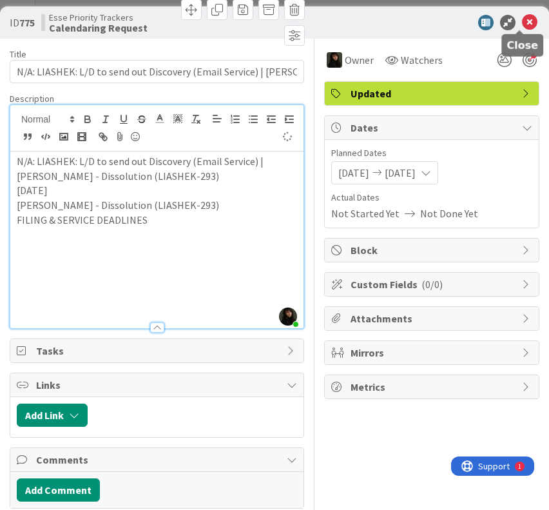
click at [526, 21] on icon at bounding box center [529, 22] width 15 height 15
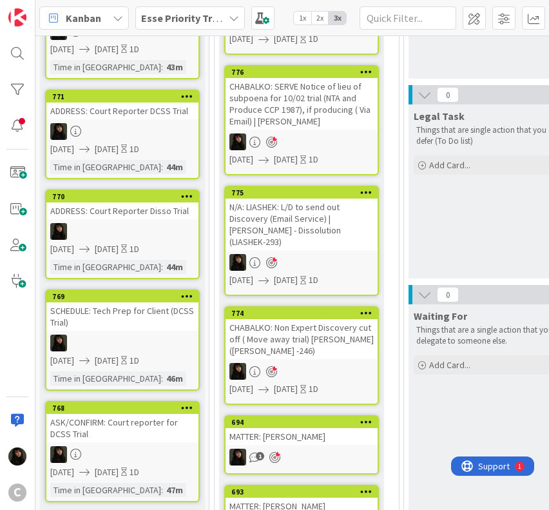
click at [329, 338] on div "CHABALKO: Non Expert Discovery cut off ( Move away trial) [PERSON_NAME] ([PERSO…" at bounding box center [302, 339] width 152 height 40
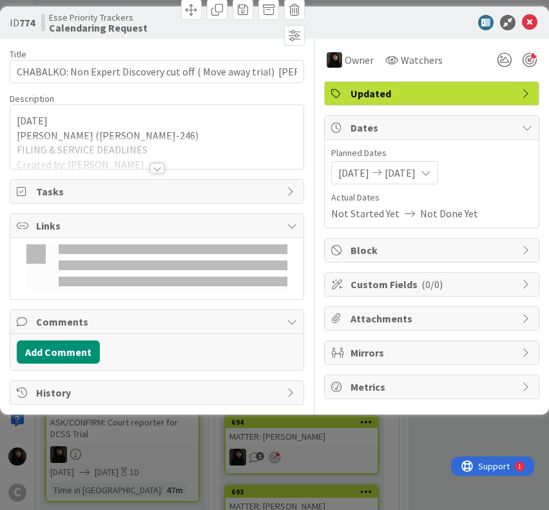
click at [156, 167] on div at bounding box center [157, 168] width 14 height 10
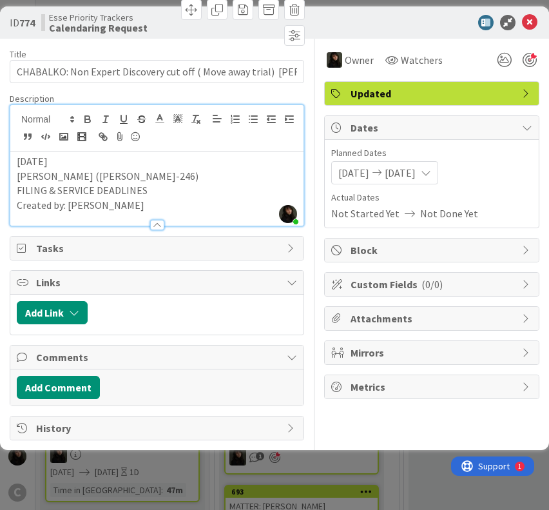
drag, startPoint x: 159, startPoint y: 207, endPoint x: 15, endPoint y: 204, distance: 143.7
click at [15, 204] on div "[DATE] [PERSON_NAME] ([PERSON_NAME]-246) FILING & SERVICE DEADLINES Created by:…" at bounding box center [156, 188] width 293 height 74
click at [531, 27] on icon at bounding box center [529, 22] width 15 height 15
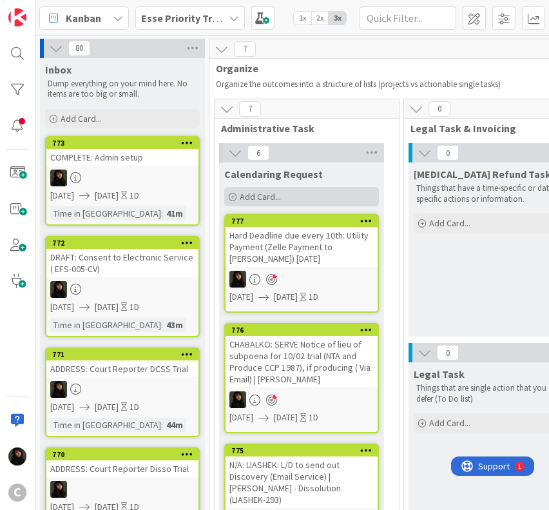
click at [275, 197] on span "Add Card..." at bounding box center [260, 197] width 41 height 12
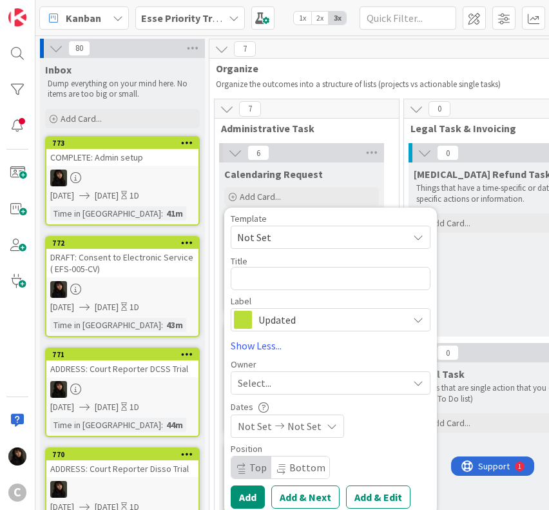
click at [259, 265] on div "Title 0 / 128" at bounding box center [331, 261] width 200 height 12
click at [258, 272] on textarea at bounding box center [331, 278] width 200 height 23
paste textarea "N/A: [PERSON_NAME]: L/D to Serve Expert Demand via PS (Disso Trial) | [PERSON_N…"
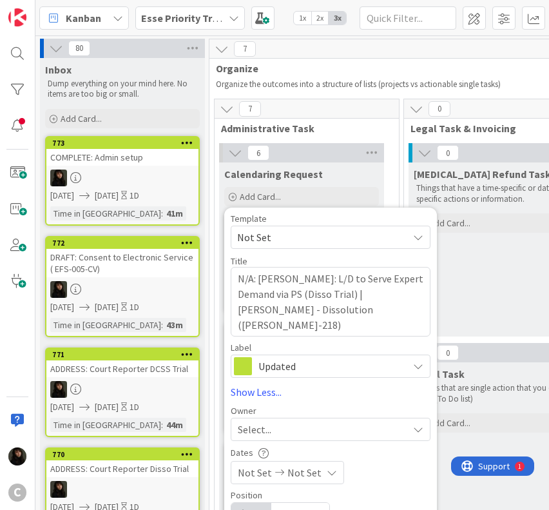
click at [291, 427] on div "Select..." at bounding box center [323, 428] width 170 height 15
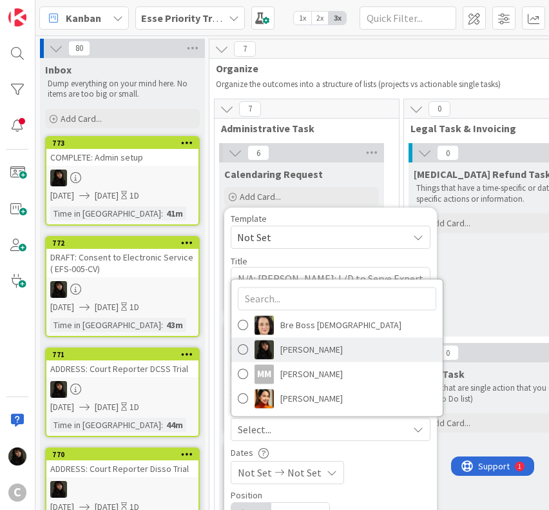
click at [305, 351] on span "[PERSON_NAME]" at bounding box center [311, 349] width 63 height 19
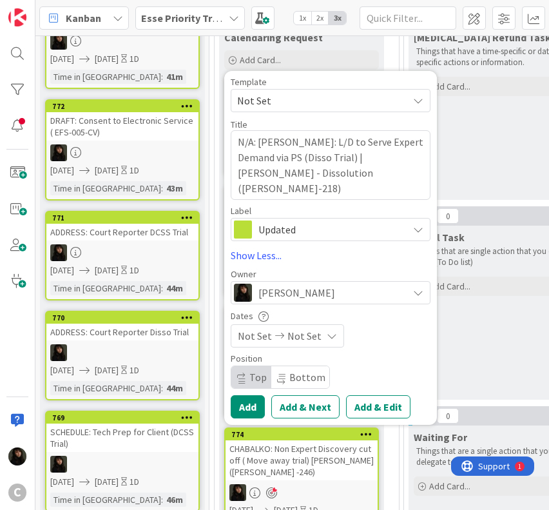
scroll to position [193, 0]
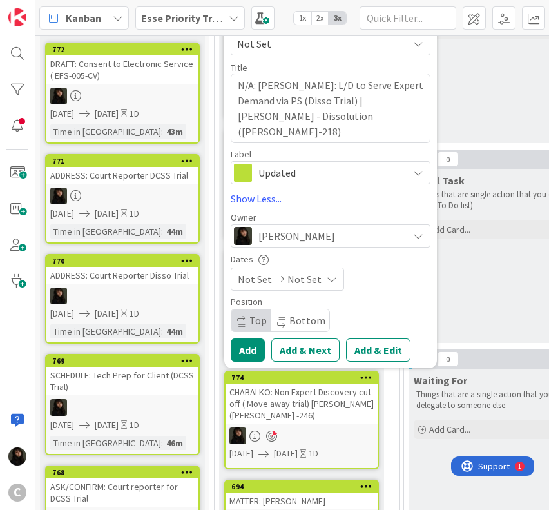
click at [309, 285] on span "Not Set" at bounding box center [304, 278] width 34 height 15
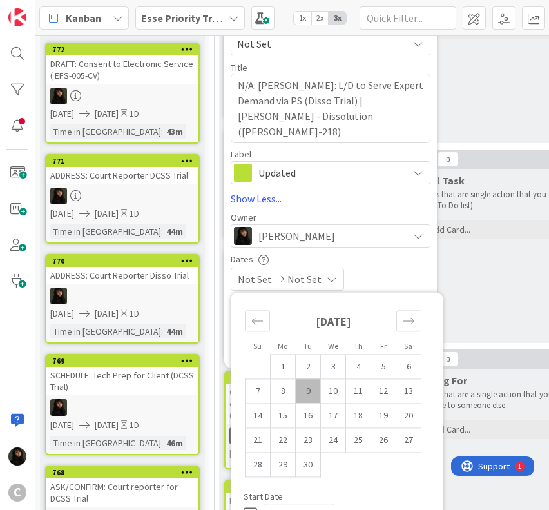
click at [314, 393] on td "9" at bounding box center [308, 391] width 25 height 24
click at [328, 392] on td "10" at bounding box center [333, 391] width 25 height 24
click at [383, 269] on div "[DATE] [DATE]" at bounding box center [331, 278] width 200 height 23
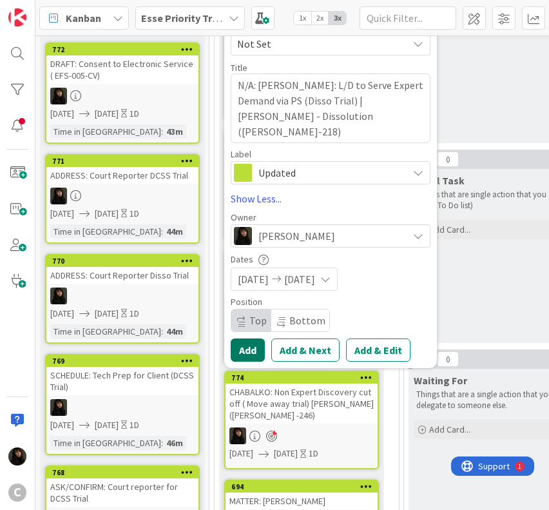
click at [249, 345] on button "Add" at bounding box center [248, 349] width 34 height 23
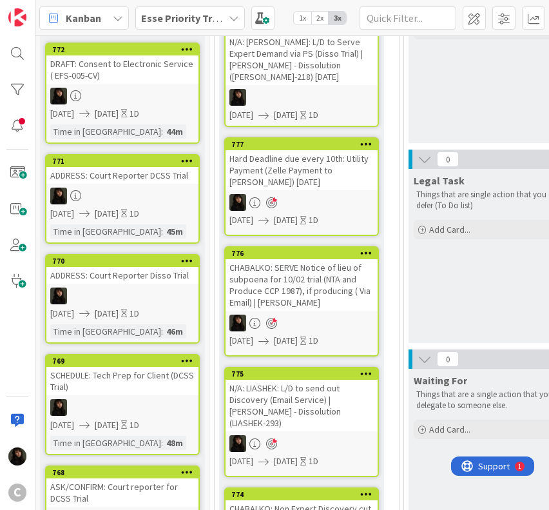
scroll to position [0, 0]
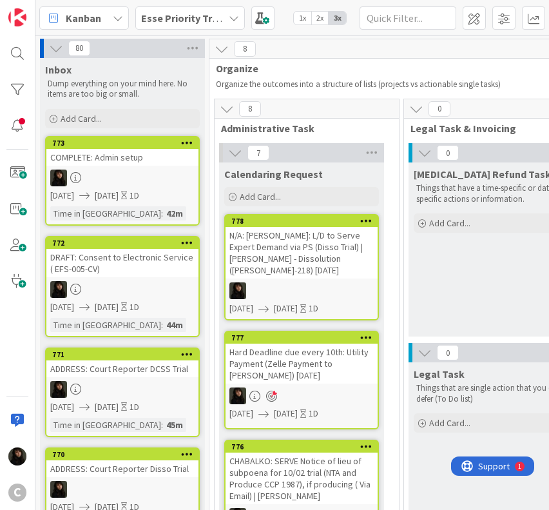
click at [331, 272] on div "N/A: [PERSON_NAME]: L/D to Serve Expert Demand via PS (Disso Trial) | [PERSON_N…" at bounding box center [302, 253] width 152 height 52
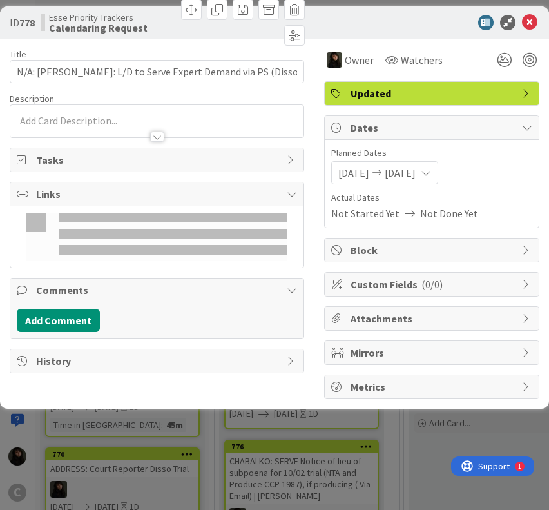
click at [331, 262] on div "Owner Watchers Updated Dates Planned Dates [DATE] [DATE] Actual Dates Not Start…" at bounding box center [431, 219] width 215 height 360
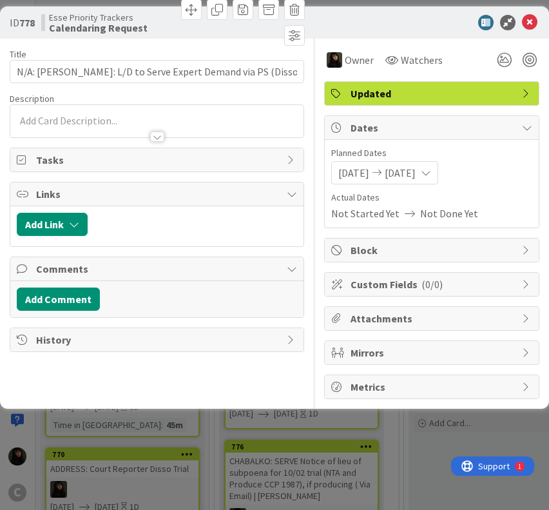
click at [101, 118] on div at bounding box center [156, 121] width 293 height 32
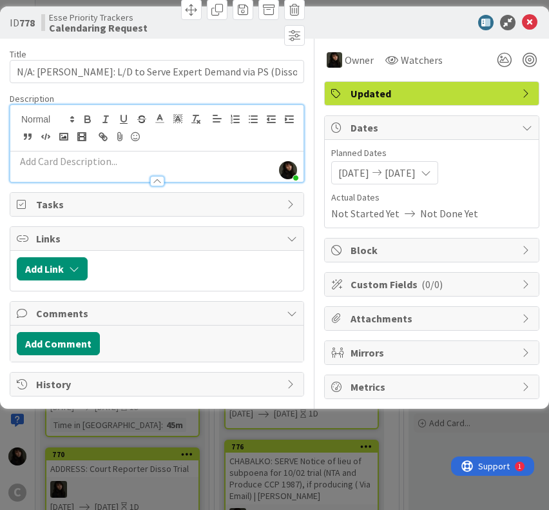
click at [49, 166] on p at bounding box center [157, 161] width 280 height 15
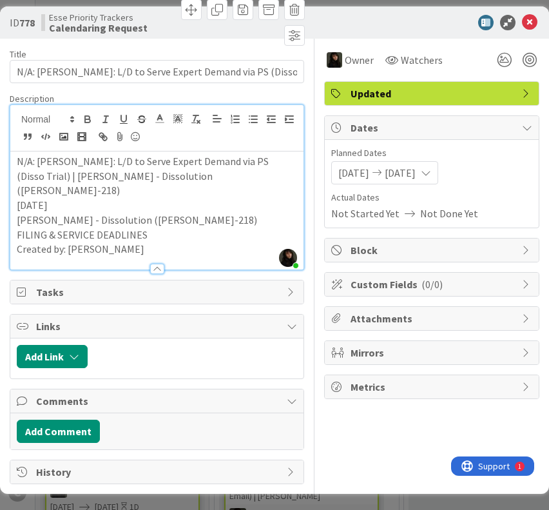
drag, startPoint x: 143, startPoint y: 234, endPoint x: 3, endPoint y: 236, distance: 139.9
click at [3, 236] on div "ID 778 Esse Priority Trackers Calendaring Request Title 114 / 128 N/A: [PERSON_…" at bounding box center [274, 249] width 549 height 487
click at [533, 56] on div at bounding box center [530, 60] width 14 height 14
click at [535, 20] on icon at bounding box center [529, 22] width 15 height 15
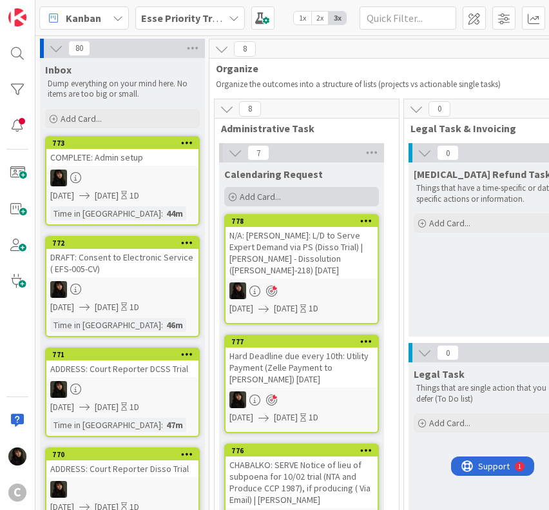
click at [252, 194] on span "Add Card..." at bounding box center [260, 197] width 41 height 12
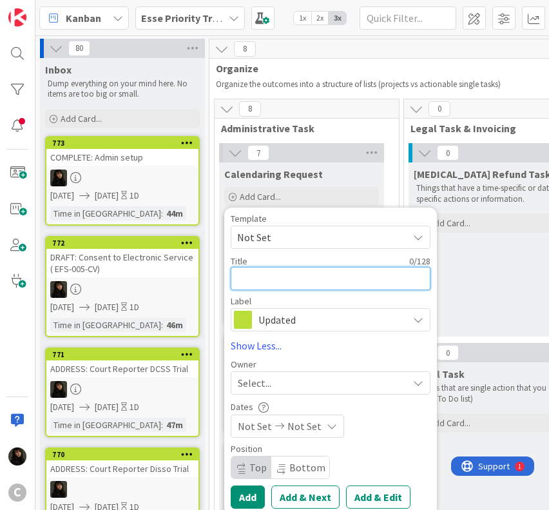
click at [278, 273] on textarea at bounding box center [331, 278] width 200 height 23
click at [284, 276] on textarea "[PERSON_NAME]: L/D to Continue Settlement" at bounding box center [331, 278] width 200 height 23
paste textarea "[PERSON_NAME]: L/D to Continue Settlement Conference | [PERSON_NAME] ([PERSON_N…"
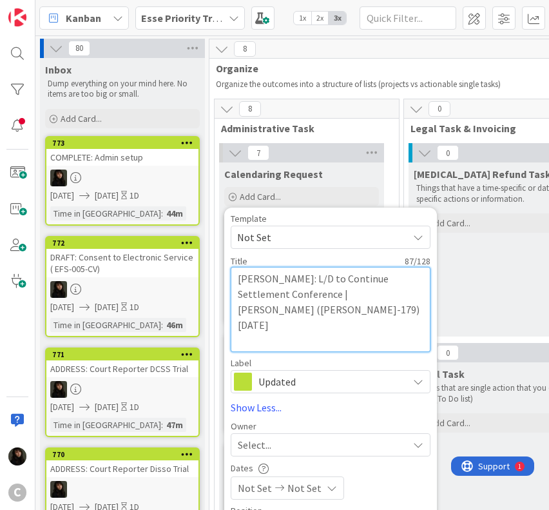
click at [240, 291] on textarea "[PERSON_NAME]: L/D to Continue Settlement Conference | [PERSON_NAME] ([PERSON_N…" at bounding box center [331, 309] width 200 height 85
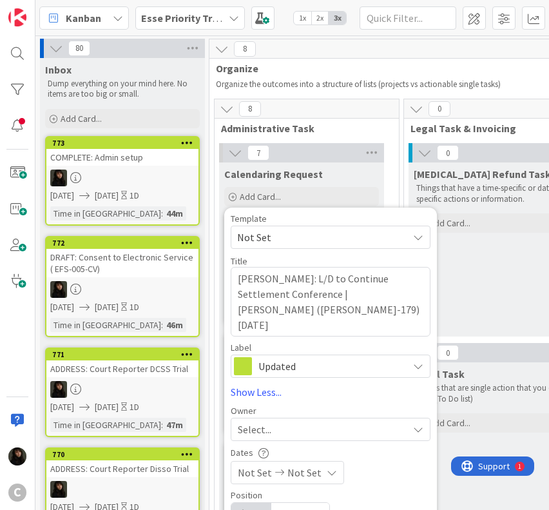
click at [348, 424] on div "Select..." at bounding box center [323, 428] width 170 height 15
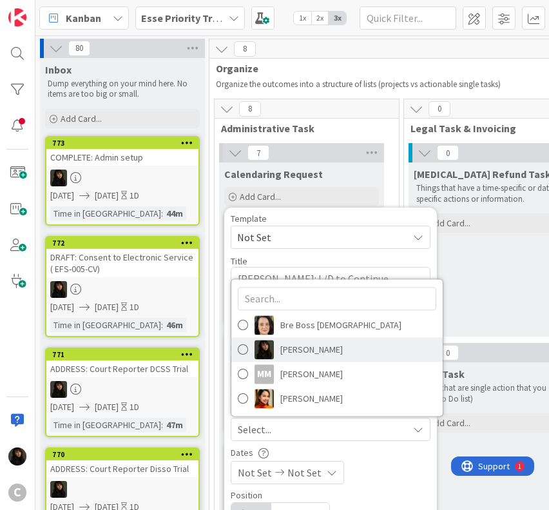
click at [316, 347] on span "[PERSON_NAME]" at bounding box center [311, 349] width 63 height 19
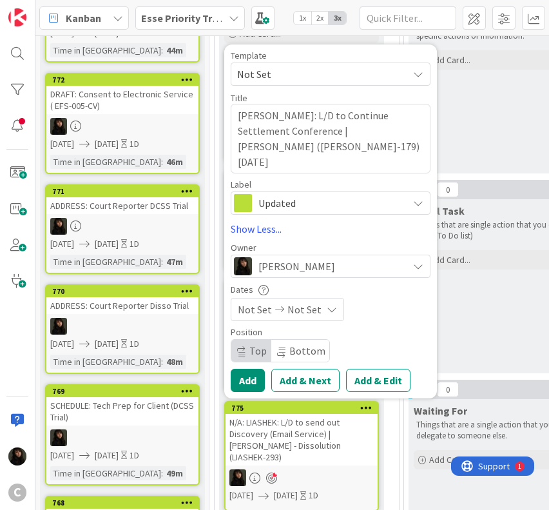
scroll to position [193, 0]
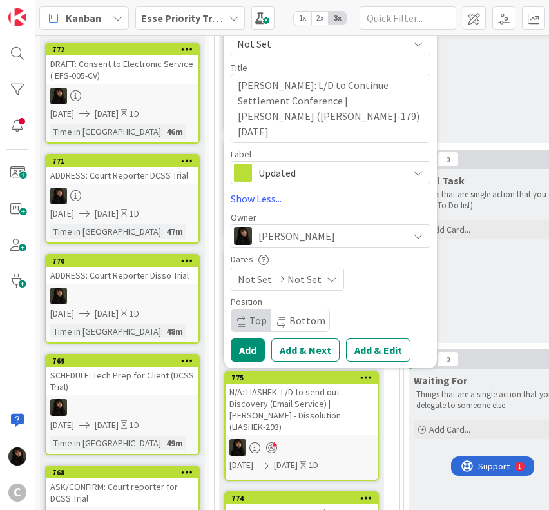
click at [301, 275] on span "Not Set" at bounding box center [304, 278] width 34 height 15
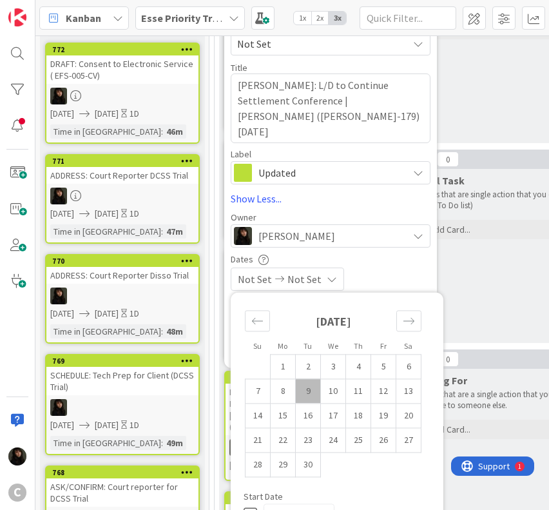
click at [314, 388] on td "9" at bounding box center [308, 391] width 25 height 24
click at [333, 389] on td "10" at bounding box center [333, 391] width 25 height 24
click at [420, 275] on div "[DATE] [DATE]" at bounding box center [331, 278] width 200 height 23
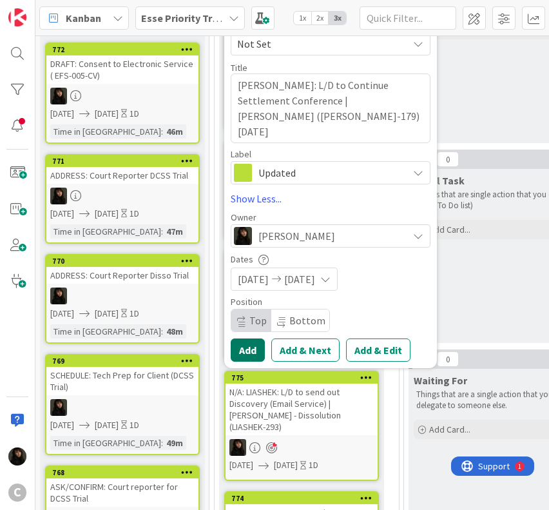
click at [248, 347] on button "Add" at bounding box center [248, 349] width 34 height 23
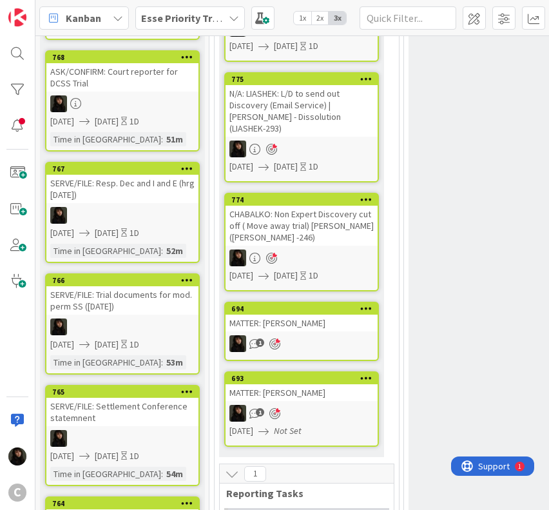
scroll to position [580, 0]
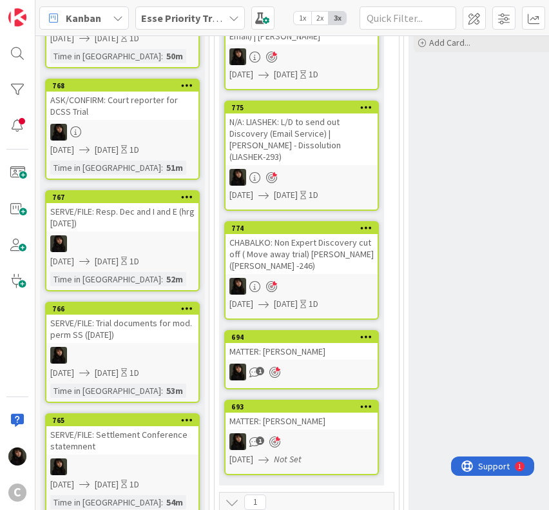
click at [297, 343] on div "MATTER: [PERSON_NAME]" at bounding box center [302, 351] width 152 height 17
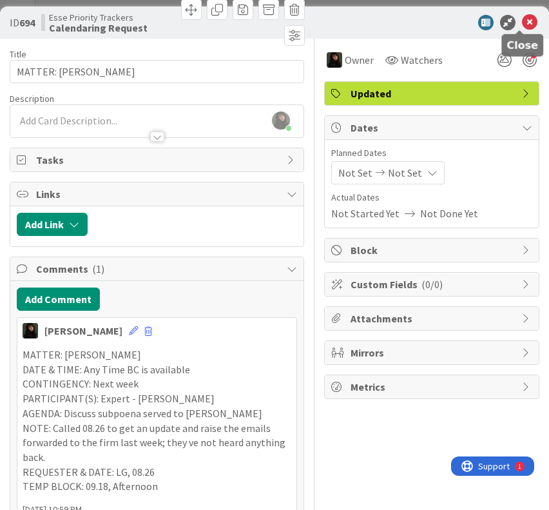
click at [522, 25] on icon at bounding box center [529, 22] width 15 height 15
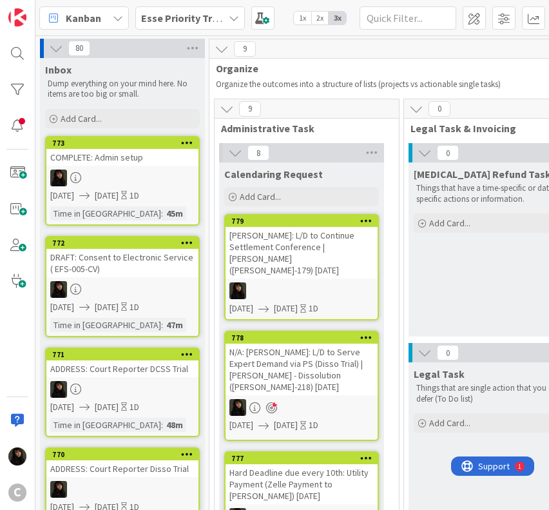
click at [356, 258] on div "[PERSON_NAME]: L/D to Continue Settlement Conference | [PERSON_NAME] ([PERSON_N…" at bounding box center [302, 253] width 152 height 52
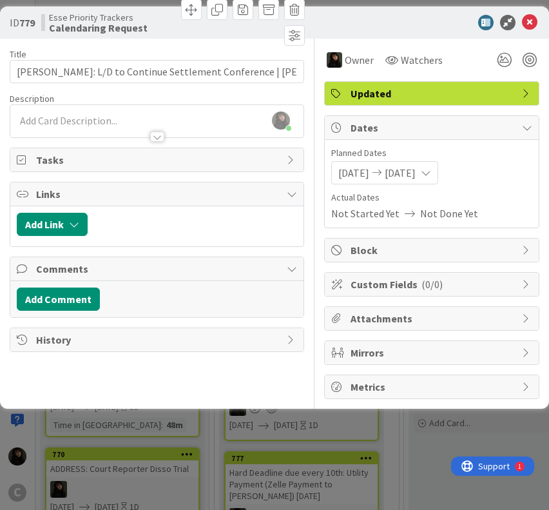
click at [34, 117] on div "[PERSON_NAME] just joined" at bounding box center [156, 121] width 293 height 32
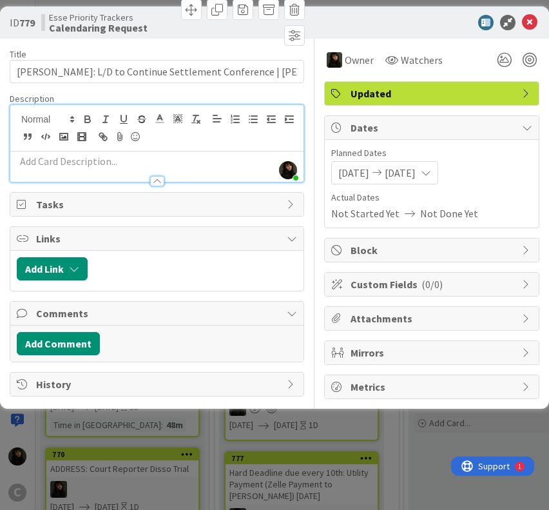
click at [59, 168] on div at bounding box center [156, 175] width 293 height 14
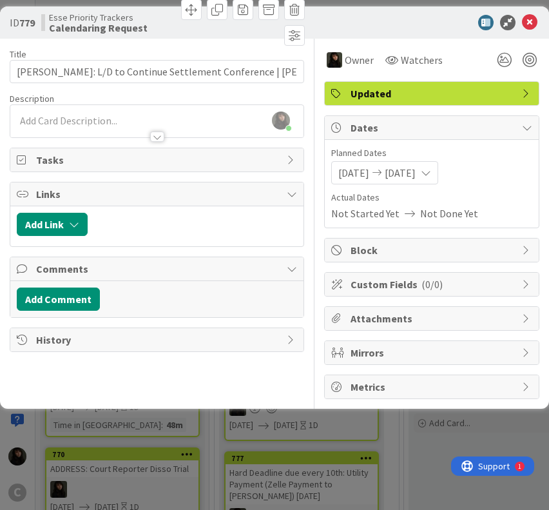
click at [60, 127] on div at bounding box center [156, 131] width 293 height 14
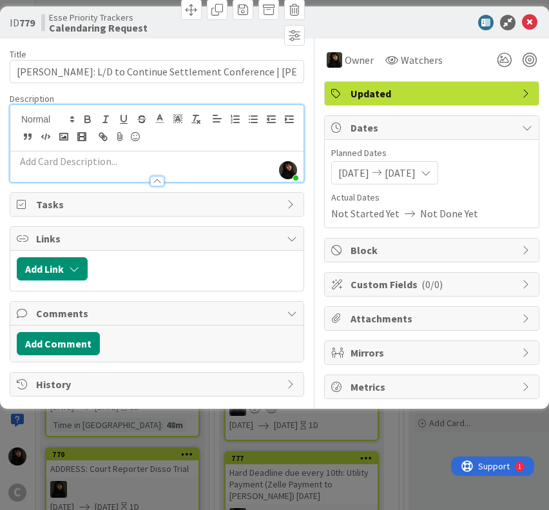
click at [131, 169] on div at bounding box center [156, 175] width 293 height 14
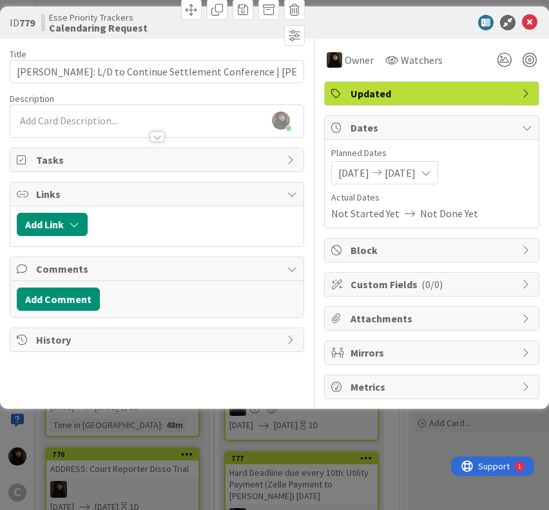
click at [71, 126] on div at bounding box center [156, 131] width 293 height 14
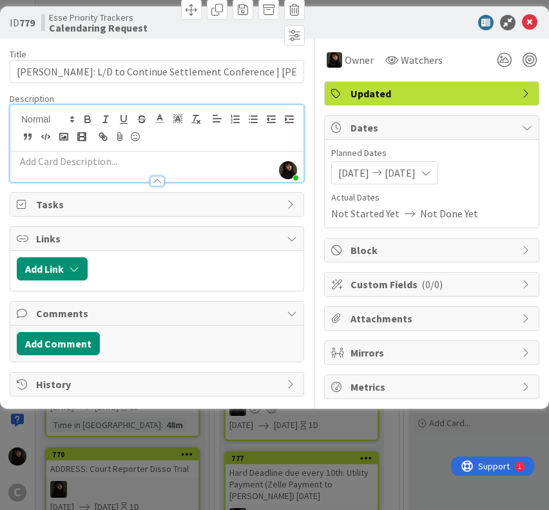
click at [55, 157] on p at bounding box center [157, 161] width 280 height 15
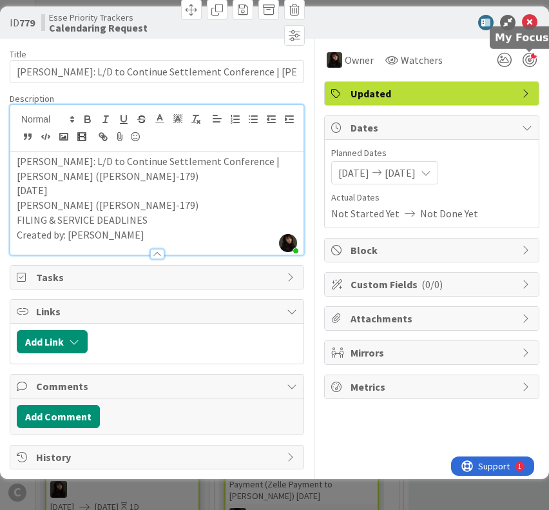
click at [527, 59] on div at bounding box center [530, 60] width 14 height 14
click at [529, 24] on icon at bounding box center [529, 22] width 15 height 15
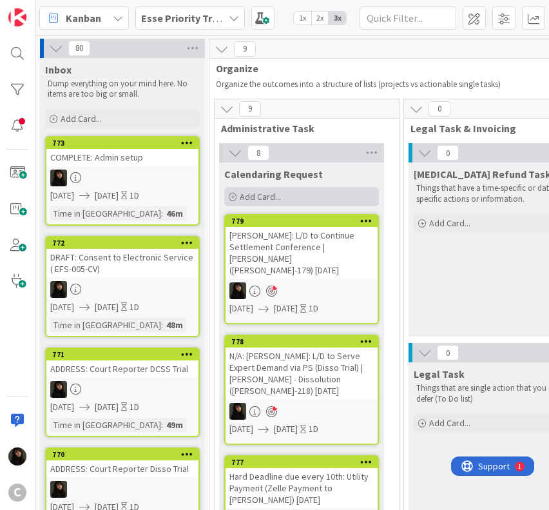
click at [265, 199] on span "Add Card..." at bounding box center [260, 197] width 41 height 12
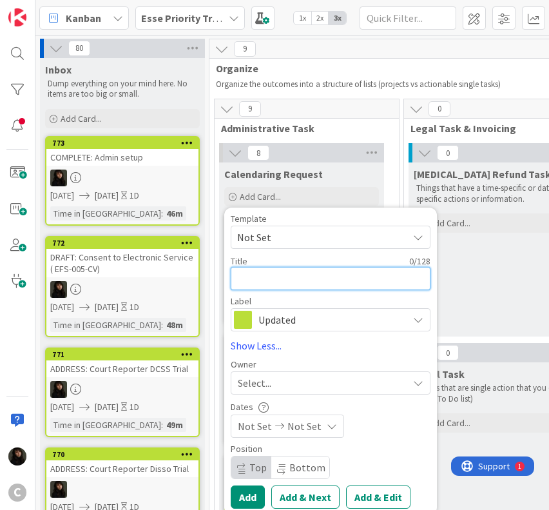
click at [263, 275] on textarea at bounding box center [331, 278] width 200 height 23
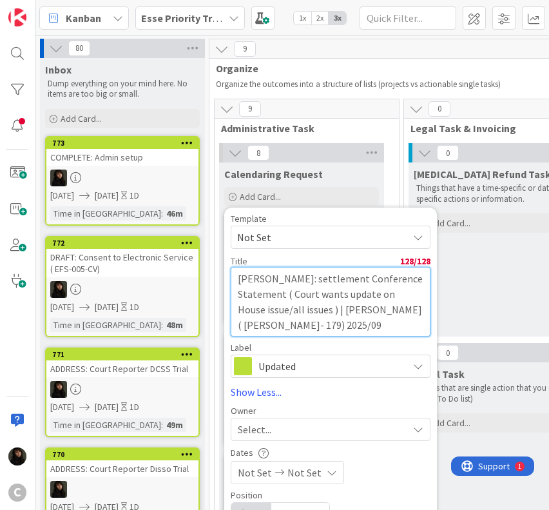
drag, startPoint x: 286, startPoint y: 278, endPoint x: 381, endPoint y: 331, distance: 109.0
click at [381, 331] on textarea "[PERSON_NAME]: settlement Conference Statement ( Court wants update on House is…" at bounding box center [331, 302] width 200 height 70
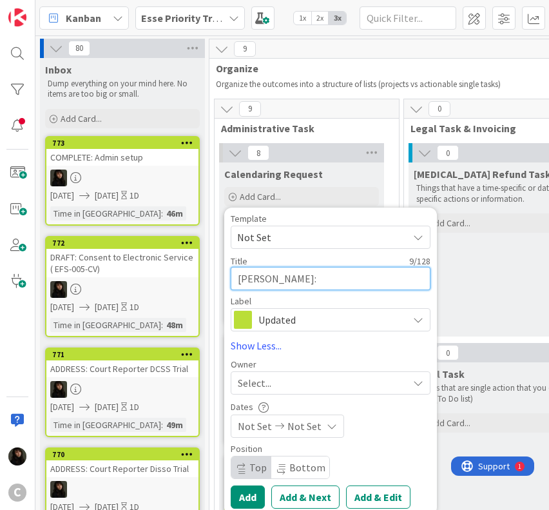
click at [306, 276] on textarea "[PERSON_NAME]:" at bounding box center [331, 278] width 200 height 23
paste textarea "FILING & SERVICE DEADLINES"
click at [296, 378] on div "Select..." at bounding box center [323, 382] width 170 height 15
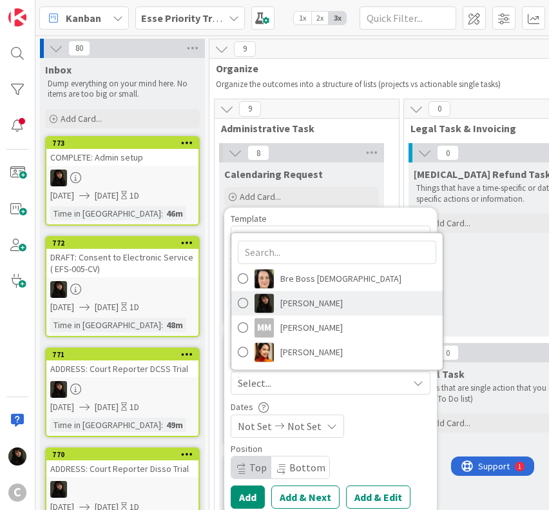
click at [296, 304] on span "[PERSON_NAME]" at bounding box center [311, 303] width 63 height 19
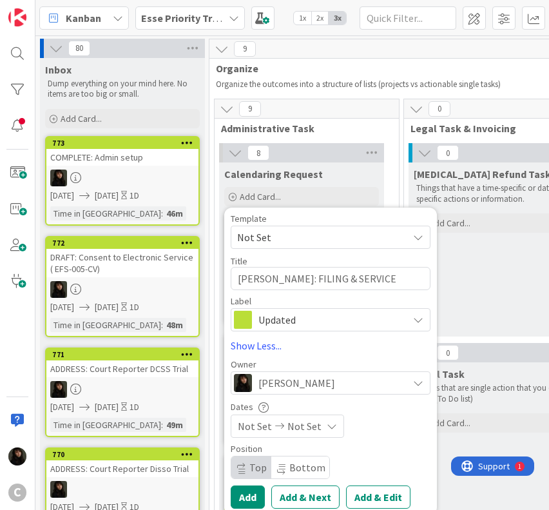
click at [290, 430] on span "Not Set" at bounding box center [304, 425] width 34 height 15
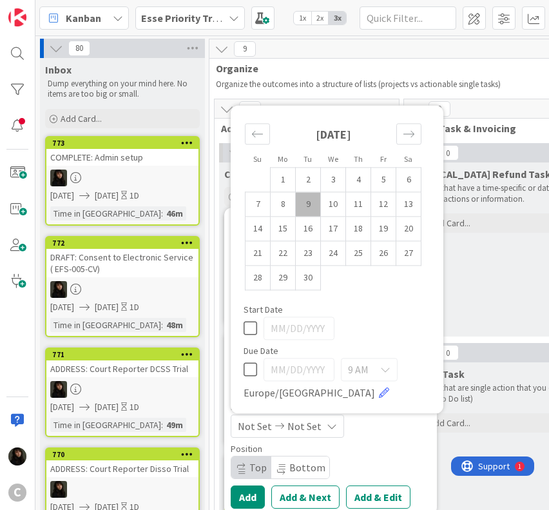
click at [307, 210] on td "9" at bounding box center [308, 204] width 25 height 24
click at [322, 207] on td "10" at bounding box center [333, 204] width 25 height 24
click at [365, 463] on div "Position Top Bottom" at bounding box center [331, 461] width 200 height 35
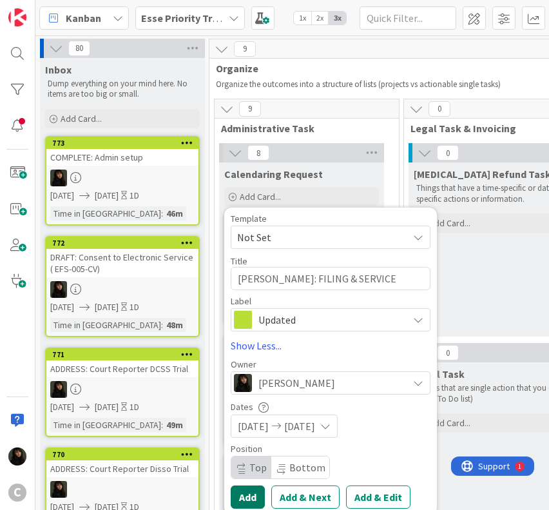
click at [243, 493] on button "Add" at bounding box center [248, 496] width 34 height 23
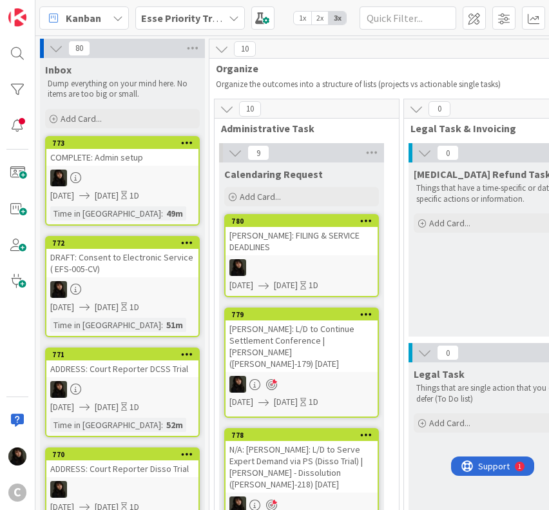
click at [352, 250] on div "[PERSON_NAME]: FILING & SERVICE DEADLINES" at bounding box center [302, 241] width 152 height 28
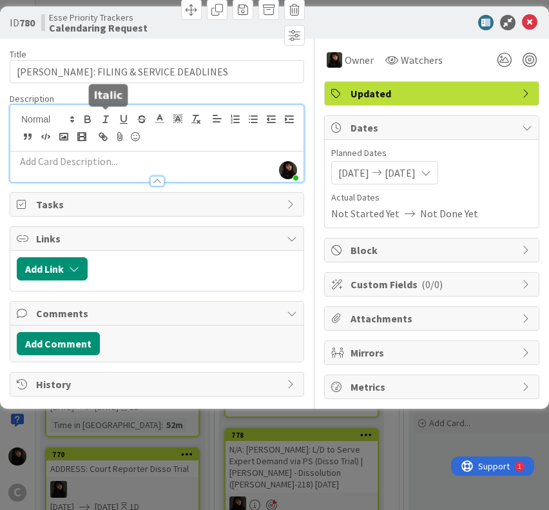
click at [97, 119] on div "[PERSON_NAME] just joined" at bounding box center [156, 143] width 293 height 77
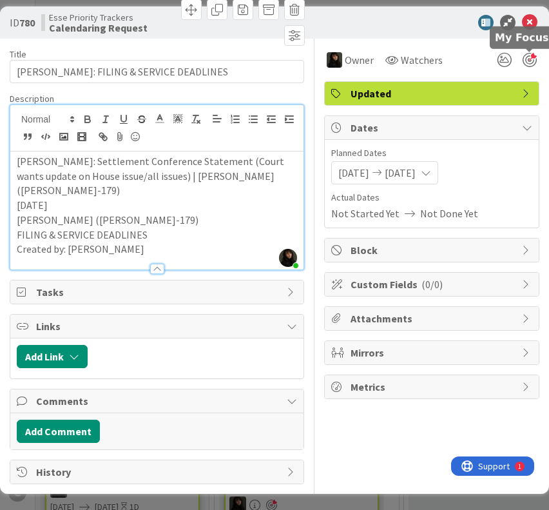
click at [526, 61] on div at bounding box center [530, 60] width 14 height 14
click at [527, 19] on icon at bounding box center [529, 22] width 15 height 15
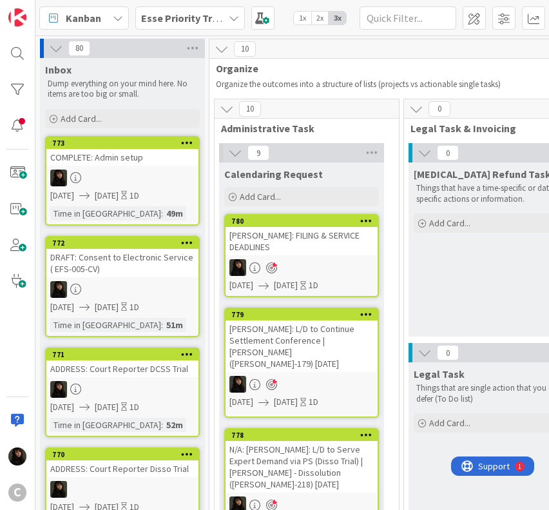
click at [332, 345] on div "[PERSON_NAME]: L/D to Continue Settlement Conference | [PERSON_NAME] ([PERSON_N…" at bounding box center [302, 346] width 152 height 52
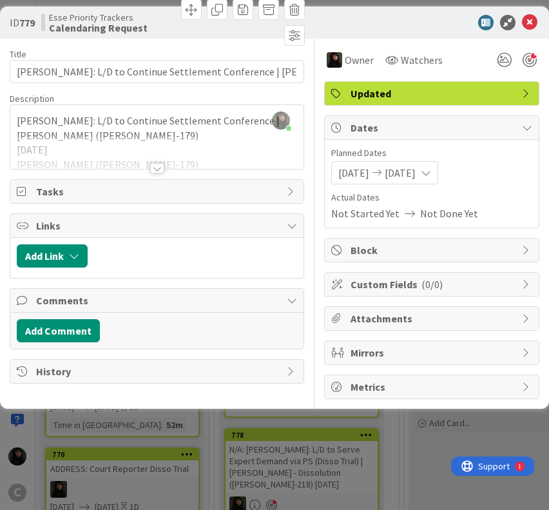
click at [213, 145] on div at bounding box center [156, 152] width 293 height 33
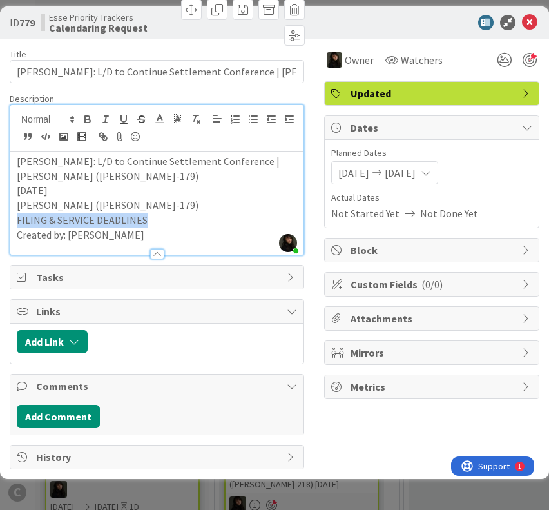
drag, startPoint x: 150, startPoint y: 217, endPoint x: 17, endPoint y: 218, distance: 133.4
click at [17, 218] on p "FILING & SERVICE DEADLINES" at bounding box center [157, 220] width 280 height 15
copy p "FILING & SERVICE DEADLINES"
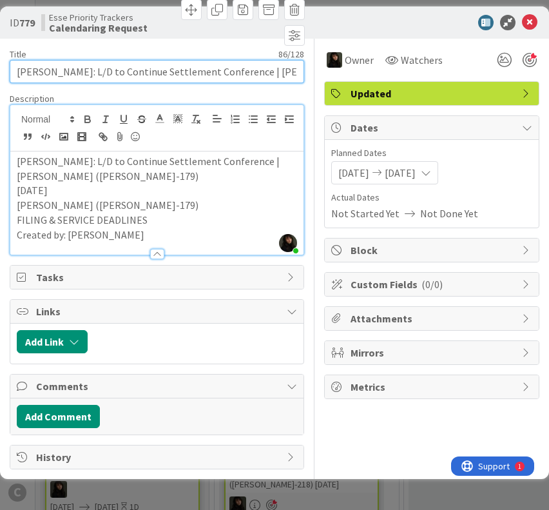
scroll to position [0, 125]
drag, startPoint x: 64, startPoint y: 71, endPoint x: 399, endPoint y: 79, distance: 334.5
click at [399, 79] on div "Title 86 / 128 [PERSON_NAME]: L/D to Continue Settlement Conference | [PERSON_N…" at bounding box center [275, 254] width 530 height 430
paste input "FILING & SERVICE DEADLINES"
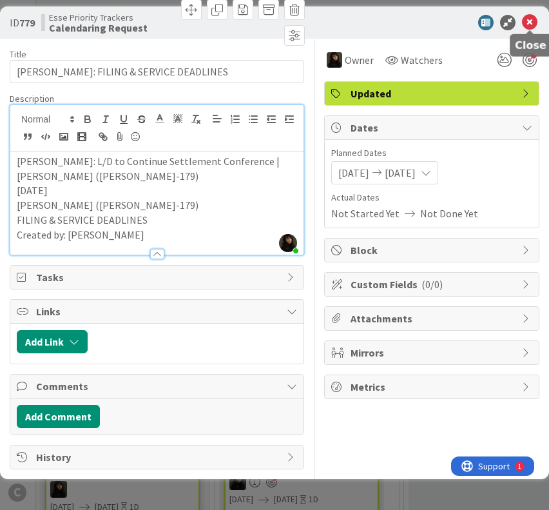
click at [527, 23] on icon at bounding box center [529, 22] width 15 height 15
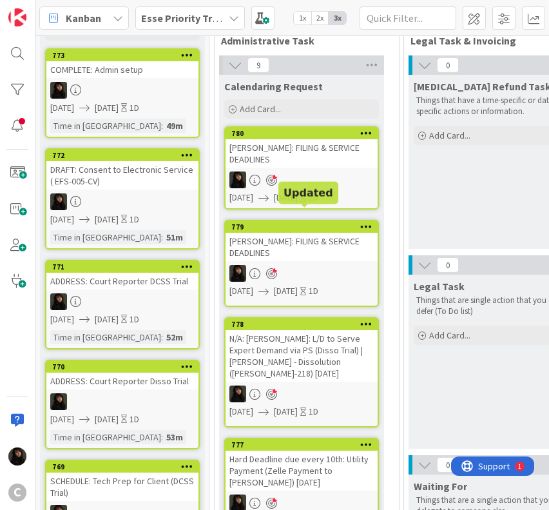
scroll to position [129, 0]
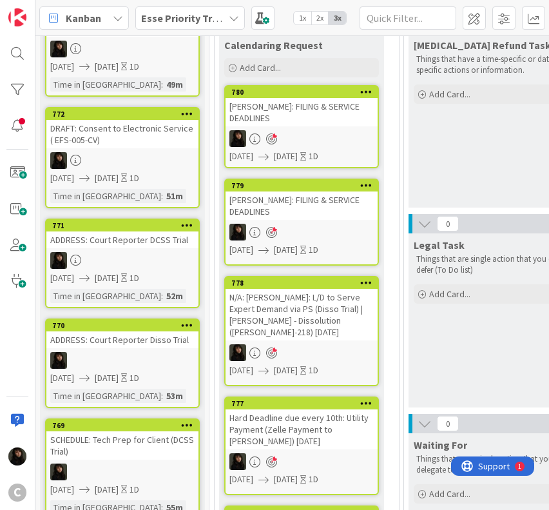
click at [335, 336] on div "N/A: [PERSON_NAME]: L/D to Serve Expert Demand via PS (Disso Trial) | [PERSON_N…" at bounding box center [302, 315] width 152 height 52
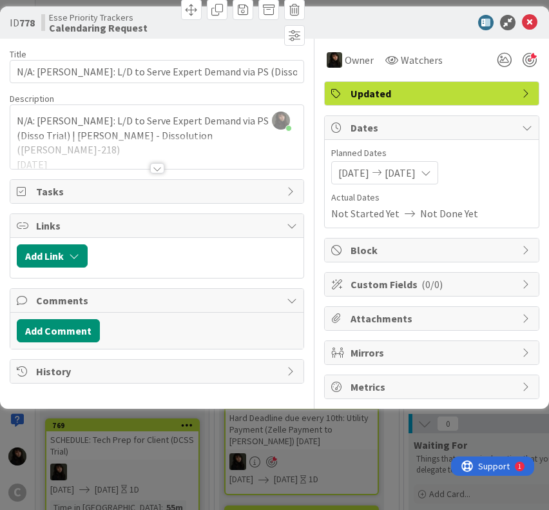
click at [160, 166] on div at bounding box center [157, 168] width 14 height 10
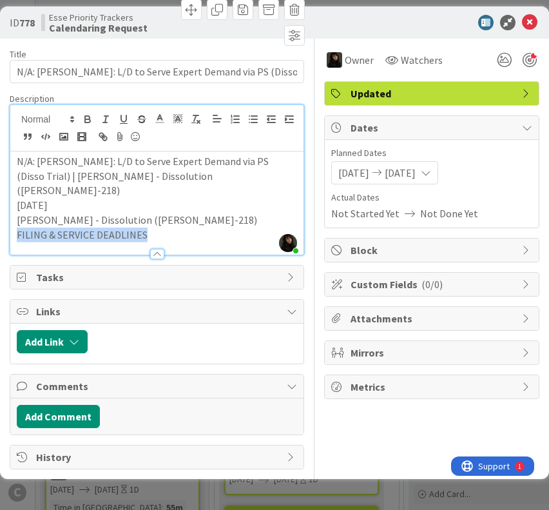
drag, startPoint x: 16, startPoint y: 217, endPoint x: 146, endPoint y: 220, distance: 130.2
click at [146, 227] on p "FILING & SERVICE DEADLINES" at bounding box center [157, 234] width 280 height 15
copy p "FILING & SERVICE DEADLINES"
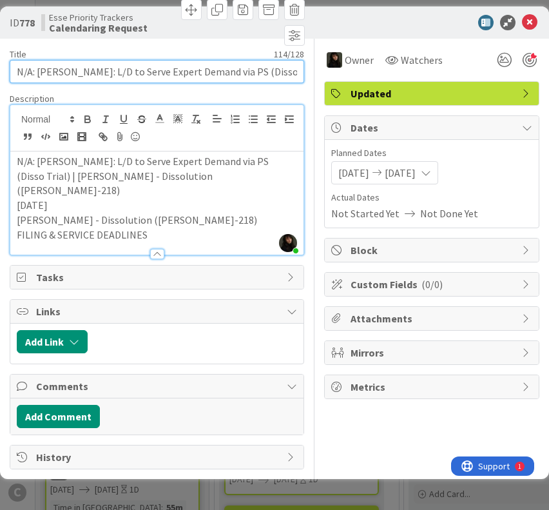
scroll to position [0, 198]
drag, startPoint x: 70, startPoint y: 70, endPoint x: 386, endPoint y: 86, distance: 316.2
click at [386, 86] on div "Title 114 / 128 N/A: [PERSON_NAME]: L/D to Serve Expert Demand via PS (Disso Tr…" at bounding box center [275, 254] width 530 height 430
paste input "FILING & SERVICE DEADLINES"
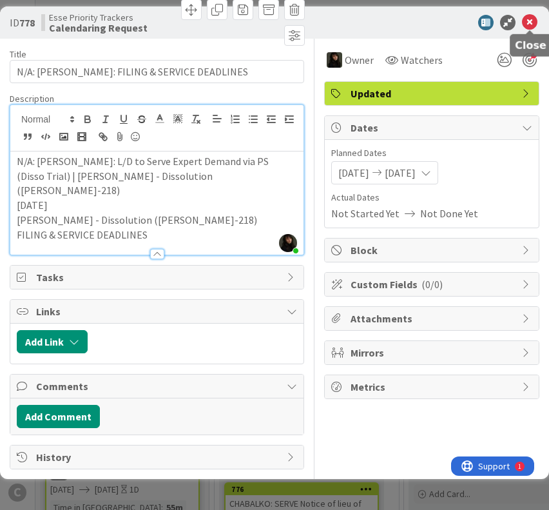
click at [528, 22] on icon at bounding box center [529, 22] width 15 height 15
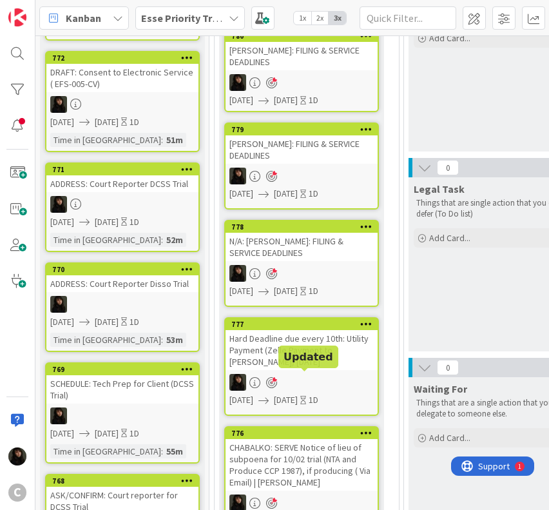
scroll to position [193, 0]
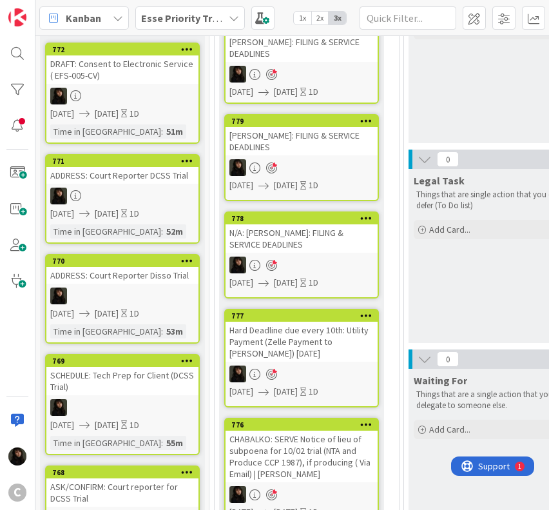
click at [329, 332] on div "Hard Deadline due every 10th: Utility Payment (Zelle Payment to [PERSON_NAME]) …" at bounding box center [302, 342] width 152 height 40
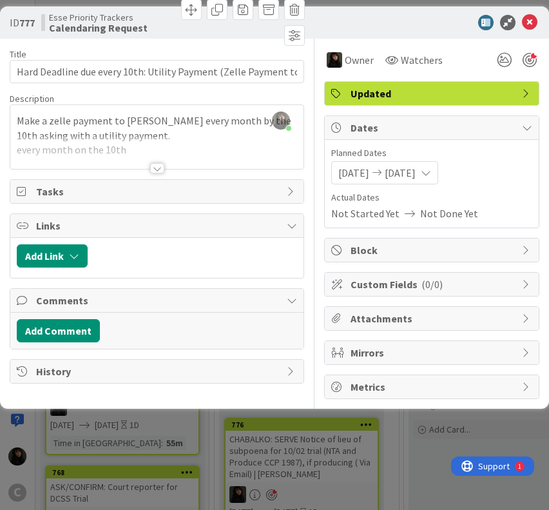
click at [153, 163] on div at bounding box center [157, 168] width 14 height 10
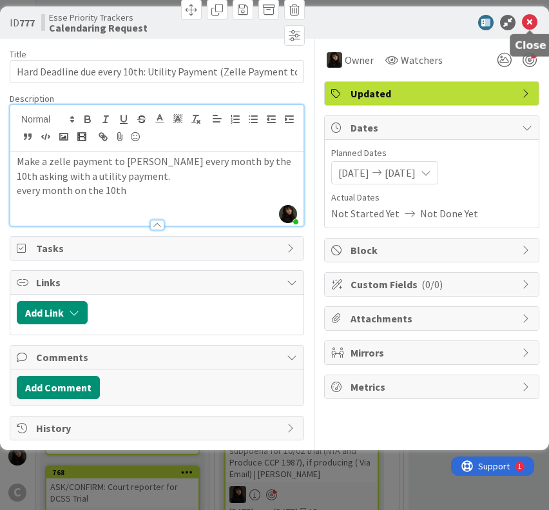
click at [531, 26] on icon at bounding box center [529, 22] width 15 height 15
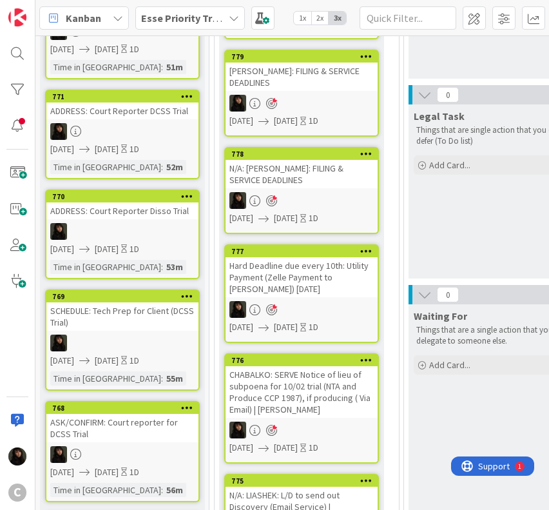
click at [311, 392] on div "CHABALKO: SERVE Notice of lieu of subpoena for 10/02 trial (NTA and Produce CCP…" at bounding box center [302, 392] width 152 height 52
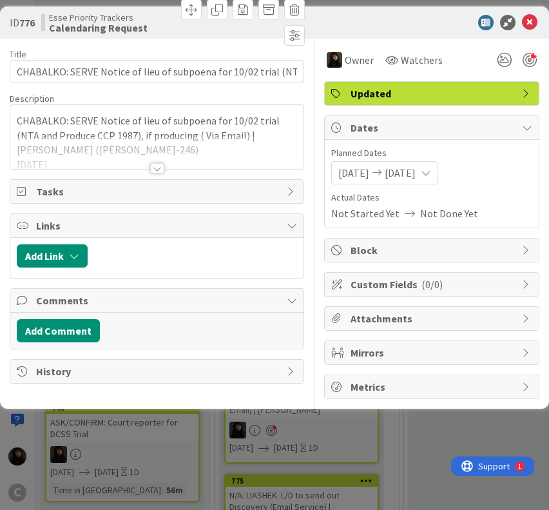
click at [159, 168] on div at bounding box center [157, 168] width 14 height 10
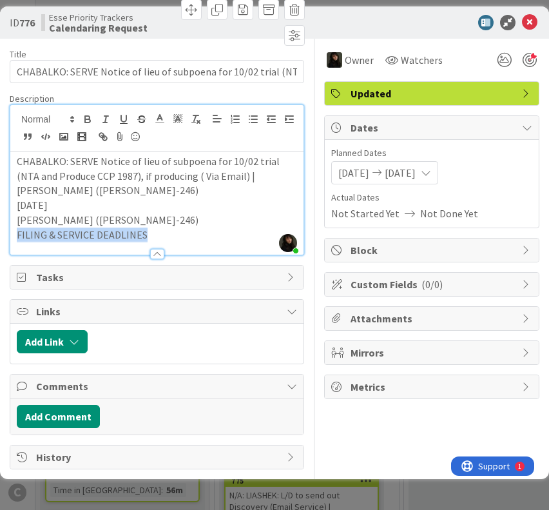
drag, startPoint x: 14, startPoint y: 231, endPoint x: 142, endPoint y: 236, distance: 127.7
click at [142, 236] on div "CHABALKO: SERVE Notice of lieu of subpoena for 10/02 trial (NTA and Produce CCP…" at bounding box center [156, 202] width 293 height 103
copy p "FILING & SERVICE DEADLINES"
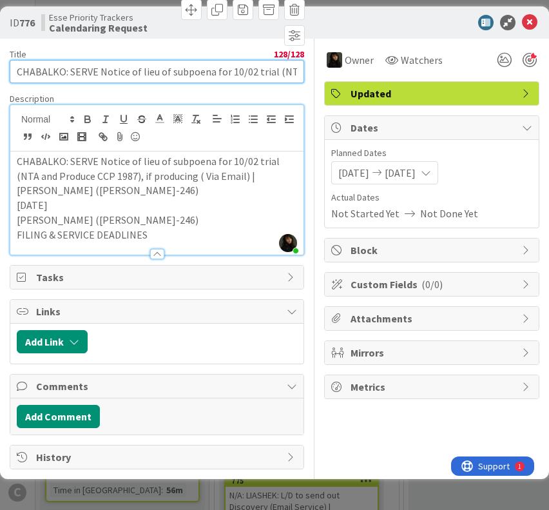
click at [115, 70] on input "CHABALKO: SERVE Notice of lieu of subpoena for 10/02 trial (NTA and Produce CCP…" at bounding box center [157, 71] width 294 height 23
drag, startPoint x: 70, startPoint y: 70, endPoint x: 332, endPoint y: 72, distance: 262.9
click at [332, 72] on div "Title 128 / 128 CHABALKO: SERVE Notice of lieu of subpoena for 10/02 trial (NTA…" at bounding box center [275, 254] width 530 height 430
paste input "FILING & SERVICE DEADLINES"
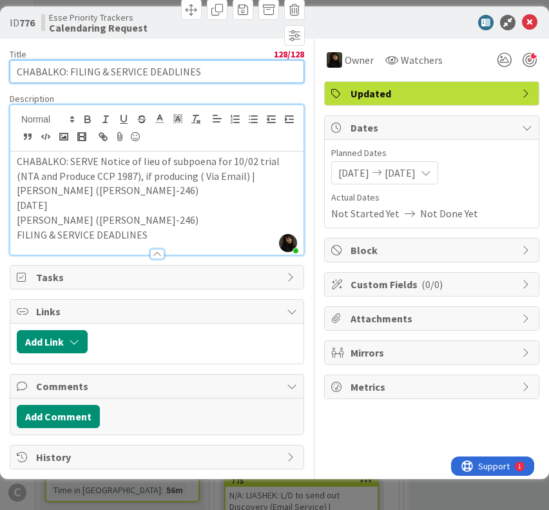
scroll to position [0, 0]
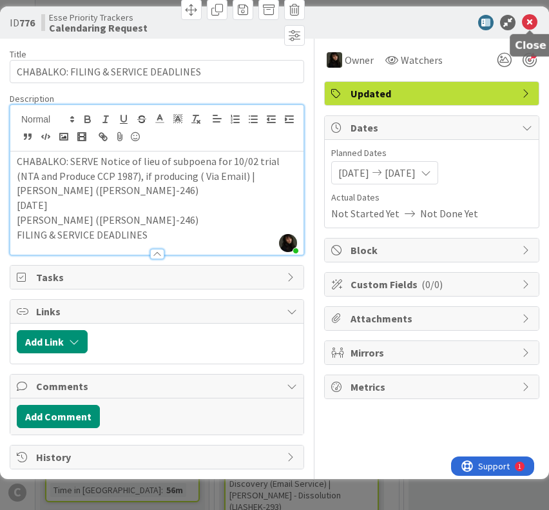
click at [528, 27] on icon at bounding box center [529, 22] width 15 height 15
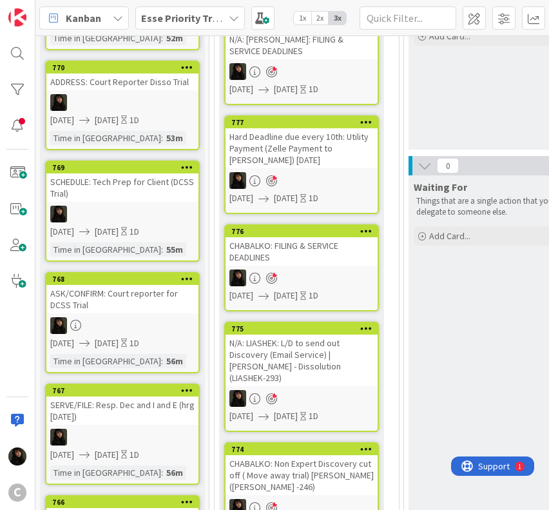
click at [353, 345] on div "N/A: LIASHEK: L/D to send out Discovery (Email Service) | [PERSON_NAME] - Disso…" at bounding box center [302, 360] width 152 height 52
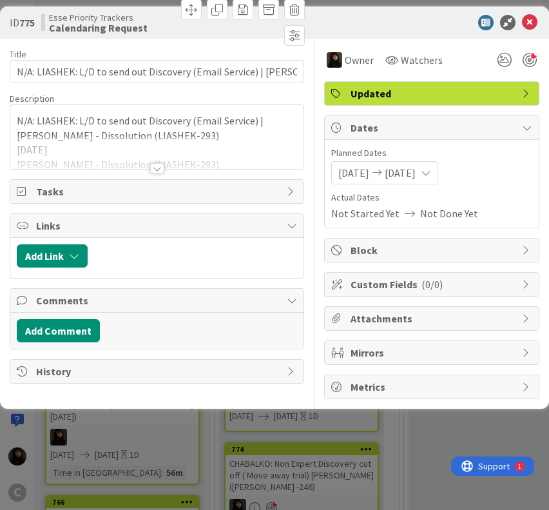
click at [161, 169] on div at bounding box center [157, 168] width 14 height 10
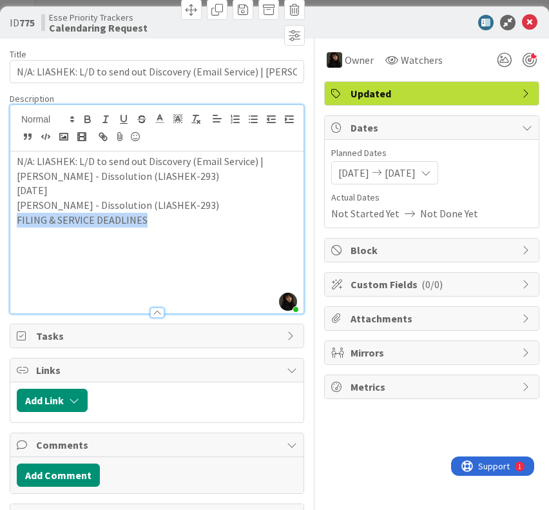
drag, startPoint x: 17, startPoint y: 218, endPoint x: 142, endPoint y: 221, distance: 124.4
click at [142, 221] on p "FILING & SERVICE DEADLINES" at bounding box center [157, 220] width 280 height 15
copy p "FILING & SERVICE DEADLINES"
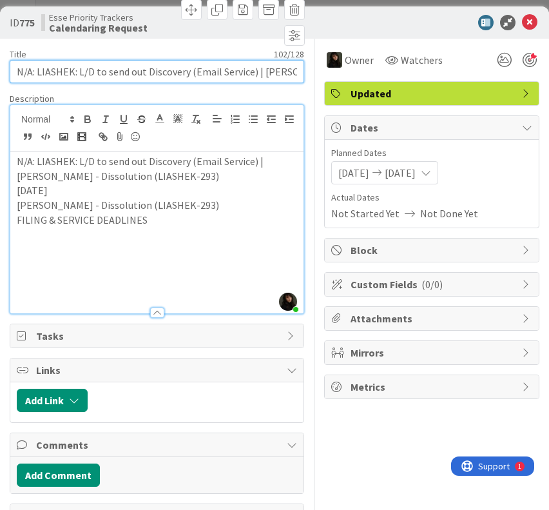
click at [104, 70] on input "N/A: LIASHEK: L/D to send out Discovery (Email Service) | [PERSON_NAME] - Disso…" at bounding box center [157, 71] width 294 height 23
drag, startPoint x: 78, startPoint y: 70, endPoint x: 481, endPoint y: 74, distance: 402.8
click at [481, 74] on div "Title 102 / 128 N/A: LIASHEK: L/D to send out Discovery (Email Service) | [PERS…" at bounding box center [275, 283] width 530 height 489
paste input "FILING & SERVICE DEADLINES"
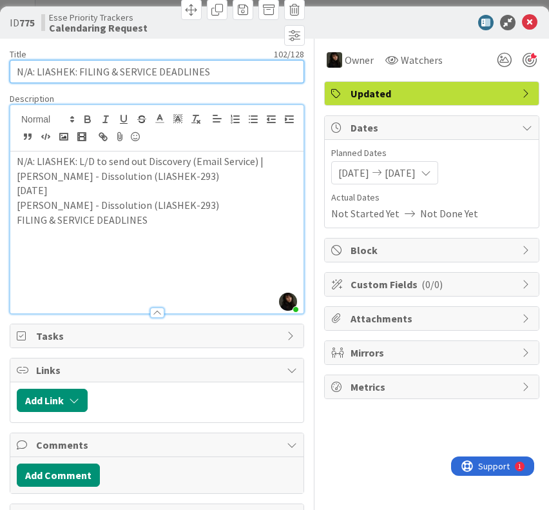
scroll to position [0, 0]
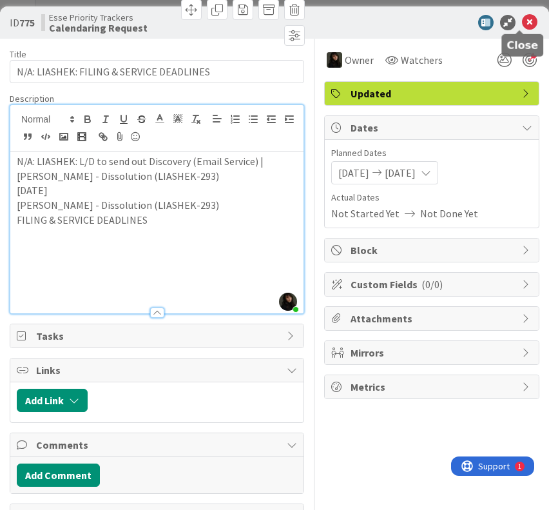
click at [522, 26] on icon at bounding box center [529, 22] width 15 height 15
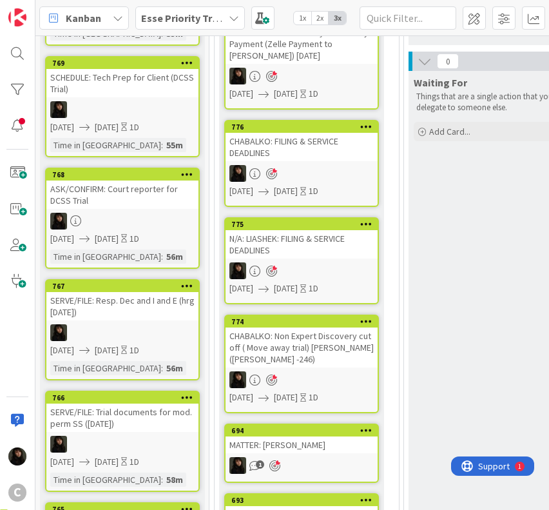
scroll to position [515, 0]
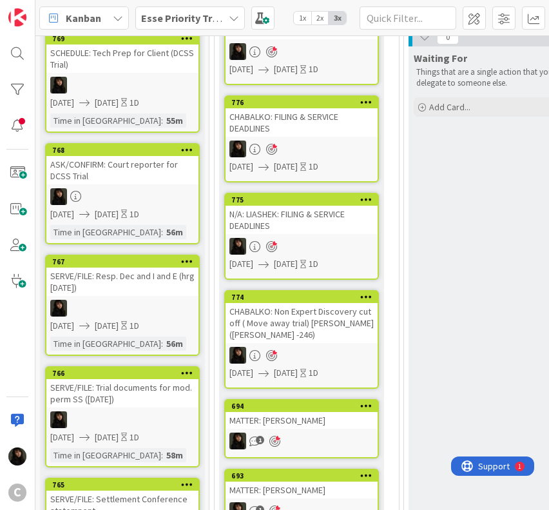
click at [353, 309] on div "CHABALKO: Non Expert Discovery cut off ( Move away trial) [PERSON_NAME] ([PERSO…" at bounding box center [302, 323] width 152 height 40
click at [345, 327] on div "CHABALKO: Non Expert Discovery cut off ( Move away trial) [PERSON_NAME] ([PERSO…" at bounding box center [302, 323] width 152 height 40
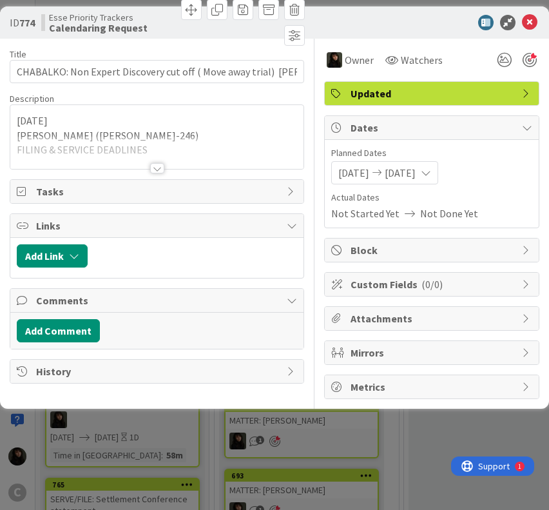
click at [166, 163] on div at bounding box center [156, 152] width 293 height 33
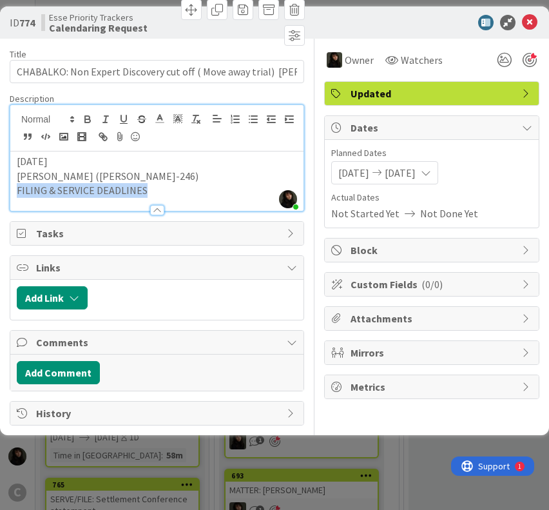
drag, startPoint x: 15, startPoint y: 189, endPoint x: 169, endPoint y: 197, distance: 154.2
click at [169, 197] on div "Description [PERSON_NAME] just joined [DATE] [PERSON_NAME] ([PERSON_NAME]-246) …" at bounding box center [157, 152] width 294 height 119
copy p "FILING & SERVICE DEADLINES"
click at [152, 166] on p "[DATE]" at bounding box center [157, 161] width 280 height 15
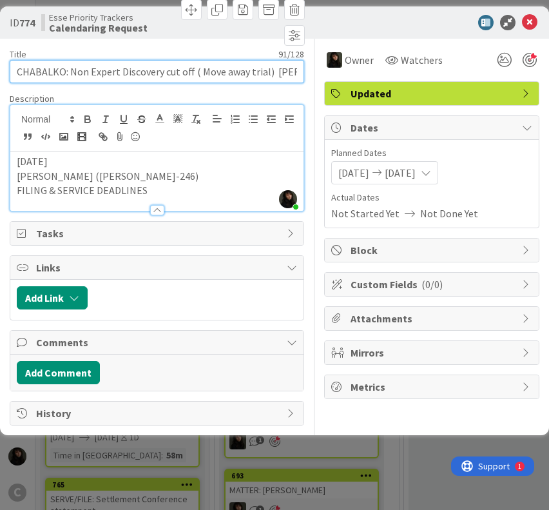
click at [70, 70] on input "CHABALKO: Non Expert Discovery cut off ( Move away trial) [PERSON_NAME] ([PERSO…" at bounding box center [157, 71] width 294 height 23
paste input "FILING & SERVICE DEADLINES"
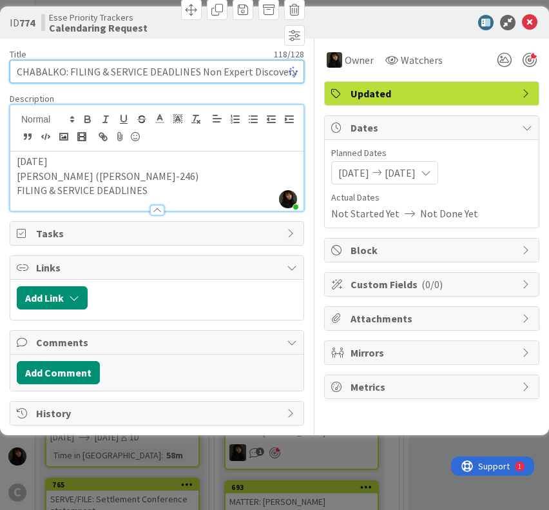
click at [93, 69] on input "CHABALKO: FILING & SERVICE DEADLINES Non Expert Discovery cut off ( Move away t…" at bounding box center [157, 71] width 294 height 23
click at [72, 164] on p "[DATE]" at bounding box center [157, 161] width 280 height 15
click at [23, 162] on p "[DATE]" at bounding box center [157, 161] width 280 height 15
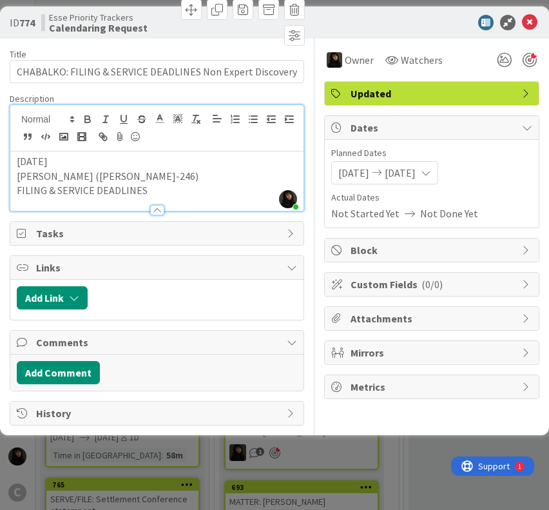
click at [18, 162] on p "[DATE]" at bounding box center [157, 161] width 280 height 15
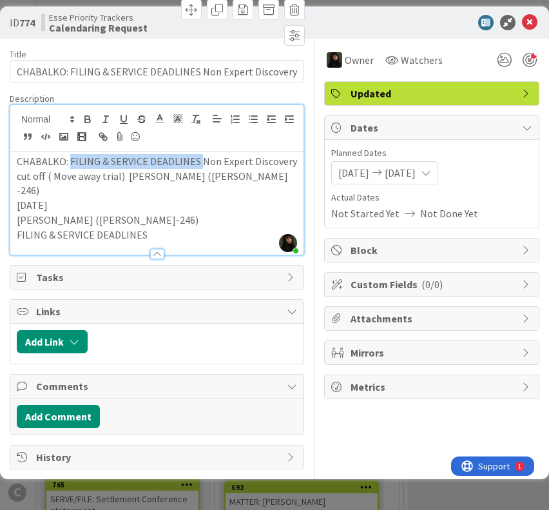
drag, startPoint x: 68, startPoint y: 160, endPoint x: 198, endPoint y: 158, distance: 130.2
click at [198, 158] on p "CHABALKO: FILING & SERVICE DEADLINES Non Expert Discovery cut off ( Move away t…" at bounding box center [157, 176] width 280 height 44
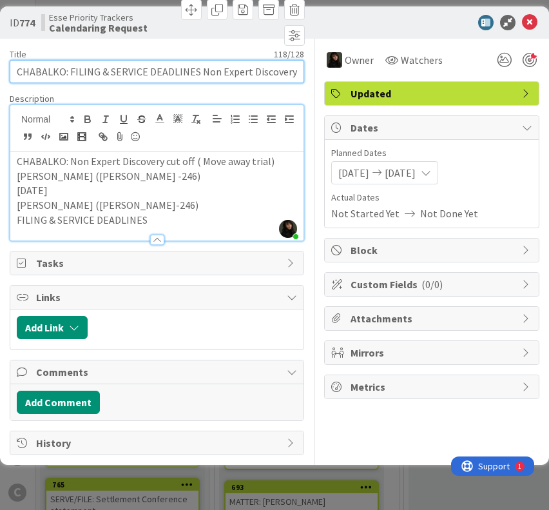
scroll to position [0, 253]
drag, startPoint x: 198, startPoint y: 70, endPoint x: 550, endPoint y: 77, distance: 351.3
click at [535, 77] on html "C Kanban Esse Priority Trackers 1x 2x 3x 80 Inbox Dump everything on your mind …" at bounding box center [274, 255] width 549 height 510
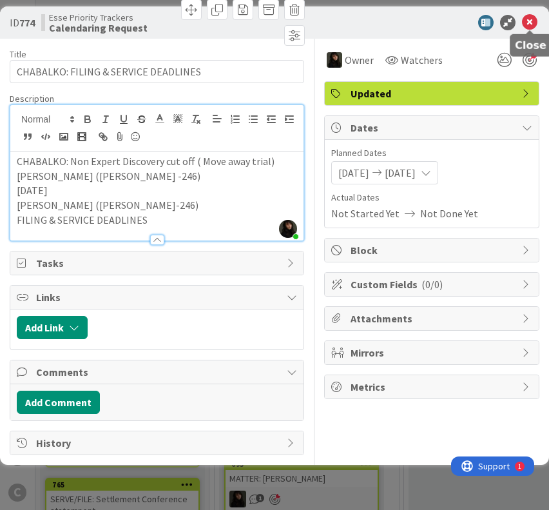
click at [530, 26] on icon at bounding box center [529, 22] width 15 height 15
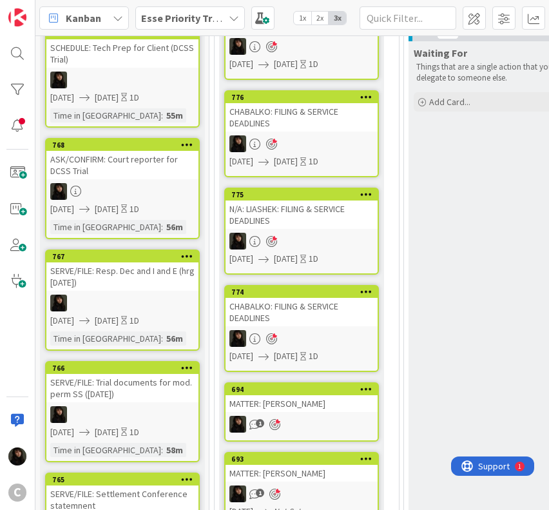
scroll to position [515, 0]
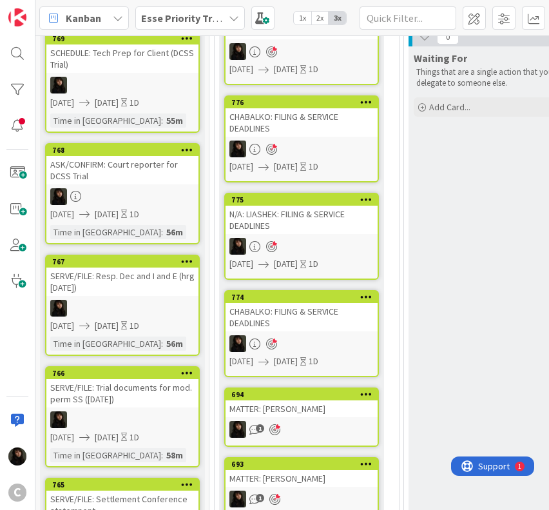
click at [348, 239] on div at bounding box center [302, 246] width 152 height 17
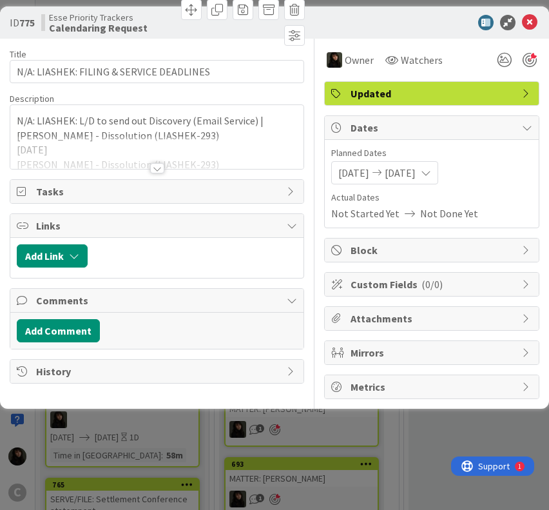
click at [159, 167] on div at bounding box center [157, 168] width 14 height 10
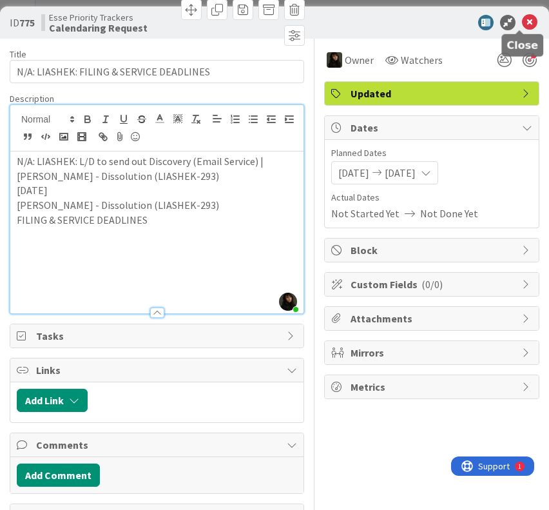
click at [522, 25] on icon at bounding box center [529, 22] width 15 height 15
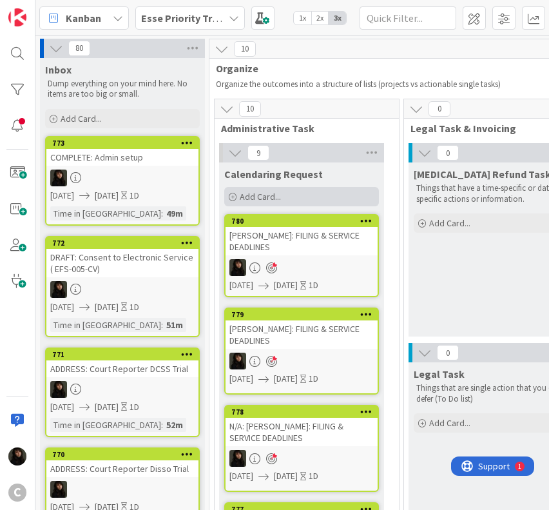
click at [246, 198] on span "Add Card..." at bounding box center [260, 197] width 41 height 12
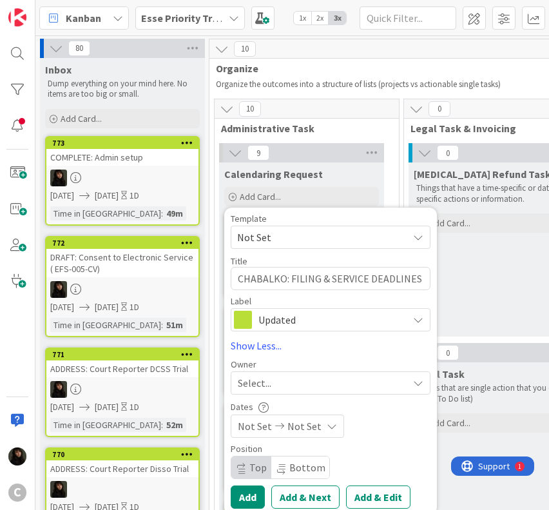
click at [321, 381] on div "Select..." at bounding box center [323, 382] width 170 height 15
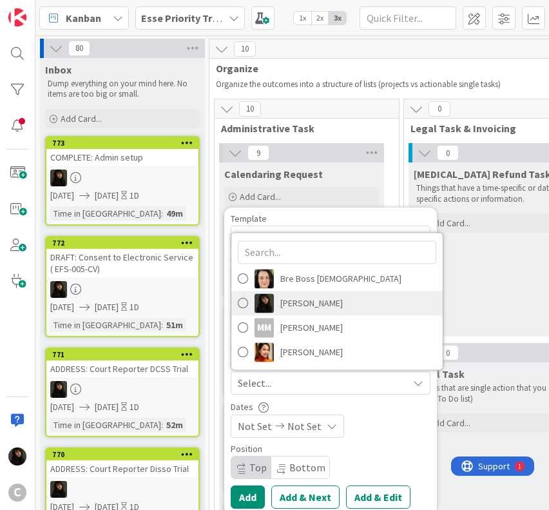
click at [302, 307] on span "[PERSON_NAME]" at bounding box center [311, 303] width 63 height 19
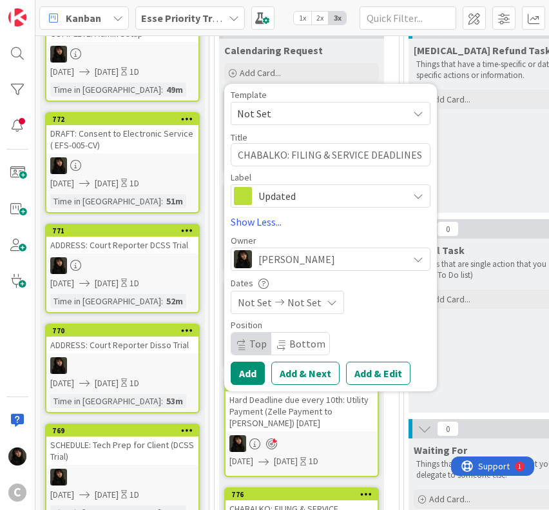
scroll to position [129, 0]
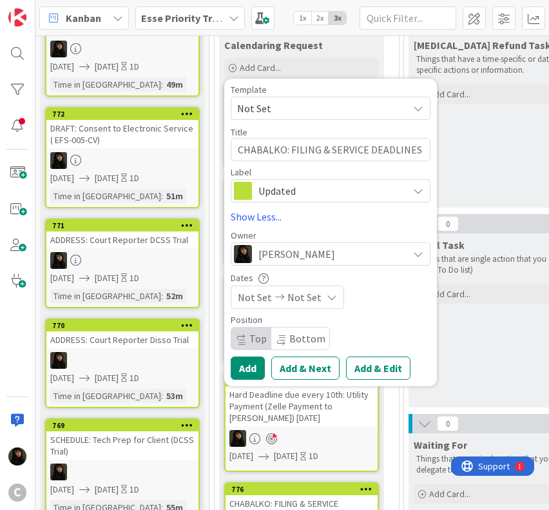
click at [300, 302] on span "Not Set" at bounding box center [304, 296] width 34 height 15
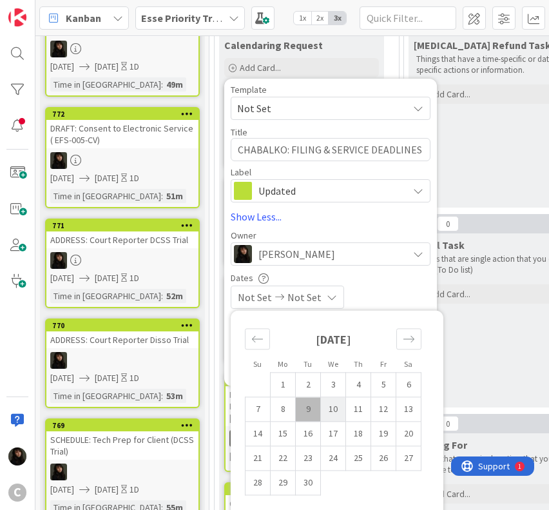
drag, startPoint x: 312, startPoint y: 407, endPoint x: 329, endPoint y: 410, distance: 17.6
click at [310, 407] on td "9" at bounding box center [308, 409] width 25 height 24
click at [332, 410] on td "10" at bounding box center [333, 409] width 25 height 24
click at [404, 294] on div "[DATE] [DATE]" at bounding box center [331, 296] width 200 height 23
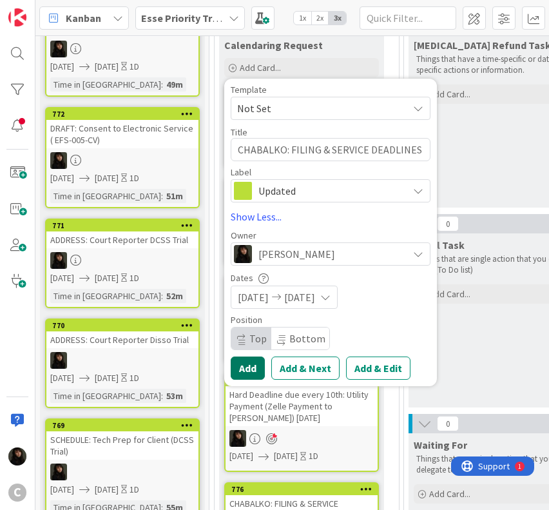
click at [248, 368] on button "Add" at bounding box center [248, 367] width 34 height 23
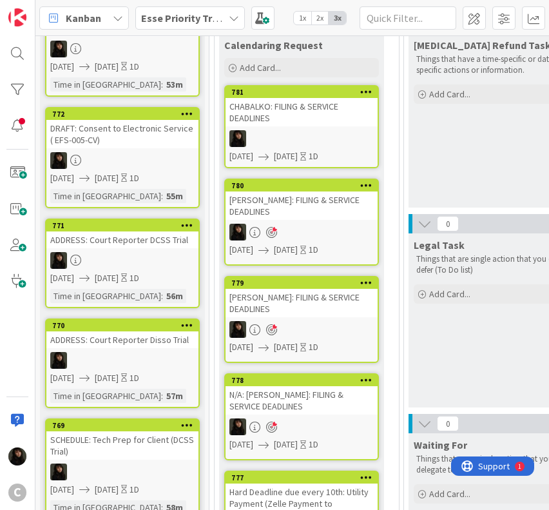
click at [278, 133] on div at bounding box center [302, 138] width 152 height 17
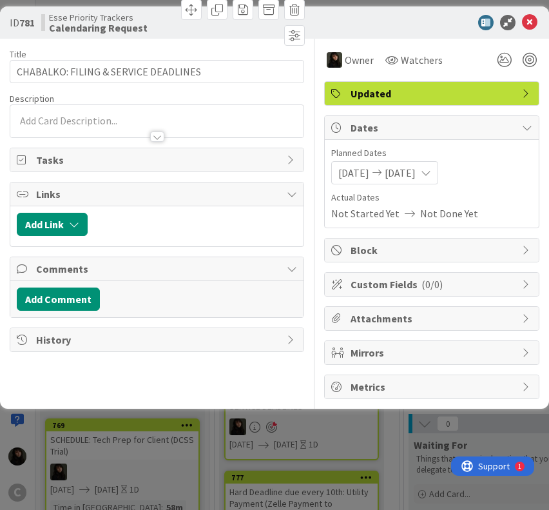
click at [105, 122] on div at bounding box center [156, 121] width 293 height 32
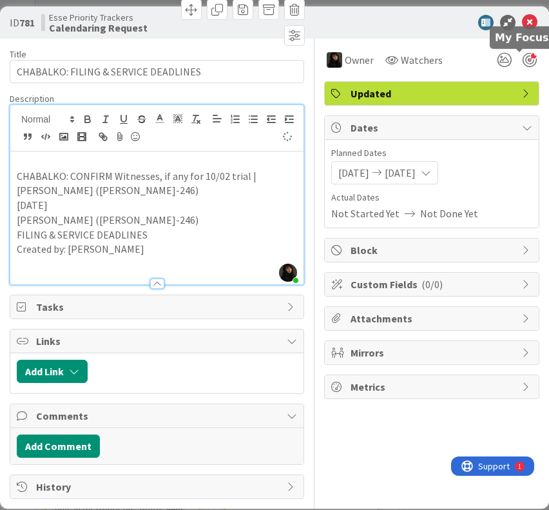
click at [523, 62] on div at bounding box center [530, 60] width 14 height 14
click at [522, 17] on icon at bounding box center [529, 22] width 15 height 15
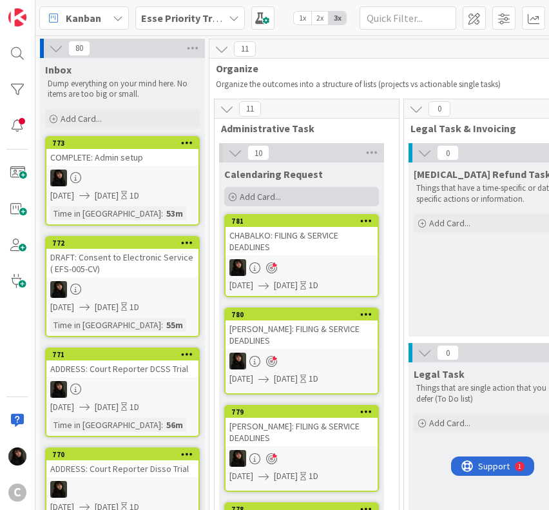
click at [255, 198] on span "Add Card..." at bounding box center [260, 197] width 41 height 12
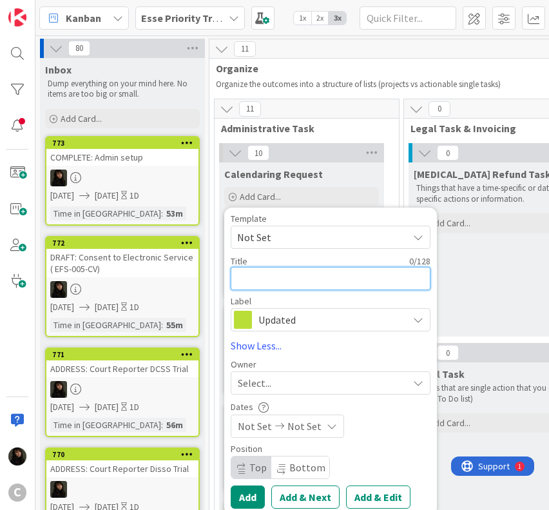
click at [289, 271] on textarea at bounding box center [331, 278] width 200 height 23
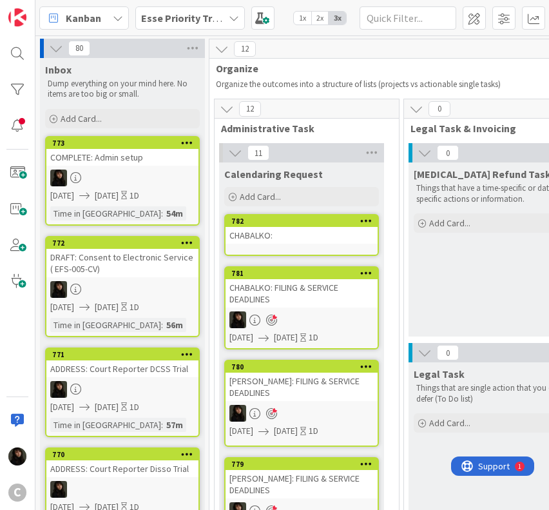
click at [312, 231] on div "CHABALKO:" at bounding box center [302, 235] width 152 height 17
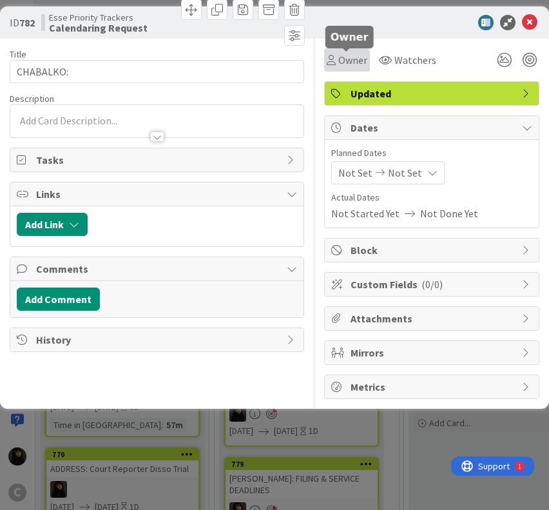
click at [362, 63] on span "Owner" at bounding box center [352, 59] width 29 height 15
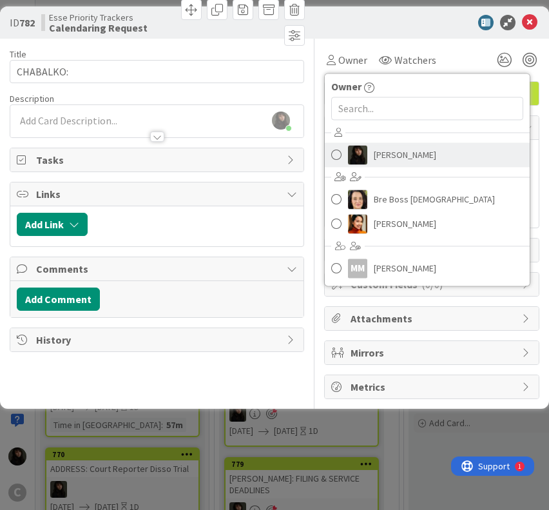
click at [387, 155] on span "[PERSON_NAME]" at bounding box center [405, 154] width 63 height 19
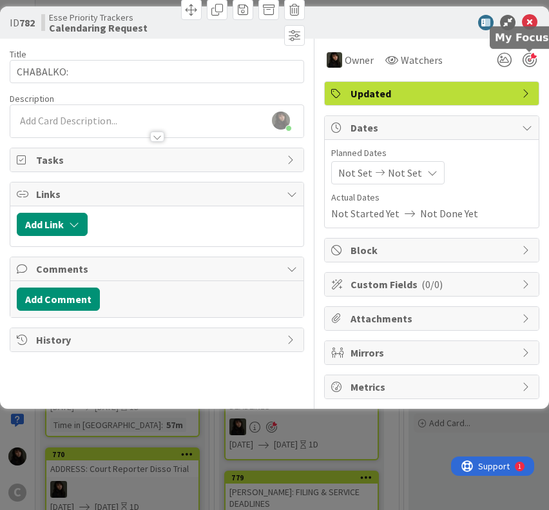
click at [534, 59] on div at bounding box center [530, 60] width 14 height 14
click at [382, 169] on icon at bounding box center [379, 172] width 15 height 9
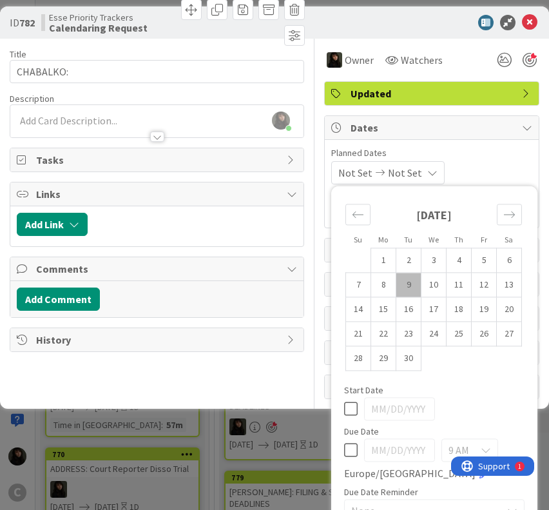
click at [405, 281] on td "9" at bounding box center [408, 285] width 25 height 24
click at [421, 286] on td "10" at bounding box center [433, 285] width 25 height 24
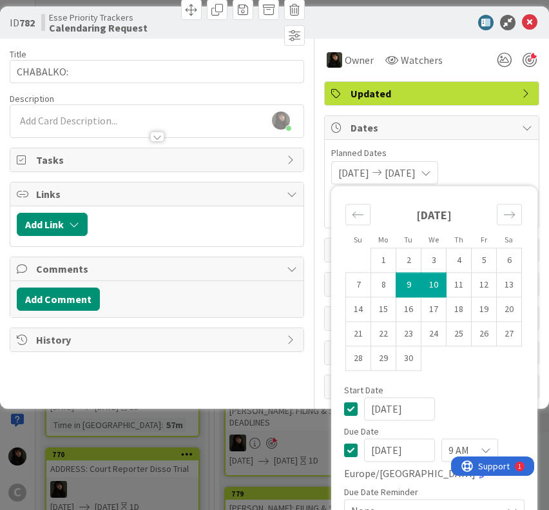
click at [64, 112] on div "[PERSON_NAME] just joined" at bounding box center [156, 121] width 293 height 32
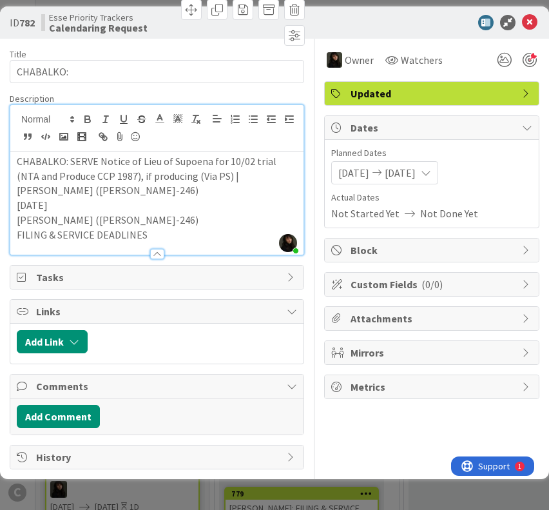
drag, startPoint x: 16, startPoint y: 231, endPoint x: 184, endPoint y: 232, distance: 167.5
click at [184, 232] on p "FILING & SERVICE DEADLINES" at bounding box center [157, 234] width 280 height 15
copy p "FILING & SERVICE DEADLINES"
click at [102, 69] on input "CHABALKO:" at bounding box center [157, 71] width 294 height 23
paste input "FILING & SERVICE DEADLINES"
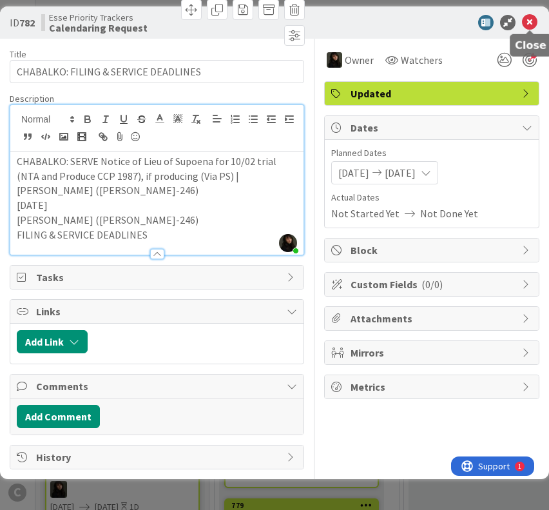
click at [534, 26] on icon at bounding box center [529, 22] width 15 height 15
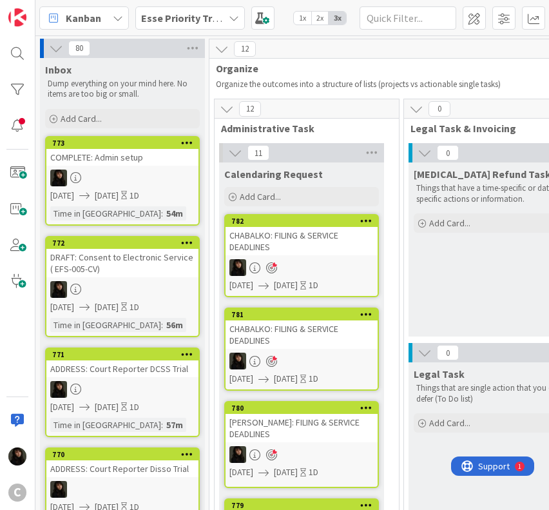
click at [294, 260] on div at bounding box center [302, 267] width 152 height 17
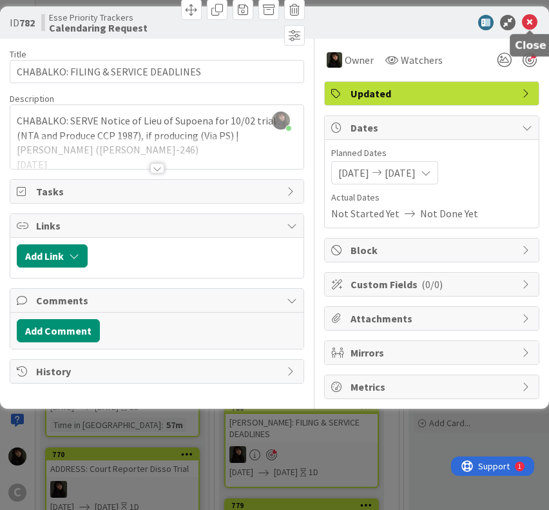
click at [528, 23] on icon at bounding box center [529, 22] width 15 height 15
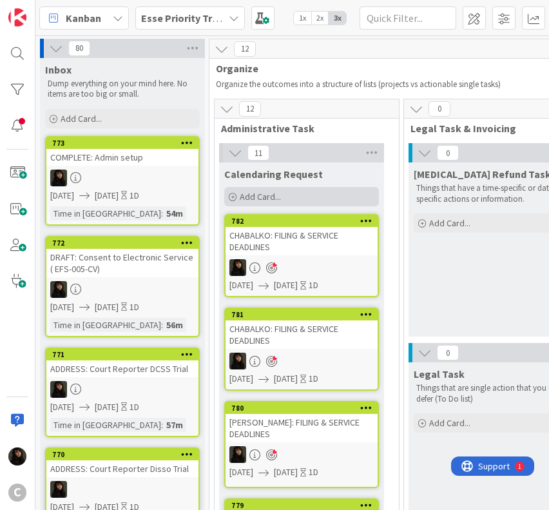
click at [284, 194] on div "Add Card..." at bounding box center [301, 196] width 155 height 19
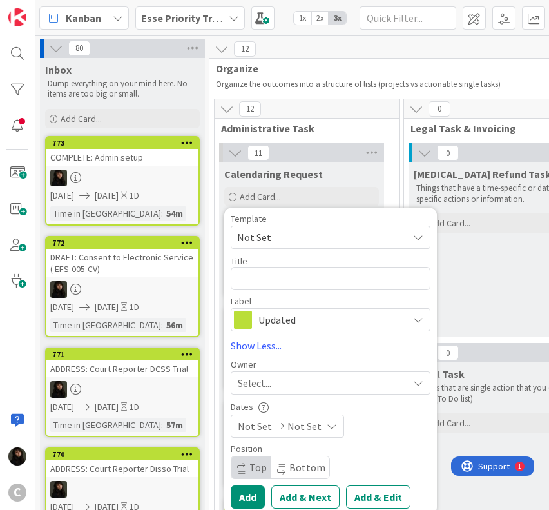
click at [268, 384] on span "Select..." at bounding box center [255, 382] width 34 height 15
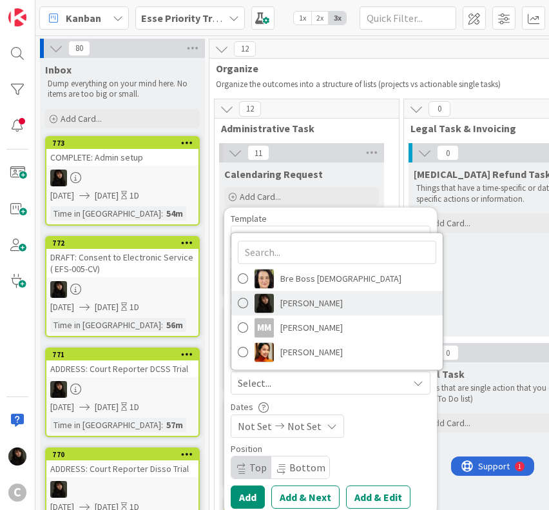
click at [289, 303] on span "[PERSON_NAME]" at bounding box center [311, 303] width 63 height 19
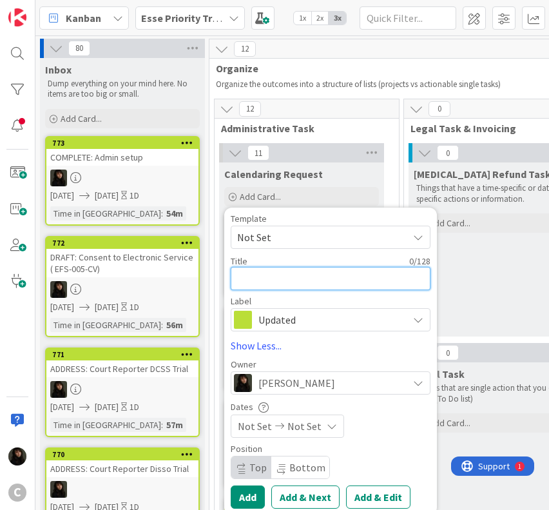
click at [277, 287] on textarea at bounding box center [331, 278] width 200 height 23
paste textarea "CHABALKO:"
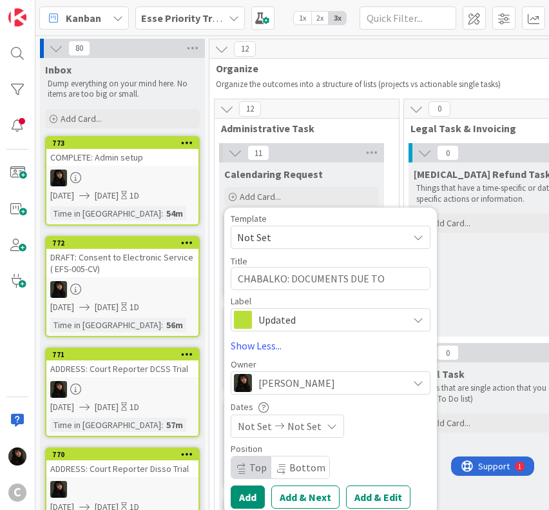
click at [288, 430] on span "Not Set" at bounding box center [304, 425] width 34 height 15
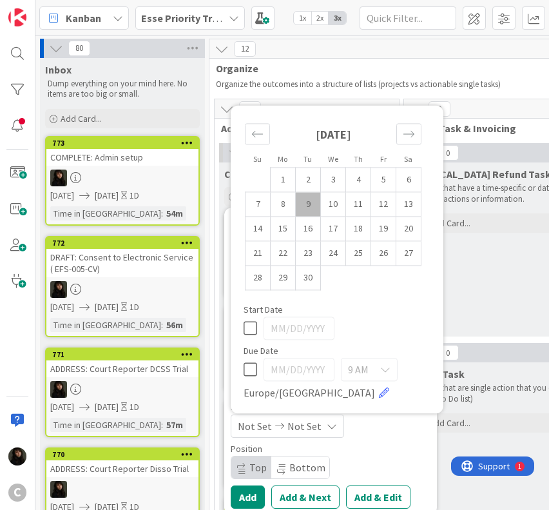
click at [307, 212] on td "9" at bounding box center [308, 204] width 25 height 24
click at [325, 206] on td "10" at bounding box center [333, 204] width 25 height 24
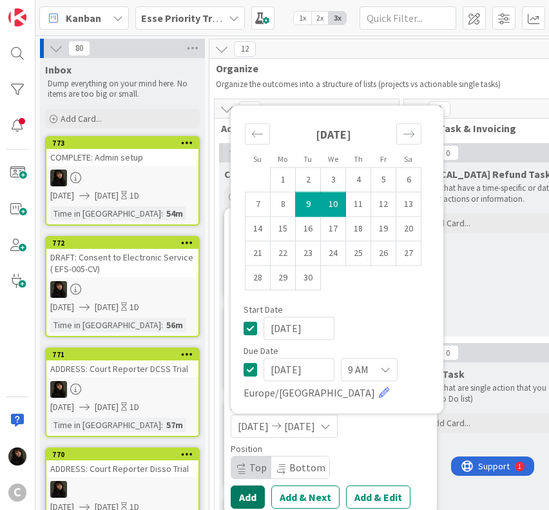
click at [254, 494] on button "Add" at bounding box center [248, 496] width 34 height 23
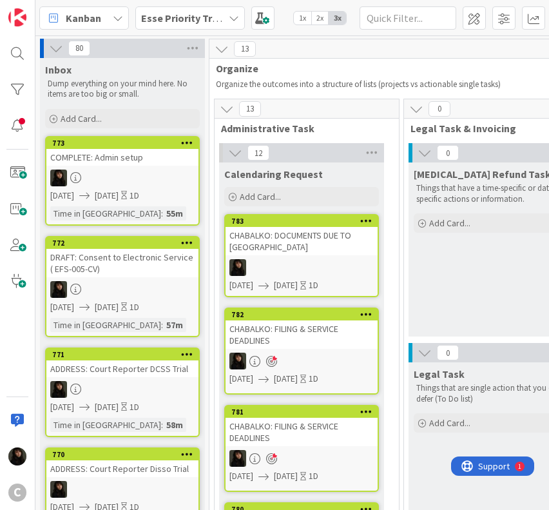
click at [345, 259] on div at bounding box center [302, 267] width 152 height 17
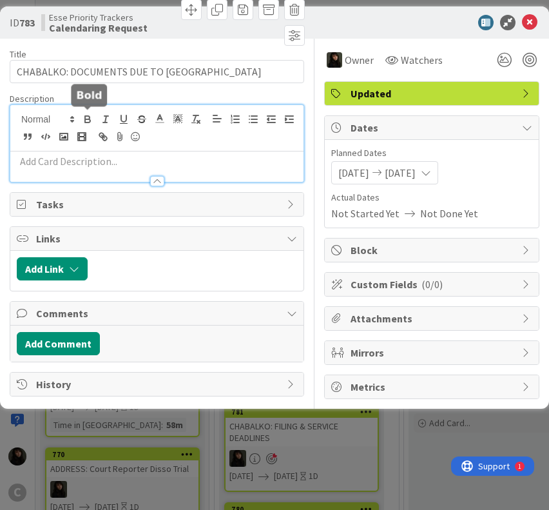
click at [81, 118] on div at bounding box center [156, 143] width 293 height 77
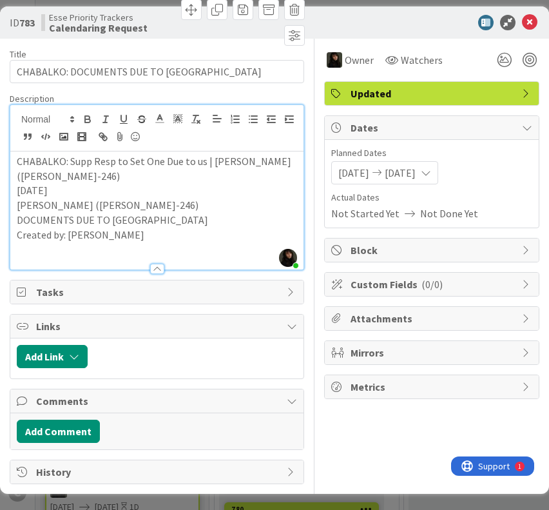
click at [142, 231] on p "Created by: [PERSON_NAME]" at bounding box center [157, 234] width 280 height 15
click at [529, 25] on icon at bounding box center [529, 22] width 15 height 15
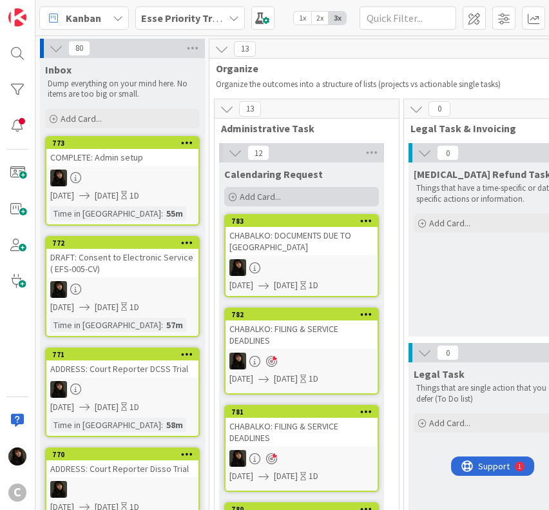
click at [275, 196] on span "Add Card..." at bounding box center [260, 197] width 41 height 12
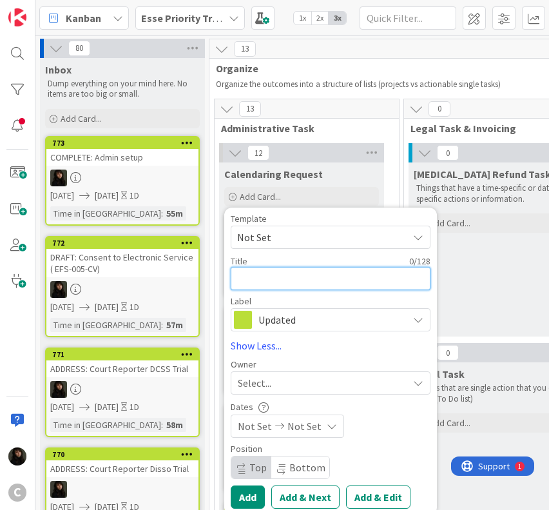
click at [278, 272] on textarea at bounding box center [331, 278] width 200 height 23
paste textarea "N/A: LIASHEK:"
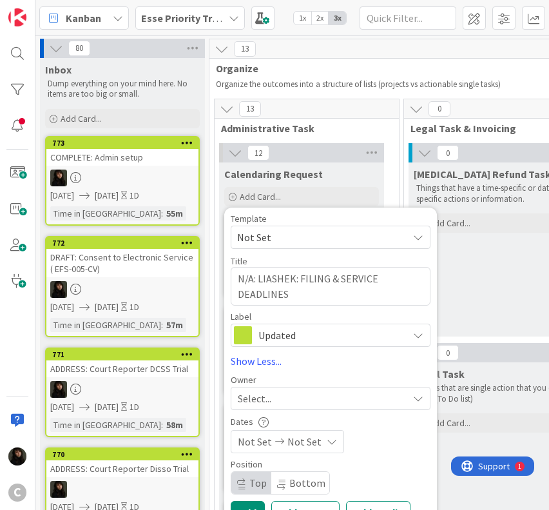
click at [327, 401] on div "Select..." at bounding box center [323, 397] width 170 height 15
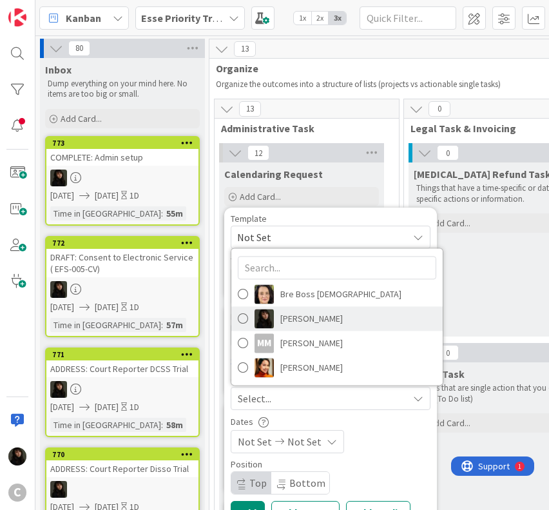
click at [316, 316] on span "[PERSON_NAME]" at bounding box center [311, 318] width 63 height 19
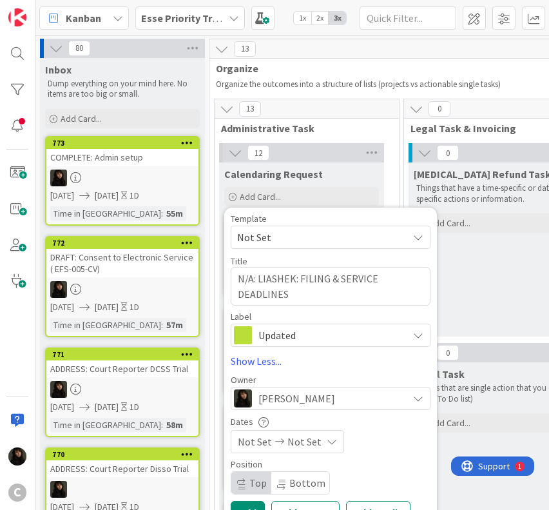
click at [320, 438] on div "Not Set Not Set" at bounding box center [287, 441] width 113 height 23
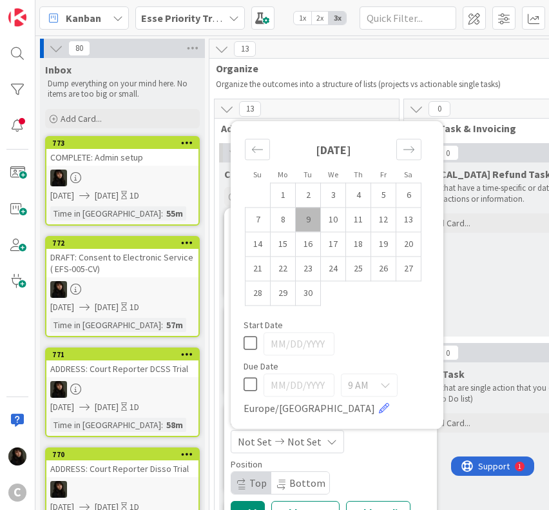
click at [316, 225] on td "9" at bounding box center [308, 219] width 25 height 24
click at [323, 222] on td "10" at bounding box center [333, 219] width 25 height 24
click at [407, 468] on div "Position" at bounding box center [331, 463] width 200 height 9
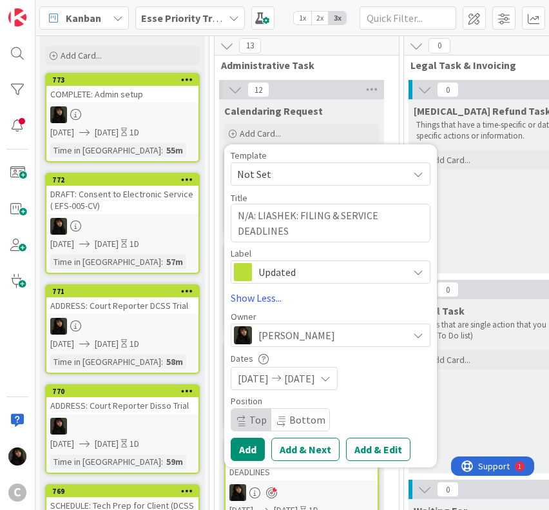
scroll to position [64, 0]
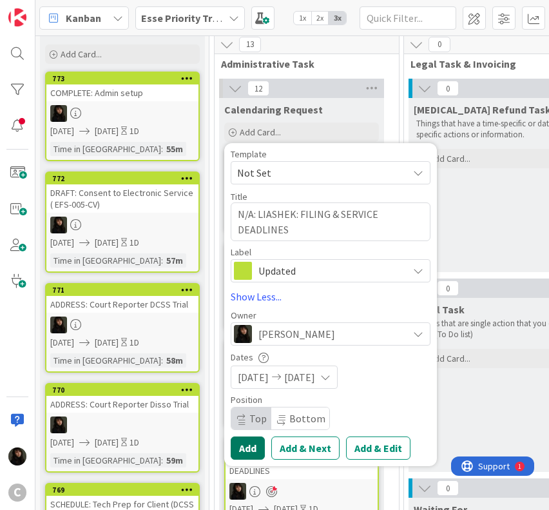
click at [250, 443] on button "Add" at bounding box center [248, 447] width 34 height 23
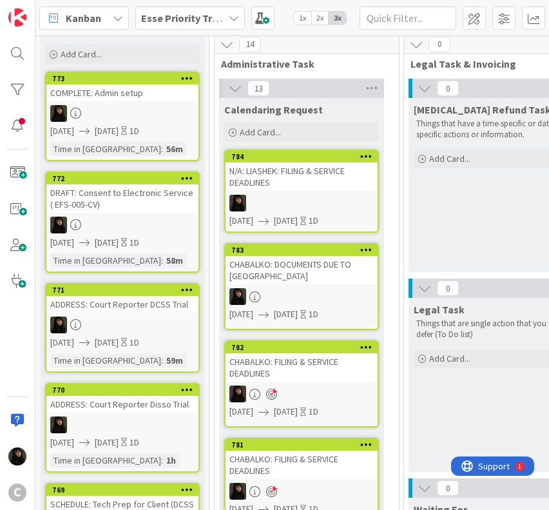
click at [339, 224] on div "[DATE] [DATE] 1D" at bounding box center [303, 221] width 148 height 14
click at [331, 206] on div at bounding box center [302, 203] width 152 height 17
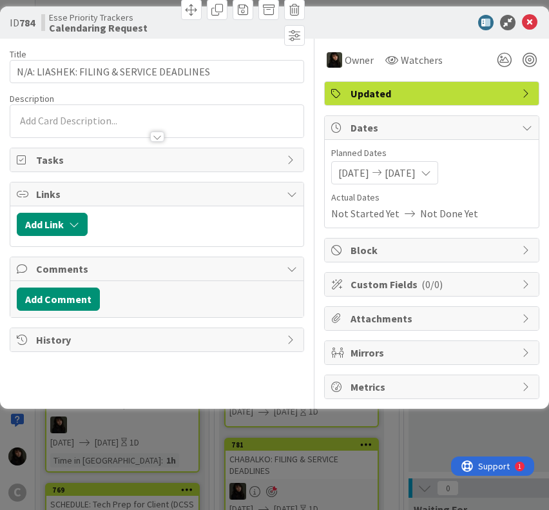
click at [82, 122] on div at bounding box center [156, 121] width 293 height 32
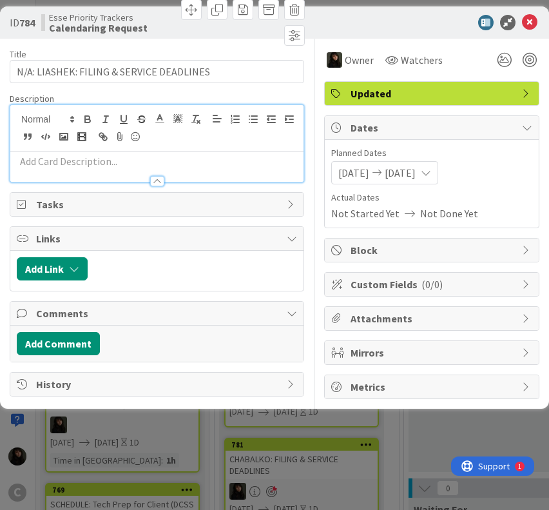
click at [67, 166] on p at bounding box center [157, 161] width 280 height 15
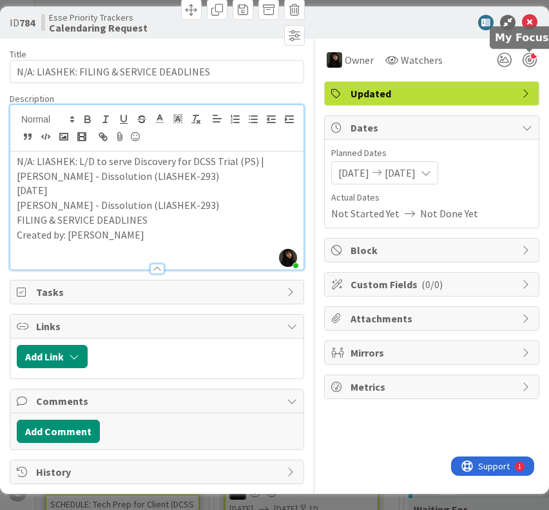
click at [528, 57] on div at bounding box center [530, 60] width 14 height 14
click at [530, 19] on icon at bounding box center [529, 22] width 15 height 15
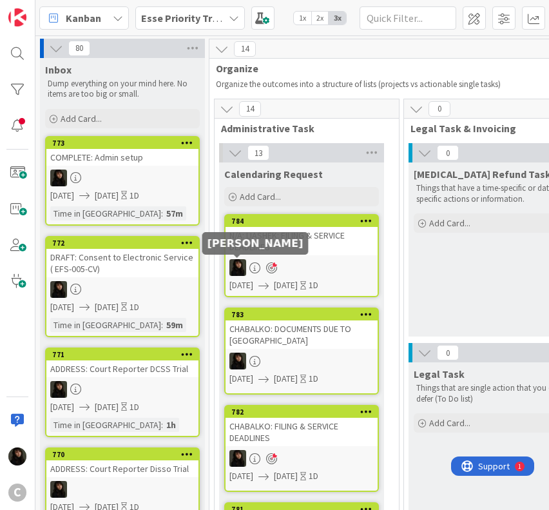
click at [286, 252] on div "N/A: LIASHEK: FILING & SERVICE DEADLINES" at bounding box center [302, 241] width 152 height 28
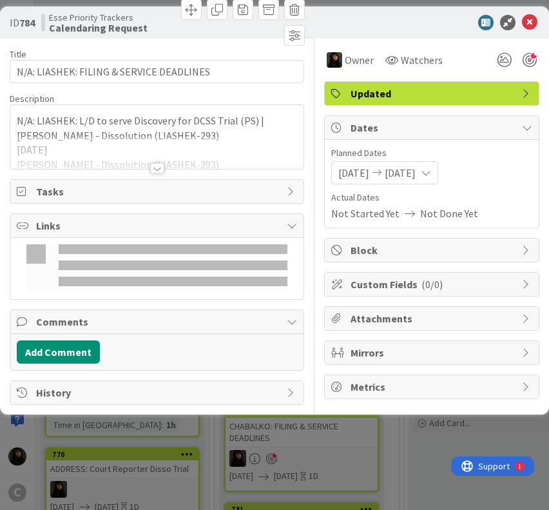
click at [155, 164] on div at bounding box center [157, 168] width 14 height 10
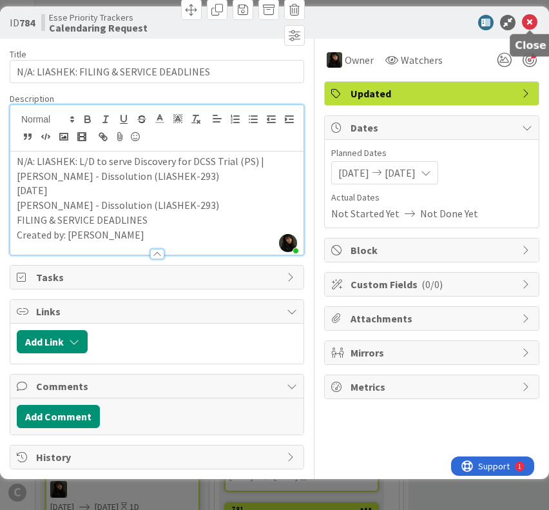
click at [529, 24] on icon at bounding box center [529, 22] width 15 height 15
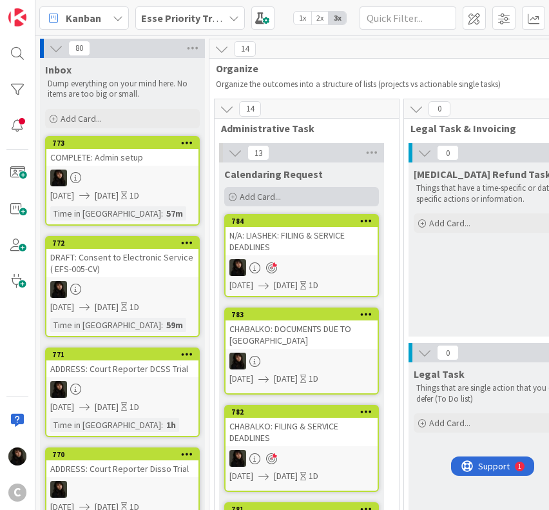
click at [255, 198] on span "Add Card..." at bounding box center [260, 197] width 41 height 12
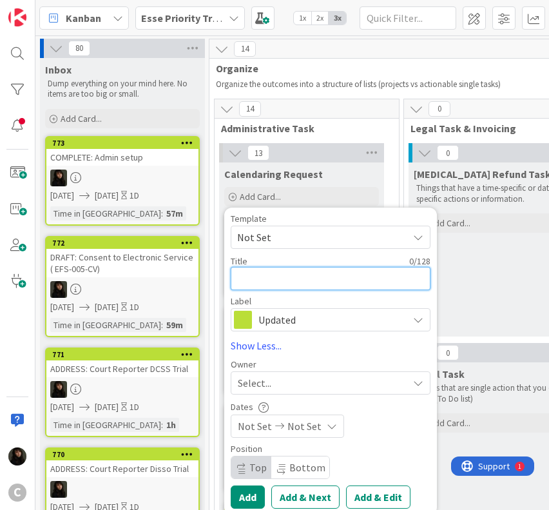
click at [275, 285] on textarea at bounding box center [331, 278] width 200 height 23
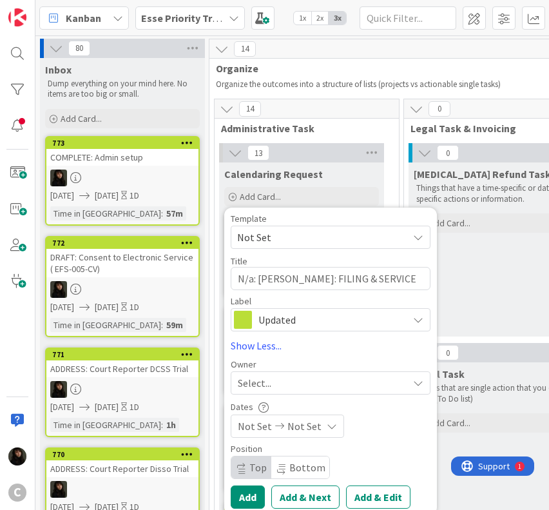
click at [302, 387] on div "Select..." at bounding box center [323, 382] width 170 height 15
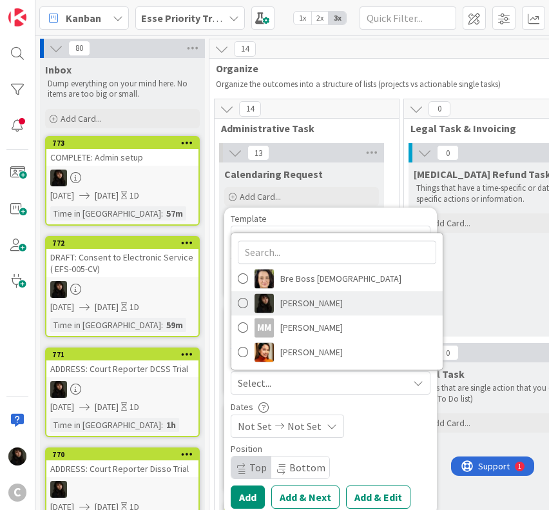
click at [317, 307] on span "[PERSON_NAME]" at bounding box center [311, 303] width 63 height 19
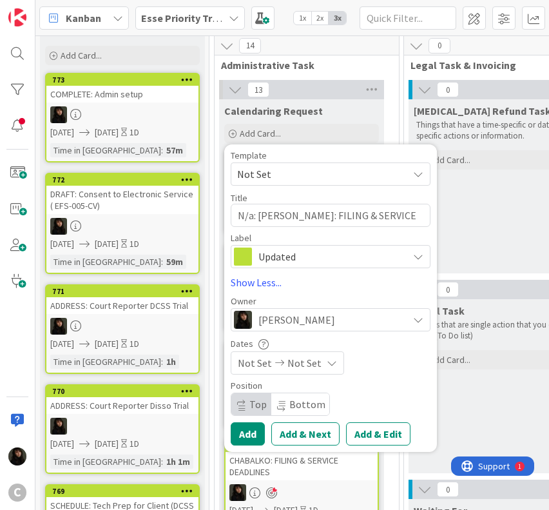
scroll to position [64, 0]
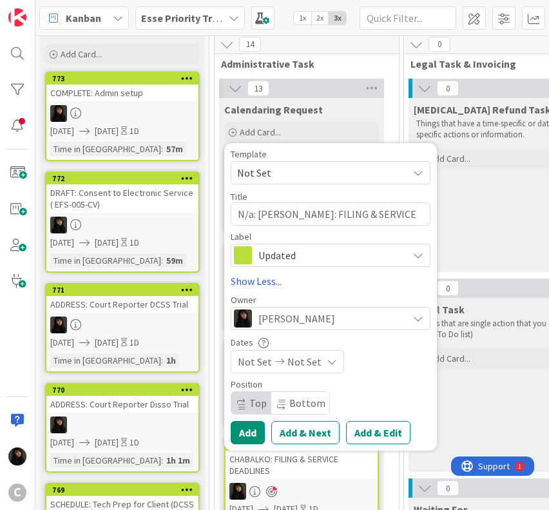
click at [300, 366] on span "Not Set" at bounding box center [304, 361] width 34 height 15
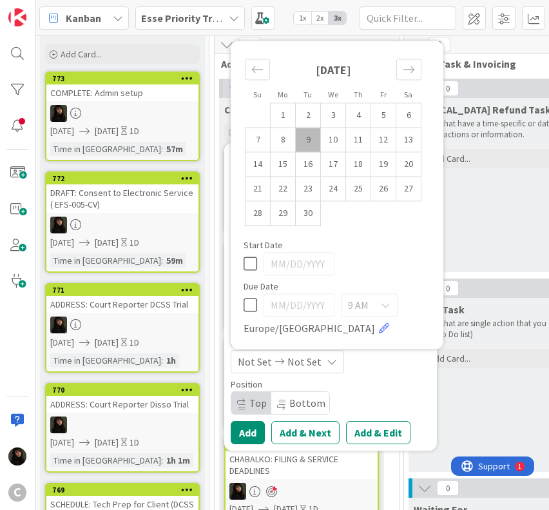
click at [313, 144] on td "9" at bounding box center [308, 140] width 25 height 24
click at [330, 143] on td "10" at bounding box center [333, 140] width 25 height 24
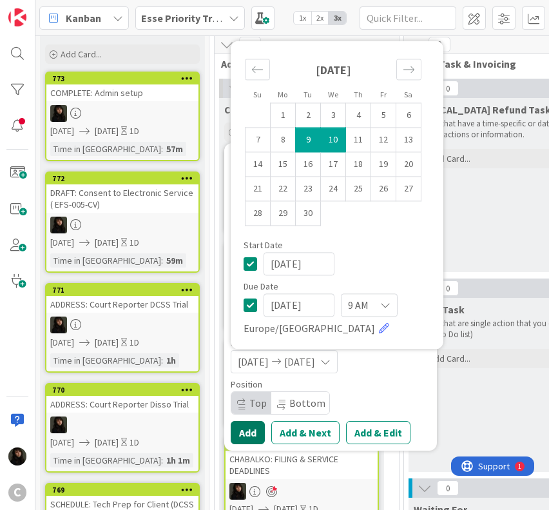
click at [245, 432] on button "Add" at bounding box center [248, 432] width 34 height 23
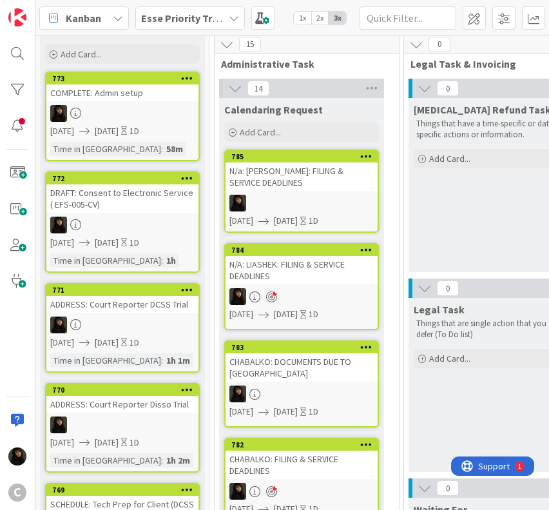
click at [325, 198] on div at bounding box center [302, 203] width 152 height 17
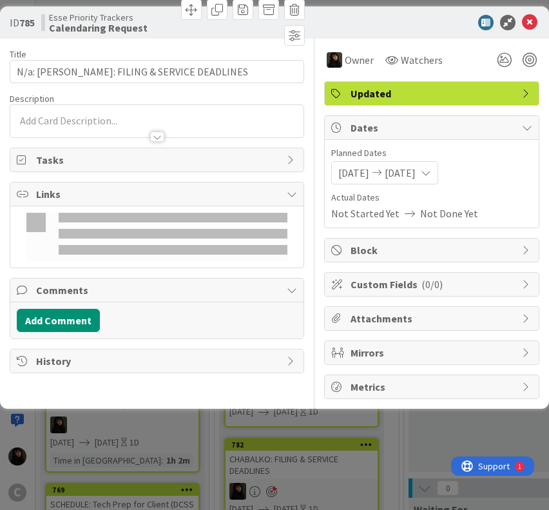
click at [531, 68] on div at bounding box center [516, 59] width 46 height 23
click at [530, 63] on div at bounding box center [530, 60] width 14 height 14
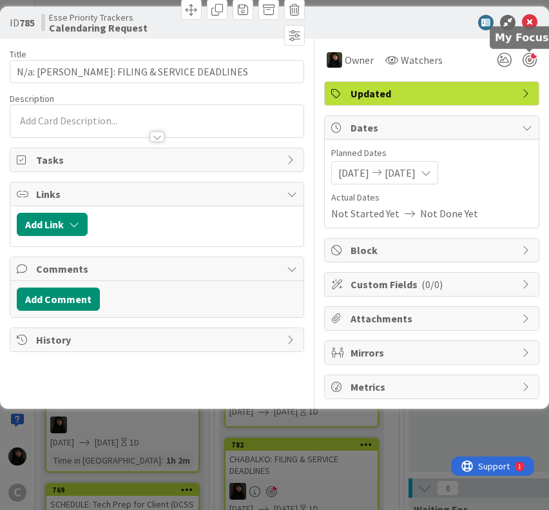
click at [526, 53] on div at bounding box center [530, 60] width 14 height 14
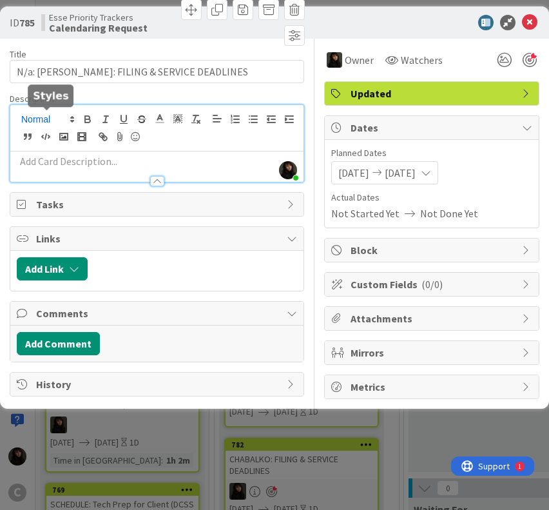
click at [63, 122] on div "[PERSON_NAME] just joined" at bounding box center [156, 143] width 293 height 77
click at [69, 144] on div at bounding box center [156, 128] width 293 height 46
click at [55, 157] on p at bounding box center [157, 161] width 280 height 15
paste div
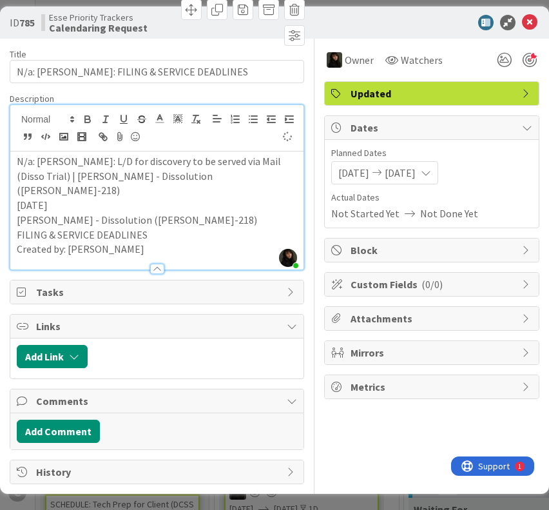
click at [184, 242] on p "Created by: [PERSON_NAME]" at bounding box center [157, 249] width 280 height 15
click at [525, 19] on icon at bounding box center [529, 22] width 15 height 15
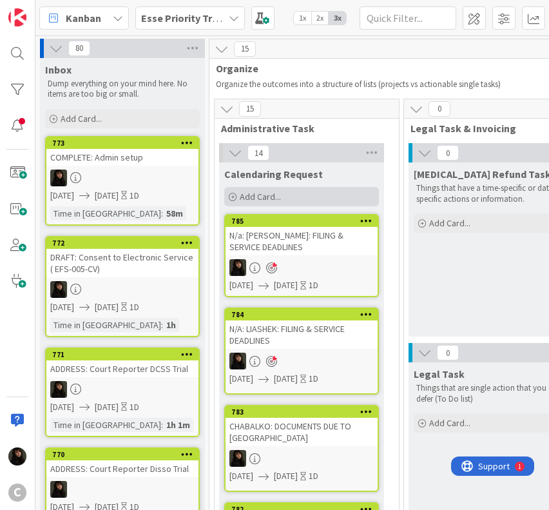
click at [283, 192] on div "Add Card..." at bounding box center [301, 196] width 155 height 19
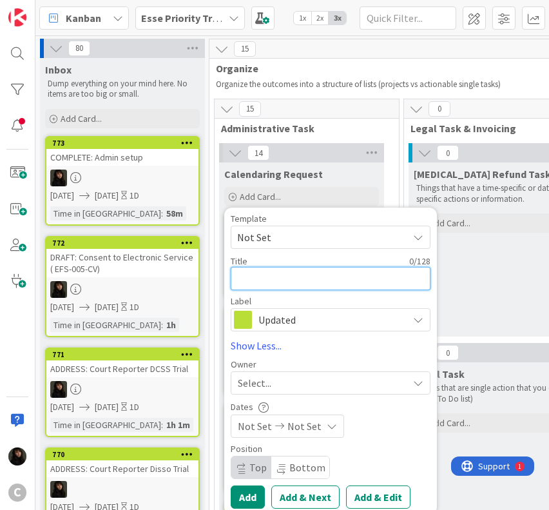
click at [297, 274] on textarea at bounding box center [331, 278] width 200 height 23
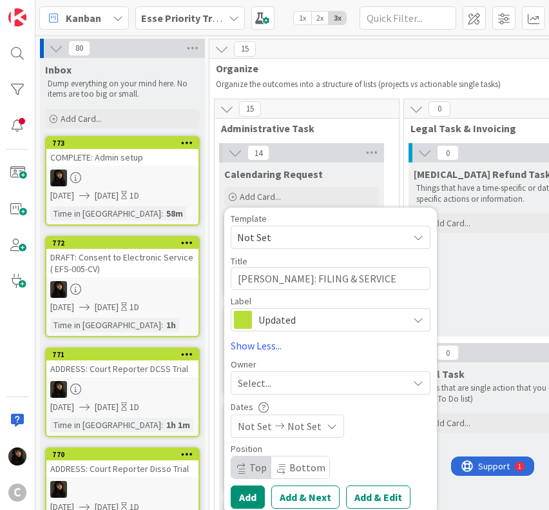
click at [312, 383] on div "Select..." at bounding box center [323, 382] width 170 height 15
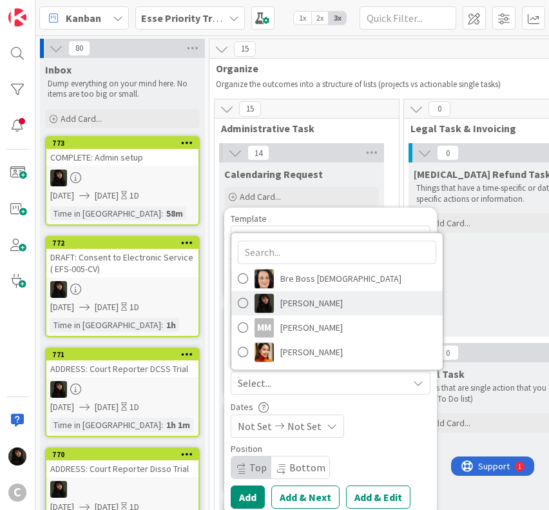
click at [303, 306] on span "[PERSON_NAME]" at bounding box center [311, 303] width 63 height 19
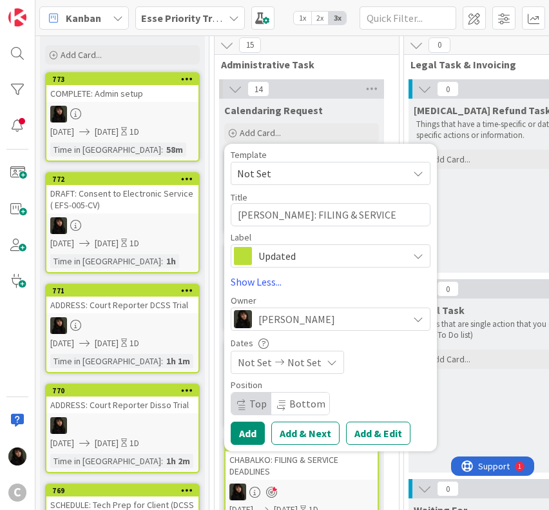
scroll to position [64, 0]
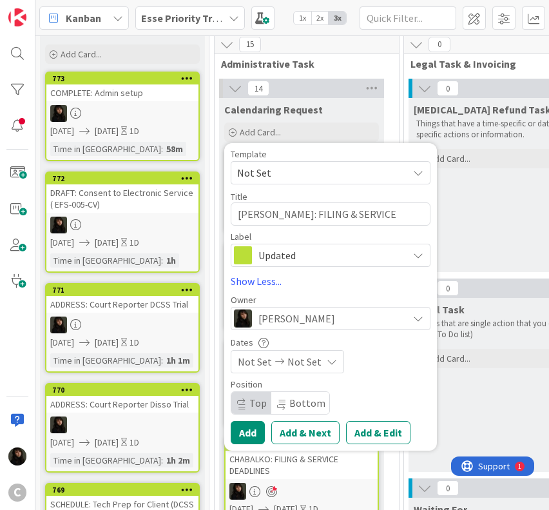
click at [310, 365] on span "Not Set" at bounding box center [304, 361] width 34 height 15
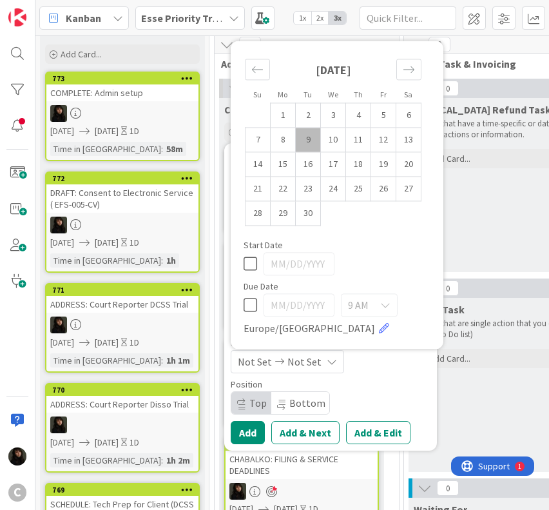
click at [309, 144] on td "9" at bounding box center [308, 140] width 25 height 24
click at [333, 143] on td "10" at bounding box center [333, 140] width 25 height 24
click at [423, 378] on div "Template Not Set Title 37 / 128 [PERSON_NAME]: FILING & SERVICE DEADLINES Label…" at bounding box center [331, 296] width 200 height 294
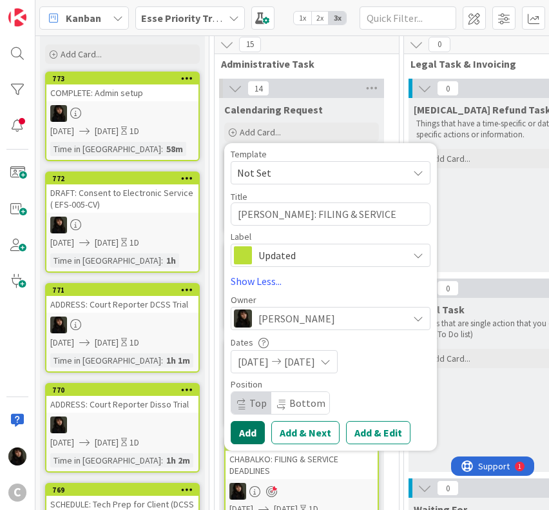
click at [245, 432] on button "Add" at bounding box center [248, 432] width 34 height 23
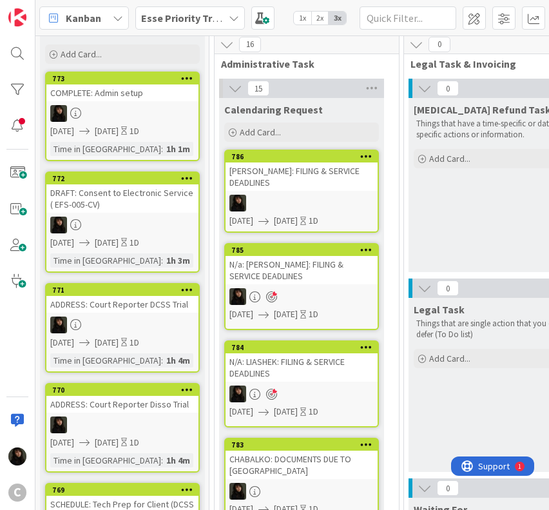
click at [330, 197] on div at bounding box center [302, 203] width 152 height 17
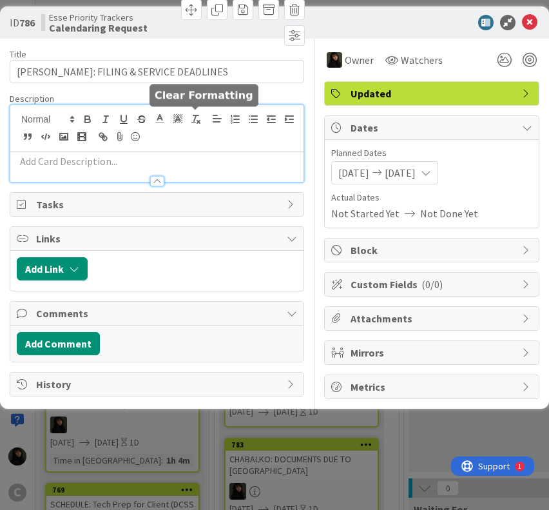
click at [200, 118] on div at bounding box center [156, 143] width 293 height 77
click at [182, 160] on p at bounding box center [157, 161] width 280 height 15
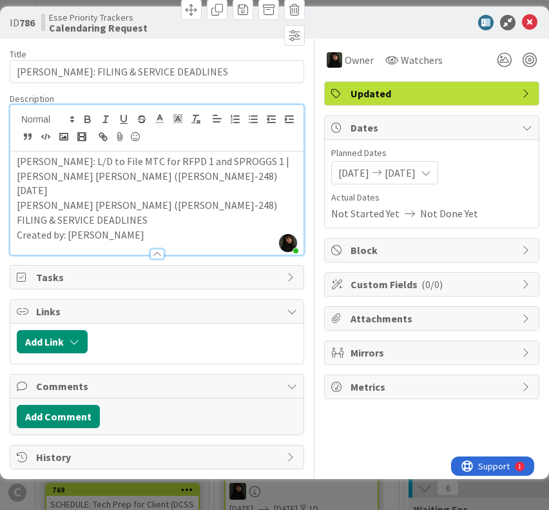
drag, startPoint x: 164, startPoint y: 233, endPoint x: 15, endPoint y: 206, distance: 152.0
click at [15, 206] on div "[PERSON_NAME]: L/D to File MTC for RFPD 1 and SPROGGS 1 | [PERSON_NAME] [PERSON…" at bounding box center [156, 202] width 293 height 103
click at [206, 230] on p "Created by: [PERSON_NAME]" at bounding box center [157, 234] width 280 height 15
click at [177, 234] on p "Created by: [PERSON_NAME]" at bounding box center [157, 234] width 280 height 15
click at [521, 62] on div at bounding box center [516, 59] width 46 height 23
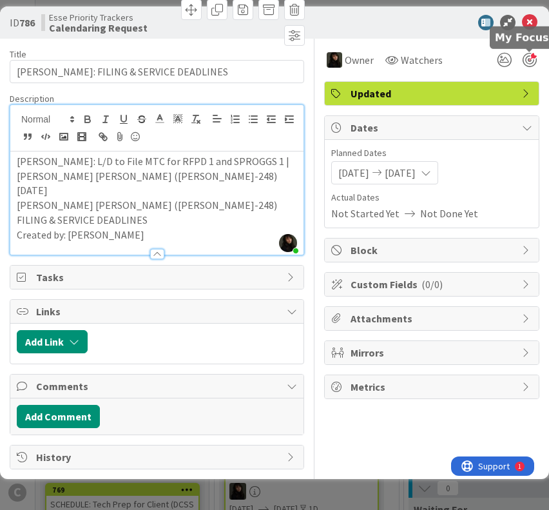
click at [526, 64] on div at bounding box center [530, 60] width 14 height 14
click at [531, 59] on div at bounding box center [530, 60] width 14 height 14
drag, startPoint x: 539, startPoint y: 21, endPoint x: 526, endPoint y: 21, distance: 12.9
click at [535, 21] on div at bounding box center [425, 22] width 228 height 15
click at [526, 21] on icon at bounding box center [529, 22] width 15 height 15
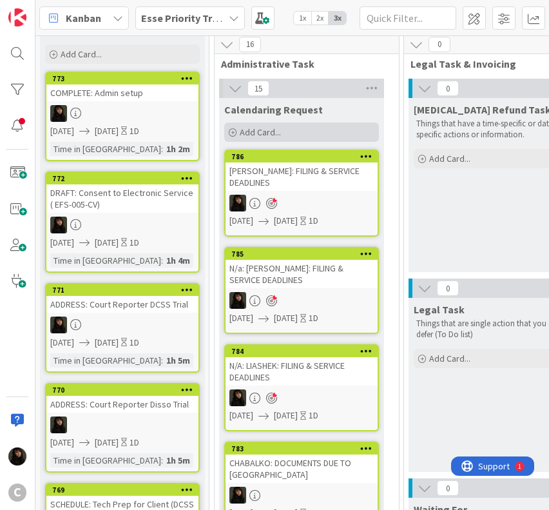
click at [302, 135] on div "Add Card..." at bounding box center [301, 131] width 155 height 19
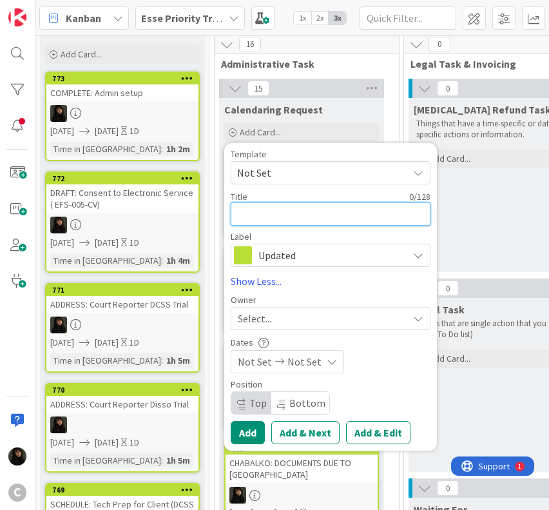
click at [255, 217] on textarea at bounding box center [331, 213] width 200 height 23
click at [268, 314] on span "Select..." at bounding box center [255, 318] width 34 height 15
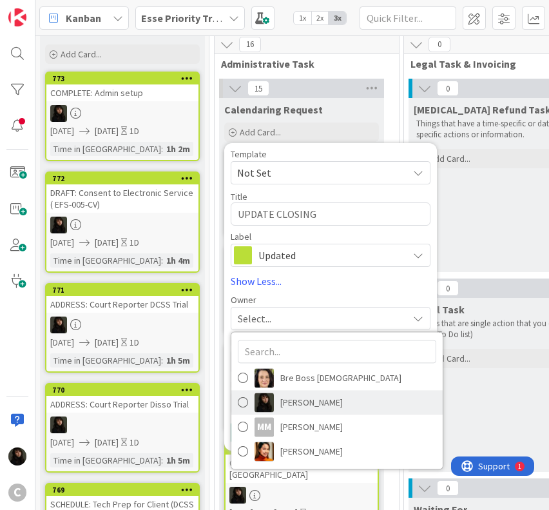
click at [280, 395] on span "[PERSON_NAME]" at bounding box center [311, 402] width 63 height 19
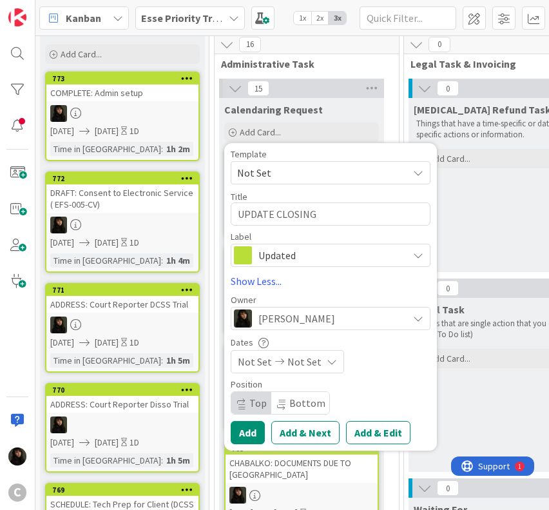
click at [317, 363] on div "Not Set Not Set" at bounding box center [287, 361] width 113 height 23
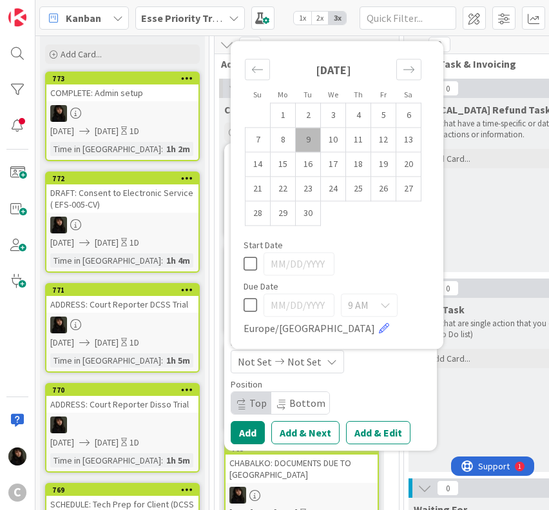
click at [307, 139] on td "9" at bounding box center [308, 140] width 25 height 24
click at [338, 140] on td "10" at bounding box center [333, 140] width 25 height 24
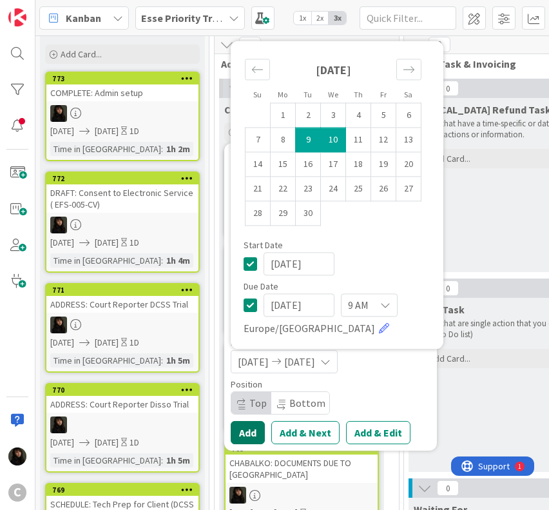
click at [255, 438] on button "Add" at bounding box center [248, 432] width 34 height 23
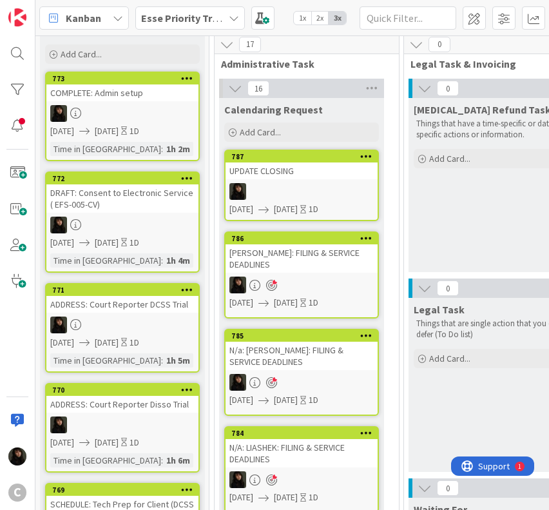
click at [288, 175] on div "UPDATE CLOSING" at bounding box center [302, 170] width 152 height 17
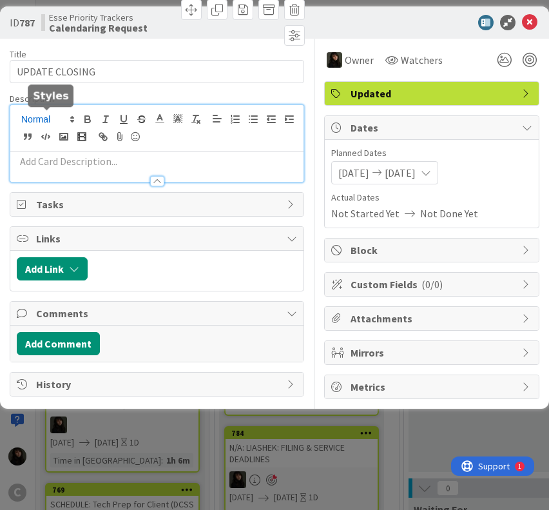
click at [55, 115] on div at bounding box center [156, 143] width 293 height 77
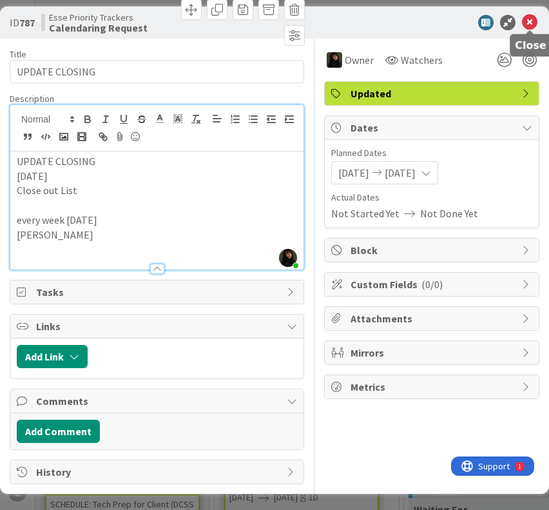
click at [528, 24] on icon at bounding box center [529, 22] width 15 height 15
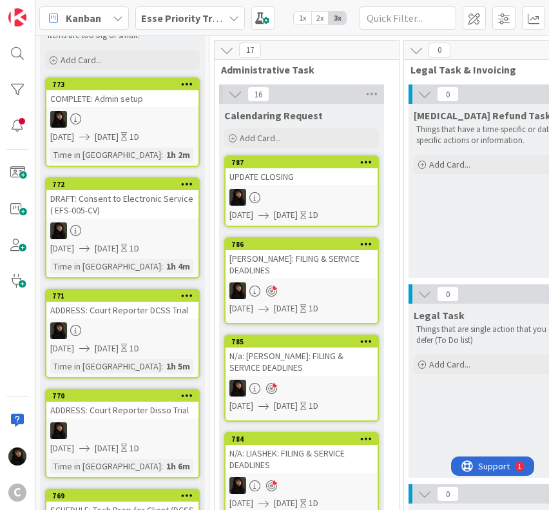
scroll to position [64, 0]
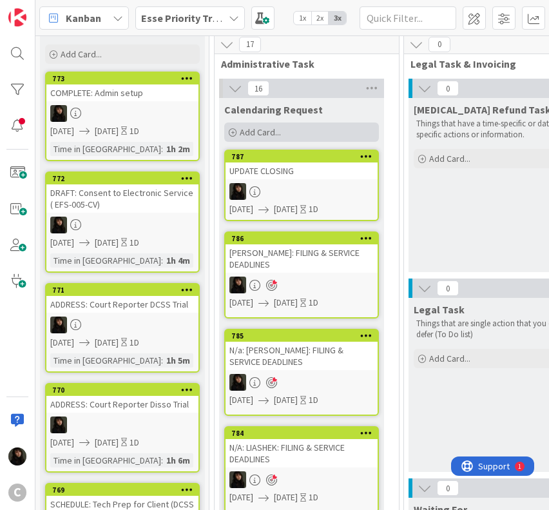
click at [299, 133] on div "Add Card..." at bounding box center [301, 131] width 155 height 19
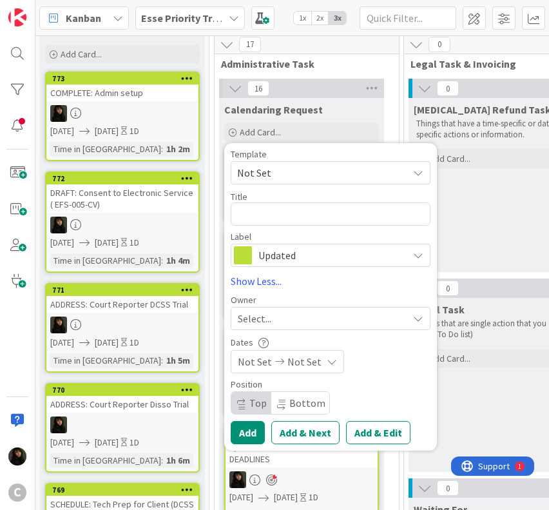
click at [261, 319] on span "Select..." at bounding box center [255, 318] width 34 height 15
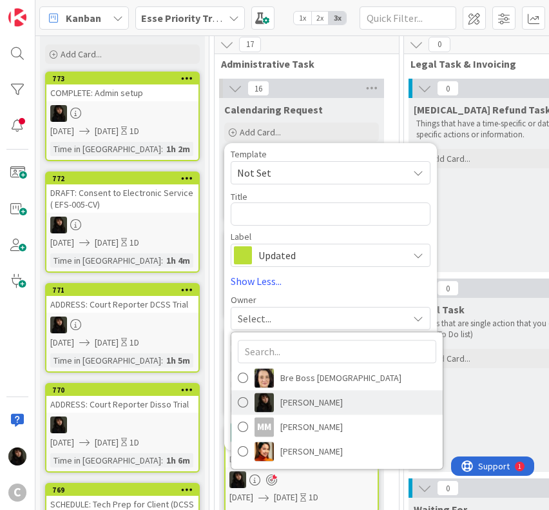
click at [282, 401] on span "[PERSON_NAME]" at bounding box center [311, 402] width 63 height 19
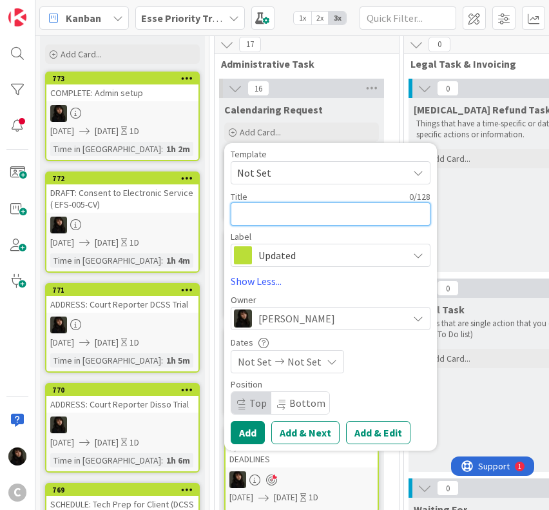
click at [268, 218] on textarea at bounding box center [331, 213] width 200 height 23
paste textarea "MINK:"
click at [265, 365] on span "Not Set" at bounding box center [255, 361] width 34 height 15
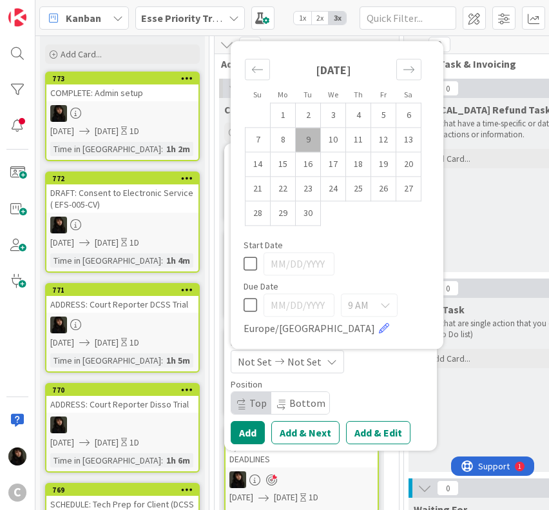
click at [309, 144] on td "9" at bounding box center [308, 140] width 25 height 24
click at [327, 140] on td "10" at bounding box center [333, 140] width 25 height 24
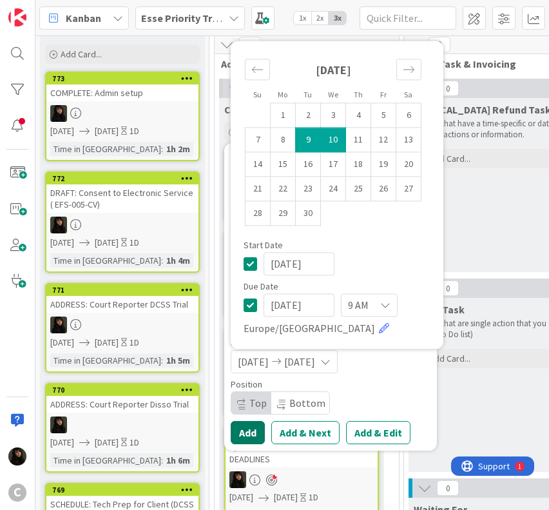
click at [248, 429] on button "Add" at bounding box center [248, 432] width 34 height 23
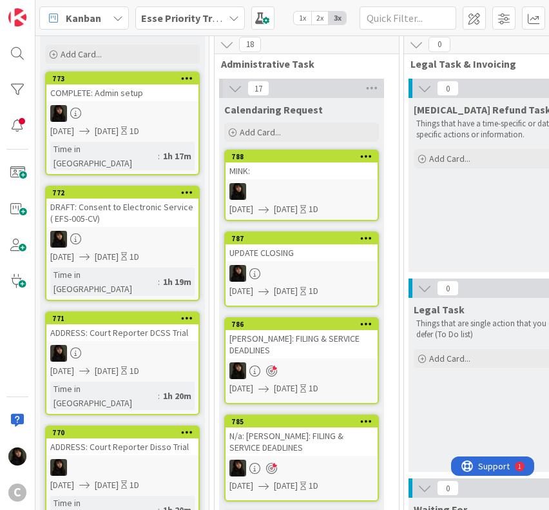
click at [322, 191] on div at bounding box center [302, 191] width 152 height 17
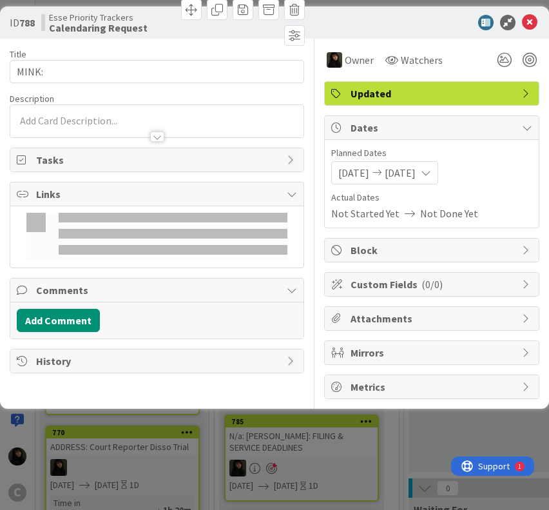
click at [291, 189] on icon at bounding box center [292, 194] width 10 height 10
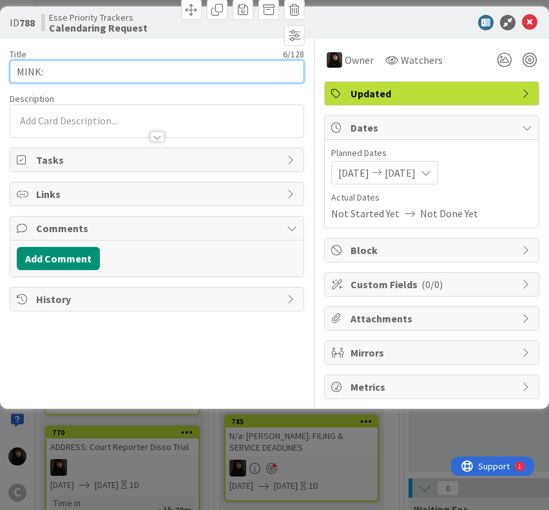
click at [109, 75] on input "MINK:" at bounding box center [157, 71] width 294 height 23
paste input "FILING & SERVICE DEADLINES"
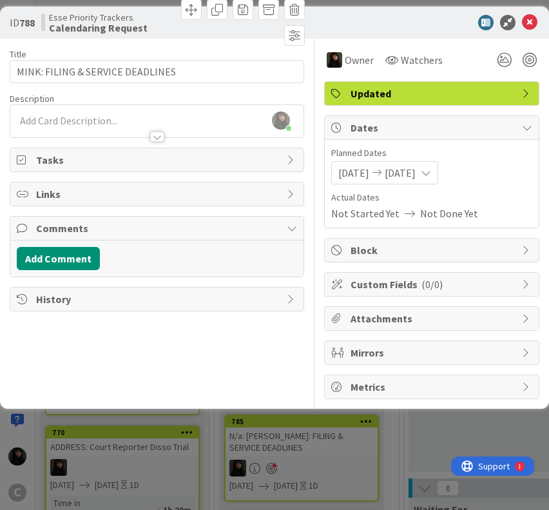
click at [110, 111] on div "[PERSON_NAME] just joined" at bounding box center [156, 121] width 293 height 32
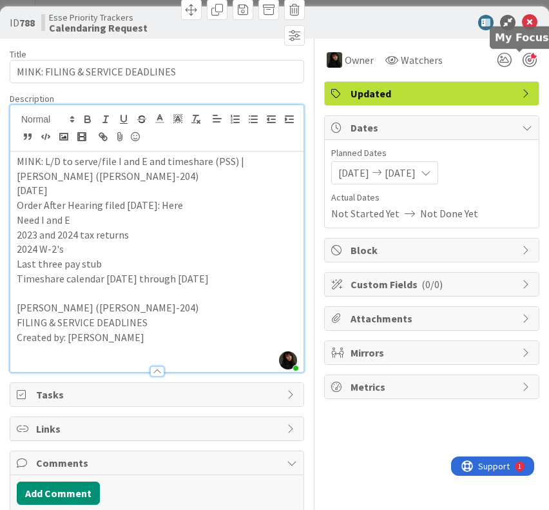
click at [523, 62] on div at bounding box center [530, 60] width 14 height 14
click at [523, 63] on div at bounding box center [530, 60] width 14 height 14
click at [523, 54] on div at bounding box center [530, 60] width 14 height 14
click at [527, 61] on div at bounding box center [516, 59] width 46 height 23
click at [522, 21] on icon at bounding box center [529, 22] width 15 height 15
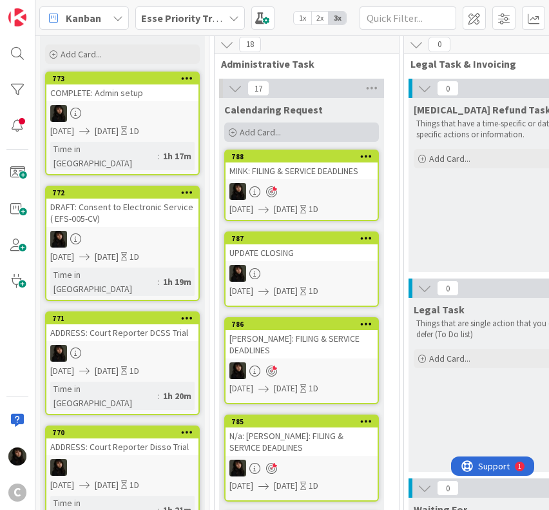
click at [296, 133] on div "Add Card..." at bounding box center [301, 131] width 155 height 19
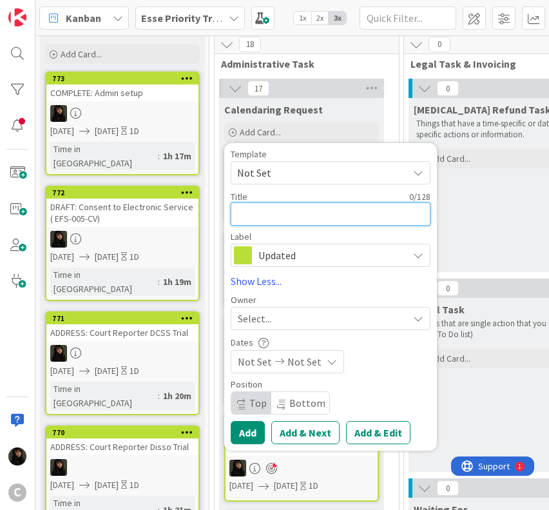
click at [261, 210] on textarea at bounding box center [331, 213] width 200 height 23
paste textarea "N/A: [PERSON_NAME]:"
click at [304, 213] on textarea "N/A: [PERSON_NAME]:" at bounding box center [331, 213] width 200 height 23
paste textarea "FILING & SERVICE DEADLINES"
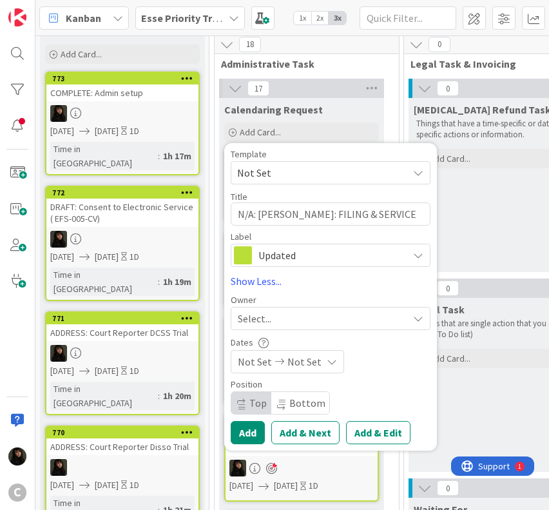
click at [282, 318] on div "Select..." at bounding box center [323, 318] width 170 height 15
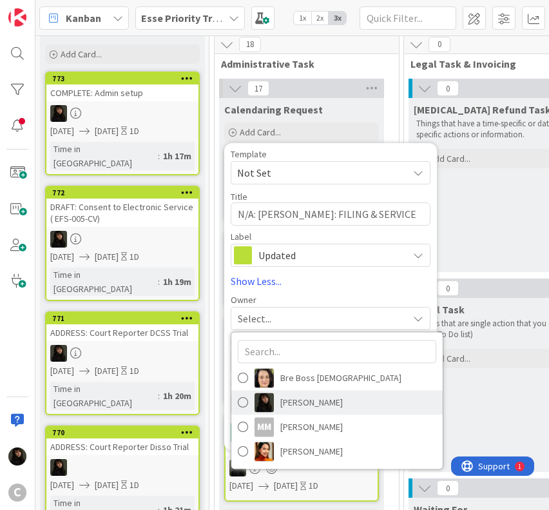
click at [301, 403] on span "[PERSON_NAME]" at bounding box center [311, 402] width 63 height 19
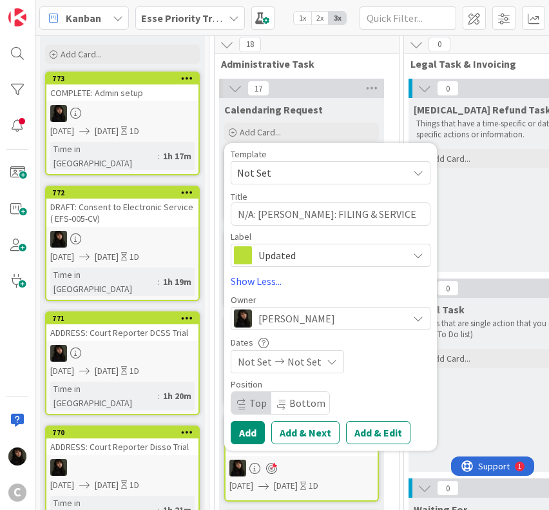
click at [276, 364] on icon at bounding box center [279, 361] width 15 height 9
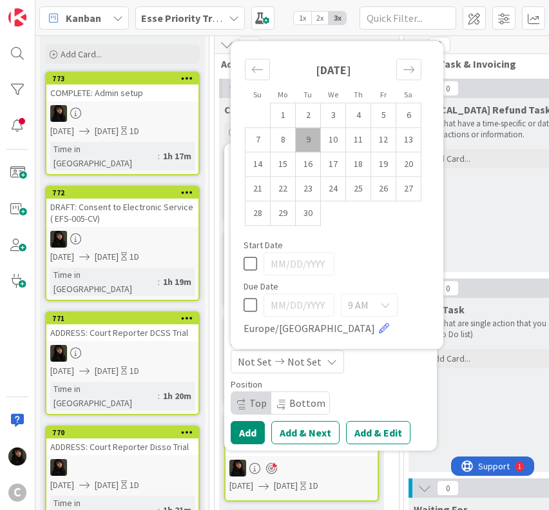
click at [314, 149] on td "9" at bounding box center [308, 140] width 25 height 24
click at [331, 146] on td "10" at bounding box center [333, 140] width 25 height 24
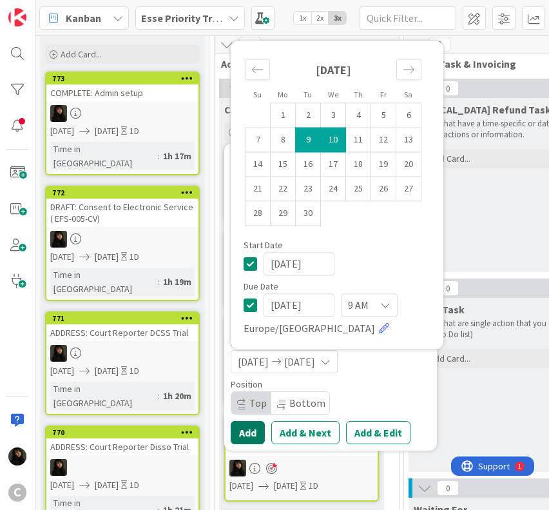
click at [256, 432] on button "Add" at bounding box center [248, 432] width 34 height 23
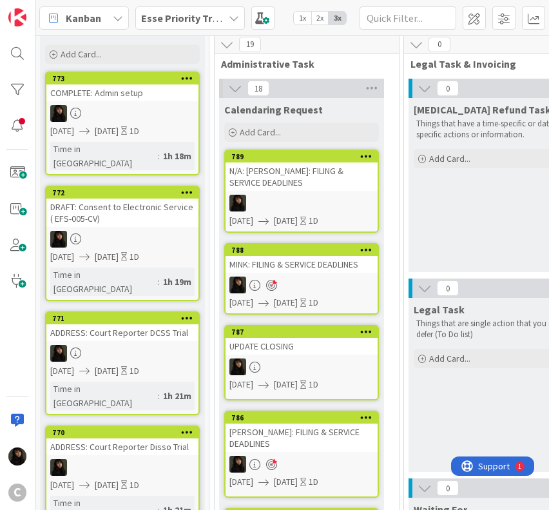
click at [338, 190] on link "789 N/A: [PERSON_NAME]: FILING & SERVICE DEADLINES [DATE] [DATE] 1D" at bounding box center [301, 190] width 155 height 83
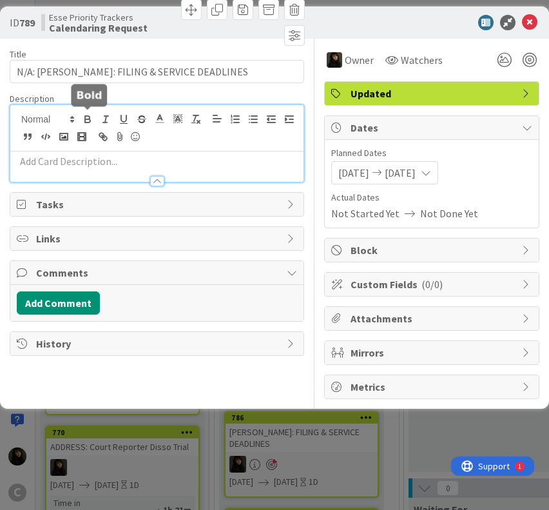
click at [95, 117] on div at bounding box center [156, 143] width 293 height 77
click at [90, 166] on p at bounding box center [157, 161] width 280 height 15
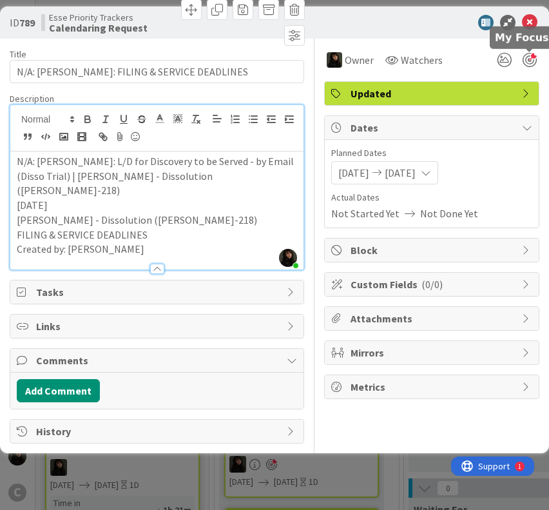
click at [524, 60] on div at bounding box center [530, 60] width 14 height 14
click at [532, 17] on icon at bounding box center [529, 22] width 15 height 15
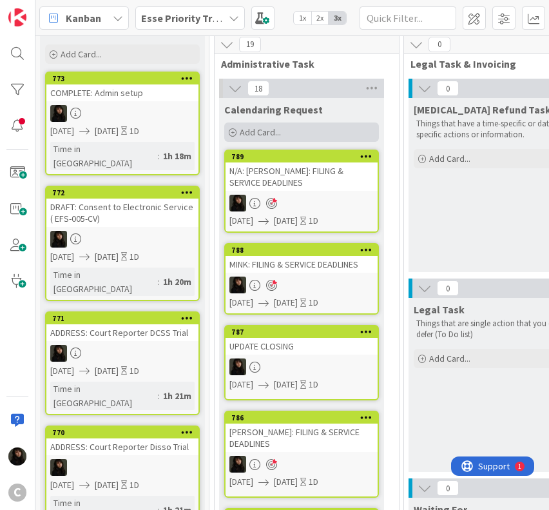
click at [263, 133] on span "Add Card..." at bounding box center [260, 132] width 41 height 12
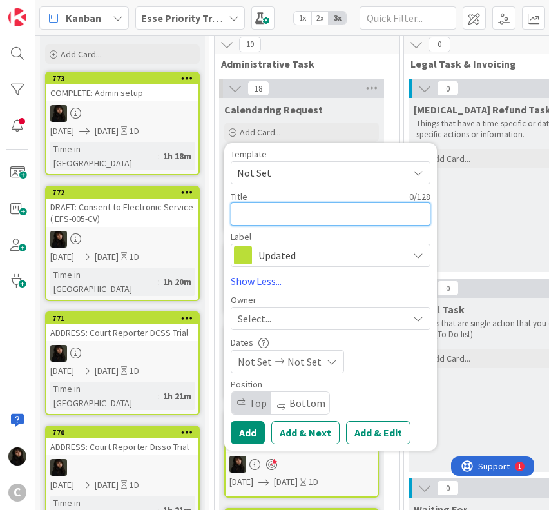
click at [260, 204] on textarea at bounding box center [331, 213] width 200 height 23
paste textarea "CHABALKO:"
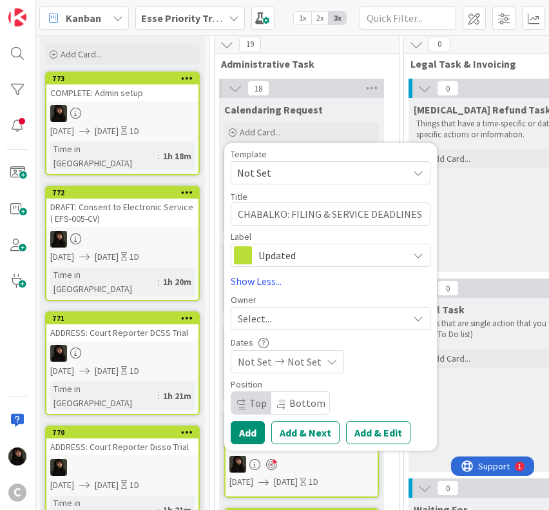
click at [280, 320] on div "Select..." at bounding box center [323, 318] width 170 height 15
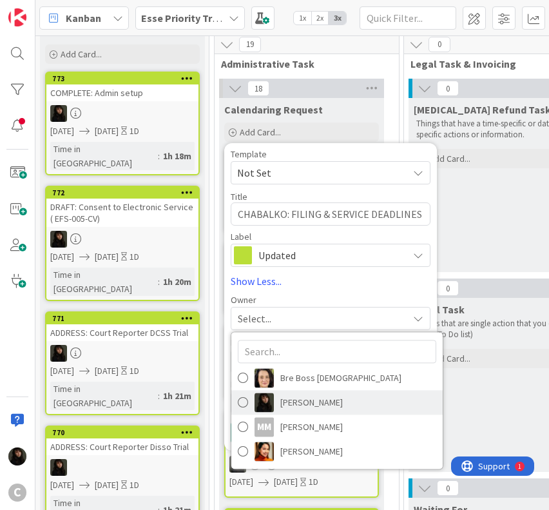
click at [289, 401] on span "[PERSON_NAME]" at bounding box center [311, 402] width 63 height 19
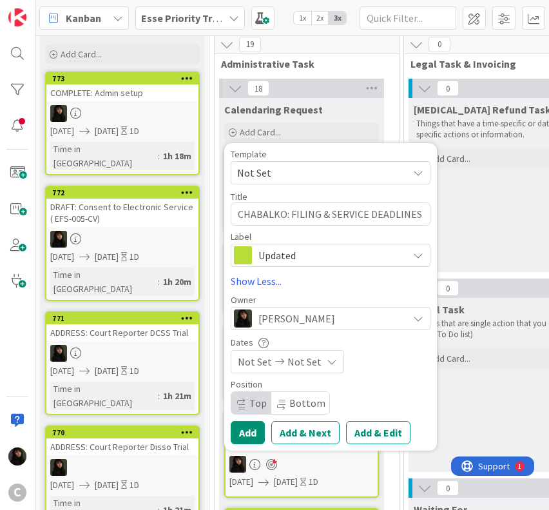
click at [293, 365] on span "Not Set" at bounding box center [304, 361] width 34 height 15
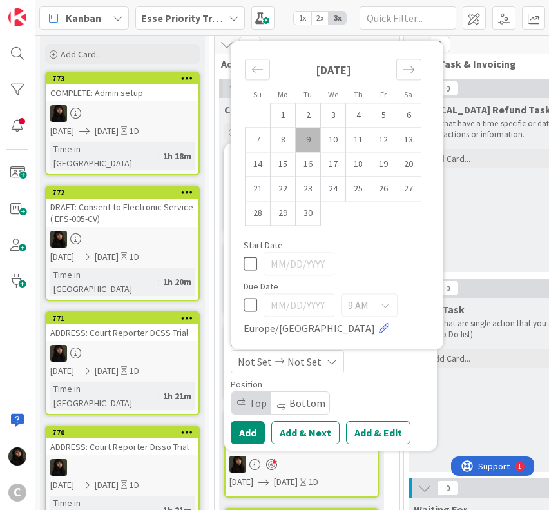
click at [316, 146] on td "9" at bounding box center [308, 140] width 25 height 24
click at [332, 144] on td "10" at bounding box center [333, 140] width 25 height 24
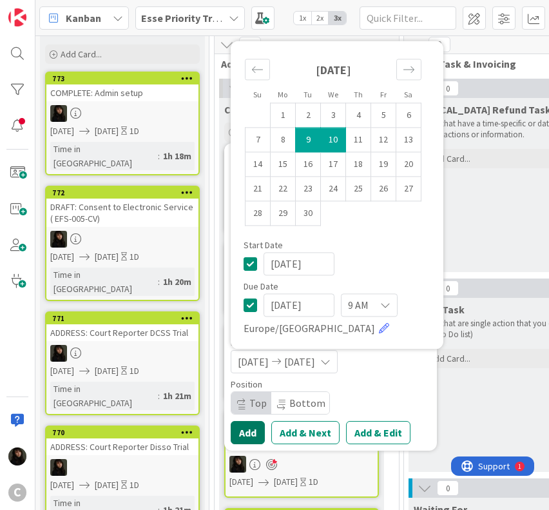
click at [258, 432] on button "Add" at bounding box center [248, 432] width 34 height 23
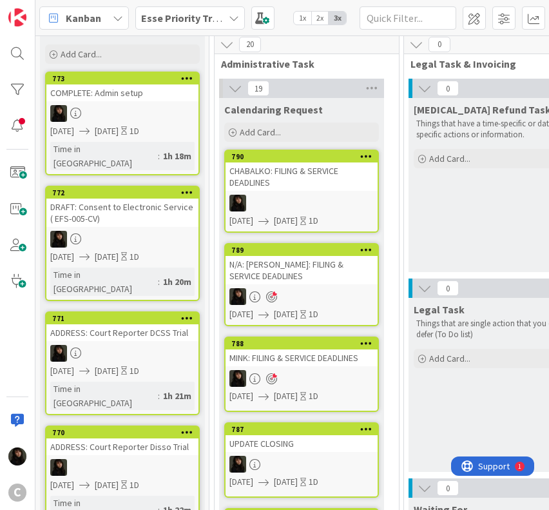
click at [325, 188] on div "CHABALKO: FILING & SERVICE DEADLINES" at bounding box center [302, 176] width 152 height 28
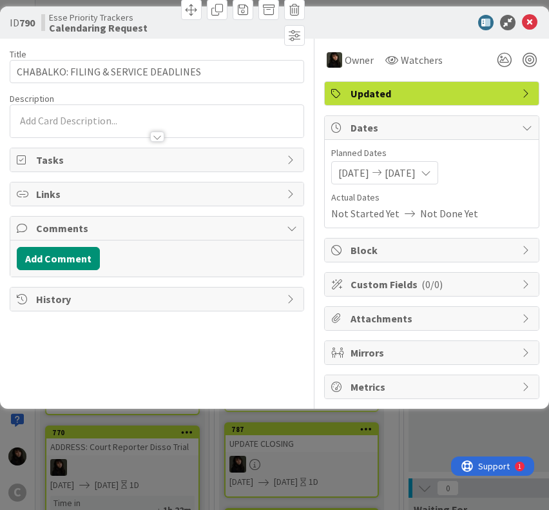
click at [54, 125] on div at bounding box center [156, 131] width 293 height 14
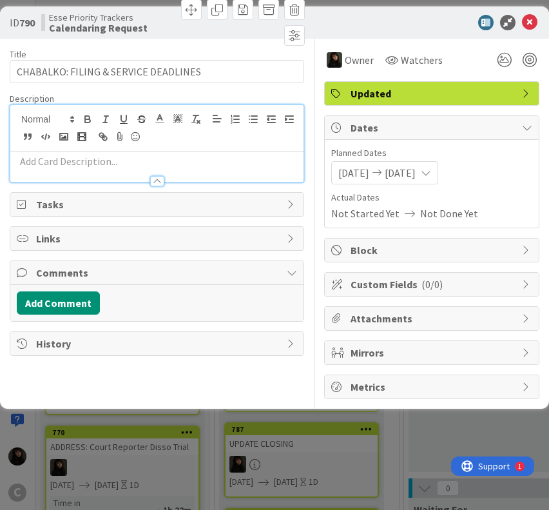
click at [61, 168] on div at bounding box center [156, 175] width 293 height 14
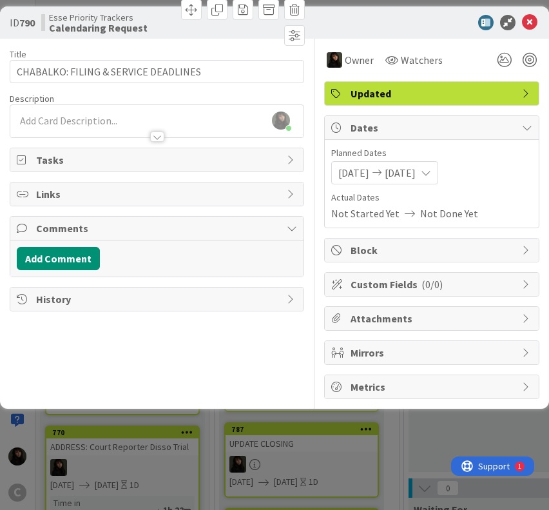
click at [93, 125] on div at bounding box center [156, 131] width 293 height 14
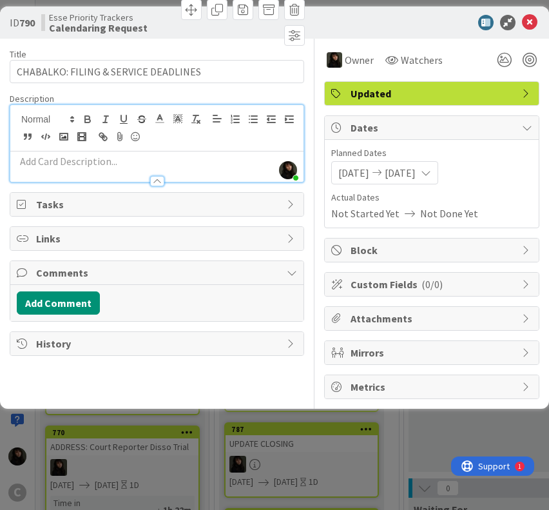
click at [76, 162] on p at bounding box center [157, 161] width 280 height 15
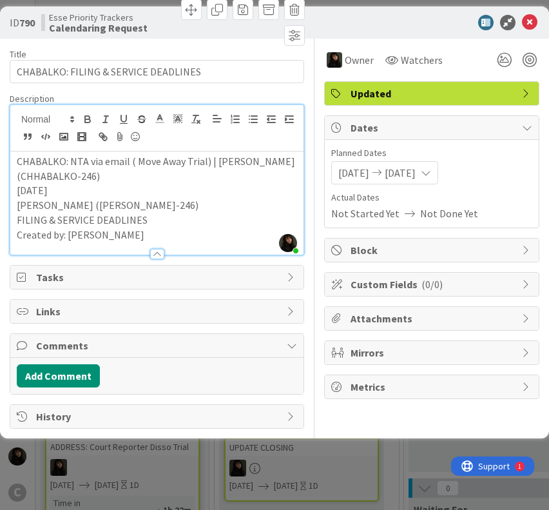
click at [164, 234] on p "Created by: [PERSON_NAME]" at bounding box center [157, 234] width 280 height 15
click at [531, 60] on div at bounding box center [530, 60] width 14 height 14
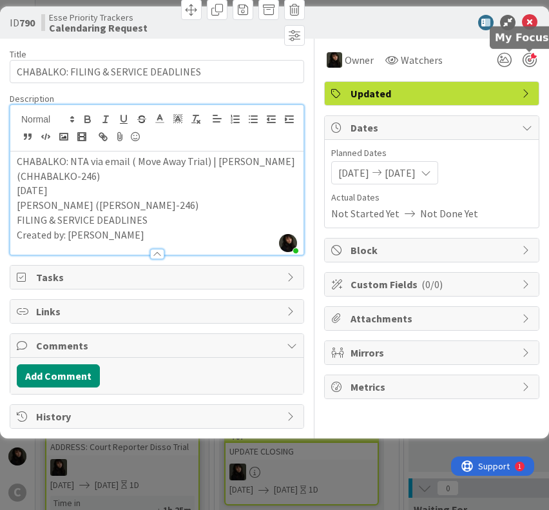
click at [531, 59] on div at bounding box center [530, 60] width 14 height 14
click at [535, 59] on div "Title 36 / 128 CHABALKO: FILING & SERVICE DEADLINES Description [PERSON_NAME] j…" at bounding box center [275, 234] width 530 height 390
click at [525, 61] on div at bounding box center [530, 60] width 14 height 14
click at [533, 24] on icon at bounding box center [529, 22] width 15 height 15
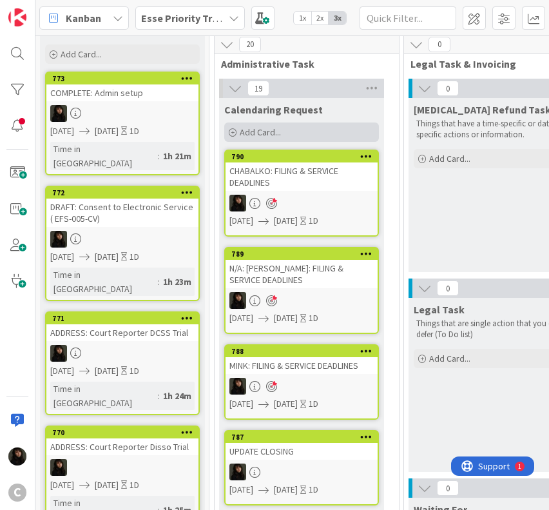
click at [260, 128] on span "Add Card..." at bounding box center [260, 132] width 41 height 12
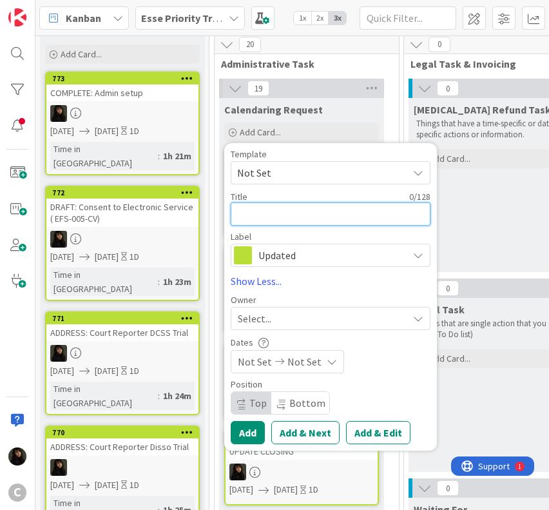
click at [271, 211] on textarea at bounding box center [331, 213] width 200 height 23
paste textarea "CHABALKO:"
click at [261, 316] on span "Select..." at bounding box center [255, 318] width 34 height 15
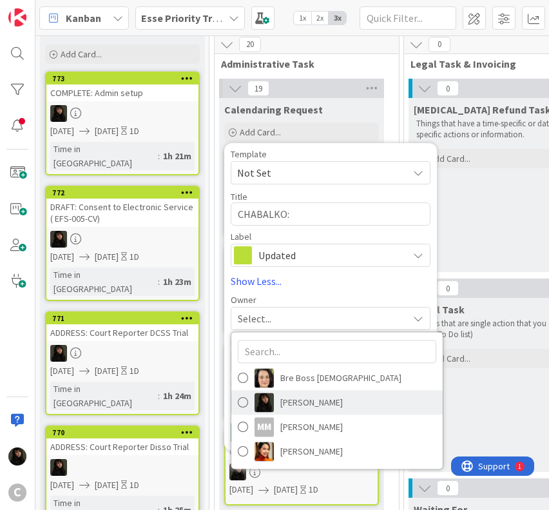
click at [308, 397] on span "[PERSON_NAME]" at bounding box center [311, 402] width 63 height 19
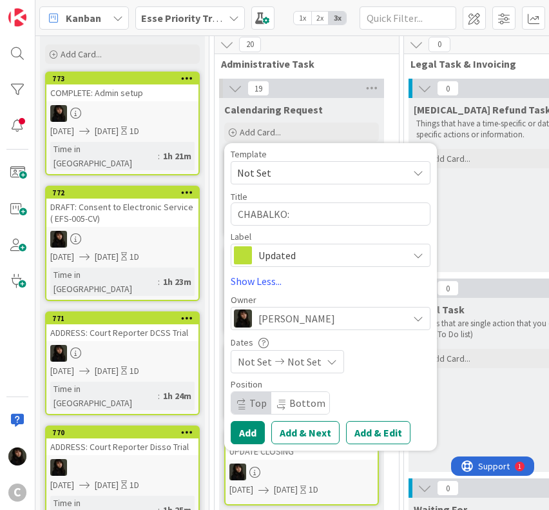
click at [320, 368] on div "Not Set Not Set" at bounding box center [287, 361] width 113 height 23
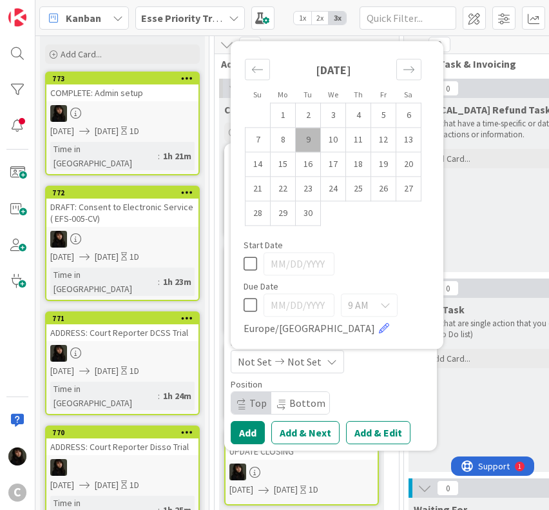
click at [313, 142] on td "9" at bounding box center [308, 140] width 25 height 24
click at [325, 142] on td "10" at bounding box center [333, 140] width 25 height 24
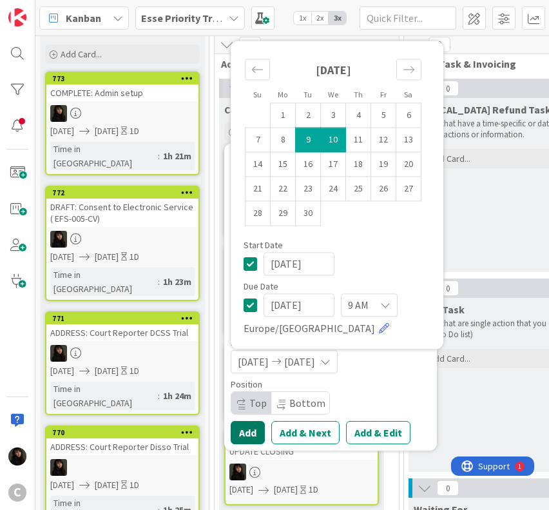
click at [247, 432] on button "Add" at bounding box center [248, 432] width 34 height 23
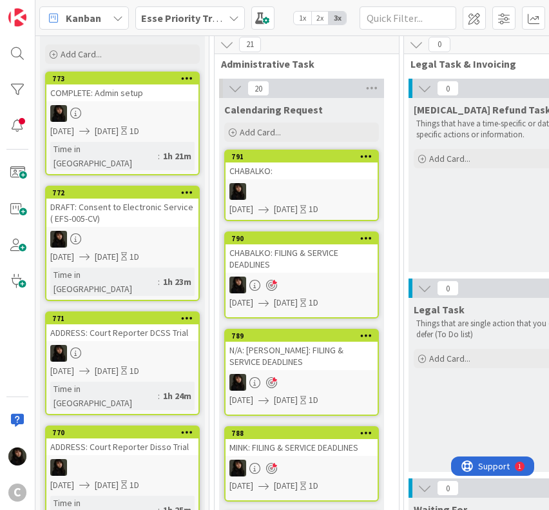
click at [267, 178] on div "CHABALKO:" at bounding box center [302, 170] width 152 height 17
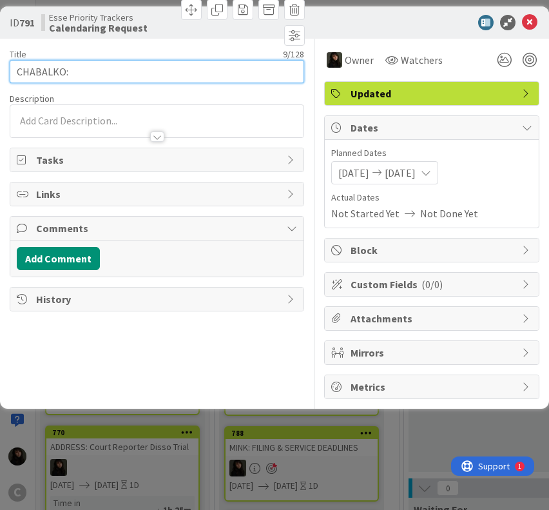
click at [130, 72] on input "CHABALKO:" at bounding box center [157, 71] width 294 height 23
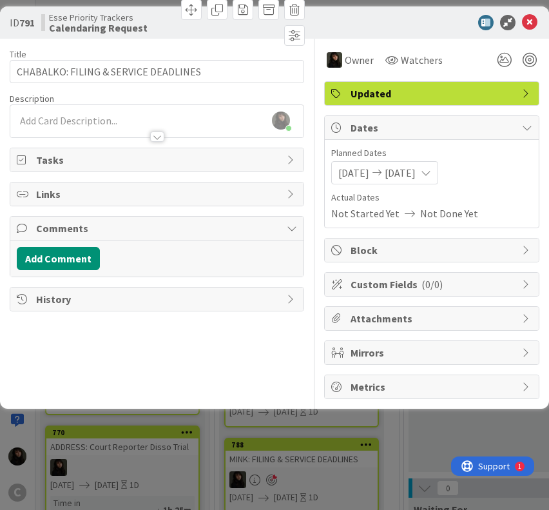
click at [34, 124] on div at bounding box center [156, 131] width 293 height 14
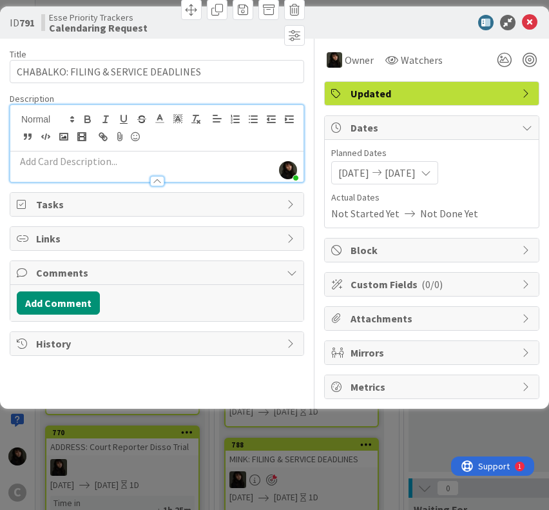
click at [44, 160] on p at bounding box center [157, 161] width 280 height 15
click at [57, 161] on p at bounding box center [157, 161] width 280 height 15
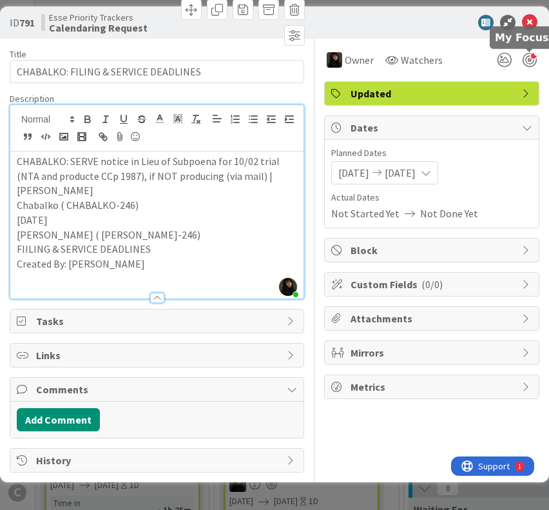
click at [526, 63] on div at bounding box center [530, 60] width 14 height 14
click at [531, 23] on icon at bounding box center [529, 22] width 15 height 15
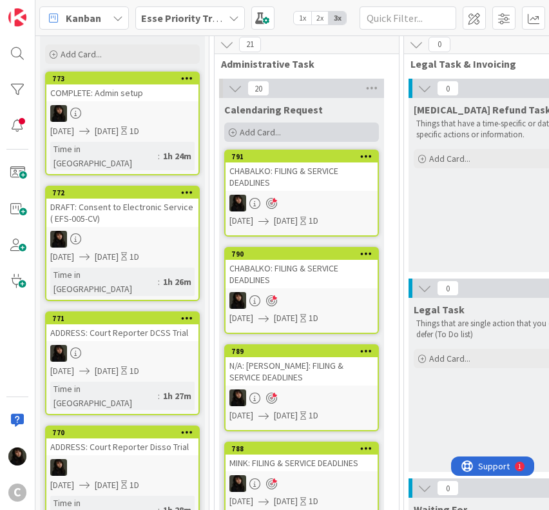
click at [283, 135] on div "Add Card..." at bounding box center [301, 131] width 155 height 19
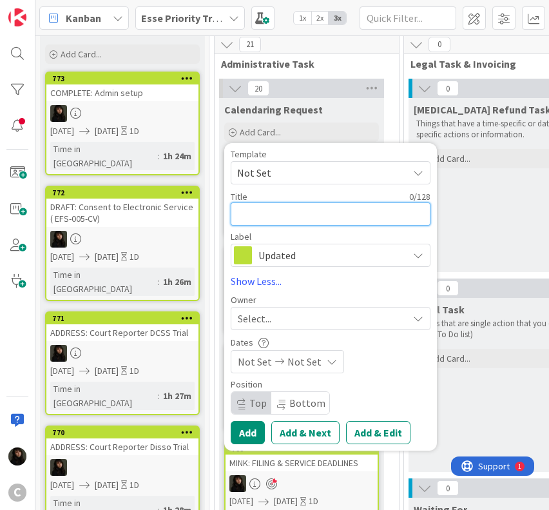
click at [278, 213] on textarea at bounding box center [331, 213] width 200 height 23
paste textarea "N/A: [PERSON_NAME]:"
click at [352, 222] on textarea "N/A: [PERSON_NAME]:" at bounding box center [331, 213] width 200 height 23
paste textarea "FILING & SERVICE DEADLINES"
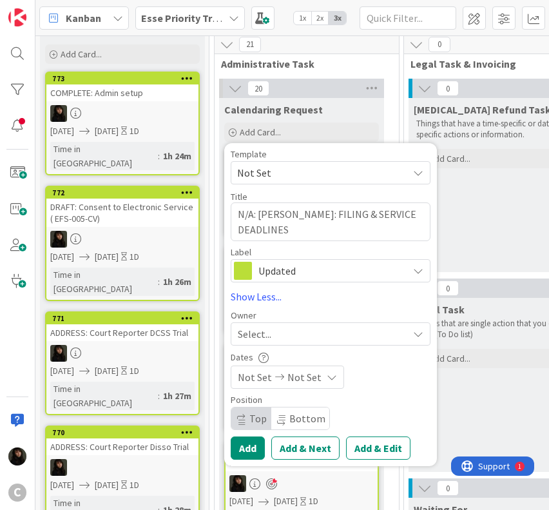
click at [298, 332] on div "Select..." at bounding box center [323, 333] width 170 height 15
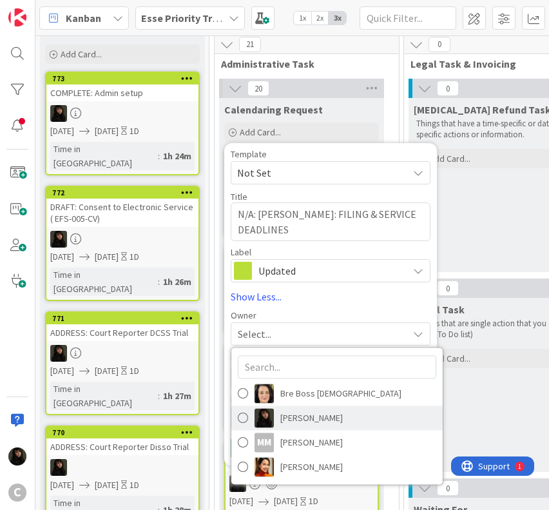
drag, startPoint x: 298, startPoint y: 418, endPoint x: 302, endPoint y: 405, distance: 12.8
click at [297, 418] on span "[PERSON_NAME]" at bounding box center [311, 417] width 63 height 19
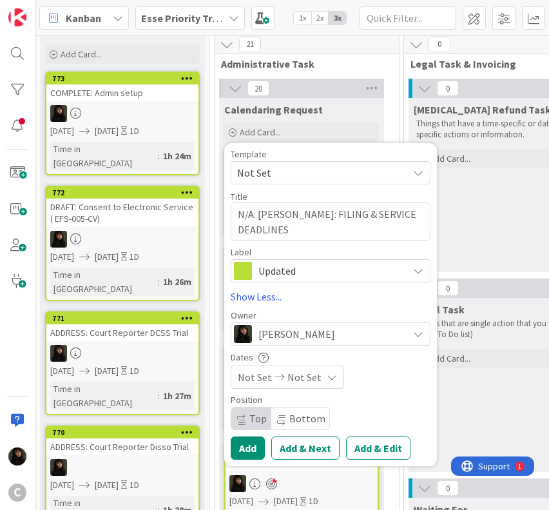
click at [302, 369] on span "Not Set" at bounding box center [304, 376] width 34 height 15
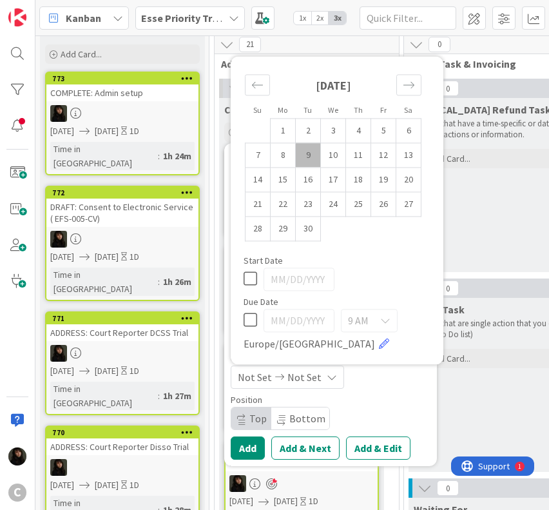
click at [314, 155] on td "9" at bounding box center [308, 155] width 25 height 24
click at [322, 156] on td "10" at bounding box center [333, 155] width 25 height 24
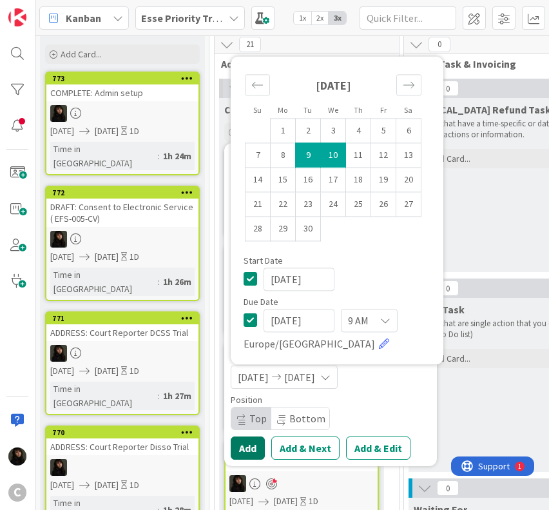
click at [240, 445] on button "Add" at bounding box center [248, 447] width 34 height 23
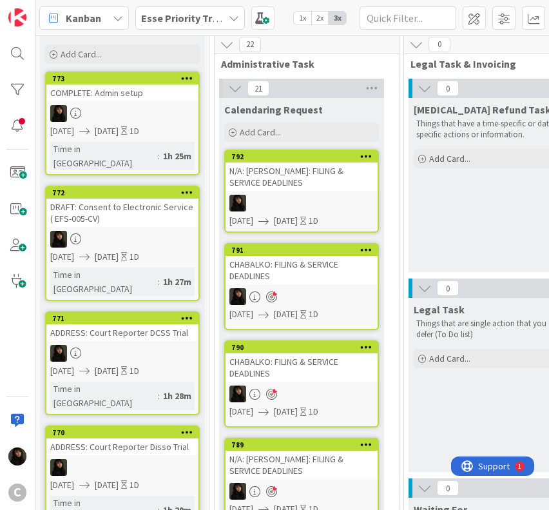
click at [318, 195] on div at bounding box center [302, 203] width 152 height 17
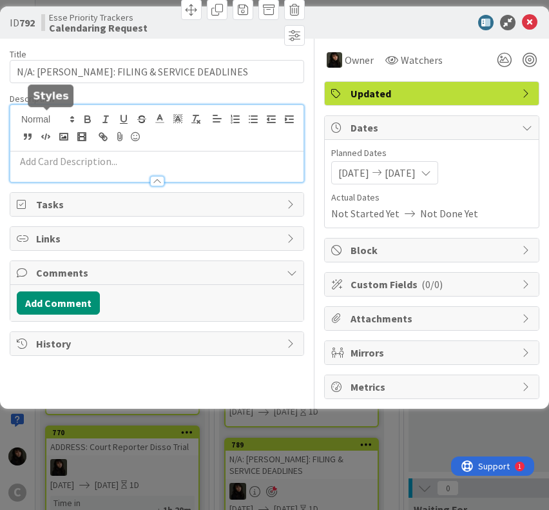
click at [78, 115] on div at bounding box center [156, 143] width 293 height 77
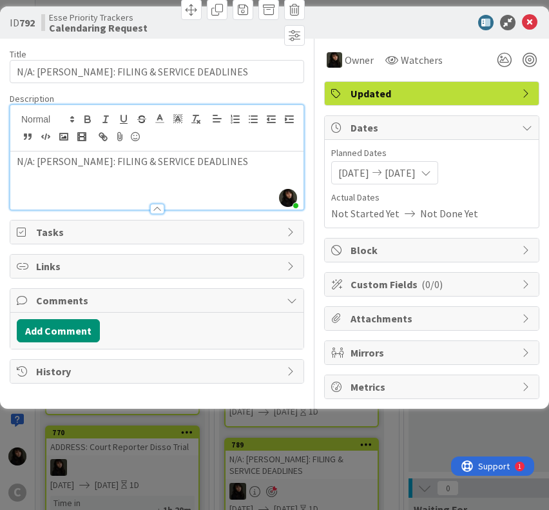
click at [72, 161] on p "N/A: [PERSON_NAME]: FILING & SERVICE DEADLINES" at bounding box center [157, 161] width 280 height 15
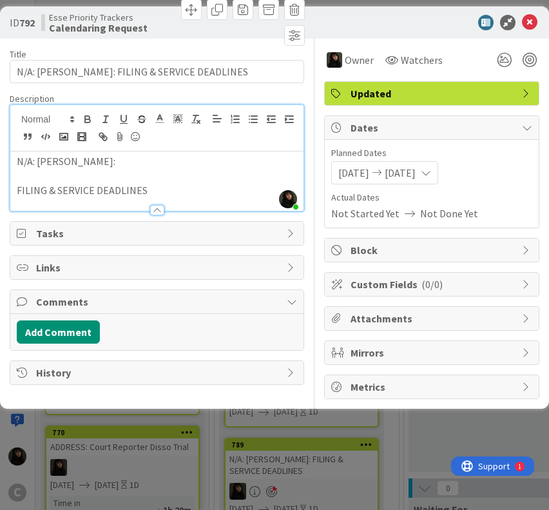
click at [72, 161] on p "N/A: [PERSON_NAME]:" at bounding box center [157, 161] width 280 height 15
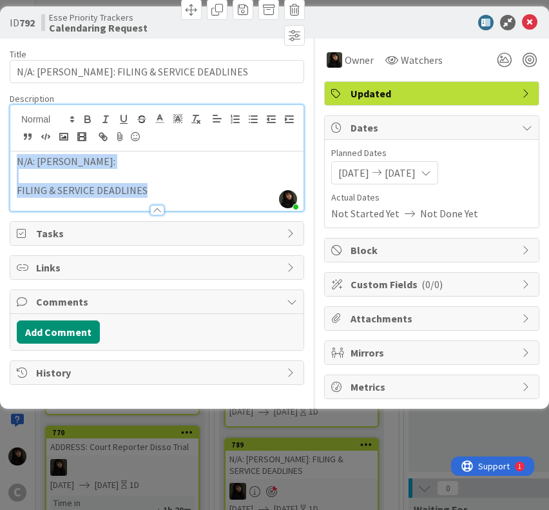
drag, startPoint x: 166, startPoint y: 193, endPoint x: -8, endPoint y: 148, distance: 179.1
click at [0, 148] on html "C Kanban Esse Priority Trackers 1x 2x 3x 80 Inbox Dump everything on your mind …" at bounding box center [274, 255] width 549 height 510
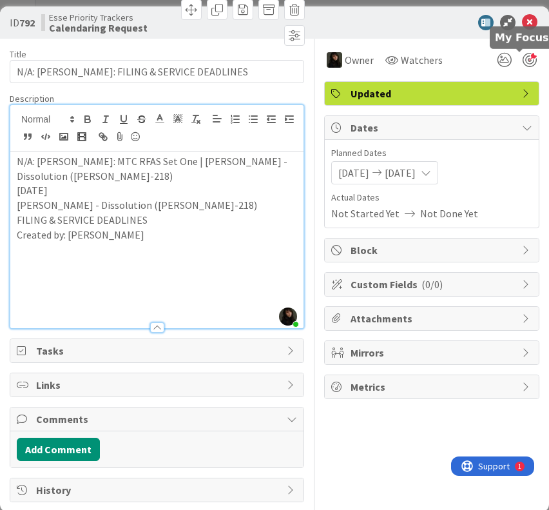
click at [523, 59] on div at bounding box center [530, 60] width 14 height 14
click at [525, 17] on icon at bounding box center [529, 22] width 15 height 15
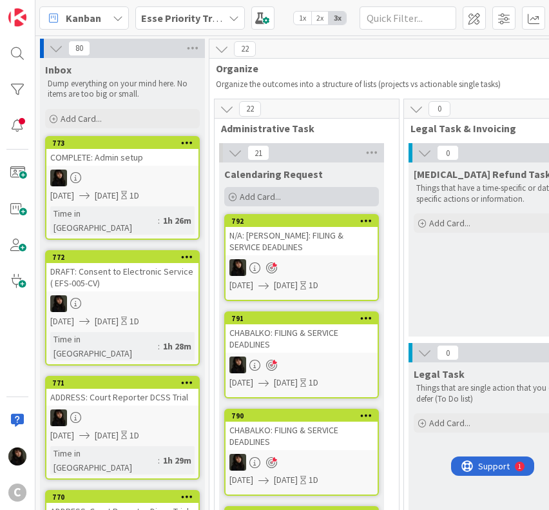
click at [253, 203] on div "Add Card..." at bounding box center [301, 196] width 155 height 19
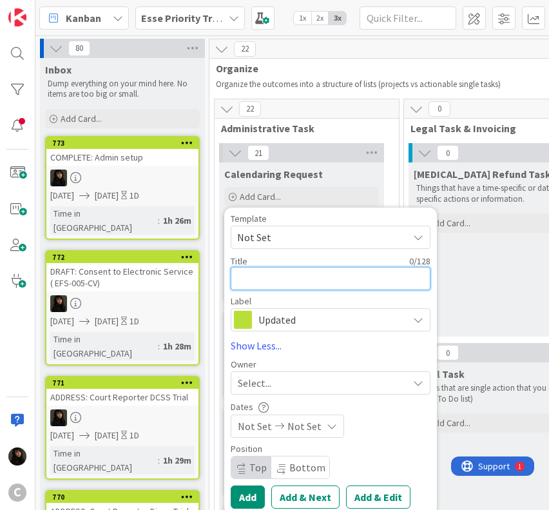
click at [253, 275] on textarea at bounding box center [331, 278] width 200 height 23
paste textarea "[PERSON_NAME]"
click at [283, 278] on textarea "[PERSON_NAME]" at bounding box center [331, 278] width 200 height 23
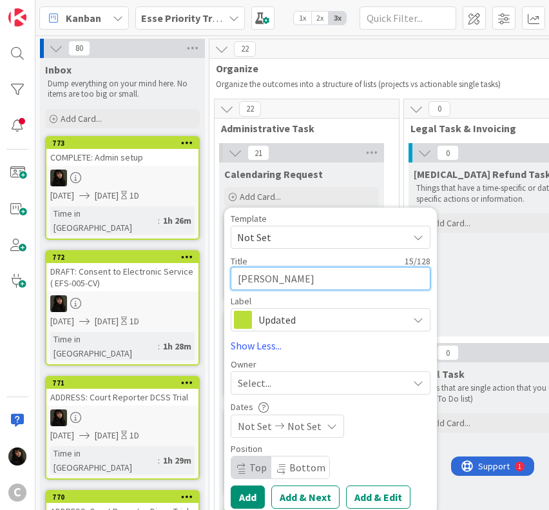
paste textarea "- Notice of Unavailability"
click at [293, 391] on div "Select..." at bounding box center [331, 382] width 200 height 23
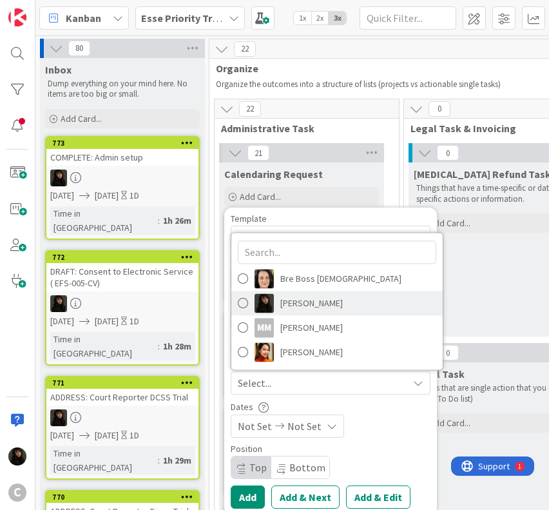
click at [308, 301] on span "[PERSON_NAME]" at bounding box center [311, 303] width 63 height 19
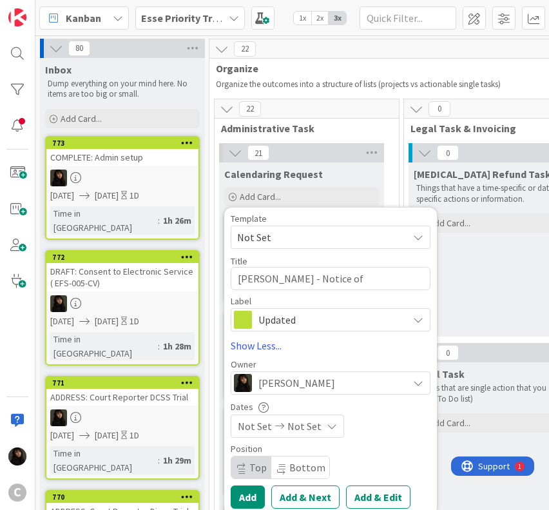
click at [319, 430] on div "Not Set Not Set" at bounding box center [287, 425] width 113 height 23
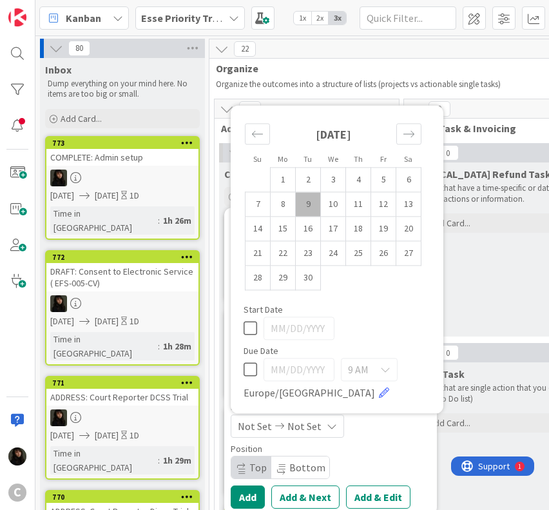
click at [314, 205] on td "9" at bounding box center [308, 204] width 25 height 24
click at [325, 203] on td "10" at bounding box center [333, 204] width 25 height 24
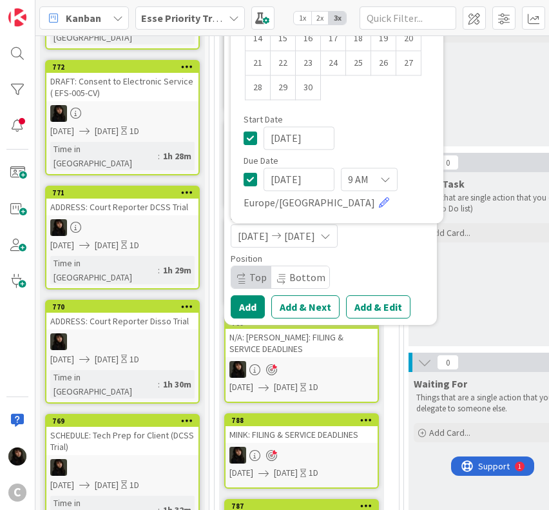
scroll to position [193, 0]
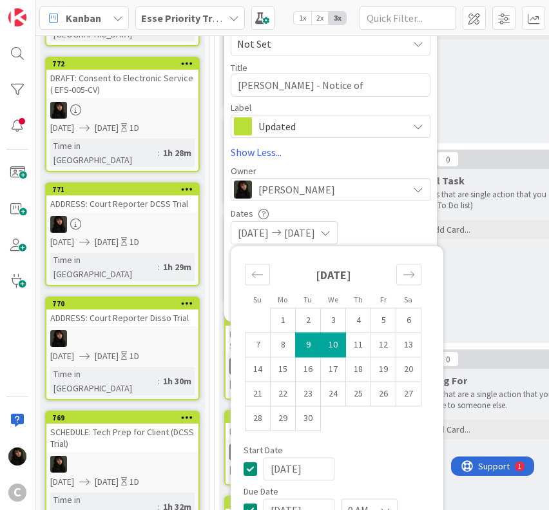
click at [412, 232] on div "[DATE] [DATE]" at bounding box center [331, 232] width 200 height 23
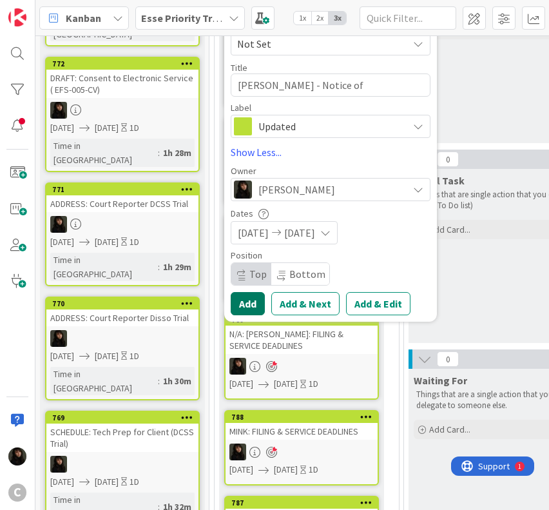
click at [252, 305] on button "Add" at bounding box center [248, 303] width 34 height 23
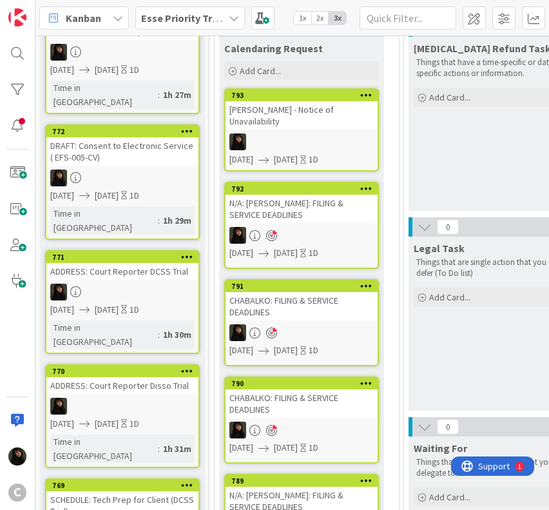
scroll to position [0, 0]
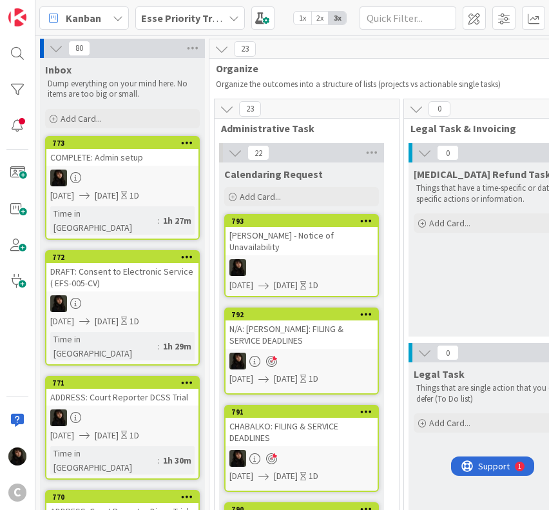
click at [351, 244] on div "[PERSON_NAME] - Notice of Unavailability" at bounding box center [302, 241] width 152 height 28
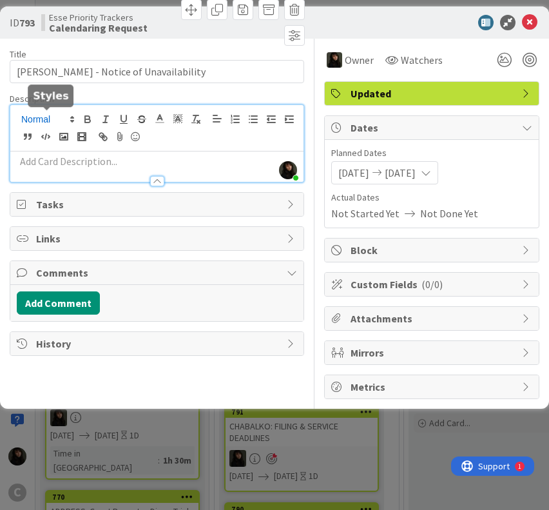
click at [50, 121] on div "[PERSON_NAME] just joined" at bounding box center [156, 143] width 293 height 77
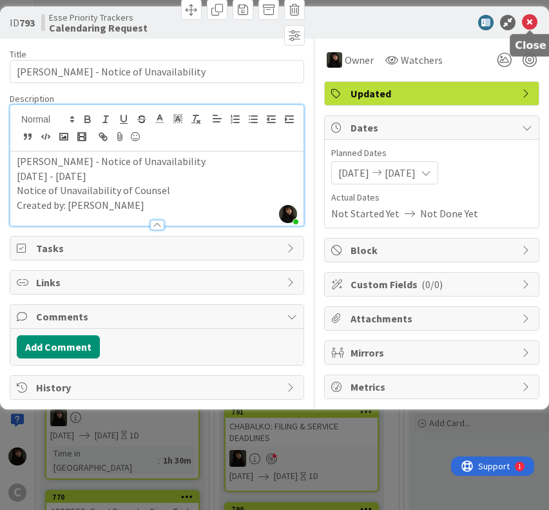
click at [529, 20] on icon at bounding box center [529, 22] width 15 height 15
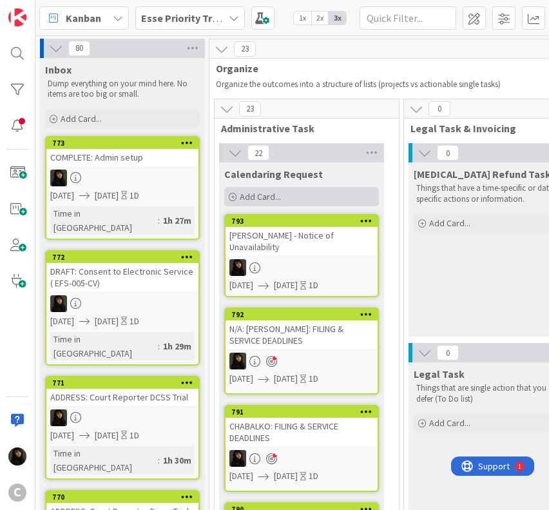
click at [264, 200] on span "Add Card..." at bounding box center [260, 197] width 41 height 12
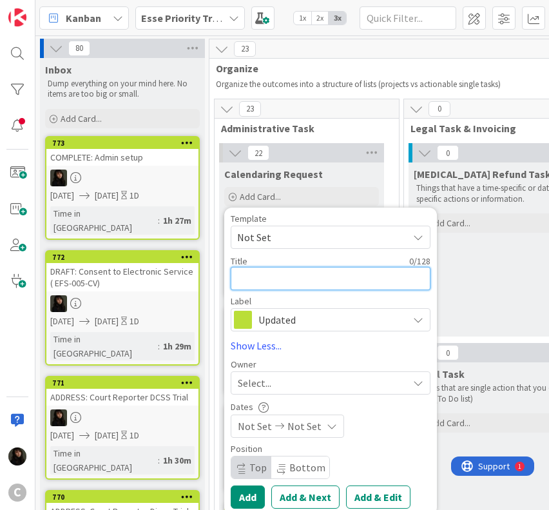
click at [285, 283] on textarea at bounding box center [331, 278] width 200 height 23
paste textarea "CHABALKO:"
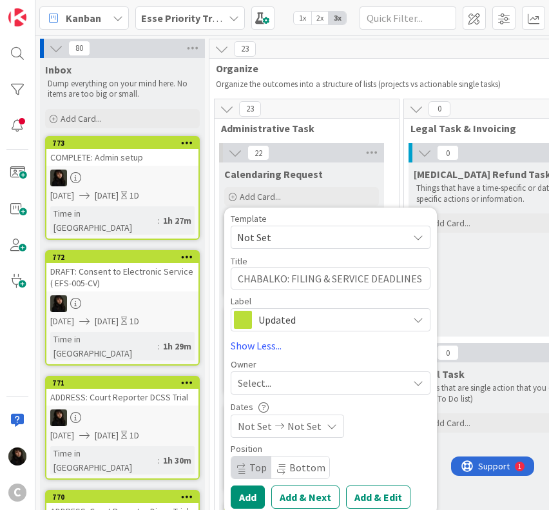
click at [285, 387] on div "Select..." at bounding box center [323, 382] width 170 height 15
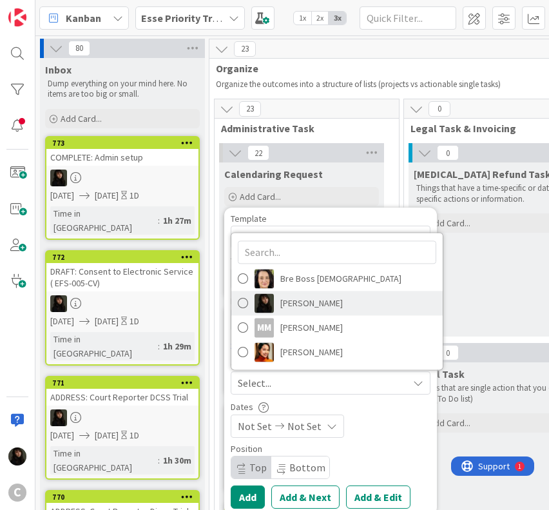
click at [298, 301] on span "[PERSON_NAME]" at bounding box center [311, 303] width 63 height 19
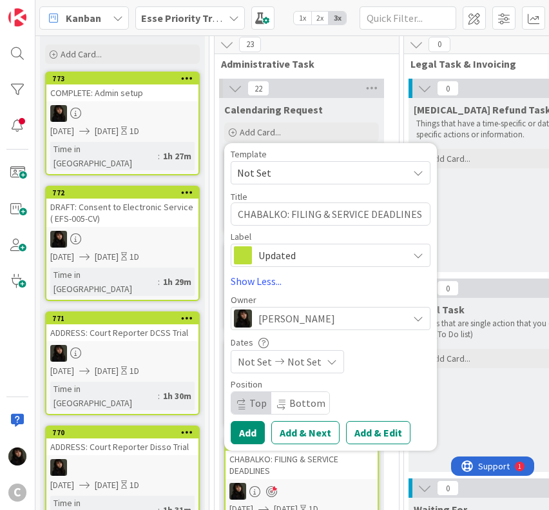
scroll to position [129, 0]
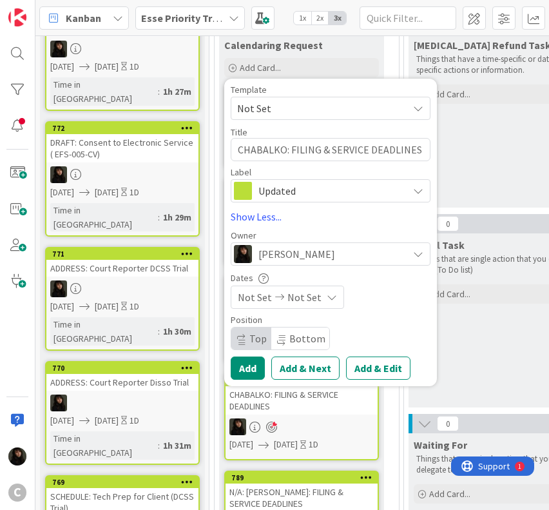
click at [303, 298] on span "Not Set" at bounding box center [304, 296] width 34 height 15
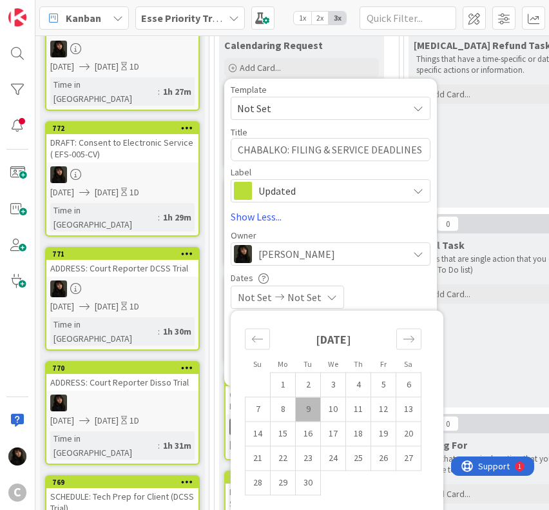
click at [307, 406] on td "9" at bounding box center [308, 409] width 25 height 24
click at [331, 411] on td "10" at bounding box center [333, 409] width 25 height 24
click at [392, 282] on div "Dates" at bounding box center [331, 277] width 200 height 11
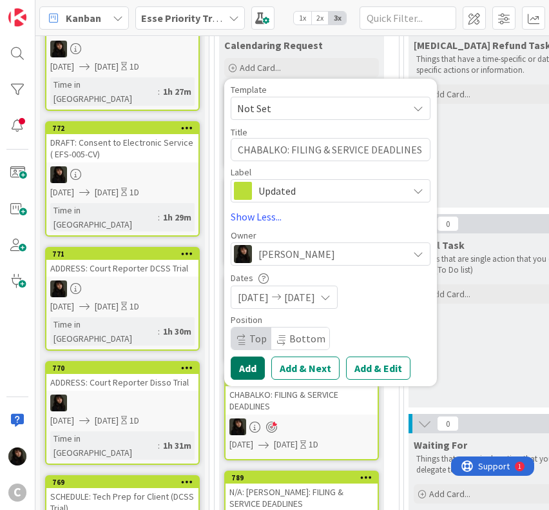
click at [247, 370] on button "Add" at bounding box center [248, 367] width 34 height 23
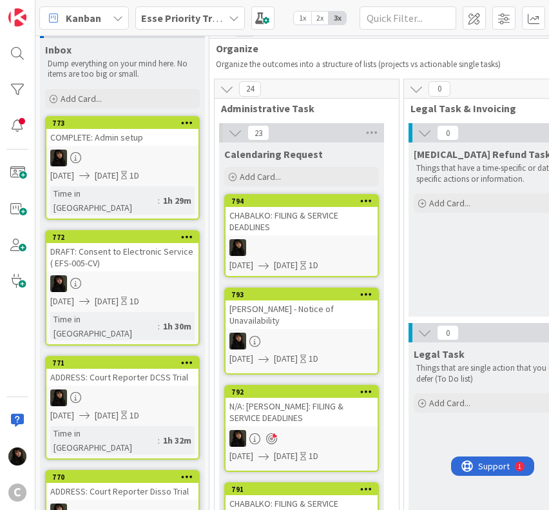
scroll to position [0, 0]
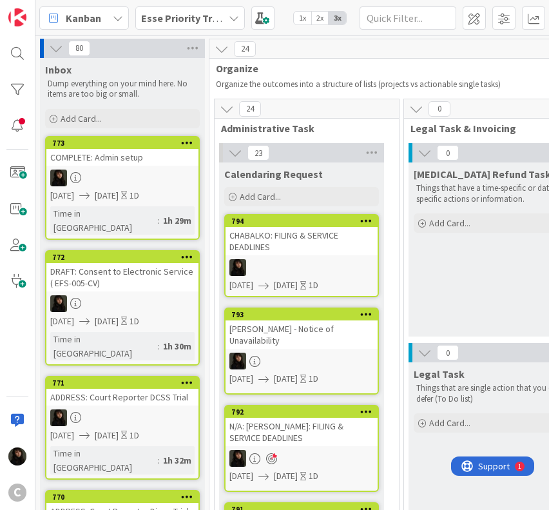
click at [350, 251] on div "CHABALKO: FILING & SERVICE DEADLINES" at bounding box center [302, 241] width 152 height 28
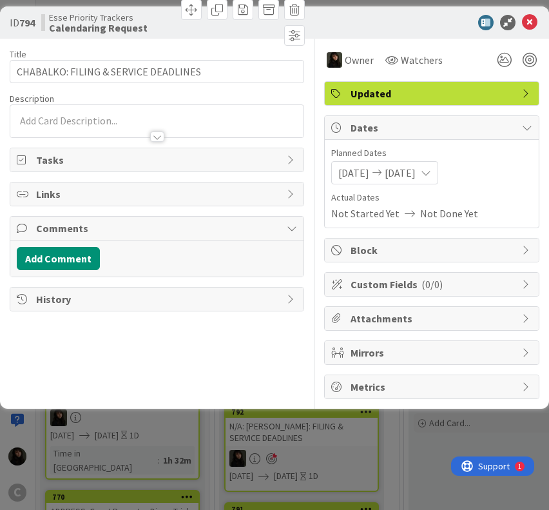
click at [88, 115] on div at bounding box center [156, 121] width 293 height 32
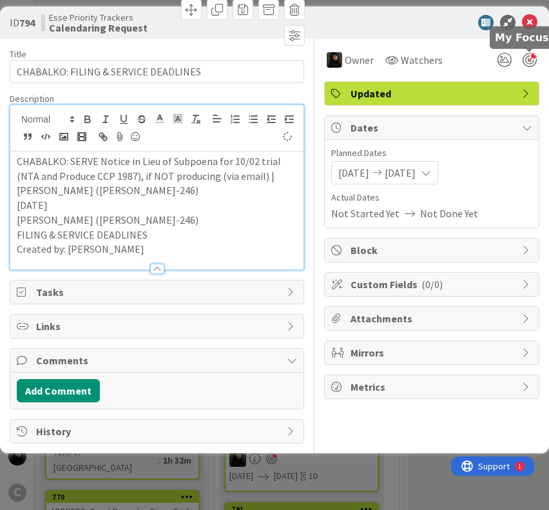
click at [527, 61] on div at bounding box center [530, 60] width 14 height 14
click at [186, 245] on p "Created by: [PERSON_NAME]" at bounding box center [157, 249] width 280 height 15
